Goal: Book appointment/travel/reservation

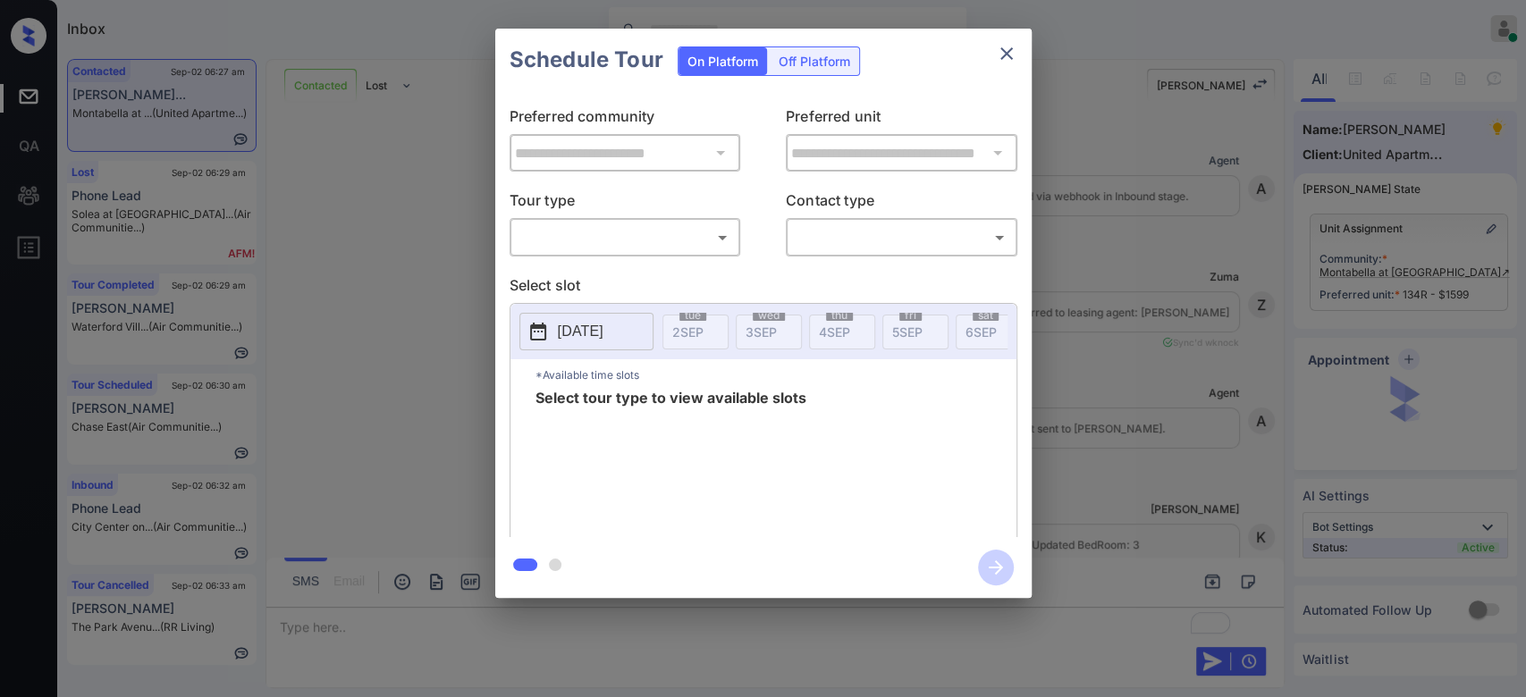
scroll to position [2969, 0]
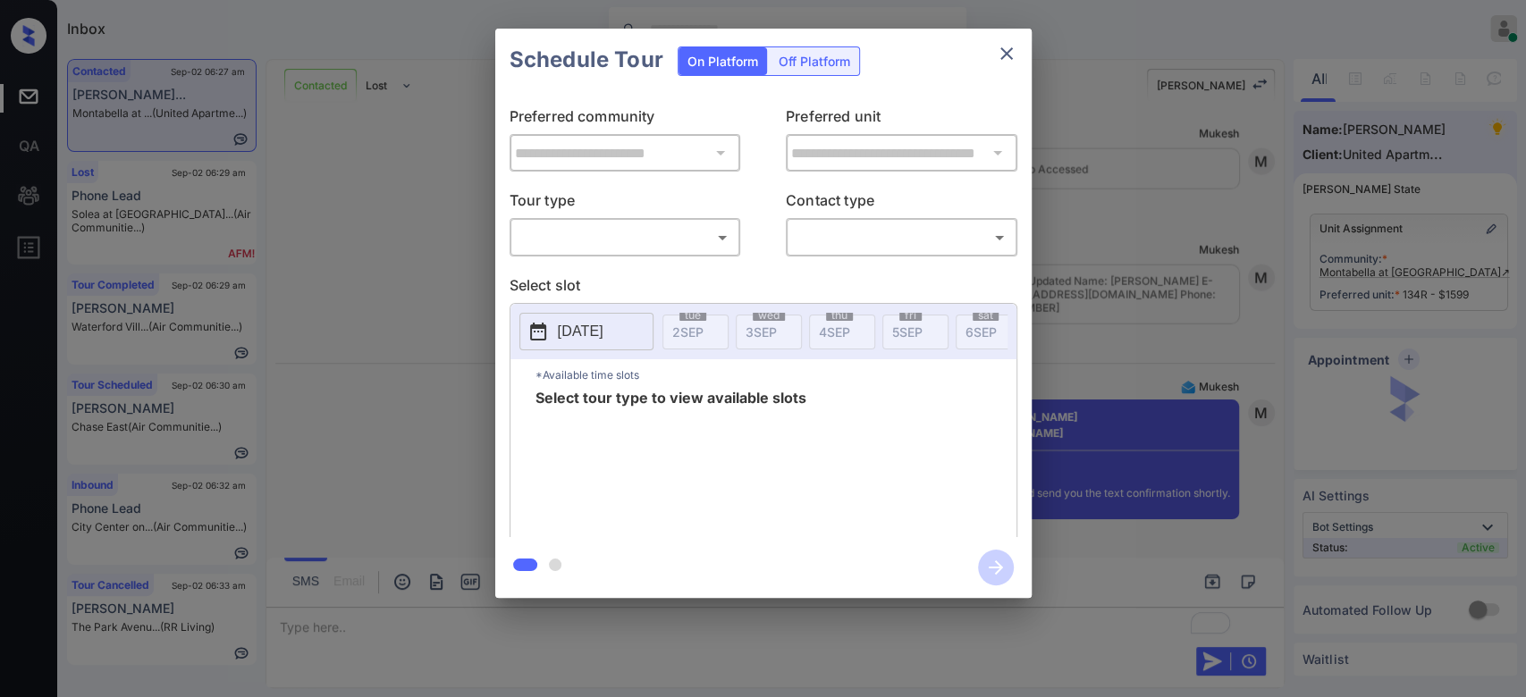
click at [639, 241] on body "Inbox Mukesh Online Set yourself offline Set yourself on break Profile Switch t…" at bounding box center [763, 348] width 1526 height 697
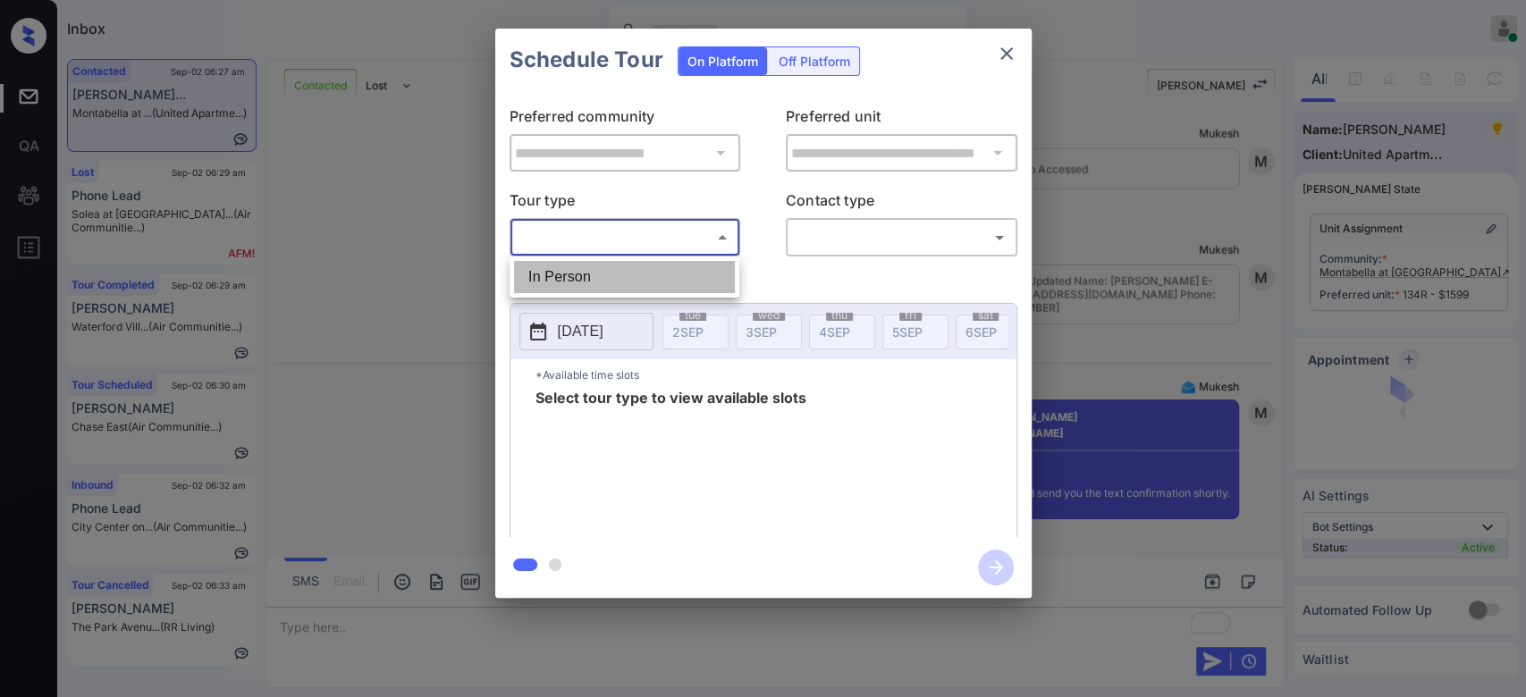
click at [580, 274] on li "In Person" at bounding box center [624, 277] width 221 height 32
type input "********"
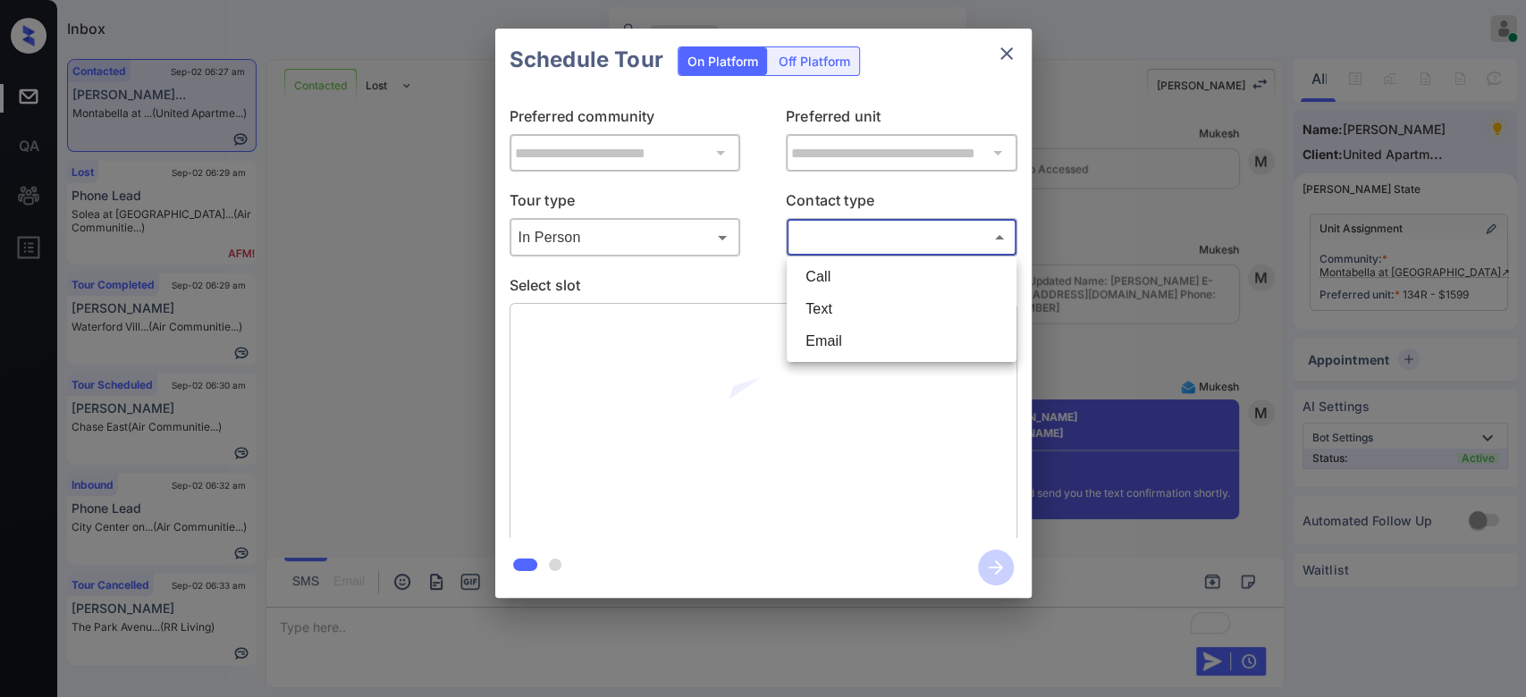
drag, startPoint x: 894, startPoint y: 240, endPoint x: 843, endPoint y: 321, distance: 96.0
click at [843, 321] on body "Inbox Mukesh Online Set yourself offline Set yourself on break Profile Switch t…" at bounding box center [763, 348] width 1526 height 697
click at [844, 317] on li "Text" at bounding box center [901, 309] width 221 height 32
type input "****"
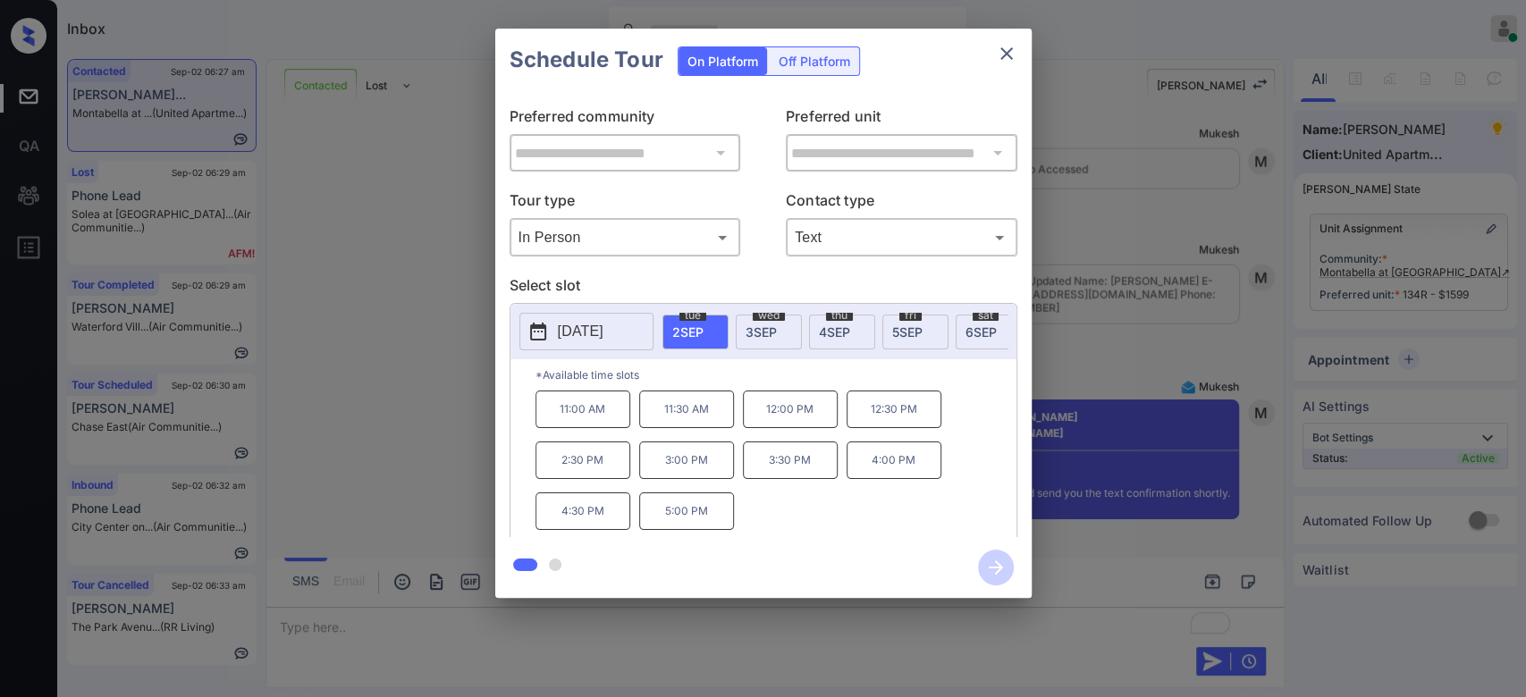
click at [983, 334] on span "6 SEP" at bounding box center [981, 332] width 31 height 15
click at [591, 426] on p "10:00 AM" at bounding box center [583, 410] width 95 height 38
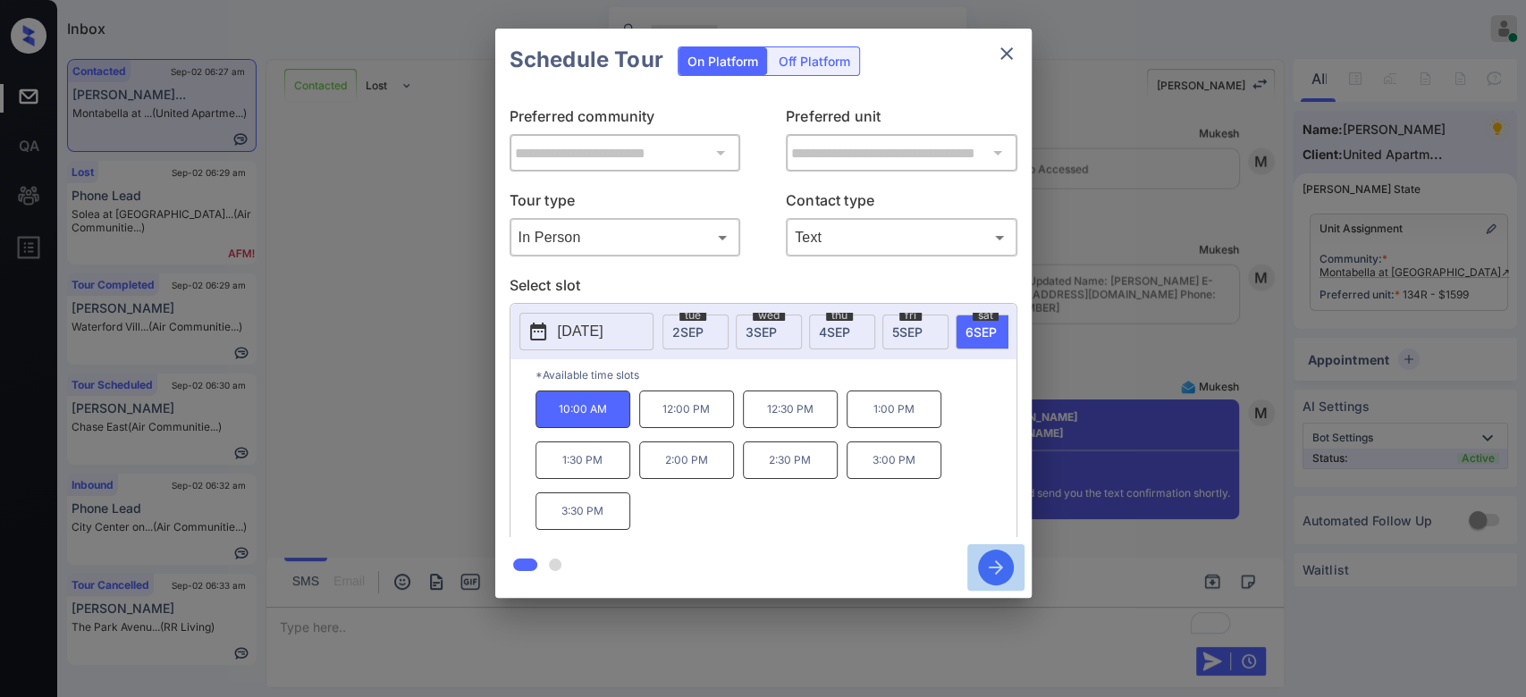
click at [989, 569] on icon "button" at bounding box center [996, 568] width 14 height 14
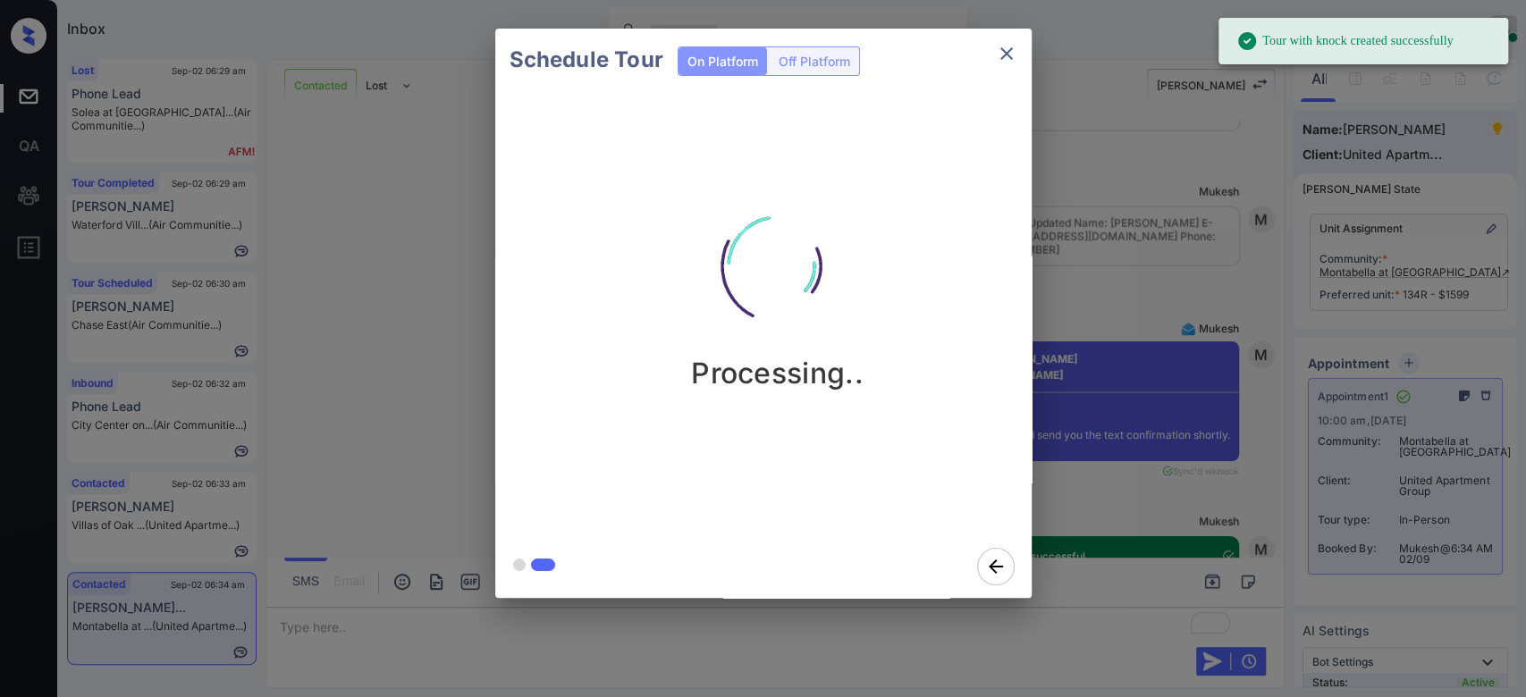
click at [1068, 147] on div "Schedule Tour On Platform Off Platform Processing.." at bounding box center [763, 313] width 1526 height 627
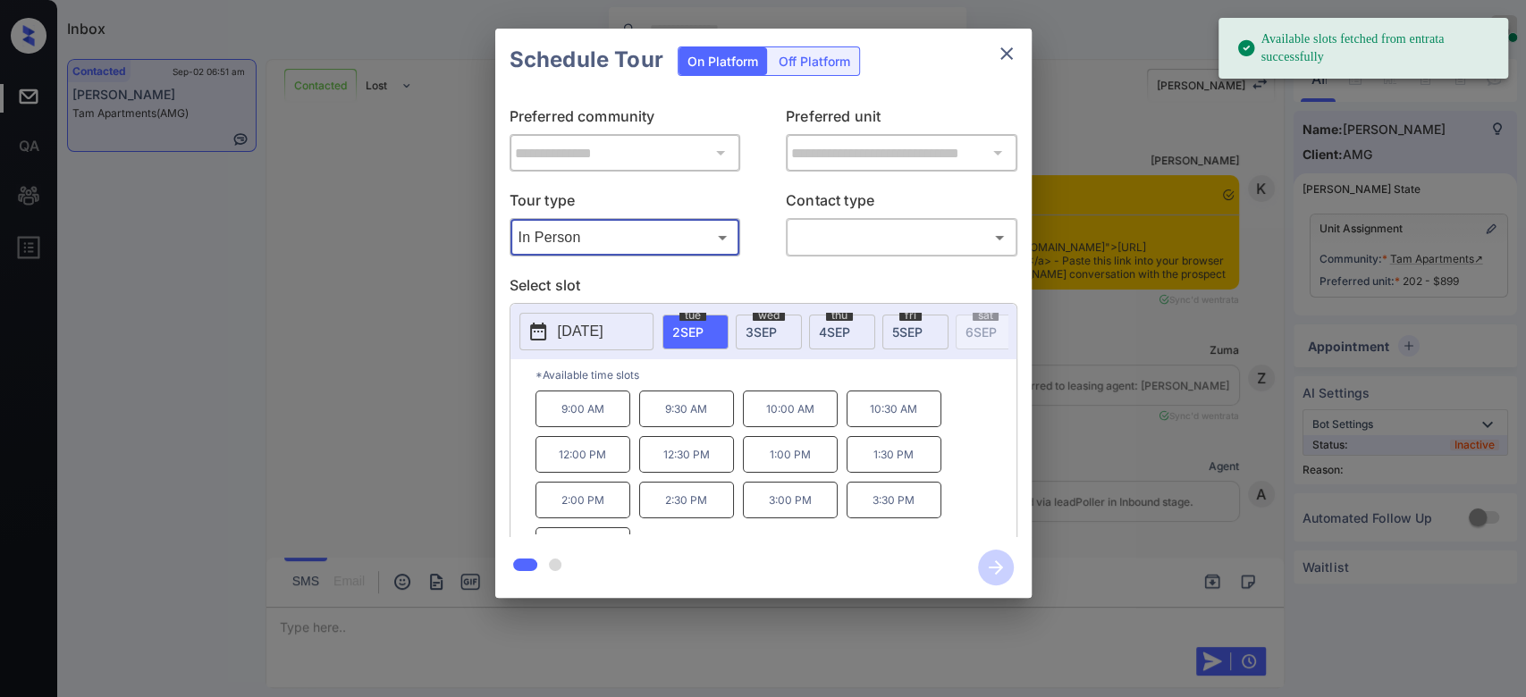
scroll to position [8144, 0]
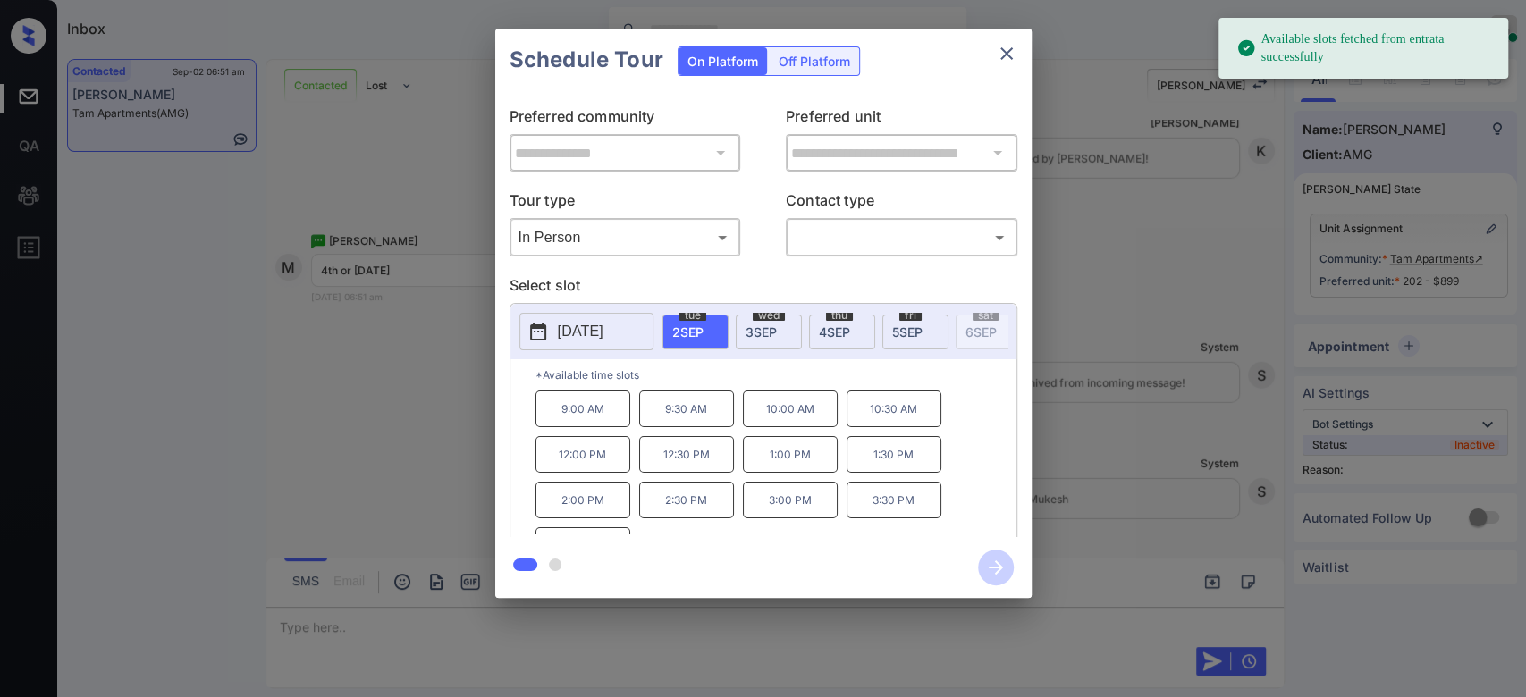
click at [856, 333] on div "thu 4 SEP" at bounding box center [842, 332] width 66 height 35
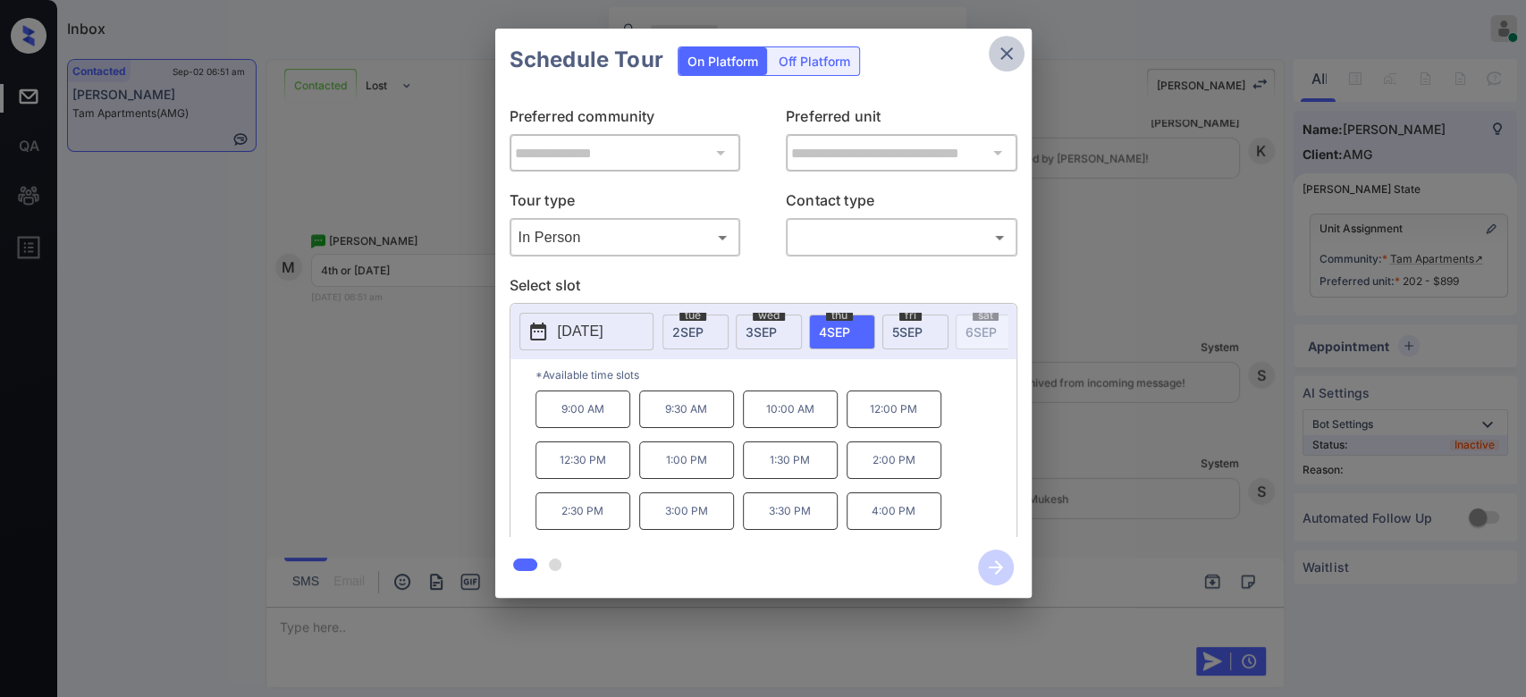
click at [1007, 55] on icon "close" at bounding box center [1006, 53] width 21 height 21
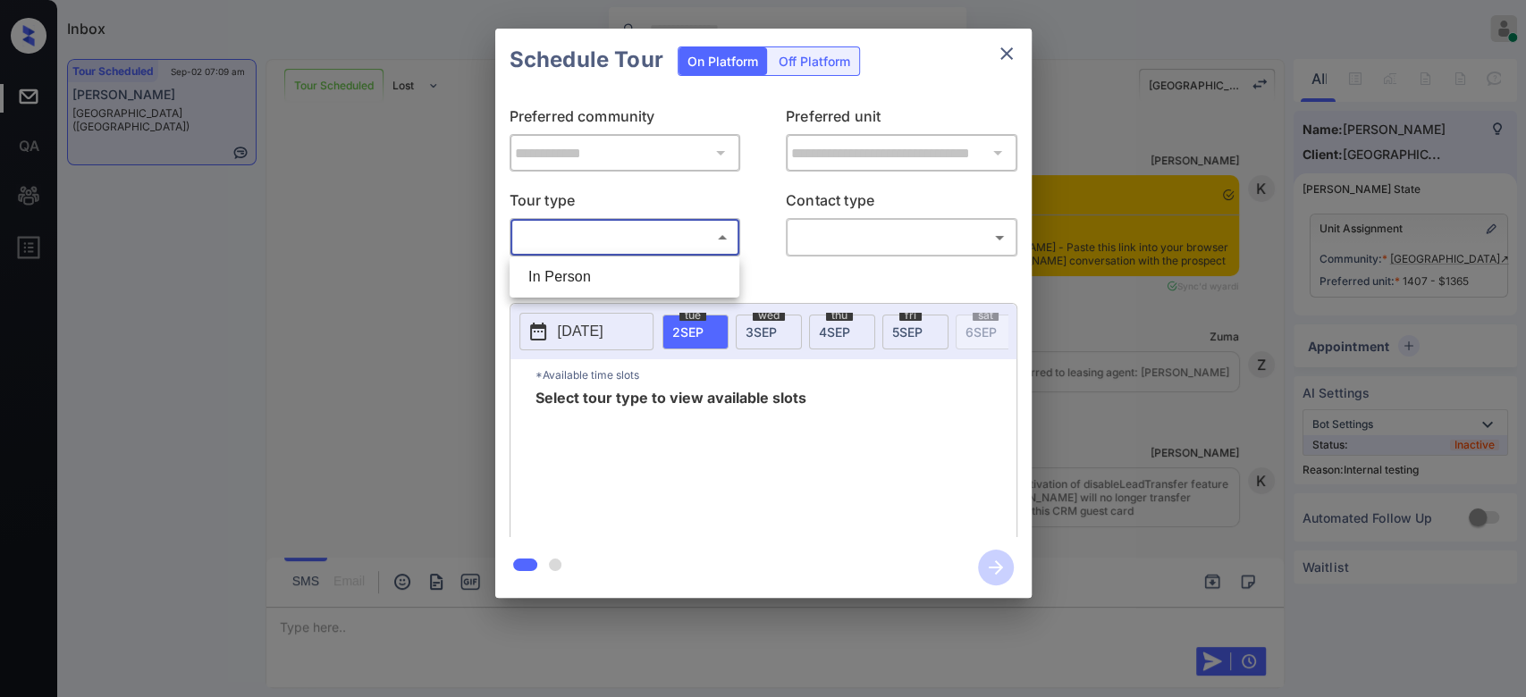
scroll to position [10050, 0]
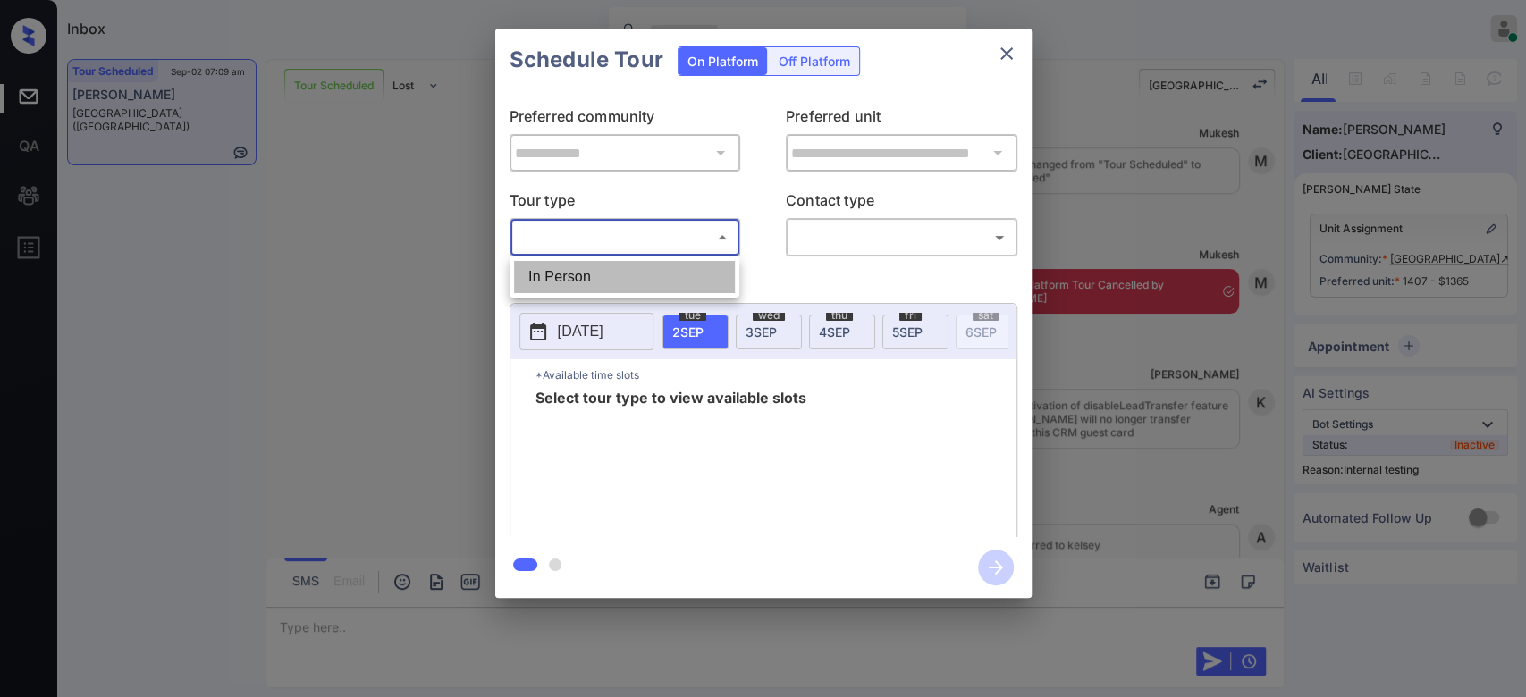
click at [604, 275] on li "In Person" at bounding box center [624, 277] width 221 height 32
type input "********"
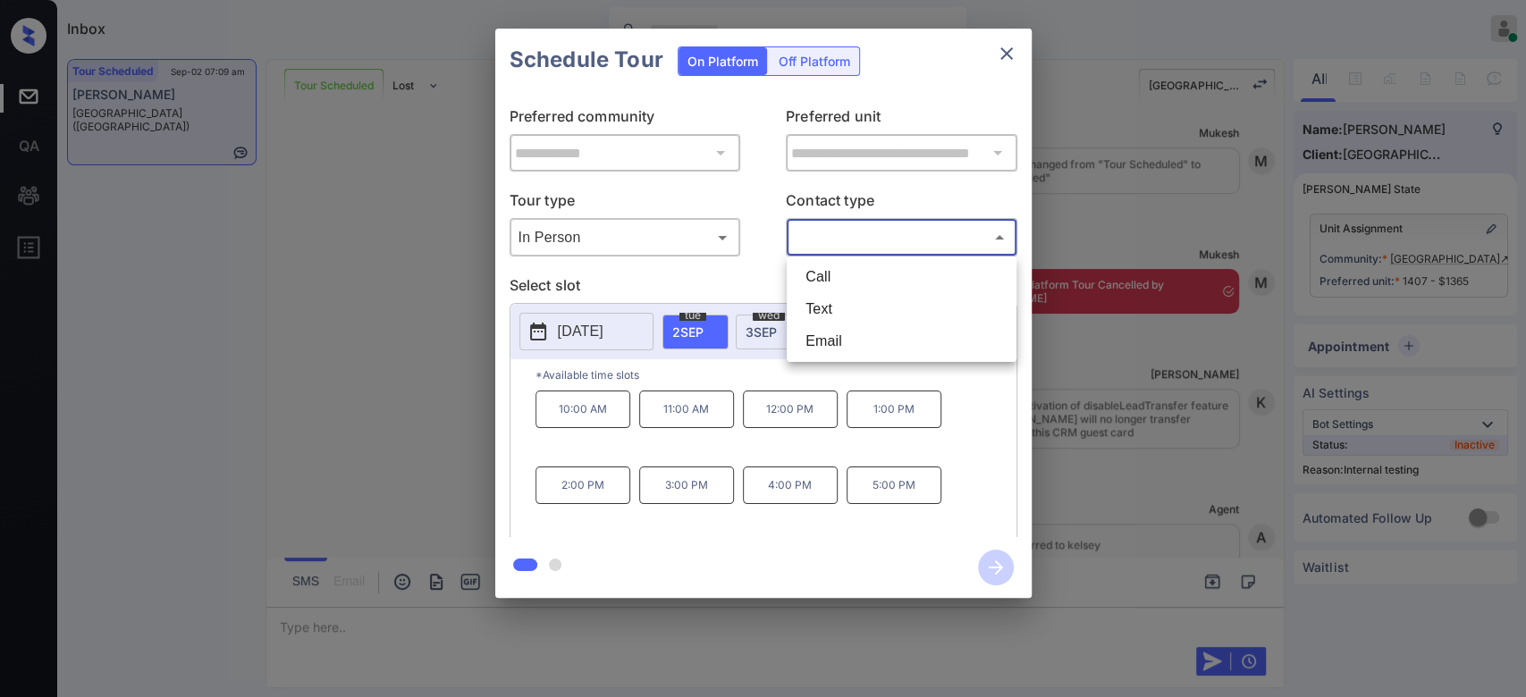
drag, startPoint x: 840, startPoint y: 240, endPoint x: 815, endPoint y: 323, distance: 86.6
click at [815, 323] on body "Inbox Mukesh Online Set yourself offline Set yourself on break Profile Switch t…" at bounding box center [763, 348] width 1526 height 697
click at [815, 323] on li "Text" at bounding box center [901, 309] width 221 height 32
type input "****"
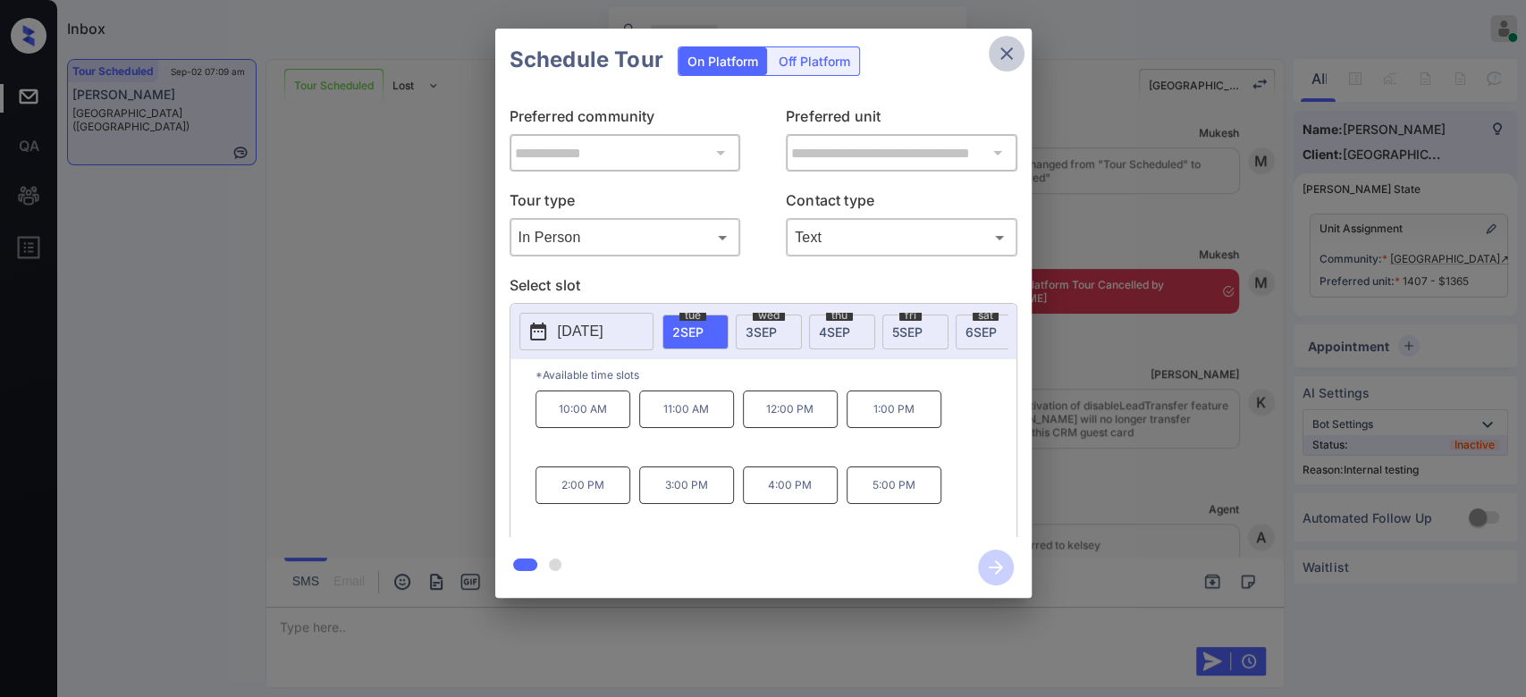
click at [994, 46] on button "close" at bounding box center [1007, 54] width 36 height 36
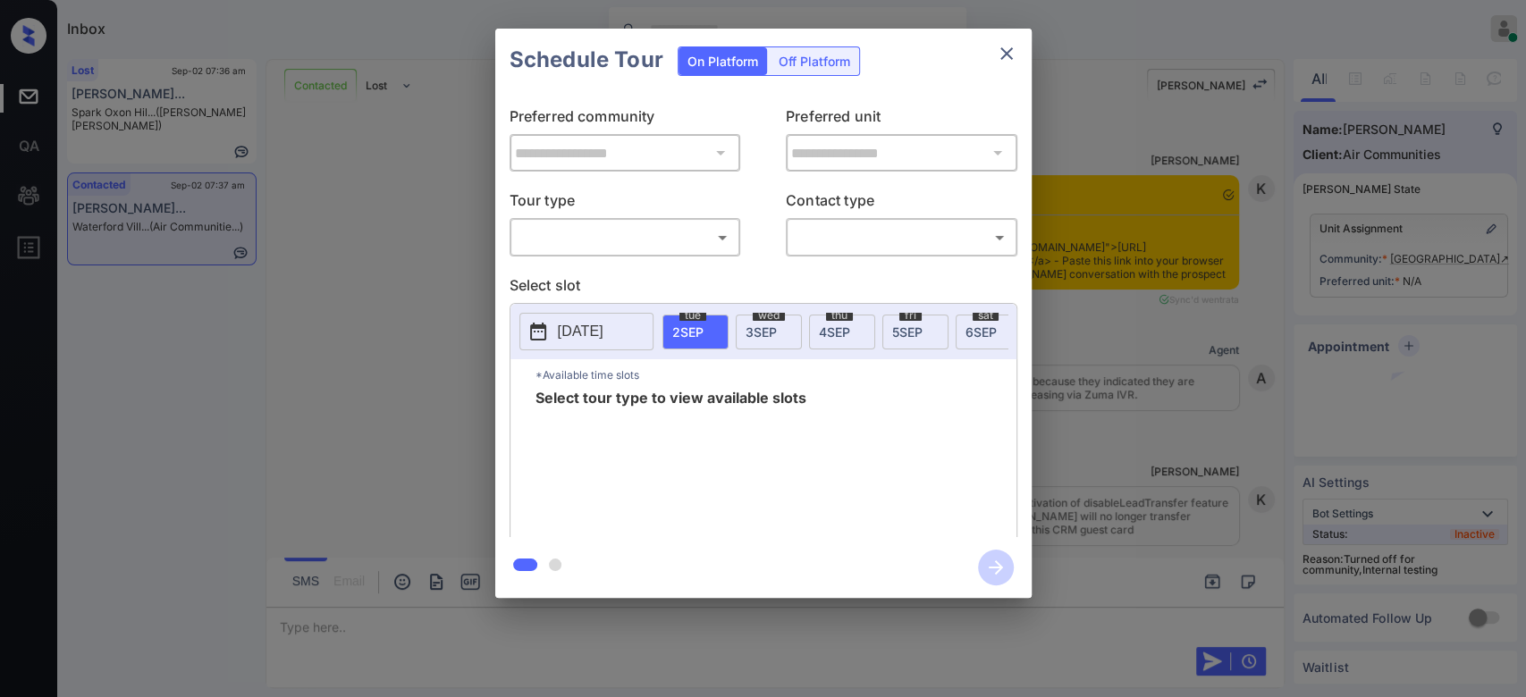
scroll to position [3131, 0]
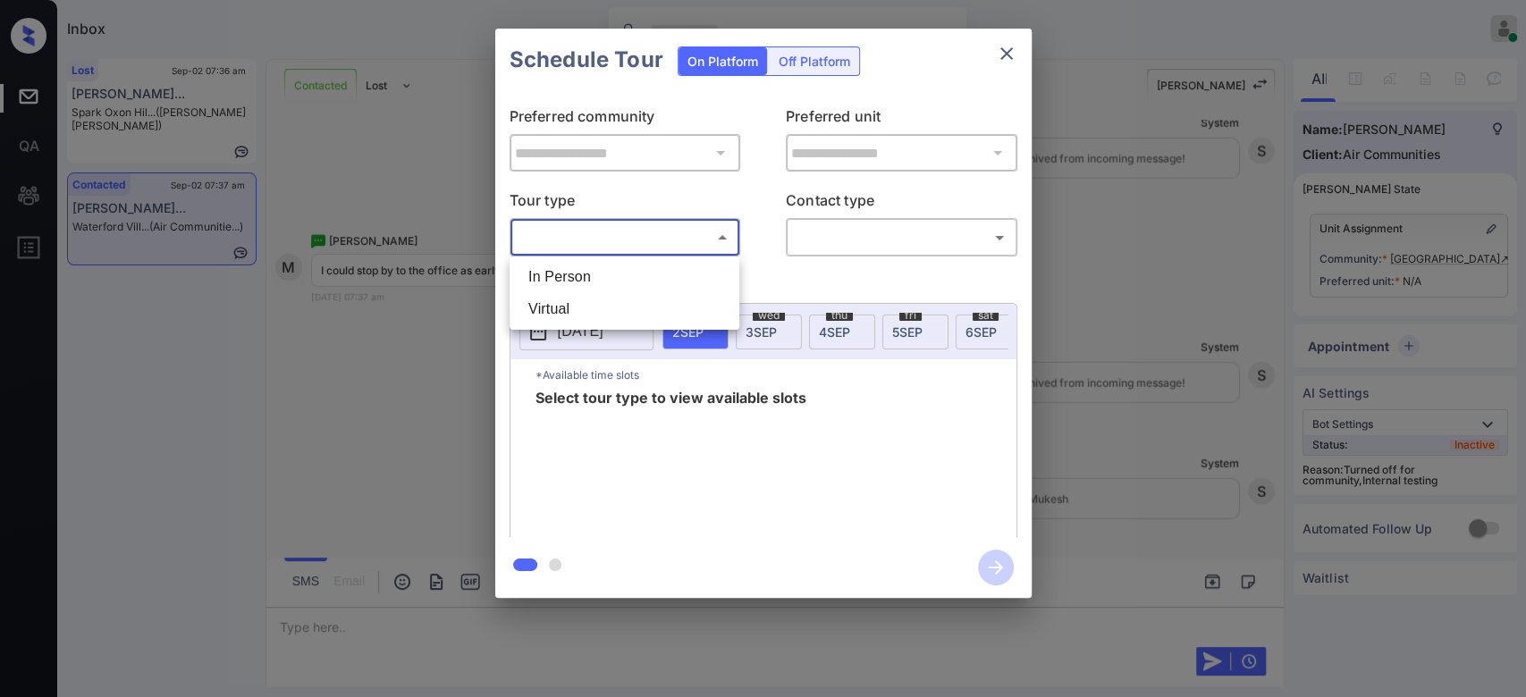
drag, startPoint x: 636, startPoint y: 227, endPoint x: 609, endPoint y: 274, distance: 54.5
click at [609, 274] on body "Inbox Mukesh Online Set yourself offline Set yourself on break Profile Switch t…" at bounding box center [763, 348] width 1526 height 697
click at [609, 274] on li "In Person" at bounding box center [624, 277] width 221 height 32
type input "********"
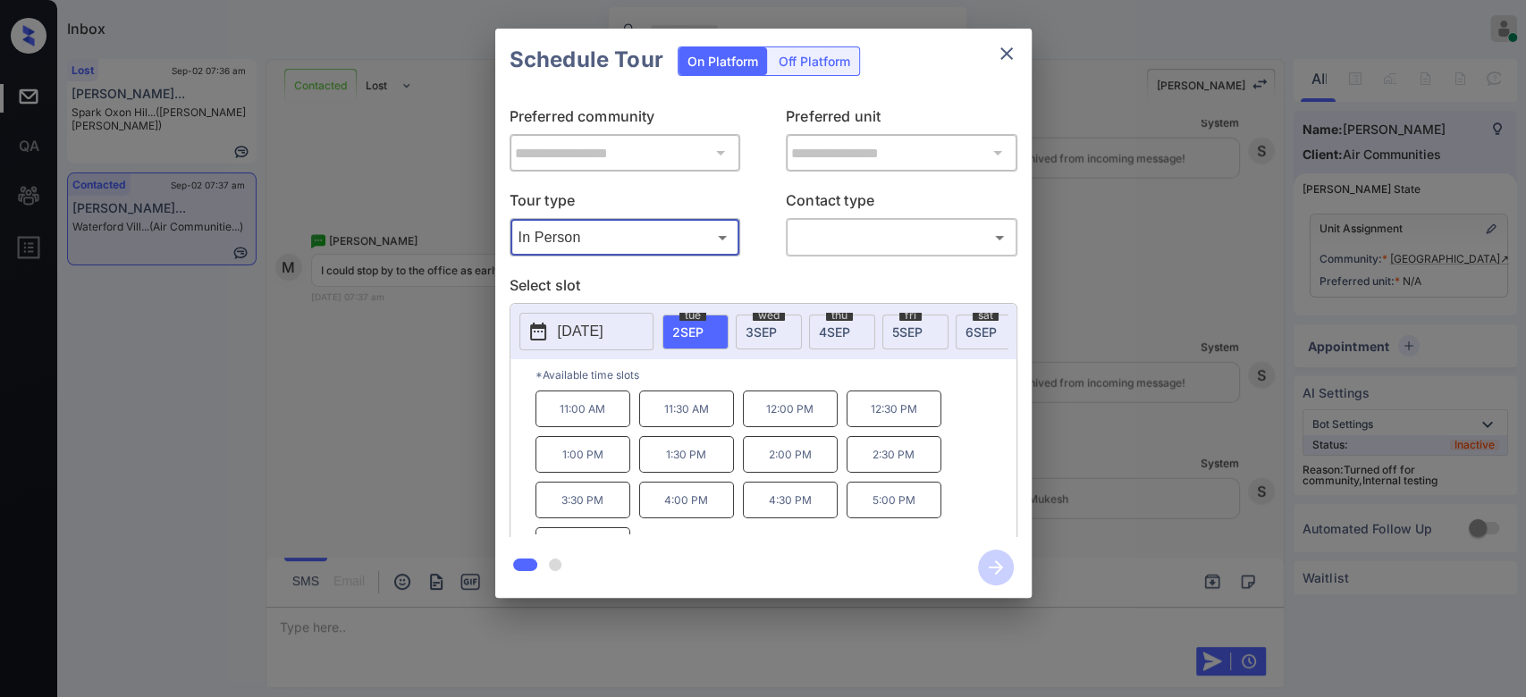
scroll to position [29, 0]
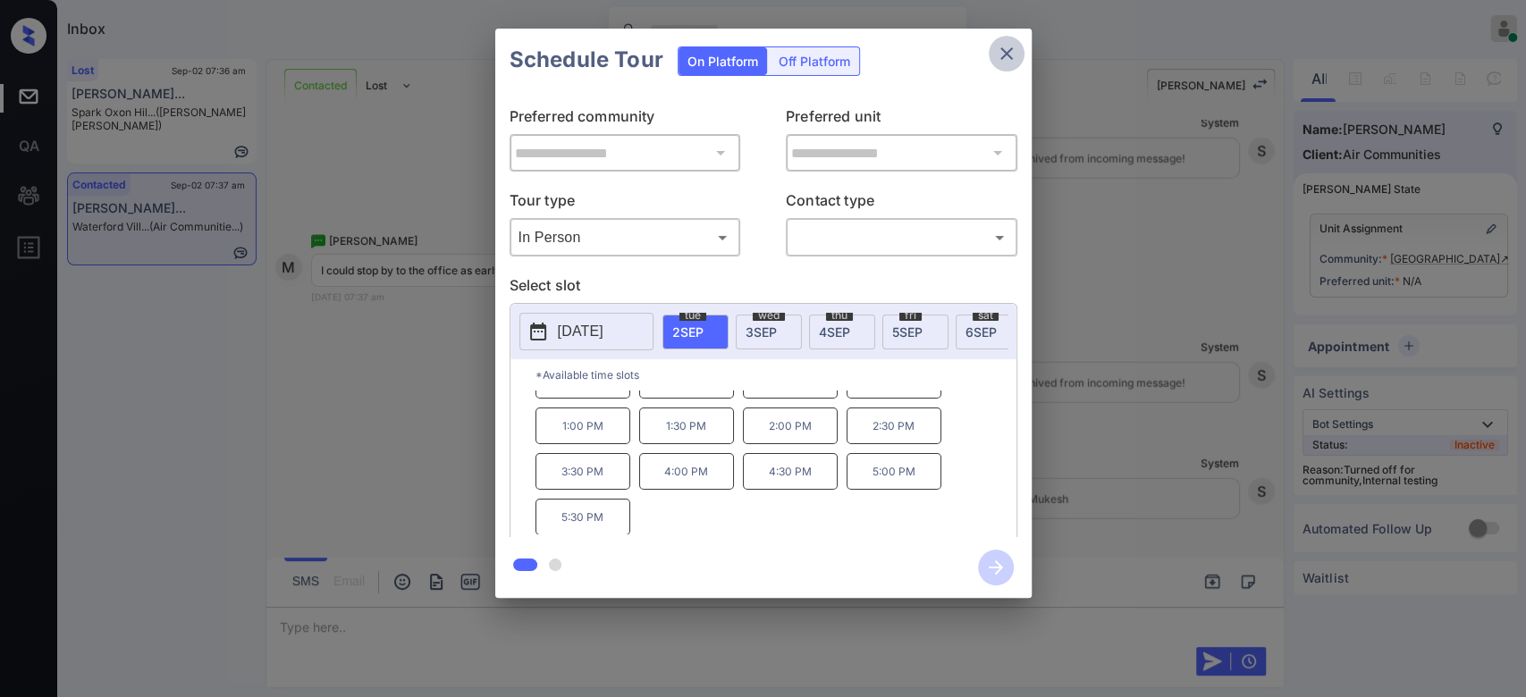
click at [996, 57] on icon "close" at bounding box center [1006, 53] width 21 height 21
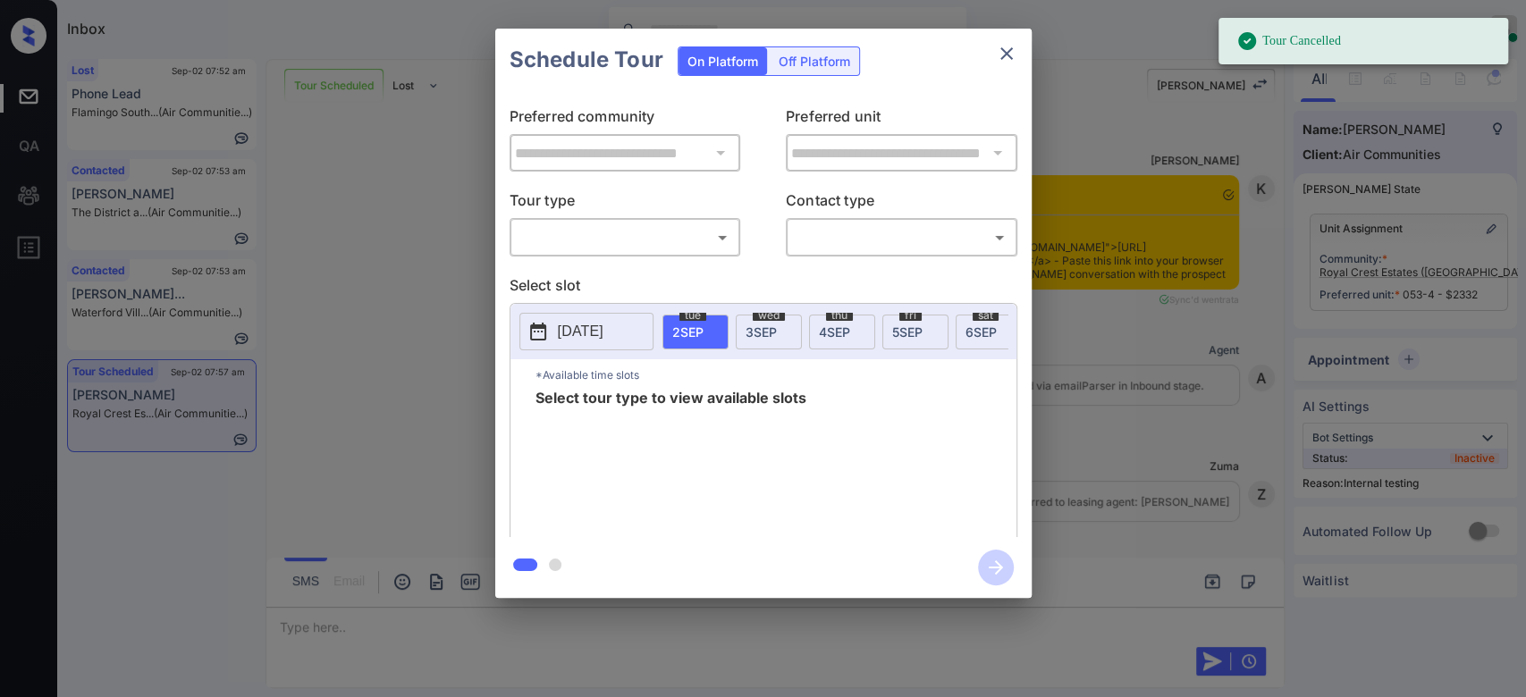
scroll to position [11072, 0]
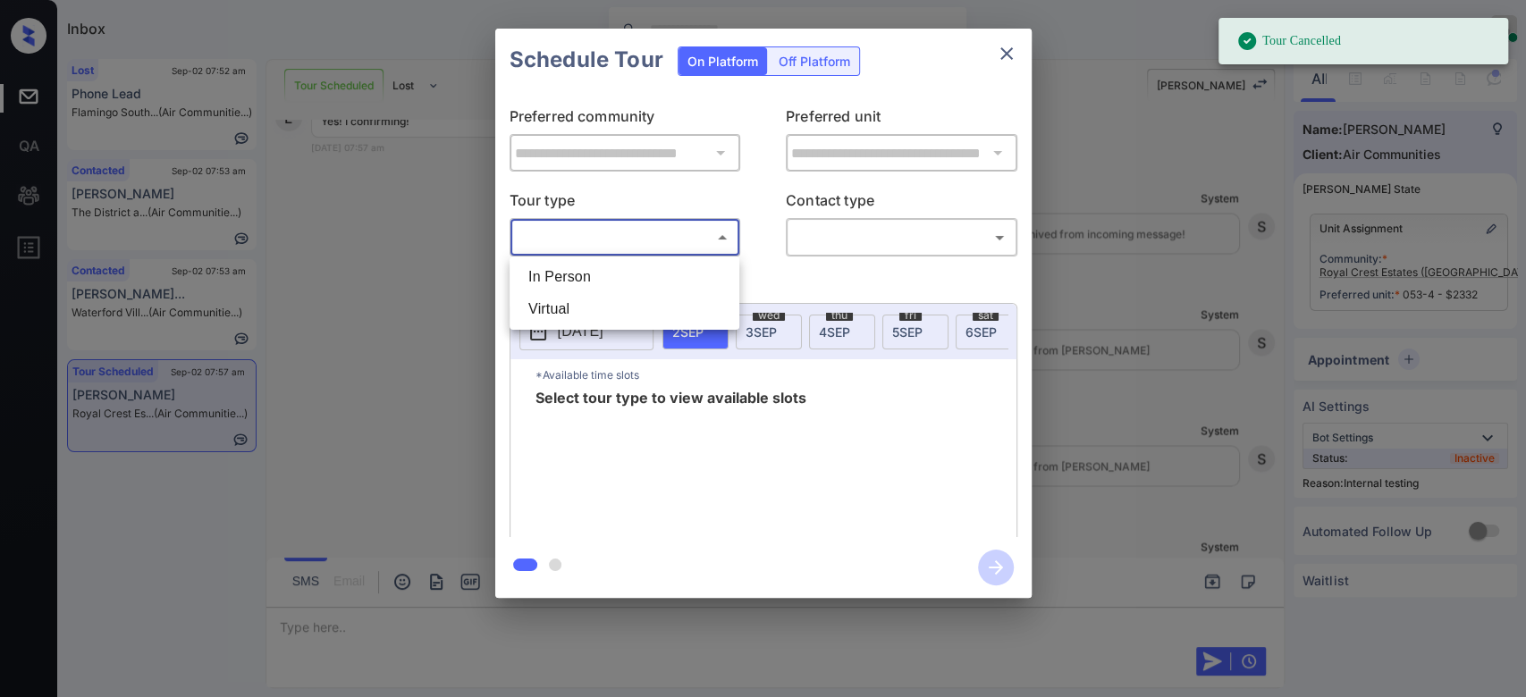
click at [671, 242] on body "Tour Cancelled Inbox Mukesh Online Set yourself offline Set yourself on break P…" at bounding box center [763, 348] width 1526 height 697
click at [597, 267] on li "In Person" at bounding box center [624, 277] width 221 height 32
type input "********"
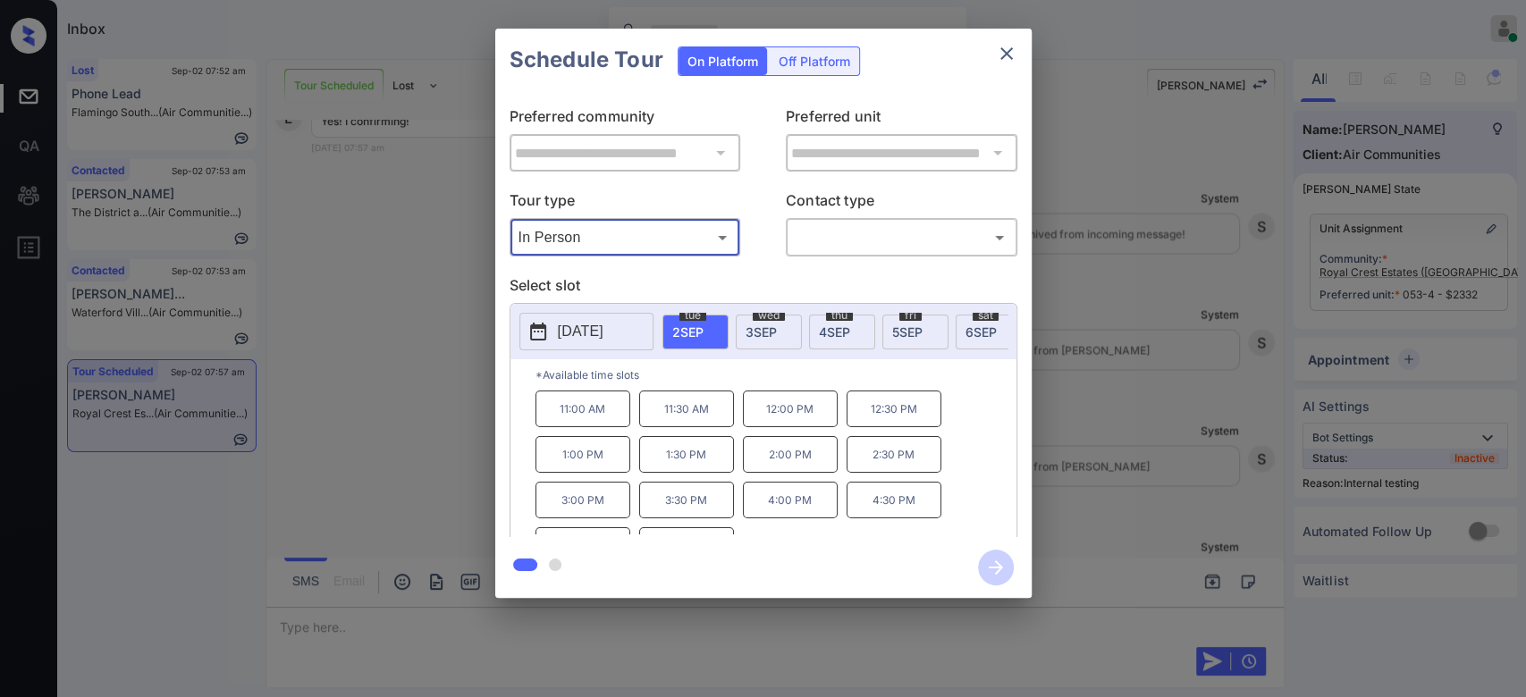
click at [992, 61] on button "close" at bounding box center [1007, 54] width 36 height 36
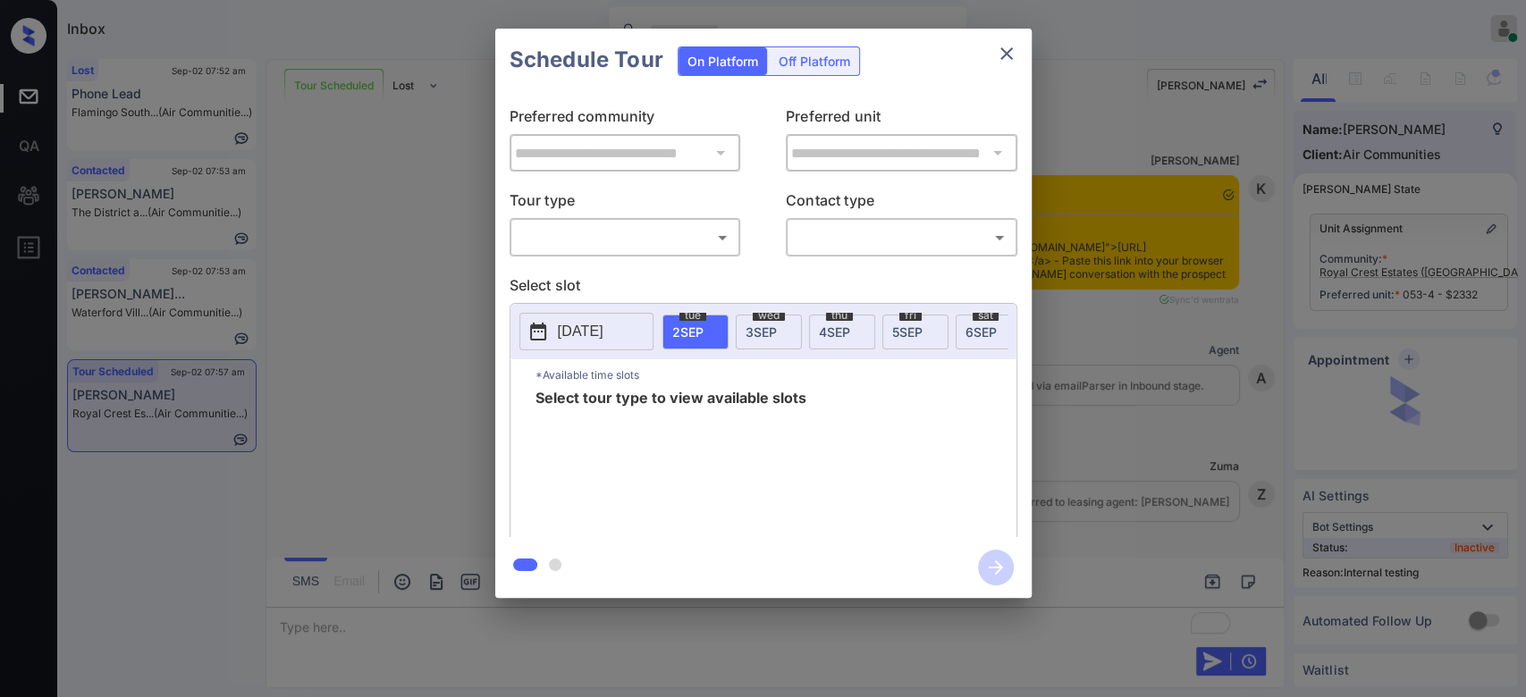
scroll to position [11841, 0]
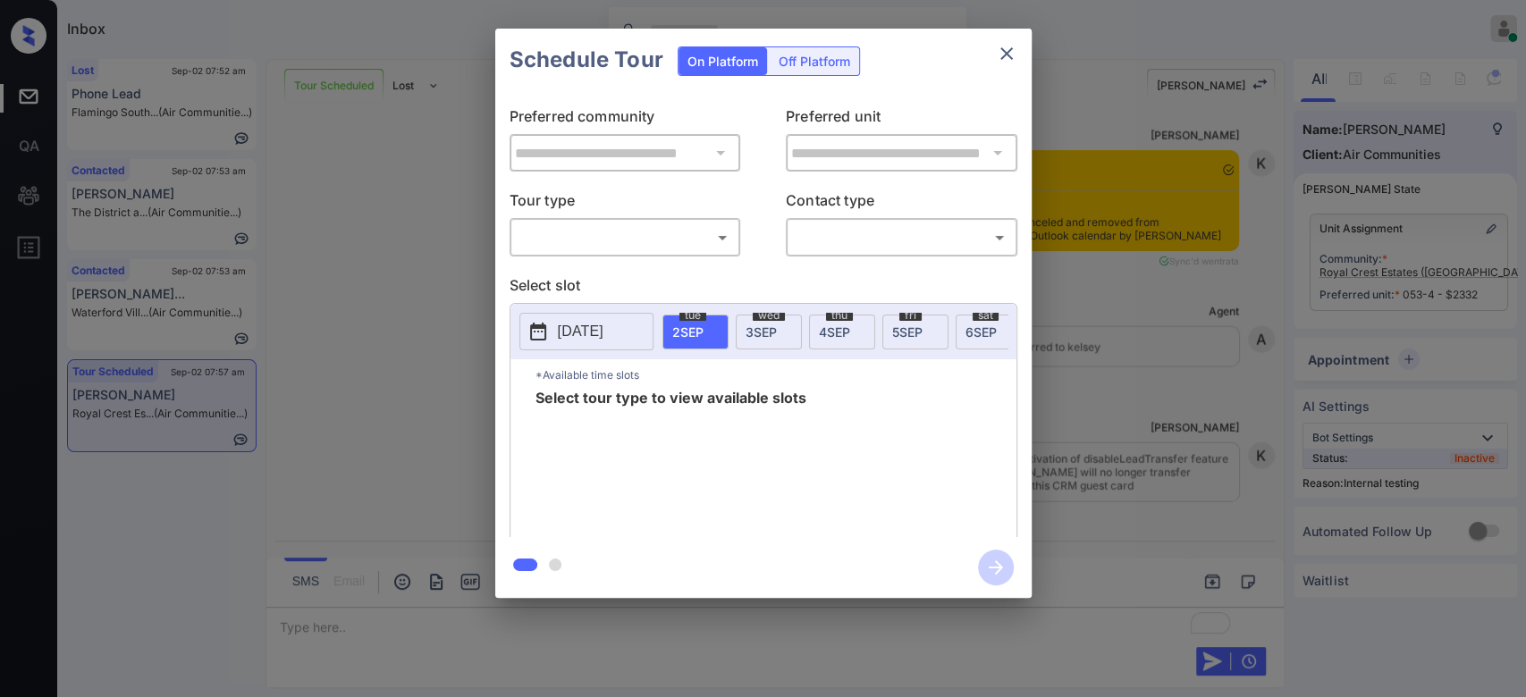
click at [712, 242] on body "Inbox Mukesh Online Set yourself offline Set yourself on break Profile Switch t…" at bounding box center [763, 348] width 1526 height 697
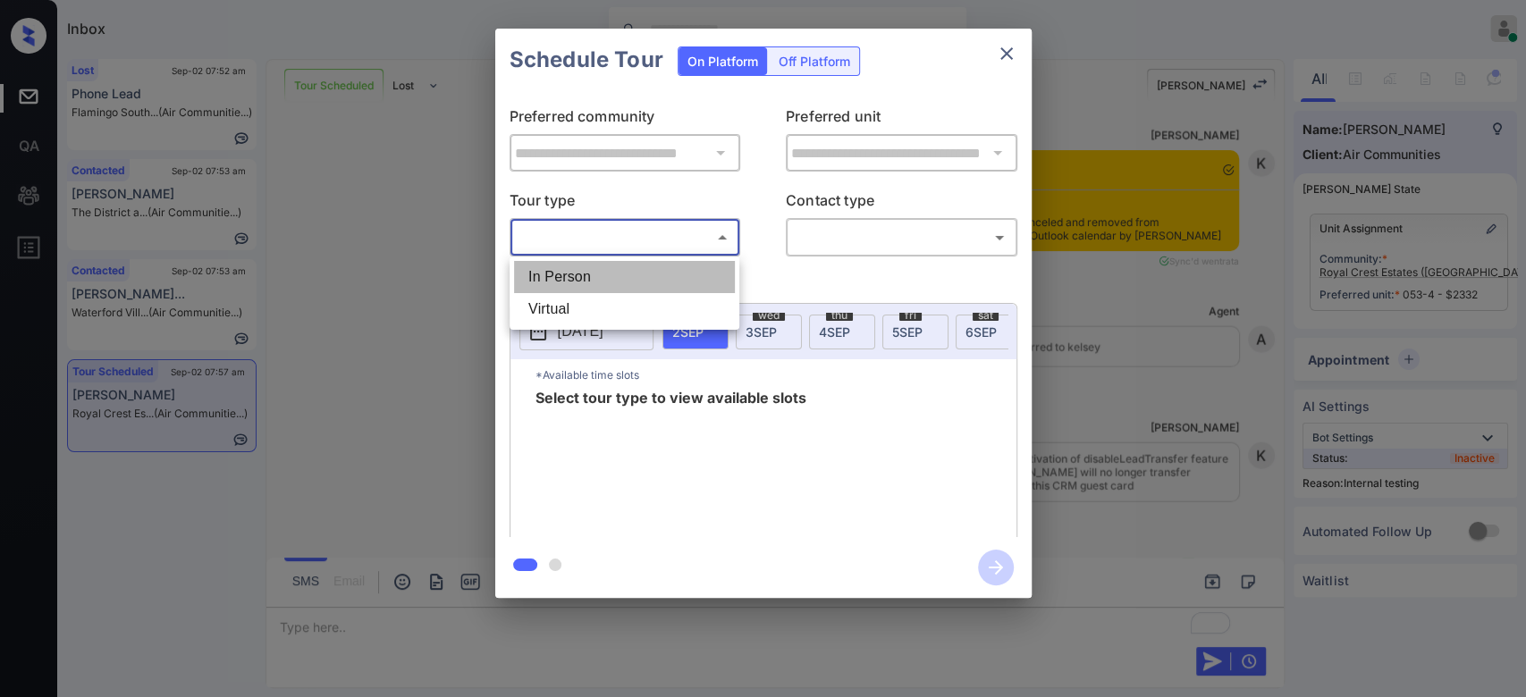
click at [596, 268] on li "In Person" at bounding box center [624, 277] width 221 height 32
type input "********"
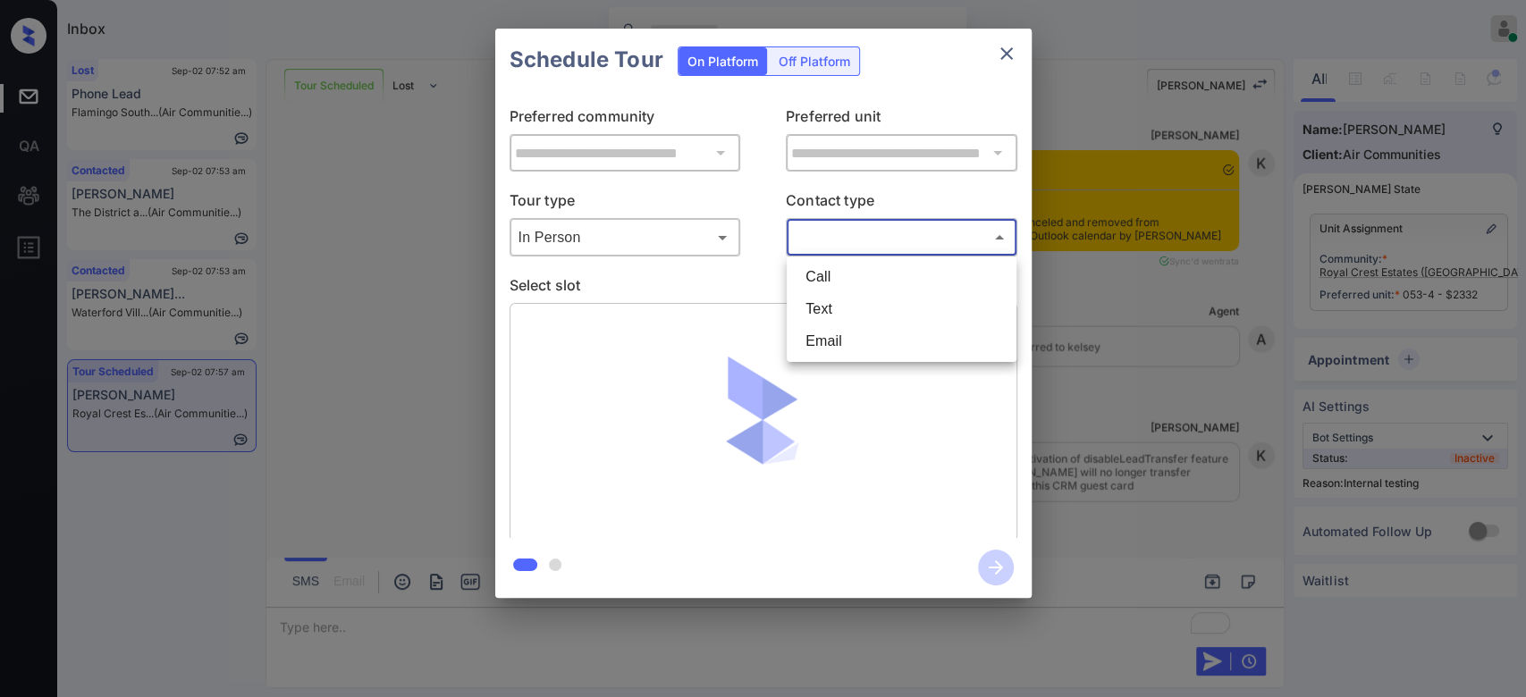
drag, startPoint x: 865, startPoint y: 232, endPoint x: 844, endPoint y: 302, distance: 73.0
click at [844, 302] on body "Inbox Mukesh Online Set yourself offline Set yourself on break Profile Switch t…" at bounding box center [763, 348] width 1526 height 697
click at [844, 302] on li "Text" at bounding box center [901, 309] width 221 height 32
type input "****"
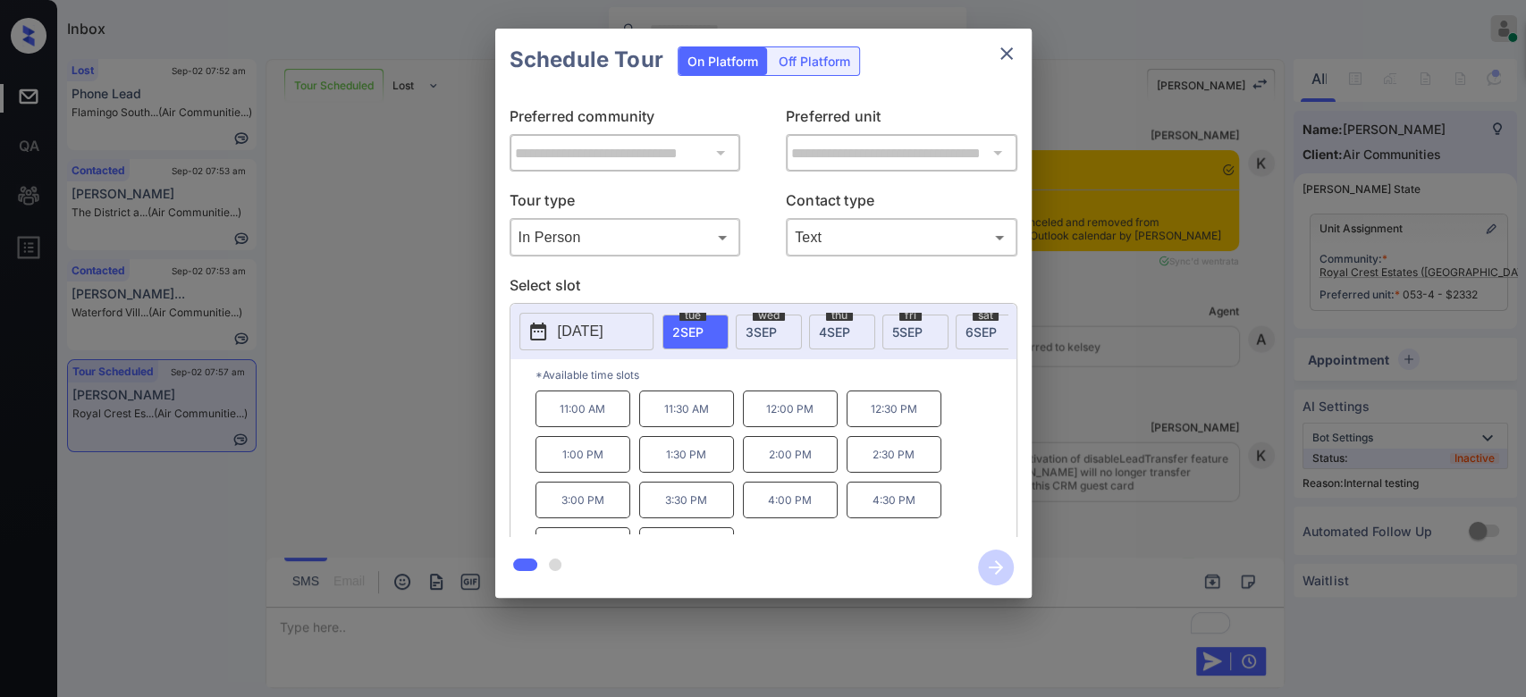
click at [672, 426] on p "11:30 AM" at bounding box center [686, 409] width 95 height 37
click at [993, 574] on icon "button" at bounding box center [996, 568] width 36 height 36
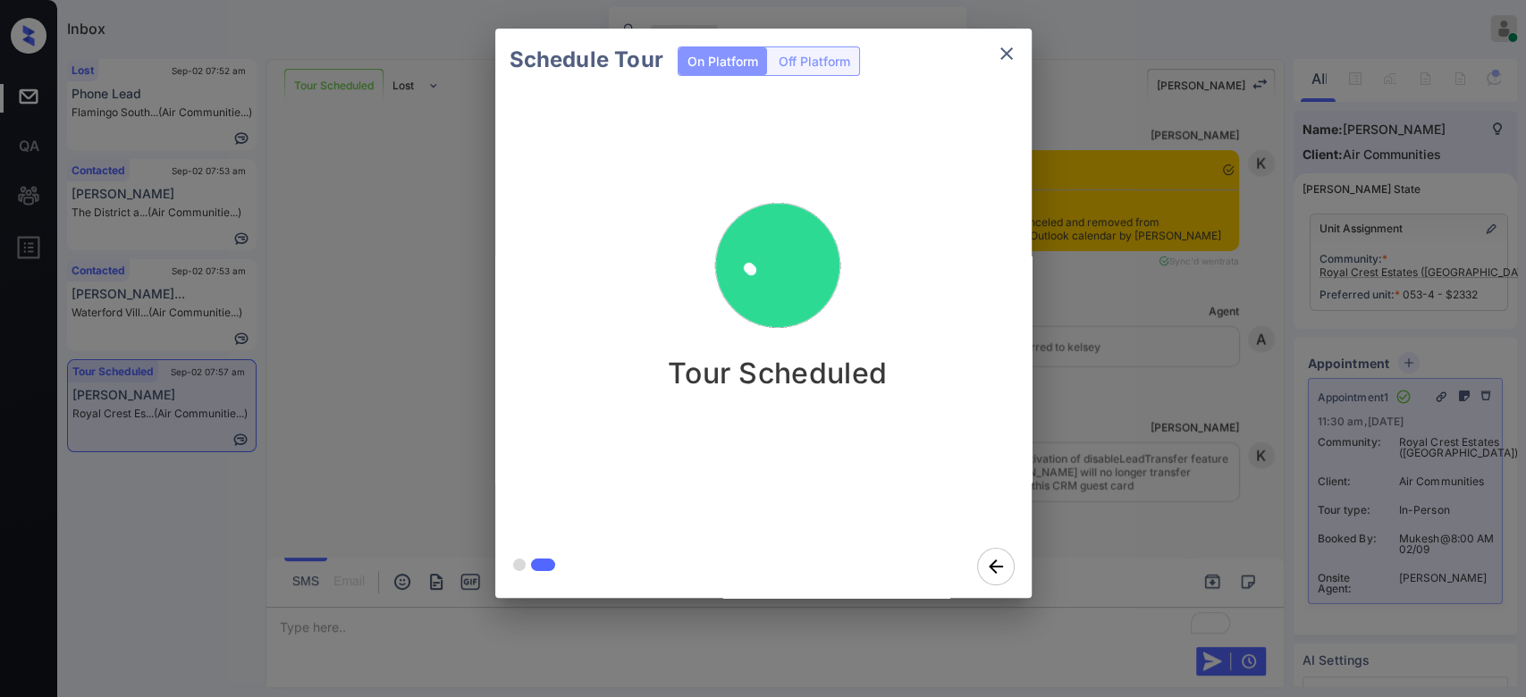
click at [1093, 329] on div "Schedule Tour On Platform Off Platform Tour Scheduled" at bounding box center [763, 313] width 1526 height 627
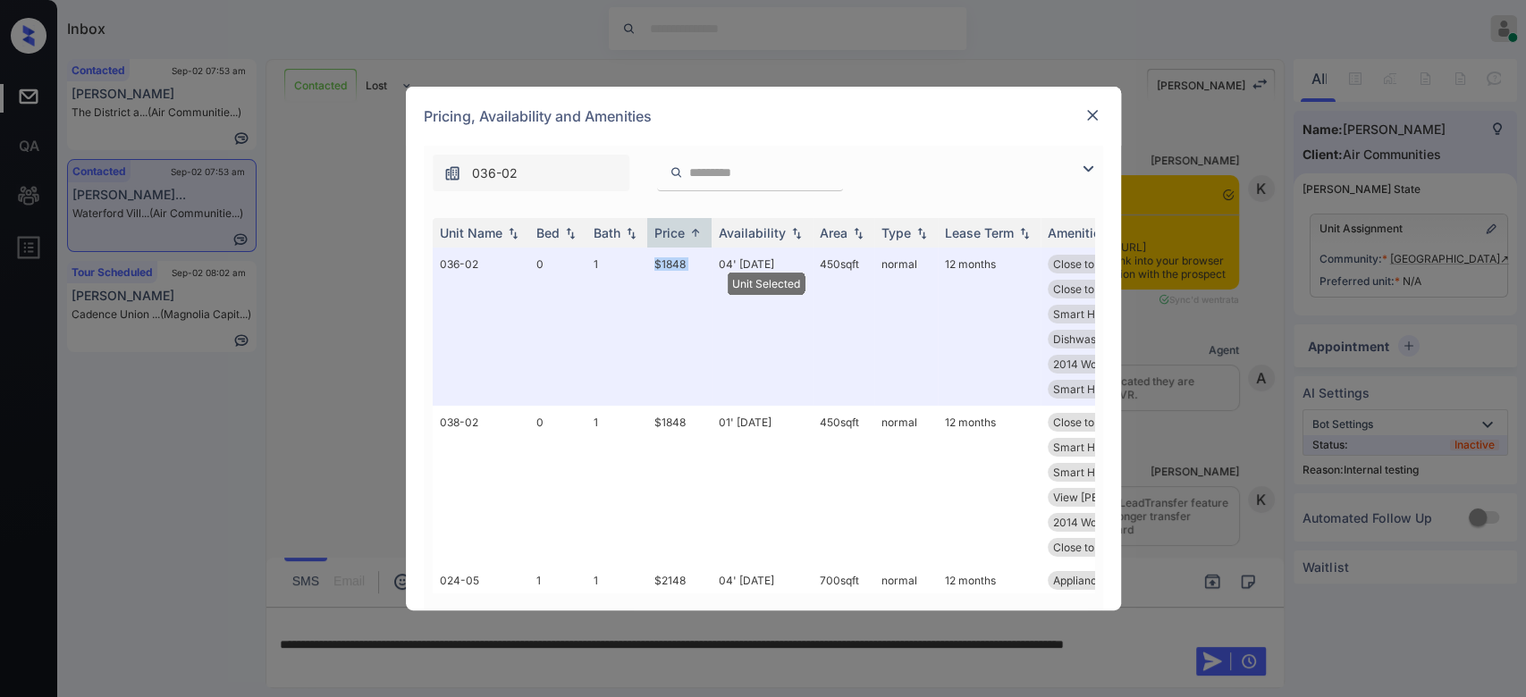
scroll to position [3564, 0]
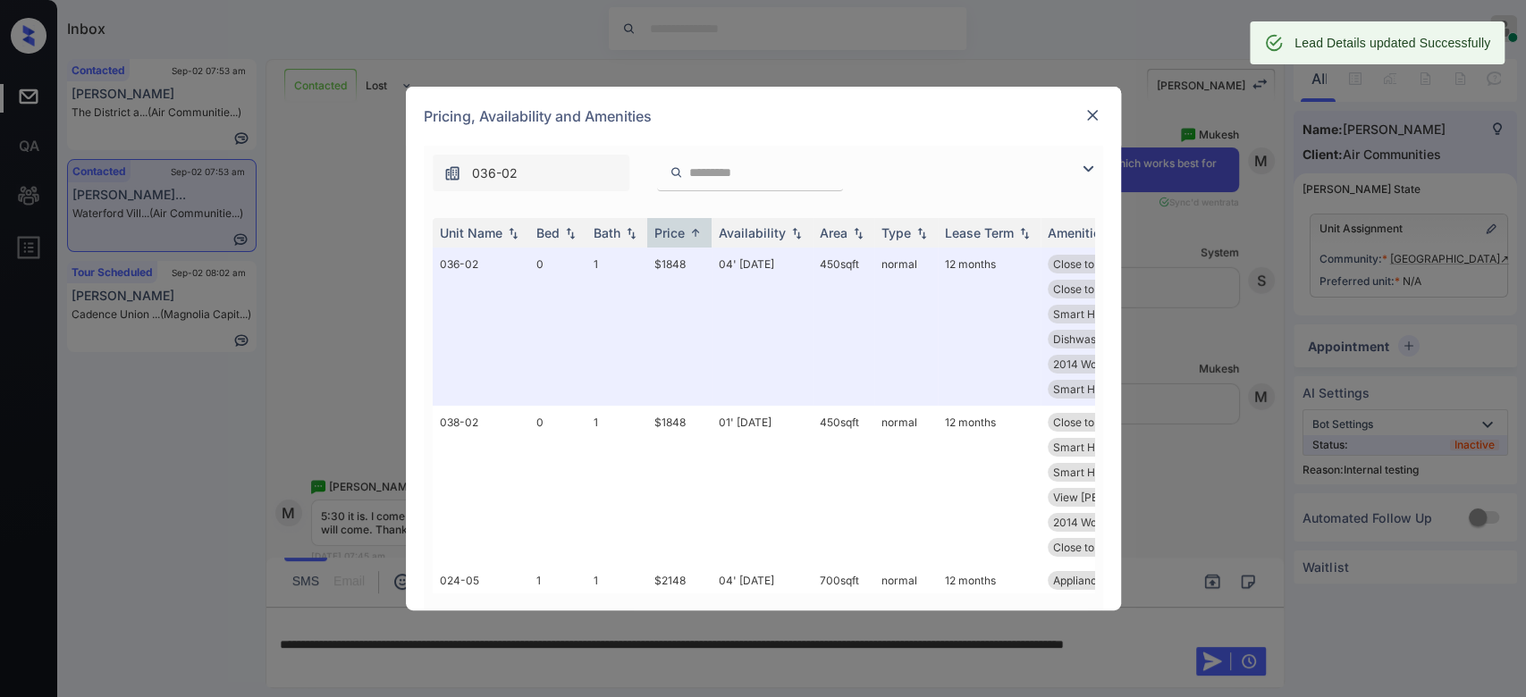
click at [1082, 118] on div at bounding box center [1092, 115] width 21 height 21
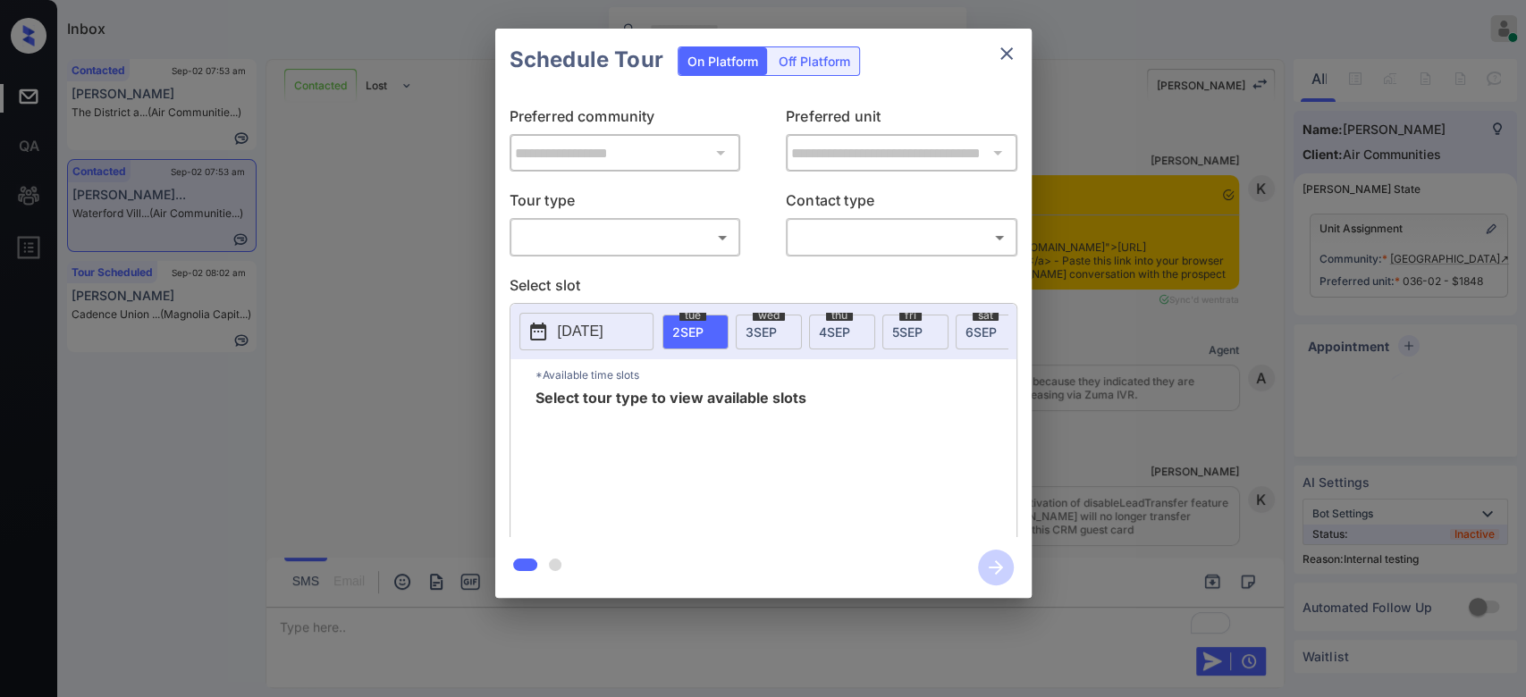
scroll to position [4984, 0]
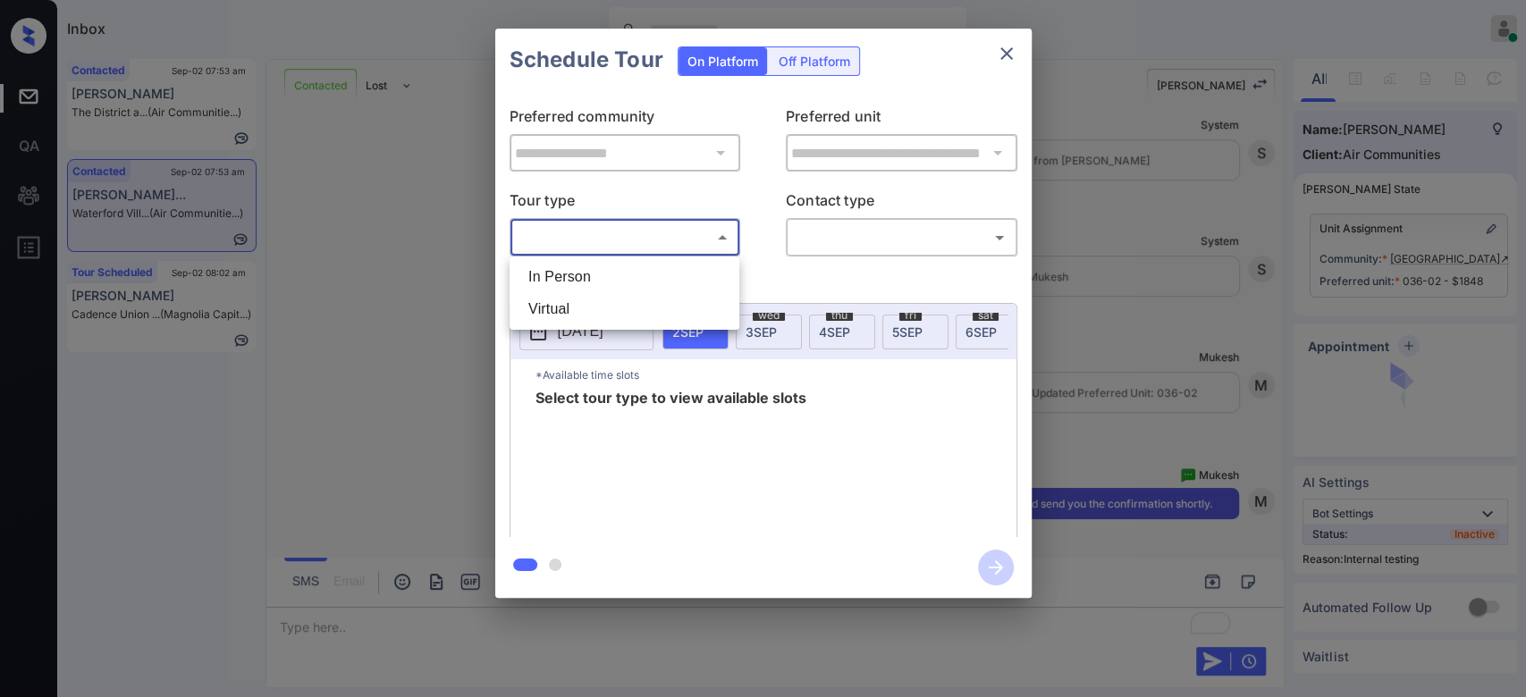
click at [678, 229] on body "Inbox Mukesh Online Set yourself offline Set yourself on break Profile Switch t…" at bounding box center [763, 348] width 1526 height 697
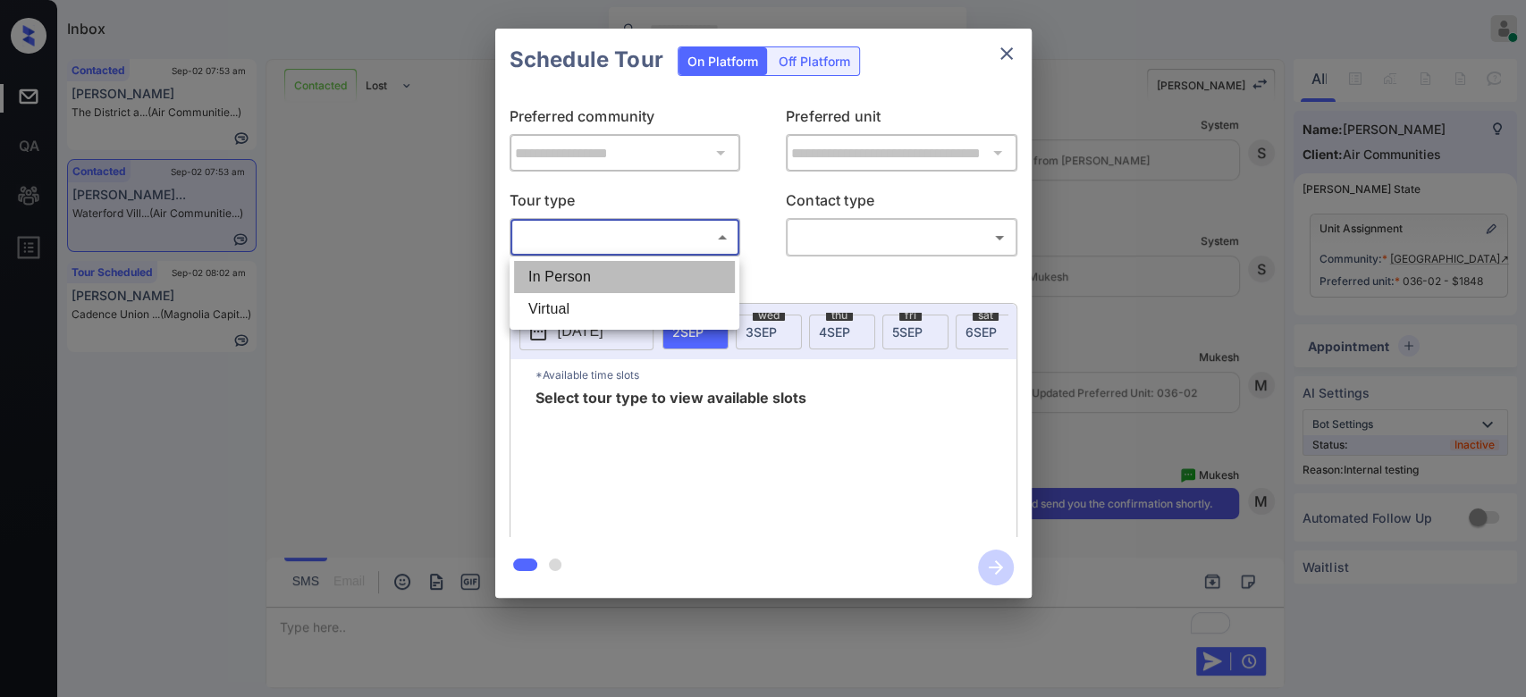
click at [578, 281] on li "In Person" at bounding box center [624, 277] width 221 height 32
type input "********"
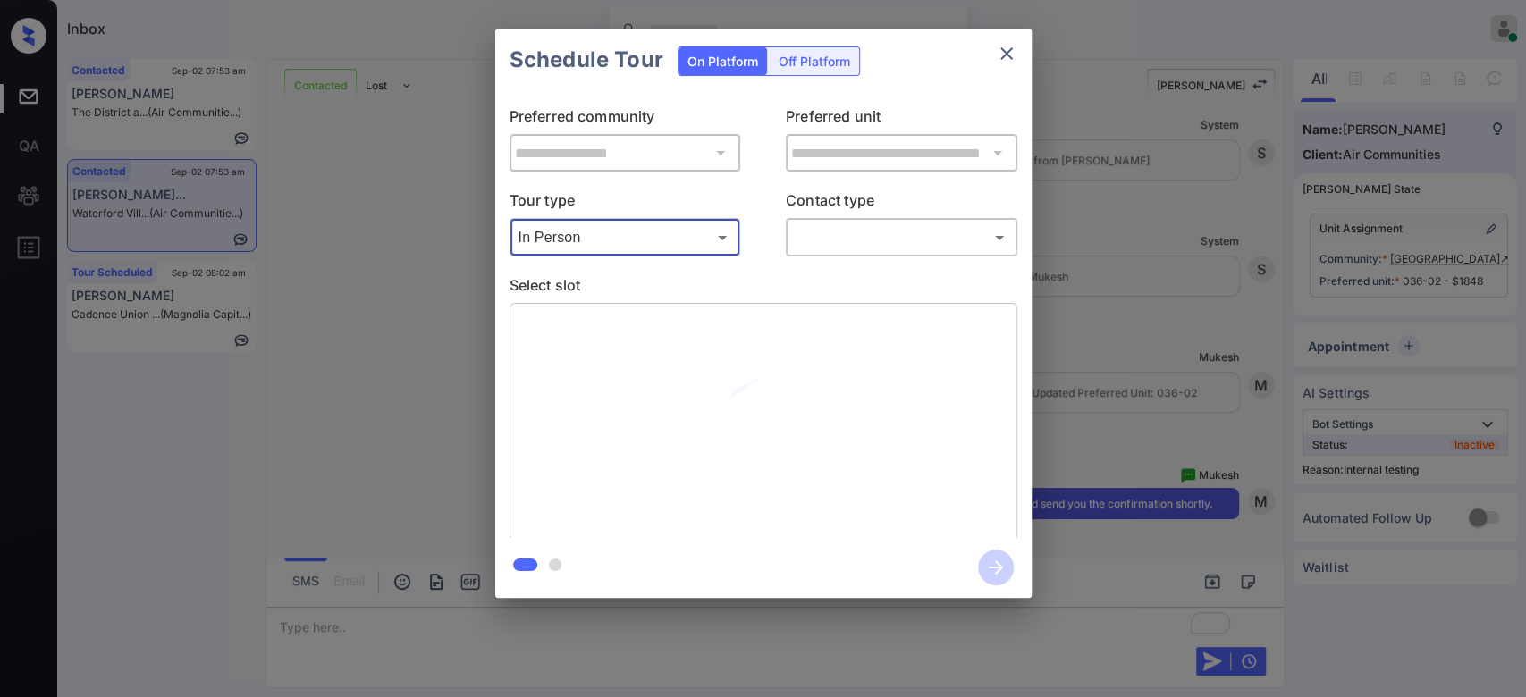
click at [864, 247] on body "Inbox Mukesh Online Set yourself offline Set yourself on break Profile Switch t…" at bounding box center [763, 348] width 1526 height 697
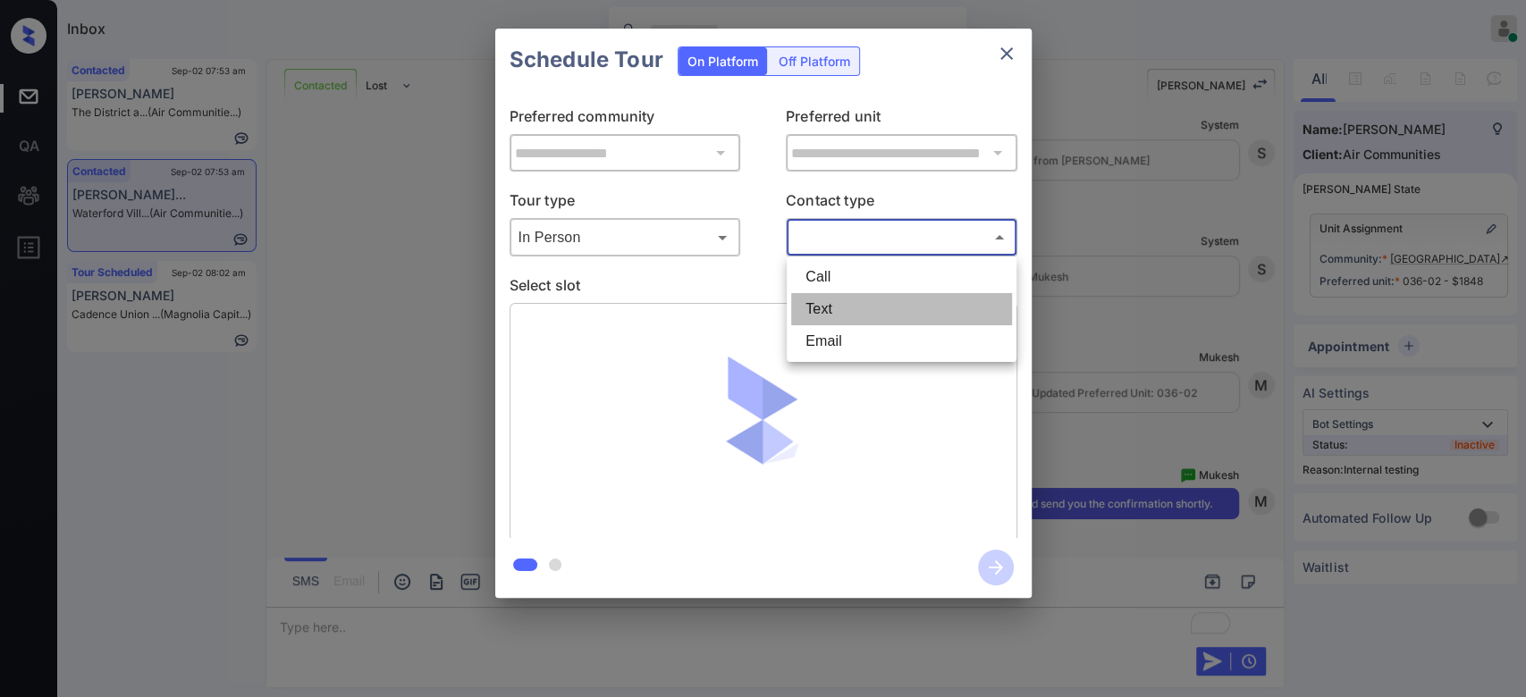
click at [834, 300] on li "Text" at bounding box center [901, 309] width 221 height 32
type input "****"
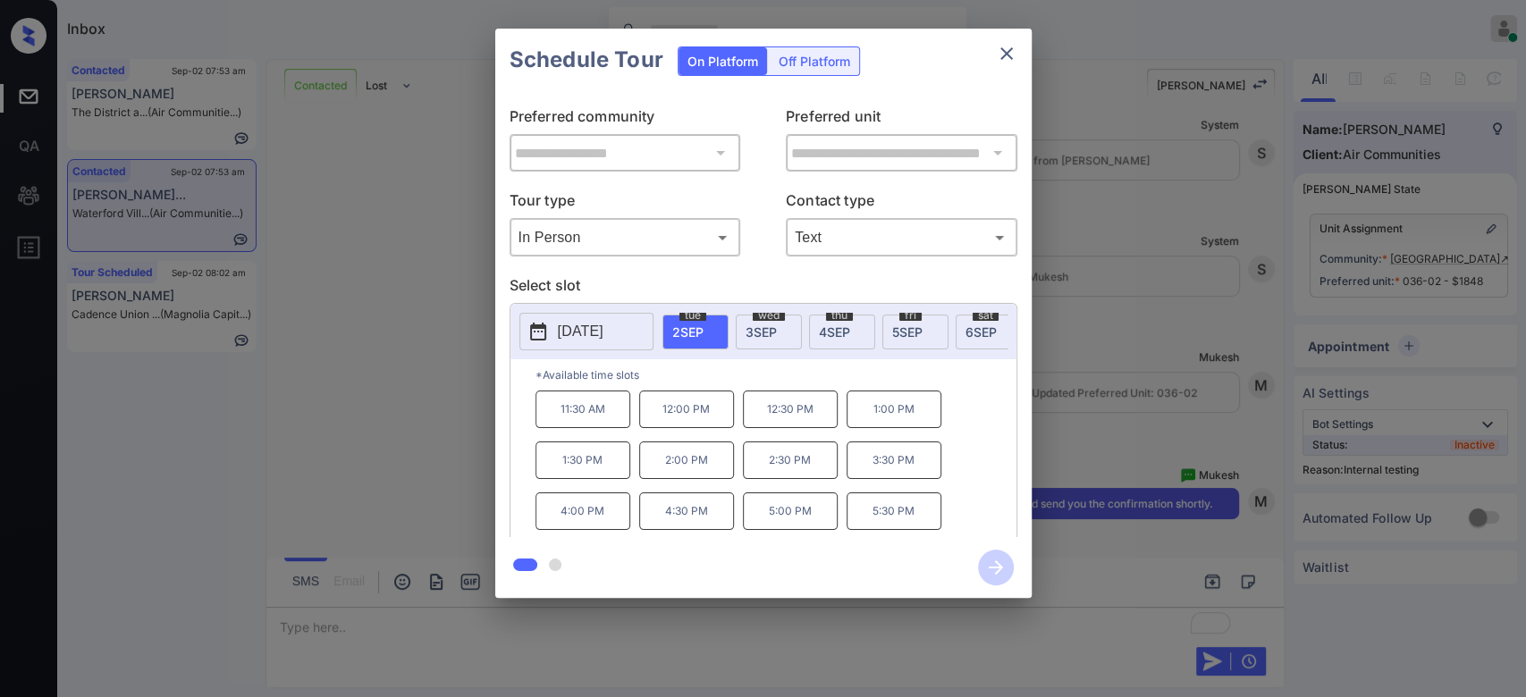
click at [894, 524] on p "5:30 PM" at bounding box center [894, 512] width 95 height 38
click at [999, 567] on icon "button" at bounding box center [996, 568] width 14 height 14
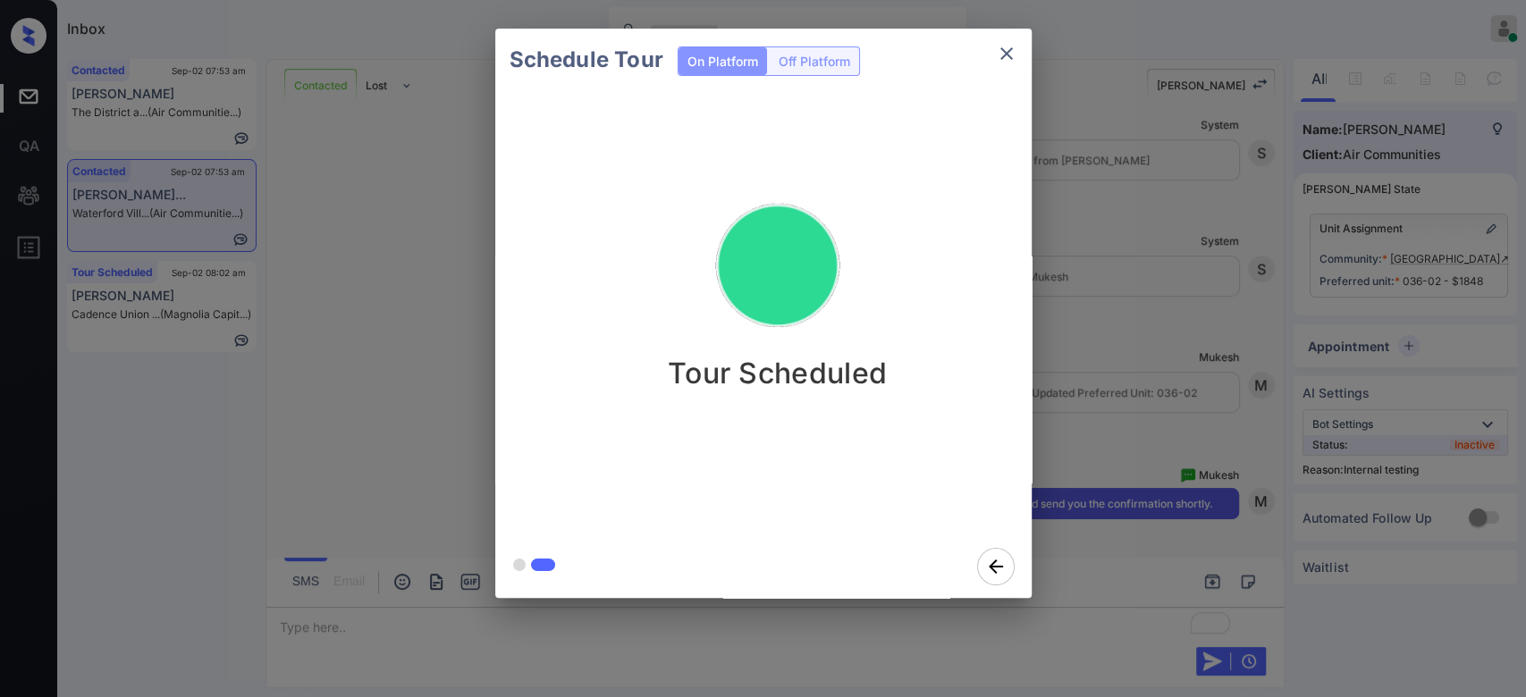
click at [1130, 255] on div "Schedule Tour On Platform Off Platform Tour Scheduled" at bounding box center [763, 313] width 1526 height 627
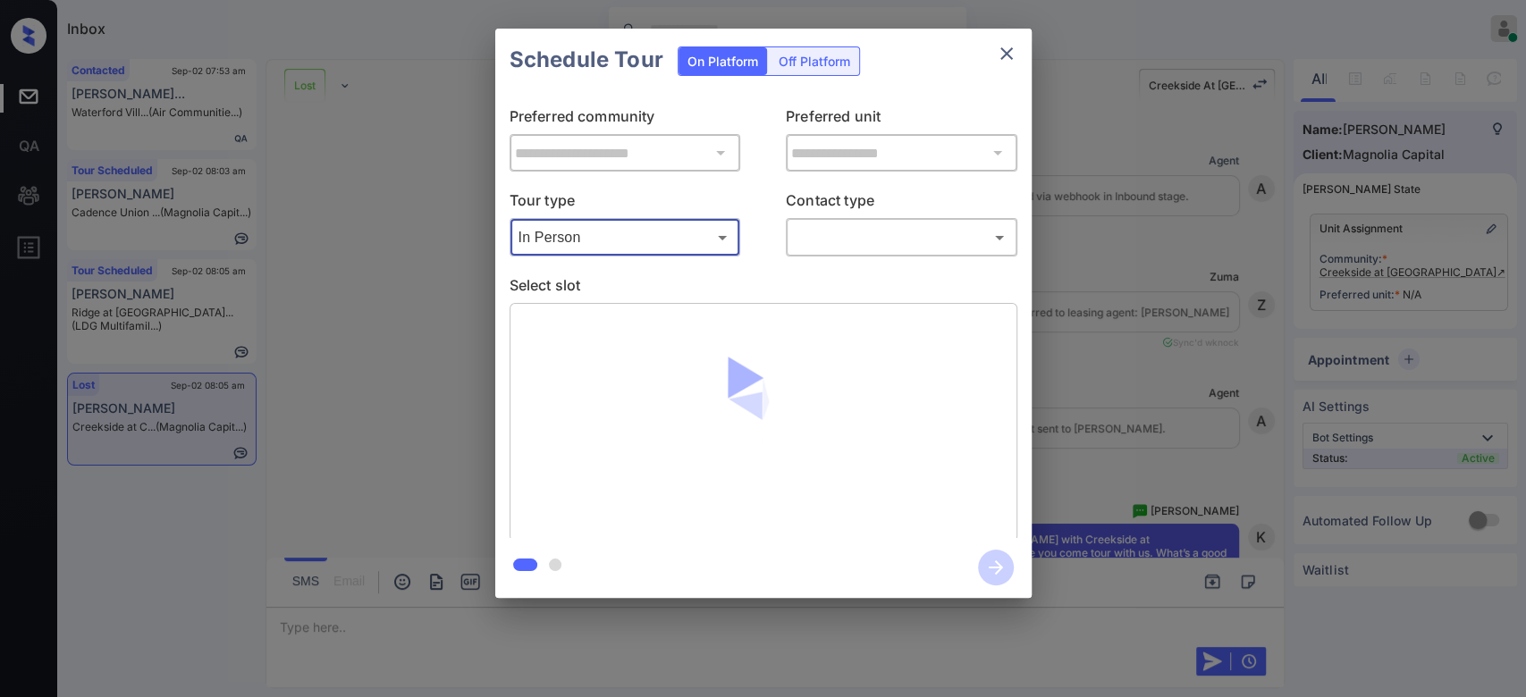
scroll to position [3531, 0]
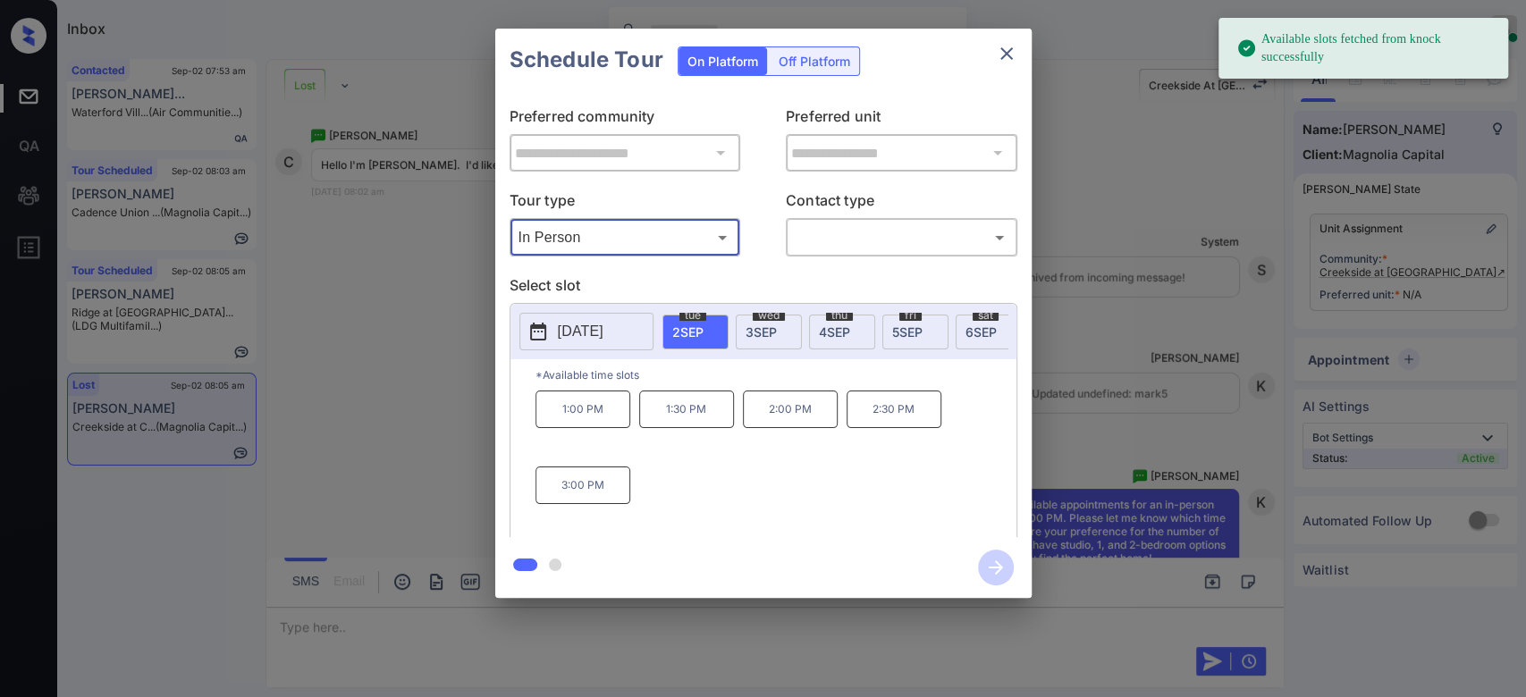
click at [1008, 54] on icon "close" at bounding box center [1006, 53] width 21 height 21
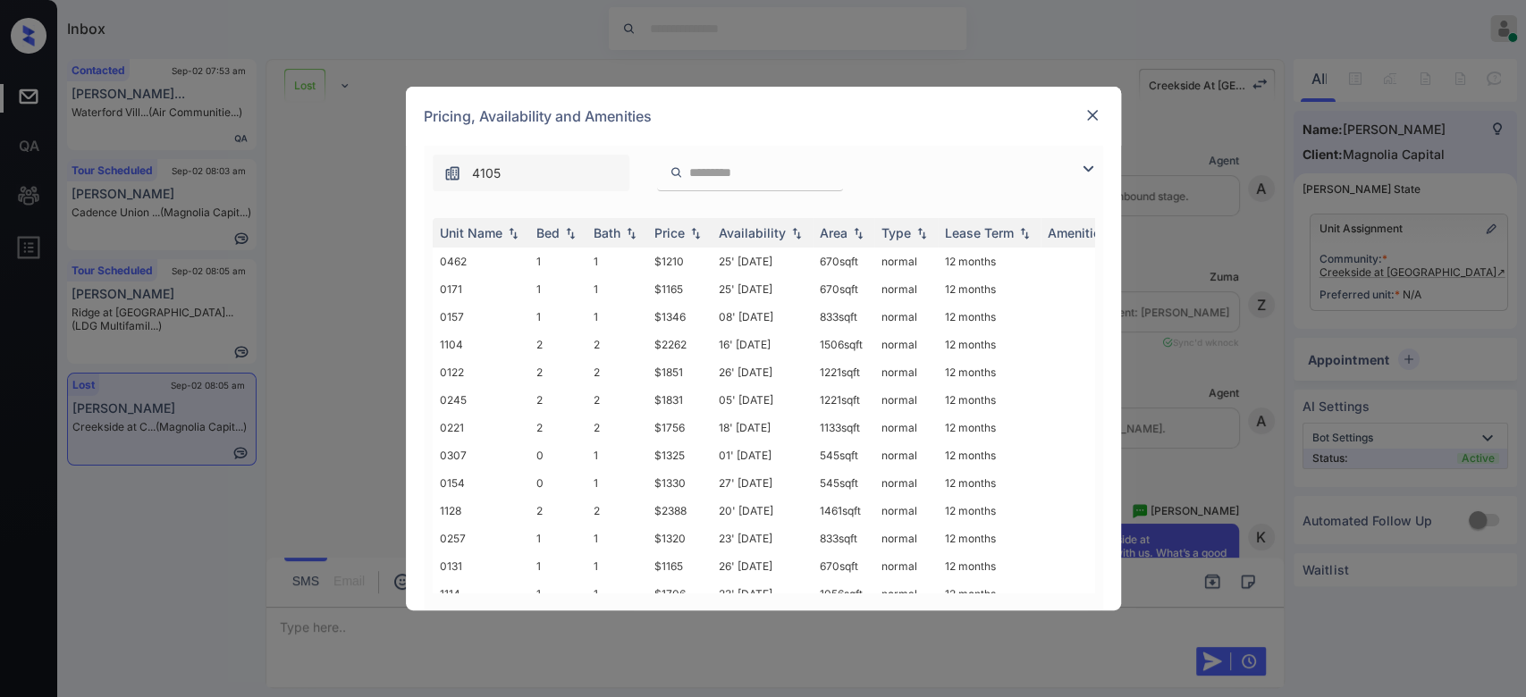
scroll to position [4554, 0]
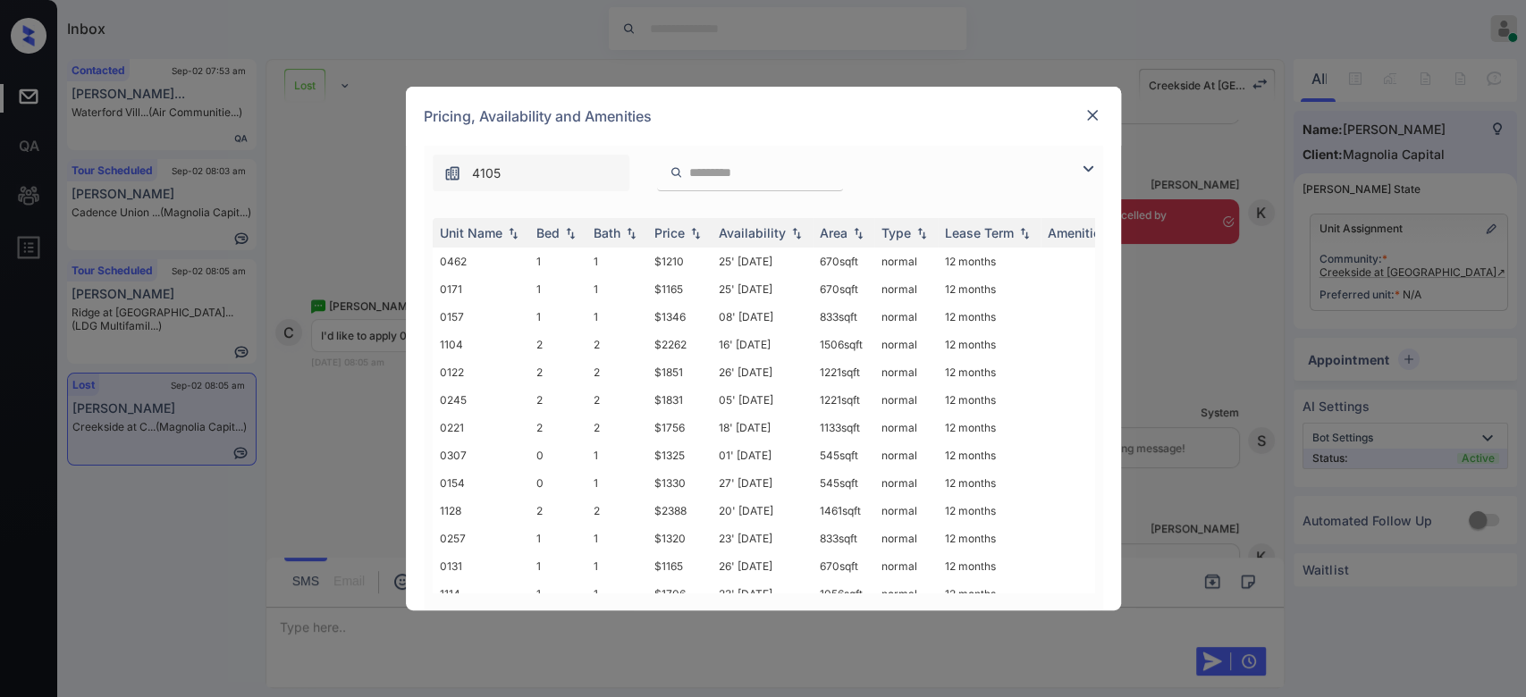
click at [1088, 114] on img at bounding box center [1093, 115] width 18 height 18
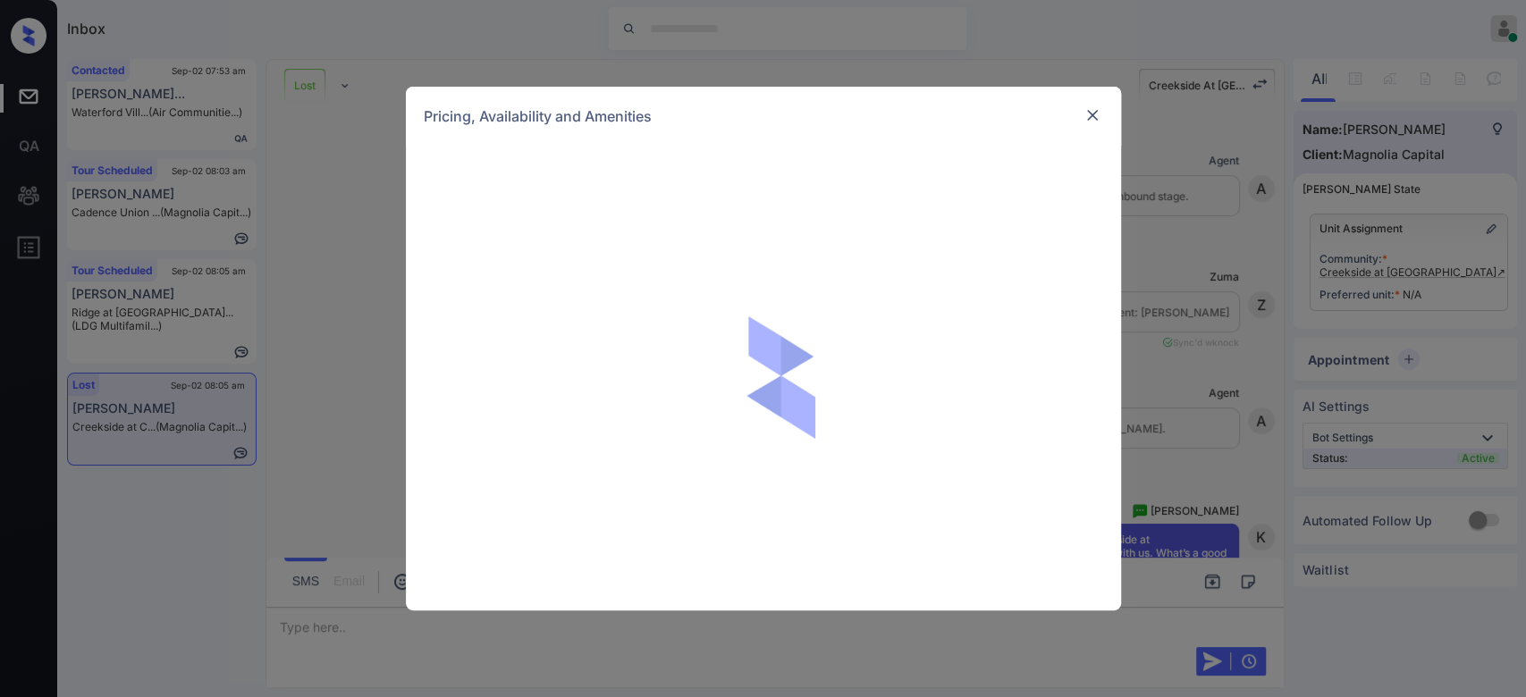
scroll to position [4670, 0]
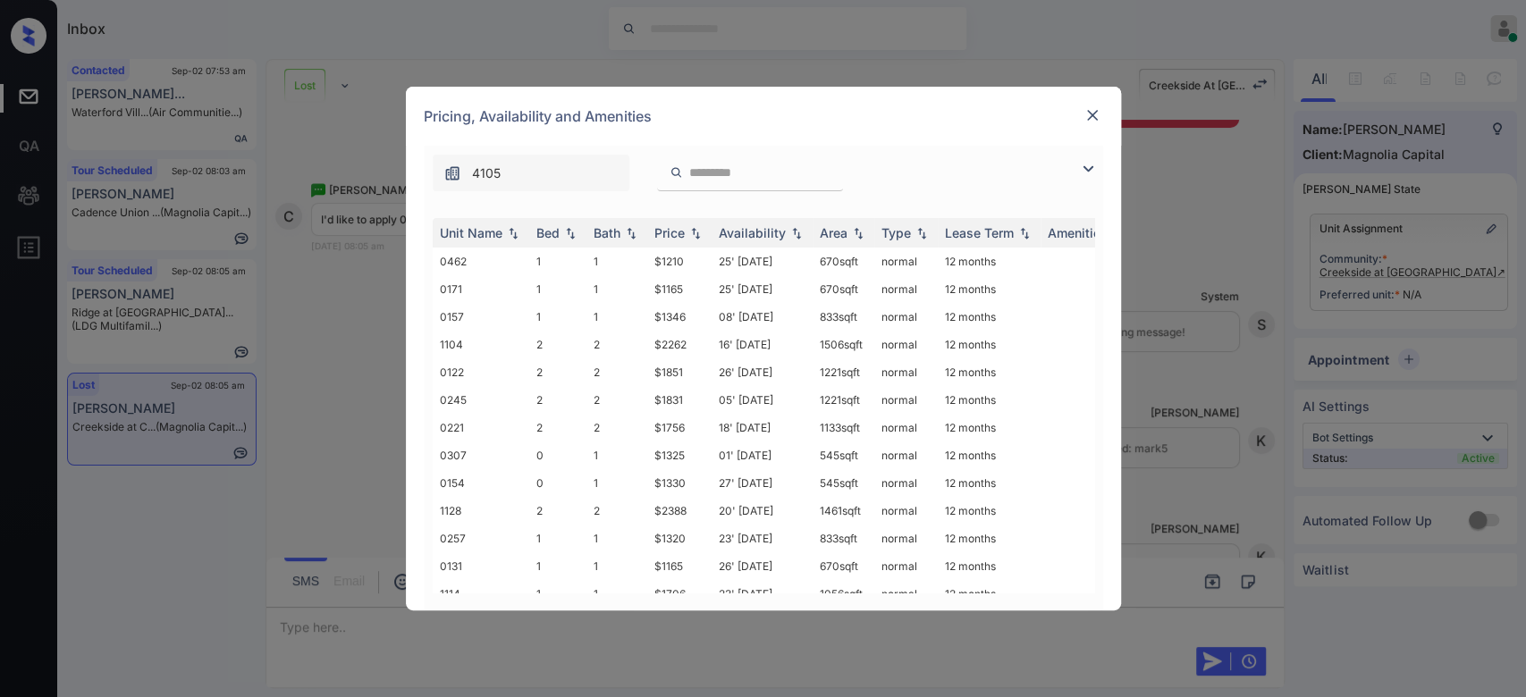
click at [715, 172] on input "search" at bounding box center [761, 172] width 147 height 15
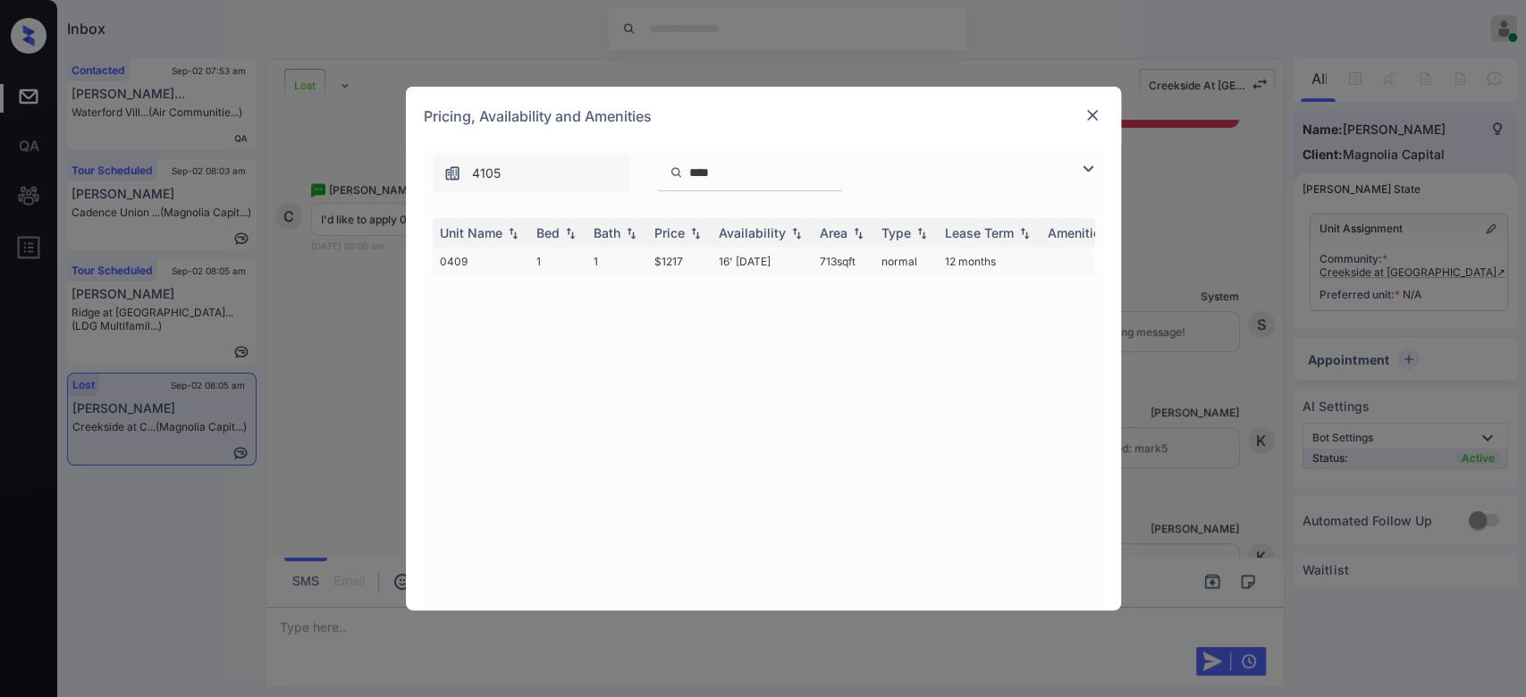
type input "****"
click at [654, 262] on td "$1217" at bounding box center [679, 262] width 64 height 28
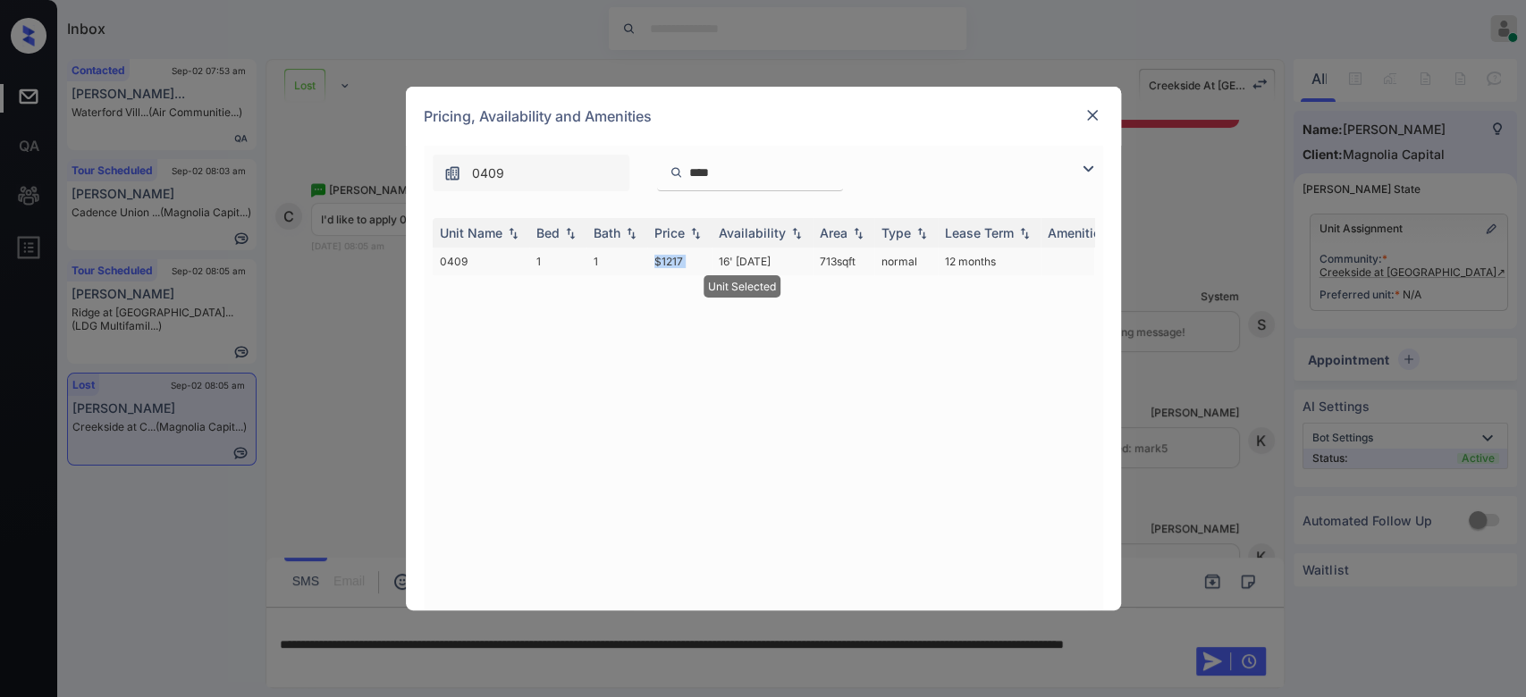
click at [654, 262] on td "$1217" at bounding box center [679, 262] width 64 height 28
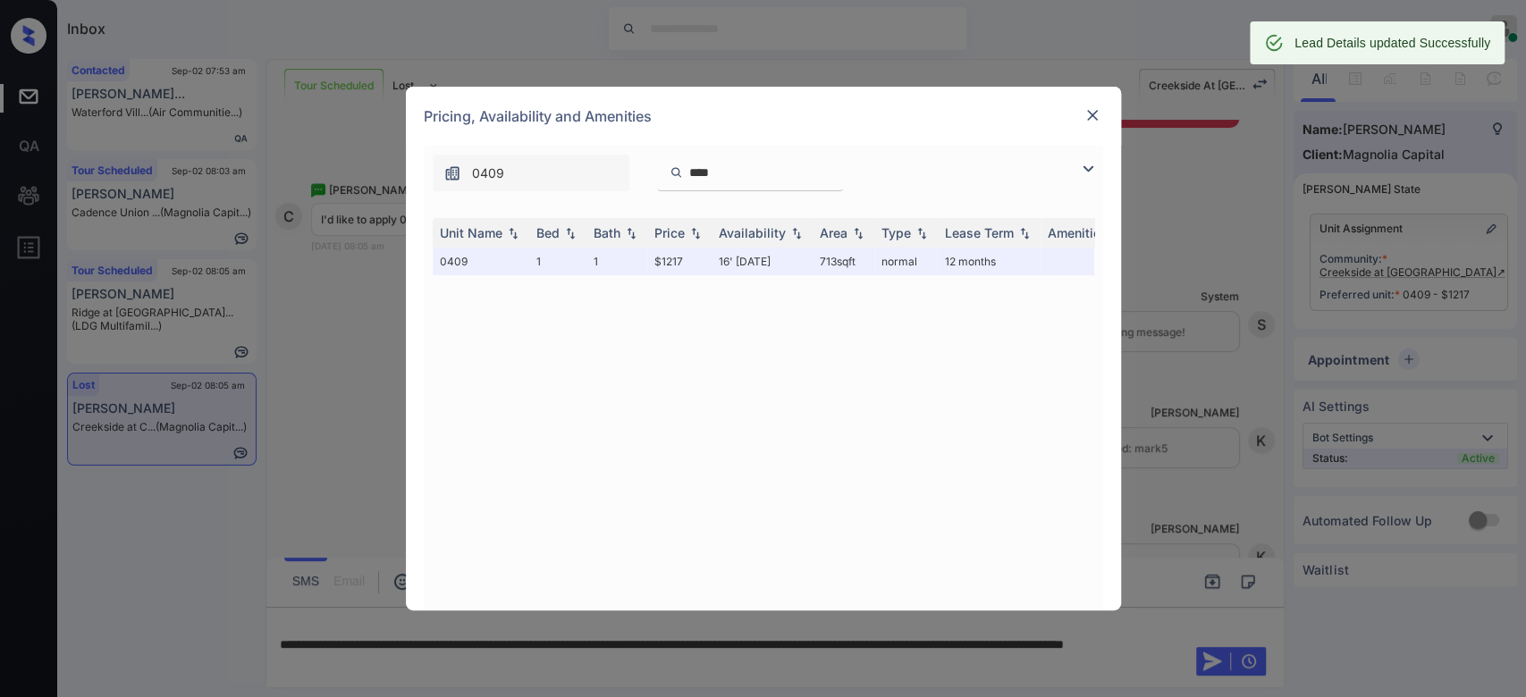
click at [1089, 125] on div at bounding box center [1092, 115] width 21 height 21
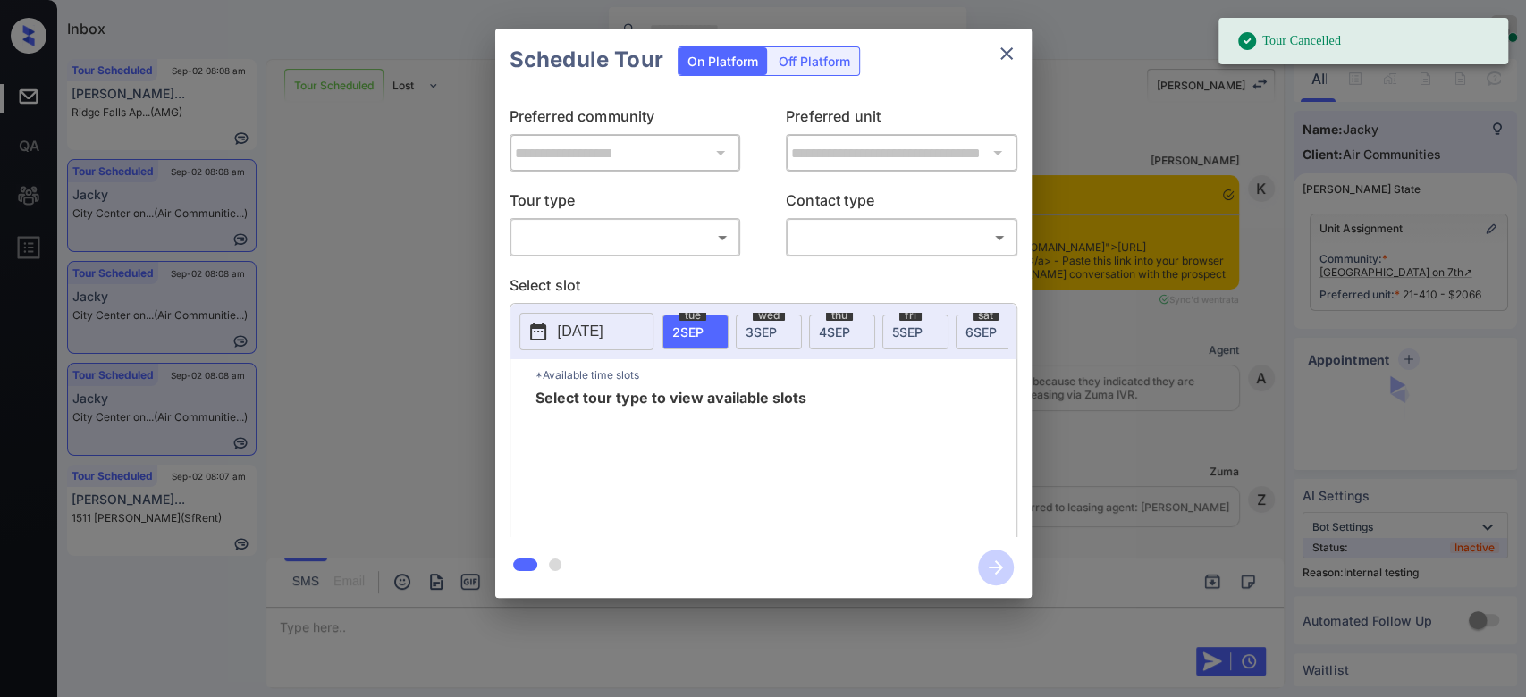
scroll to position [7850, 0]
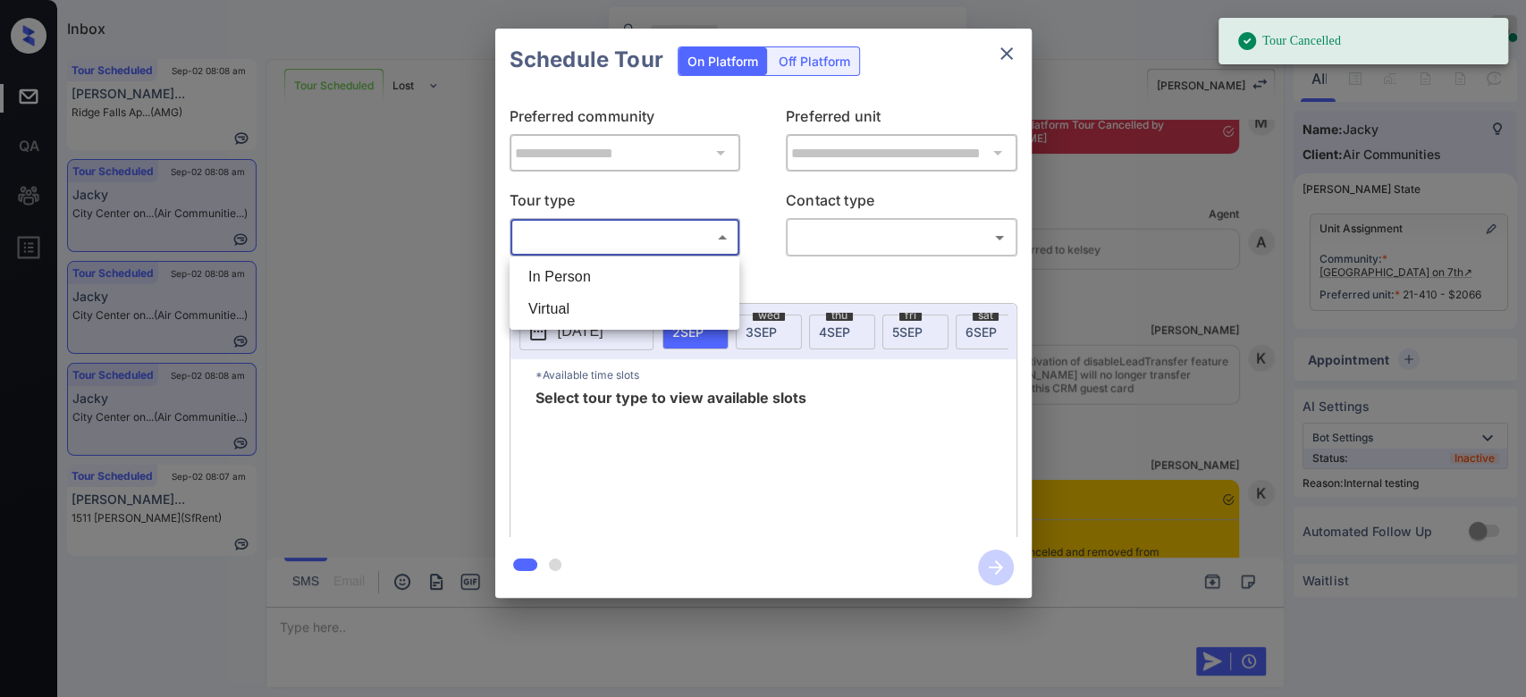
click at [665, 234] on body "Tour Cancelled Inbox Mukesh Online Set yourself offline Set yourself on break P…" at bounding box center [763, 348] width 1526 height 697
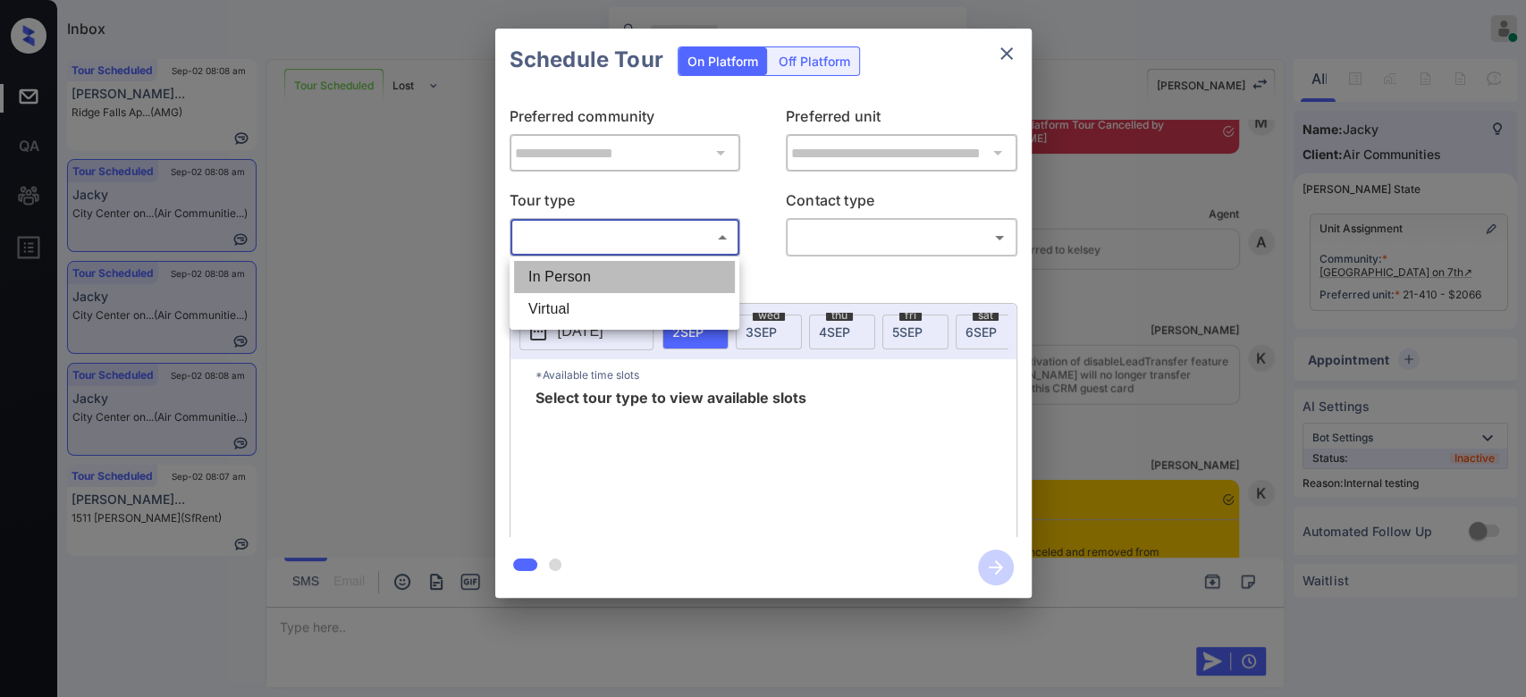
click at [644, 264] on li "In Person" at bounding box center [624, 277] width 221 height 32
type input "********"
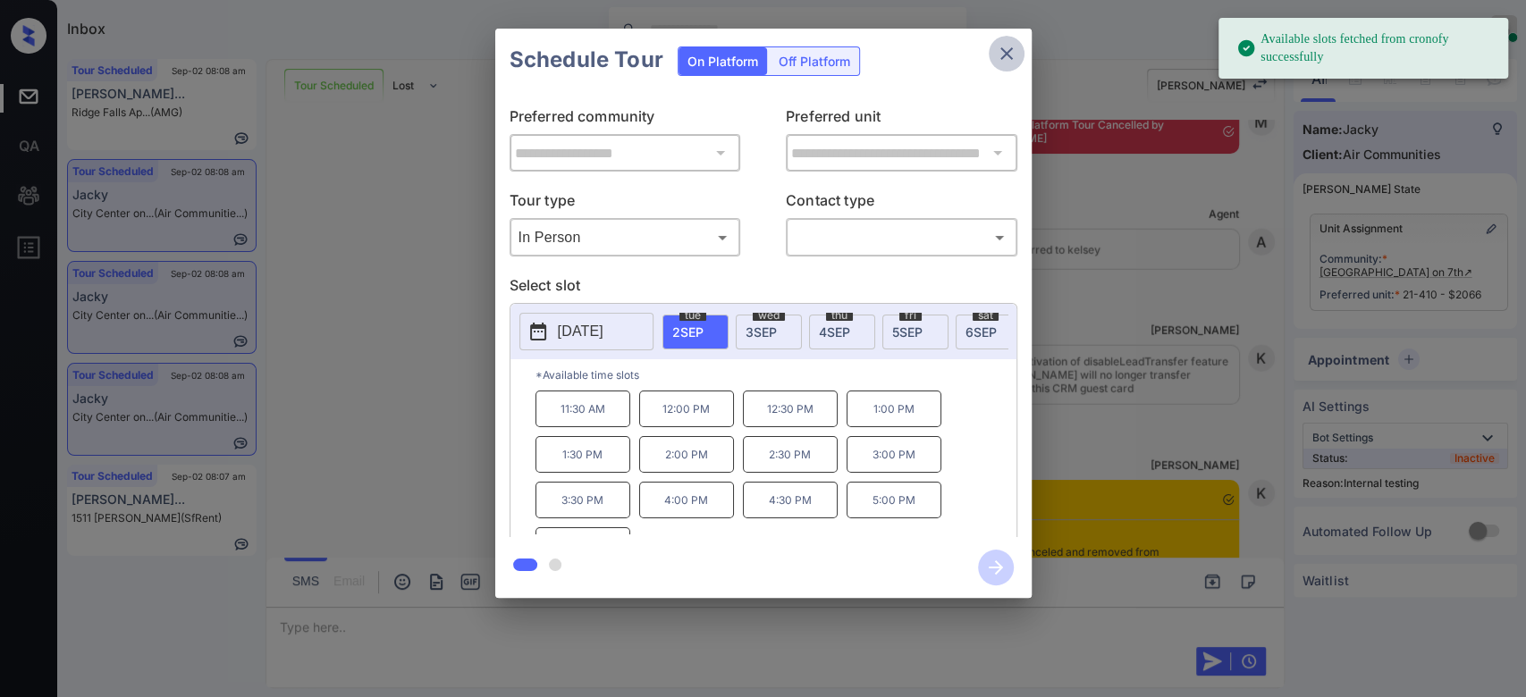
click at [1003, 52] on icon "close" at bounding box center [1006, 53] width 13 height 13
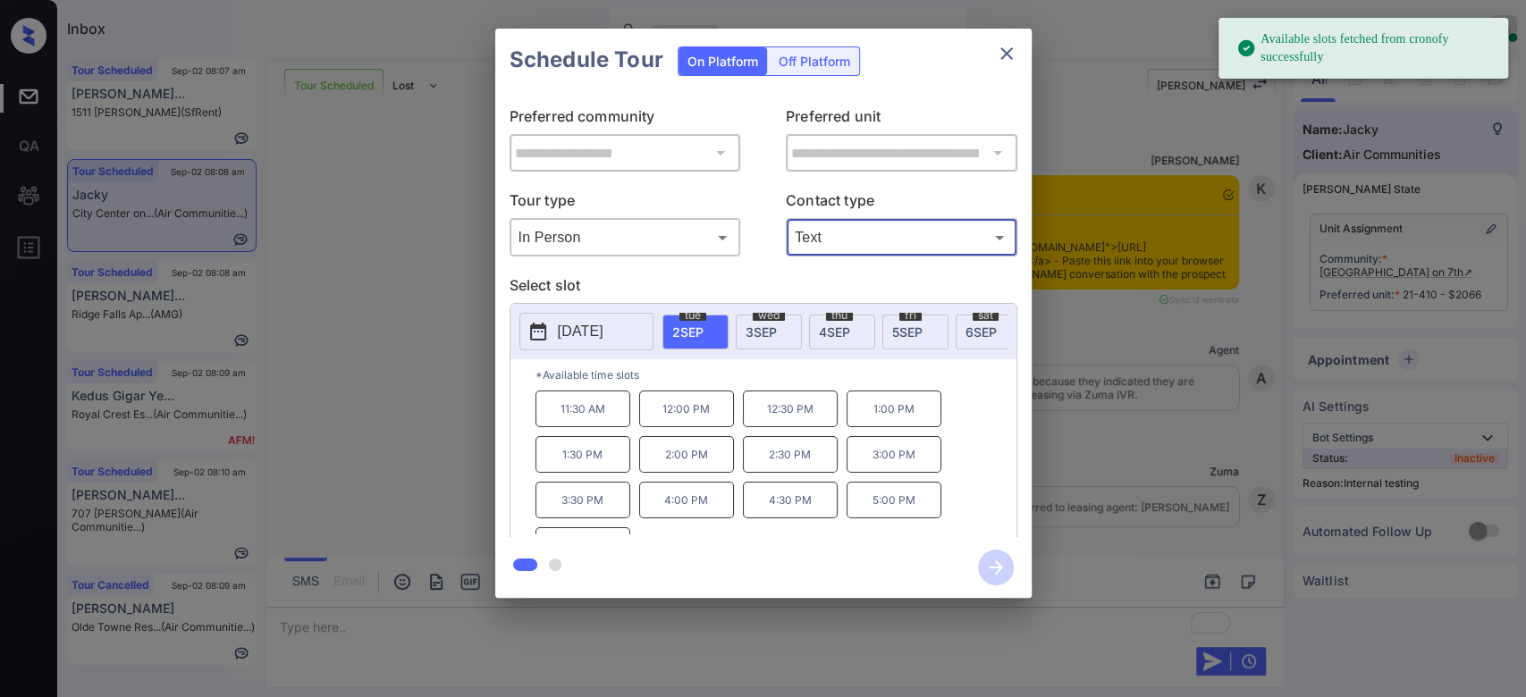
scroll to position [7956, 0]
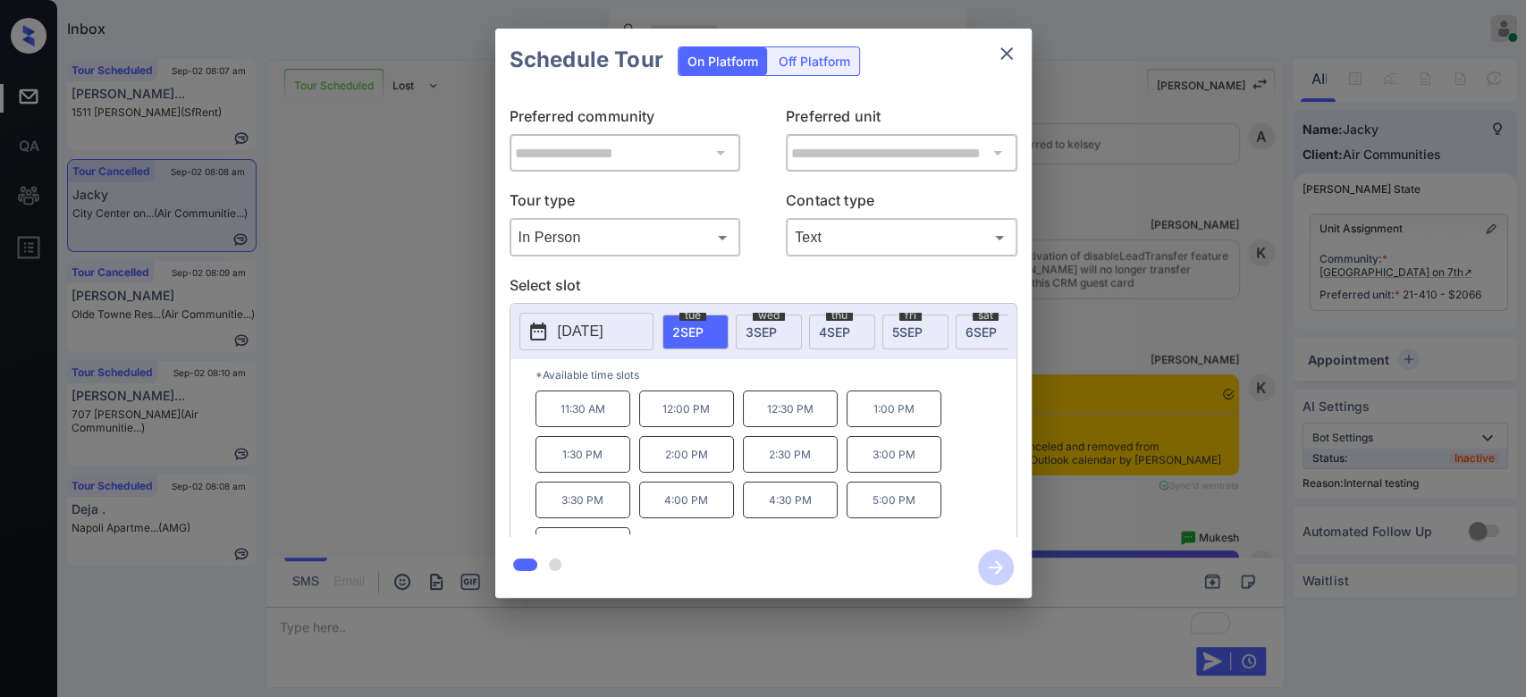
click at [602, 424] on p "11:30 AM" at bounding box center [583, 409] width 95 height 37
click at [1001, 562] on icon "button" at bounding box center [996, 568] width 36 height 36
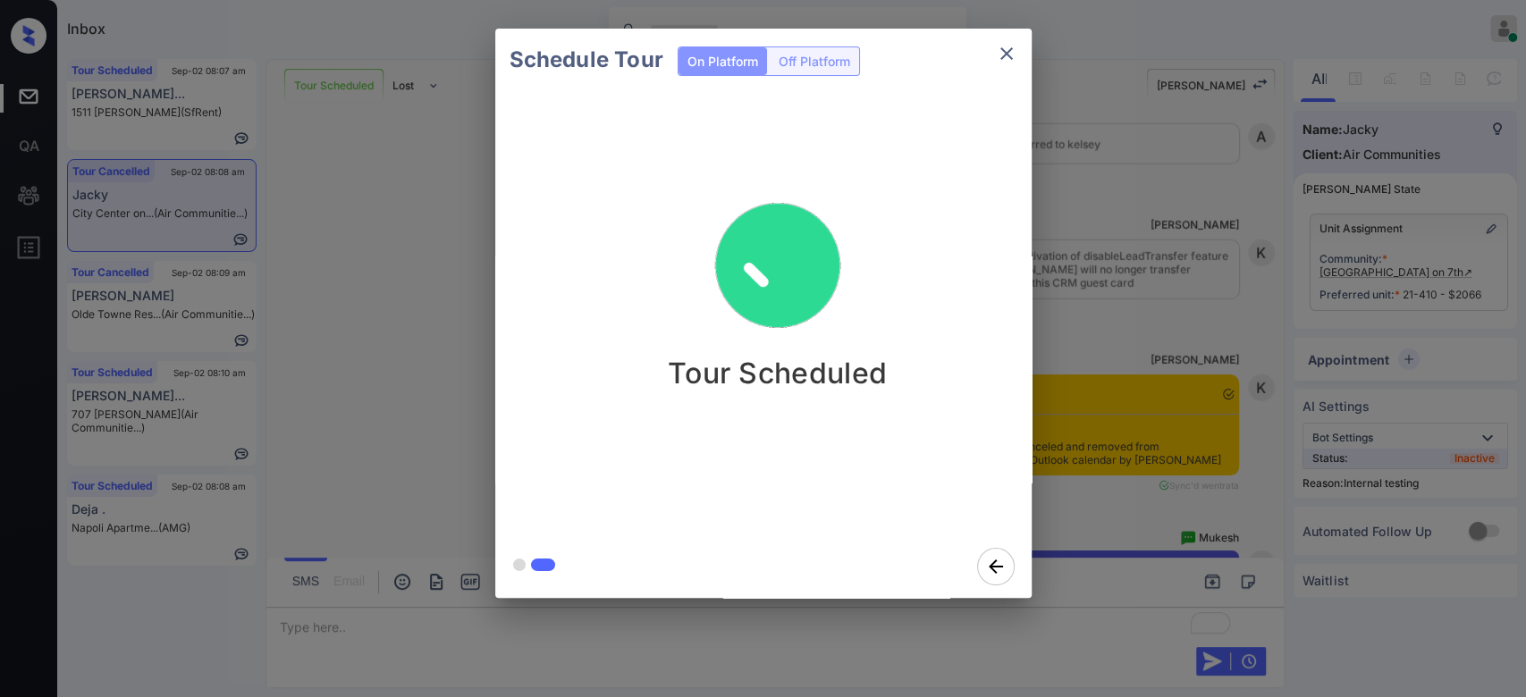
click at [1125, 109] on div "Schedule Tour On Platform Off Platform Tour Scheduled" at bounding box center [763, 313] width 1526 height 627
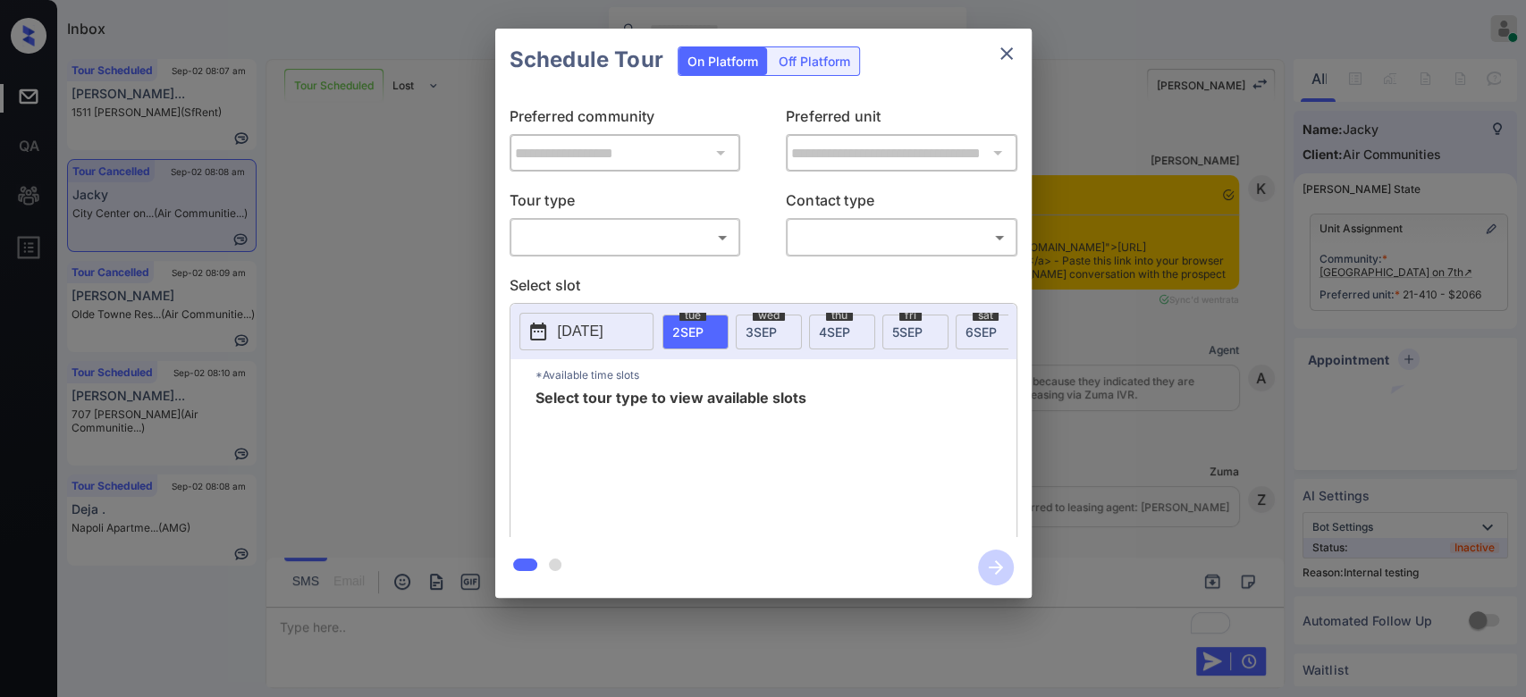
scroll to position [7956, 0]
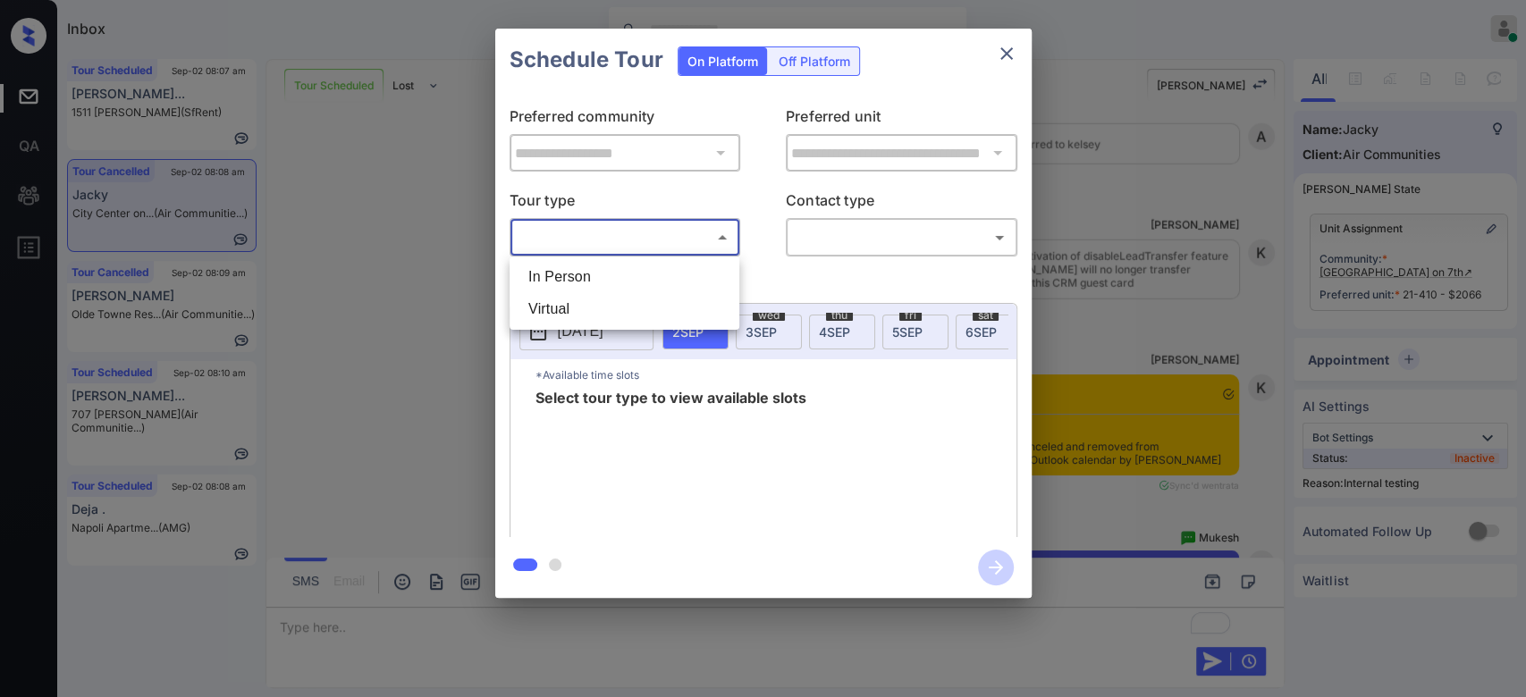
click at [678, 238] on body "Inbox Mukesh Online Set yourself offline Set yourself on break Profile Switch t…" at bounding box center [763, 348] width 1526 height 697
click at [591, 284] on li "In Person" at bounding box center [624, 277] width 221 height 32
type input "********"
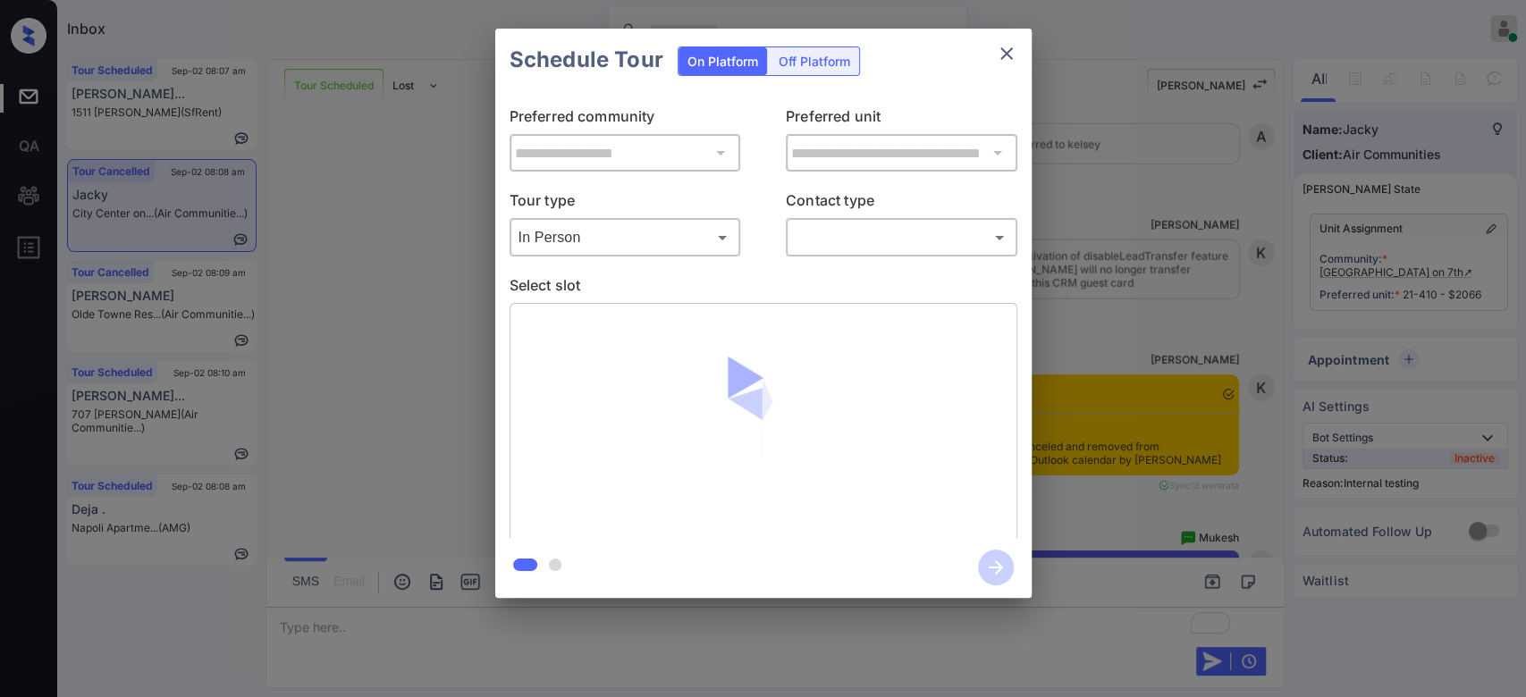
click at [847, 253] on div "​ ​" at bounding box center [902, 237] width 232 height 38
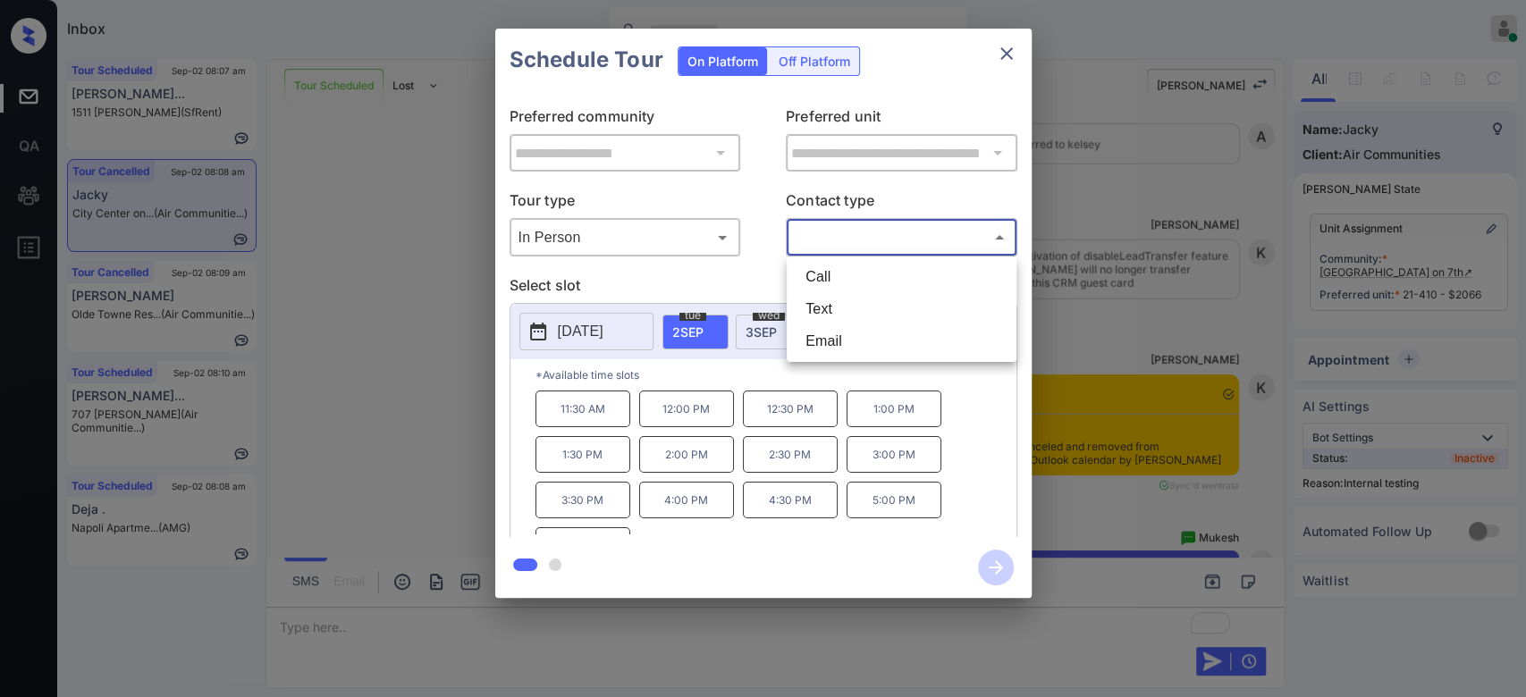
scroll to position [8366, 0]
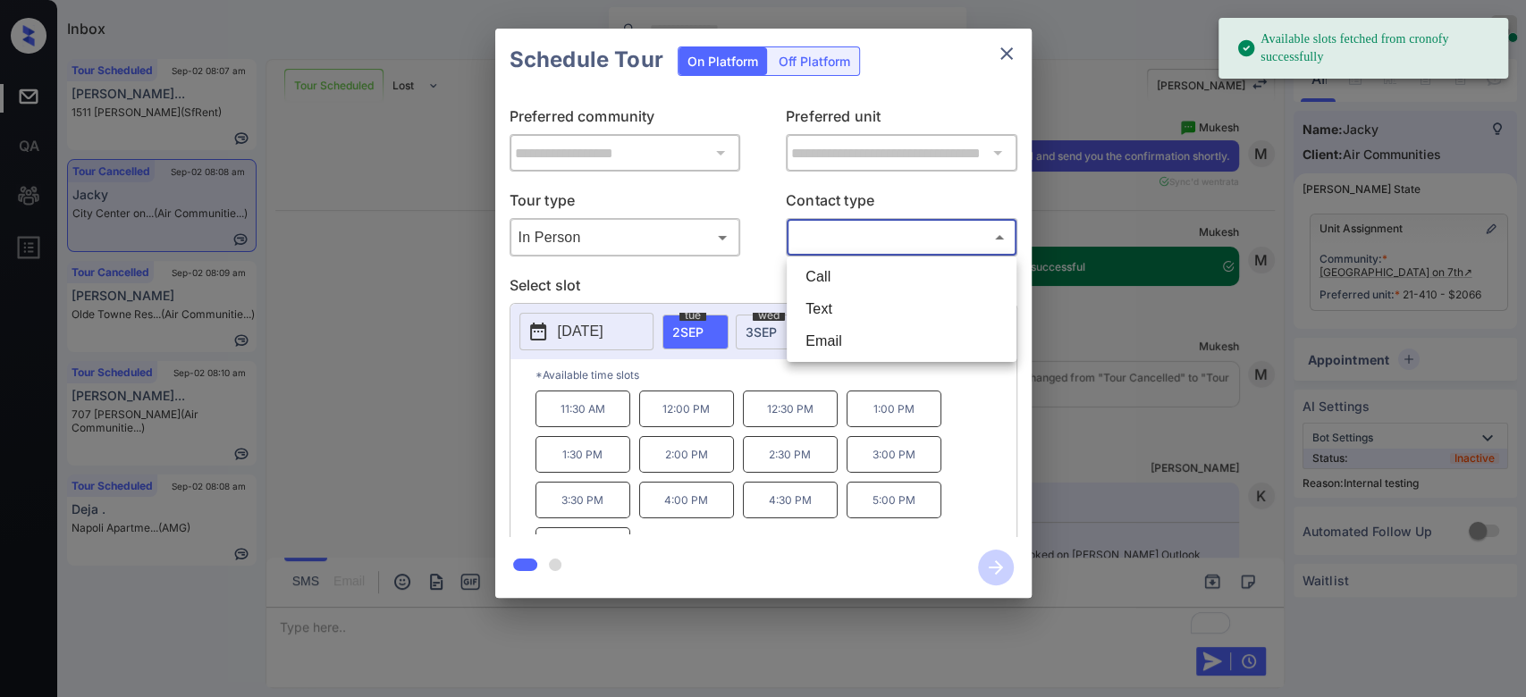
drag, startPoint x: 844, startPoint y: 235, endPoint x: 835, endPoint y: 308, distance: 73.0
click at [835, 308] on body "Available slots fetched from cronofy successfully Inbox Mukesh Online Set yours…" at bounding box center [763, 348] width 1526 height 697
click at [835, 308] on li "Text" at bounding box center [901, 309] width 221 height 32
type input "****"
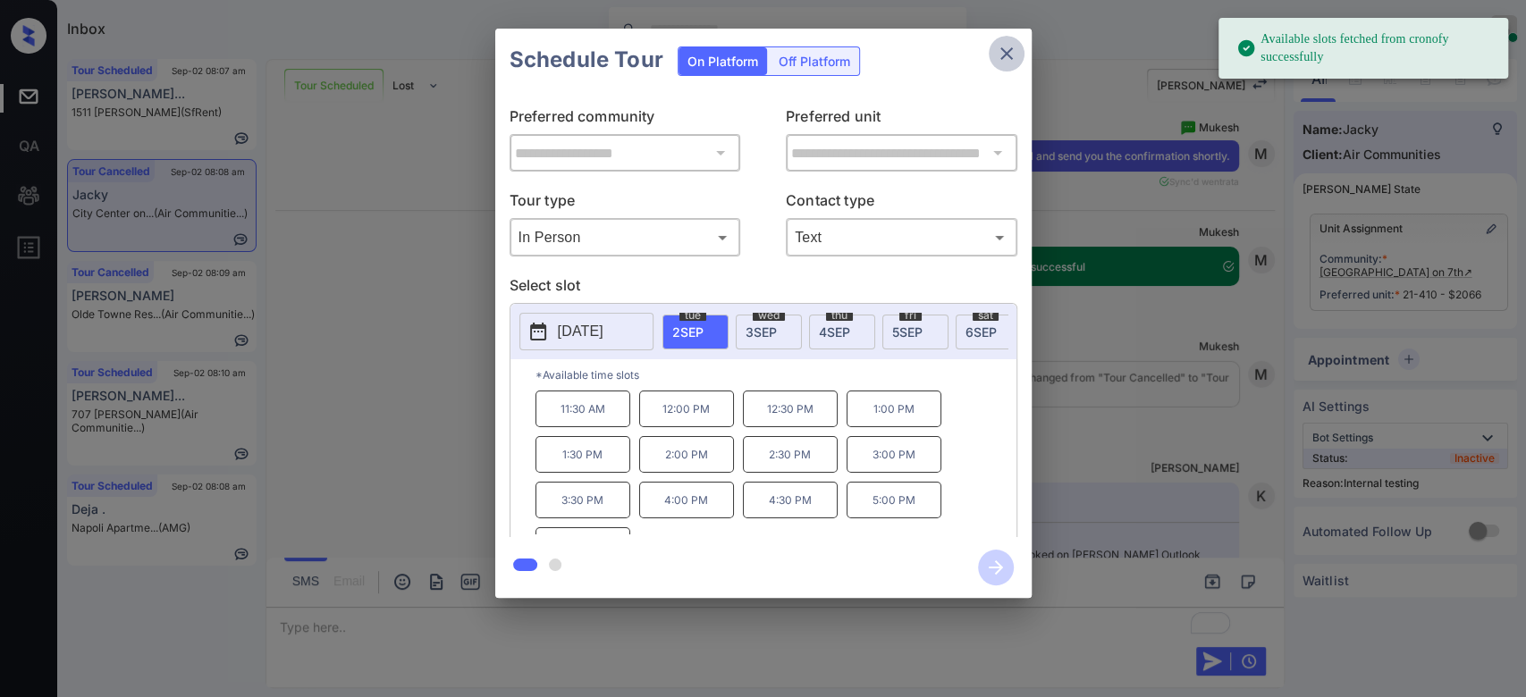
click at [1010, 46] on icon "close" at bounding box center [1006, 53] width 21 height 21
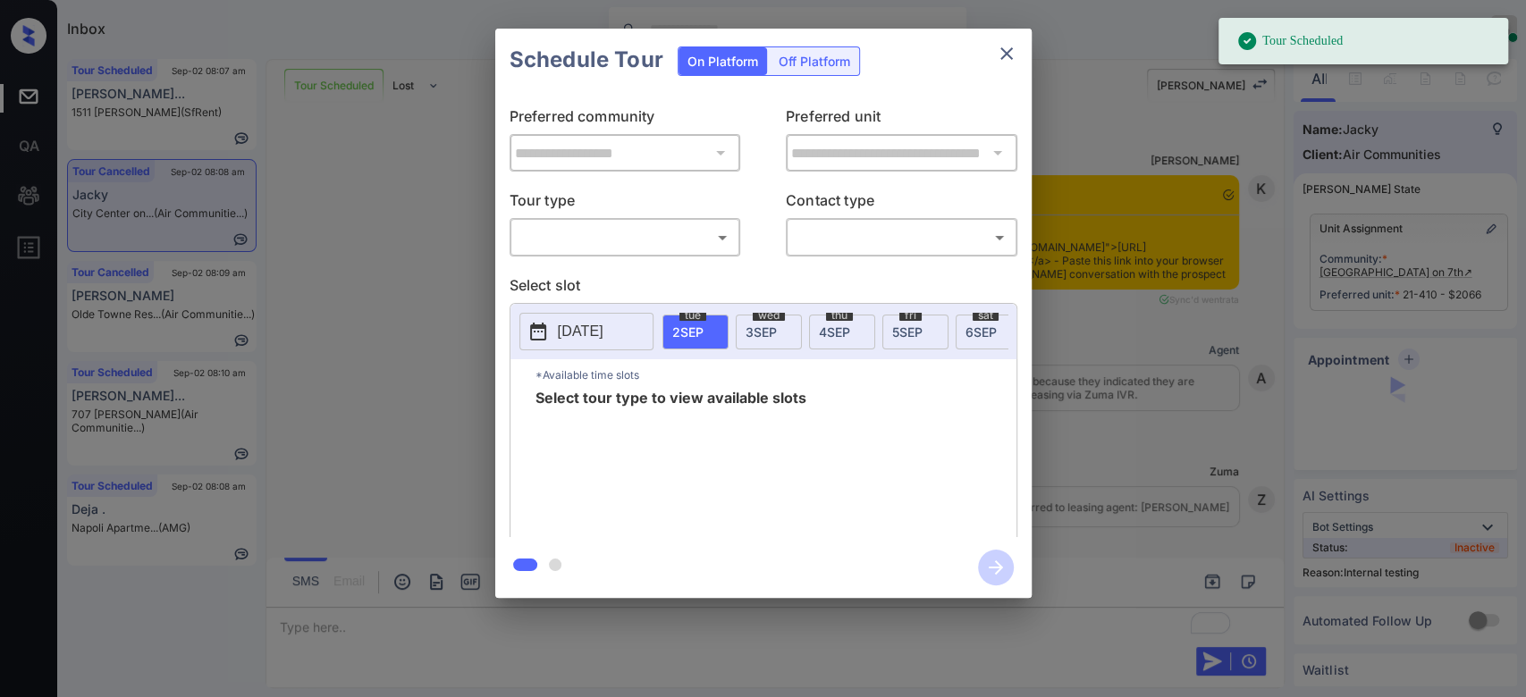
scroll to position [8366, 0]
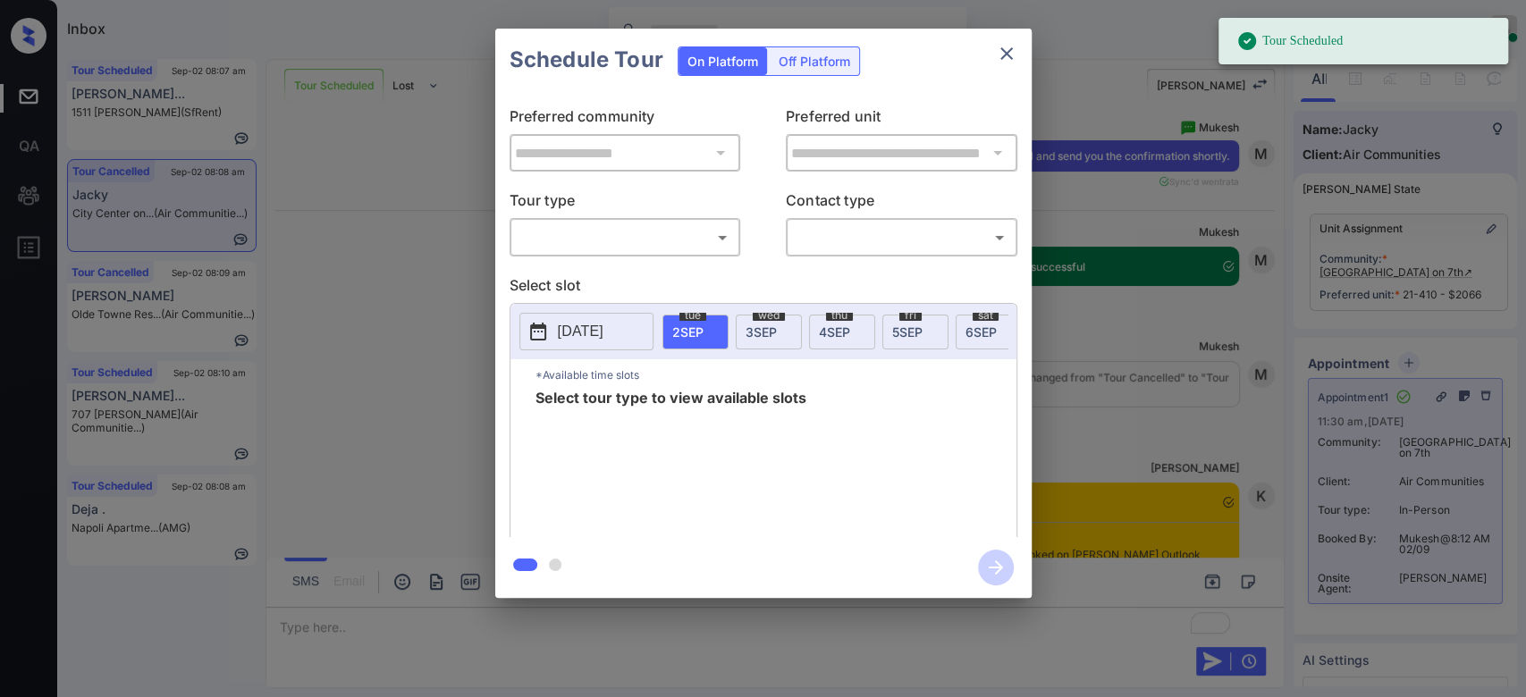
click at [1015, 55] on icon "close" at bounding box center [1006, 53] width 21 height 21
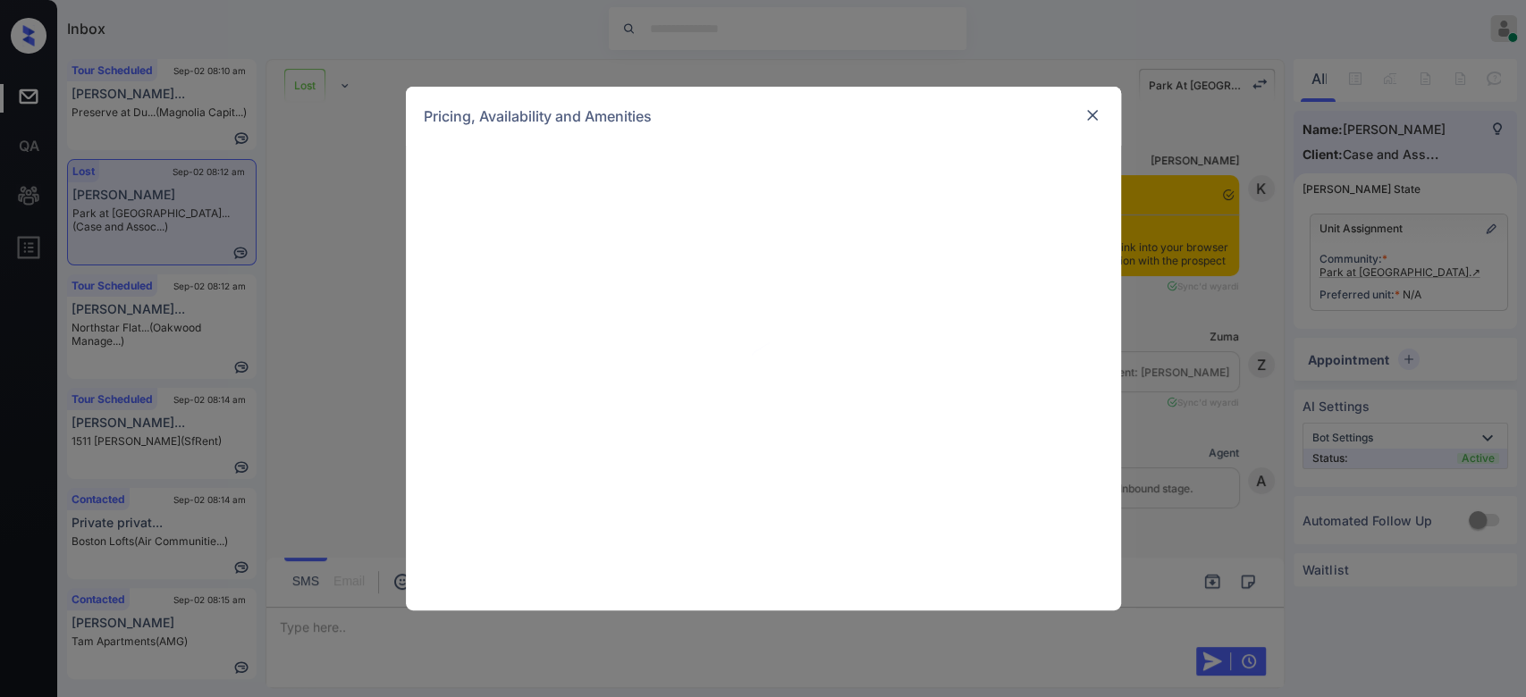
scroll to position [3559, 0]
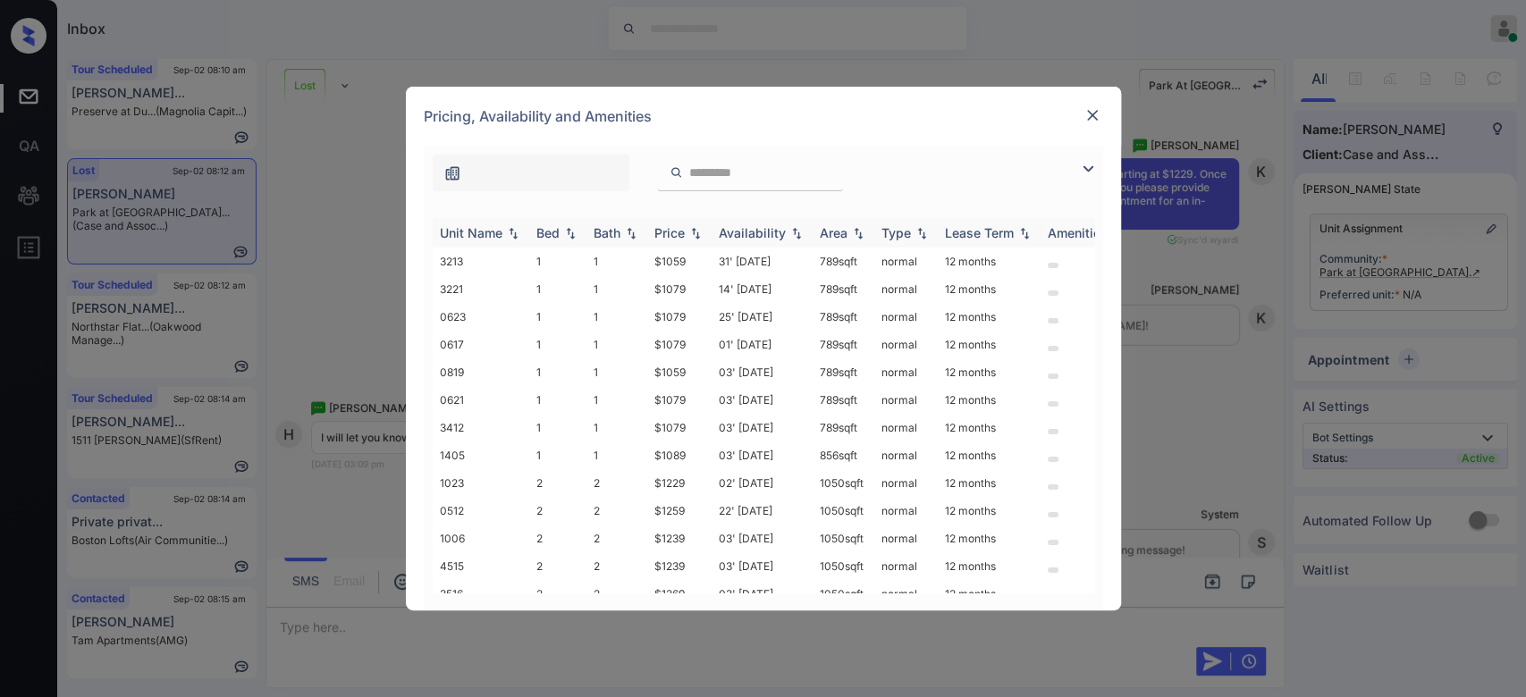
click at [683, 231] on div "Price" at bounding box center [669, 232] width 30 height 15
click at [674, 485] on td "$1229" at bounding box center [679, 483] width 64 height 28
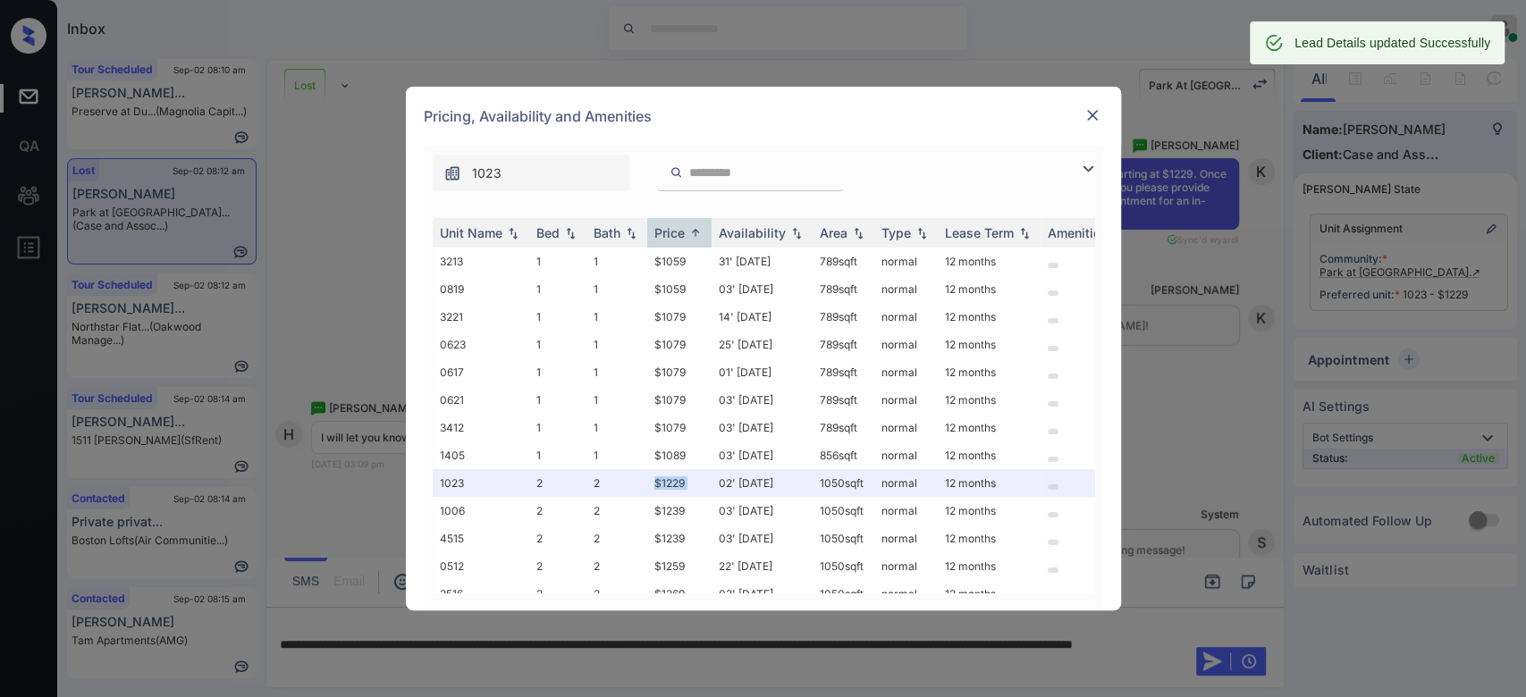
click at [1100, 110] on img at bounding box center [1093, 115] width 18 height 18
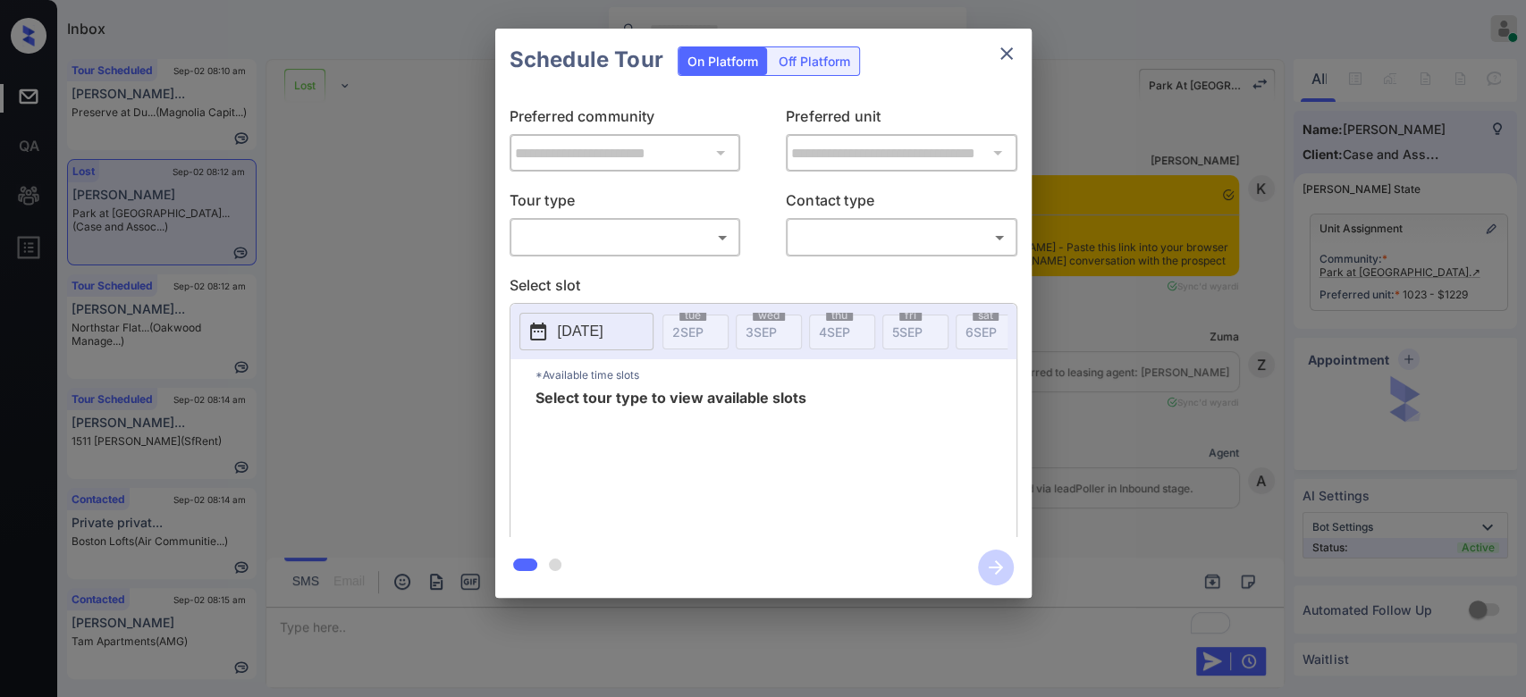
scroll to position [8266, 0]
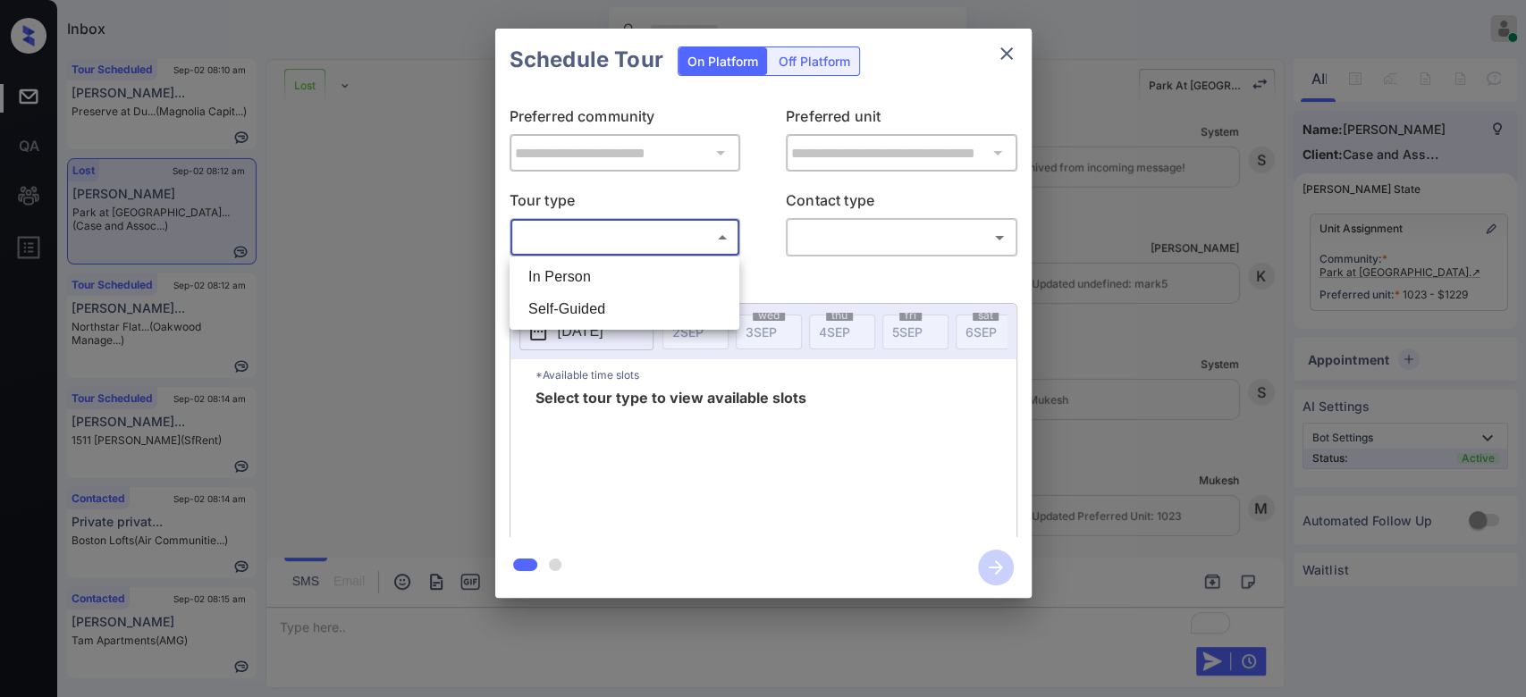
click at [665, 247] on body "Inbox Mukesh Online Set yourself offline Set yourself on break Profile Switch t…" at bounding box center [763, 348] width 1526 height 697
click at [586, 291] on li "In Person" at bounding box center [624, 277] width 221 height 32
type input "********"
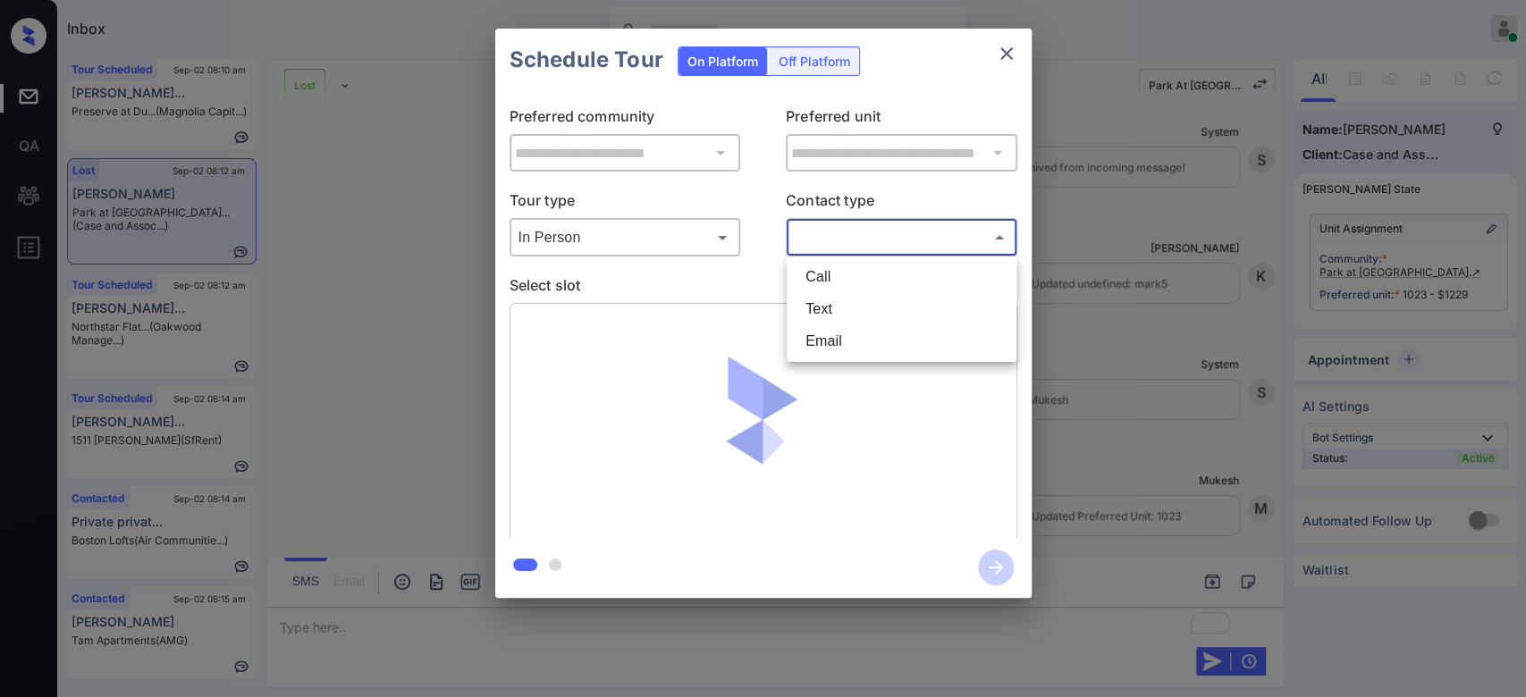
click at [888, 225] on body "Inbox Mukesh Online Set yourself offline Set yourself on break Profile Switch t…" at bounding box center [763, 348] width 1526 height 697
click at [837, 313] on li "Text" at bounding box center [901, 309] width 221 height 32
type input "****"
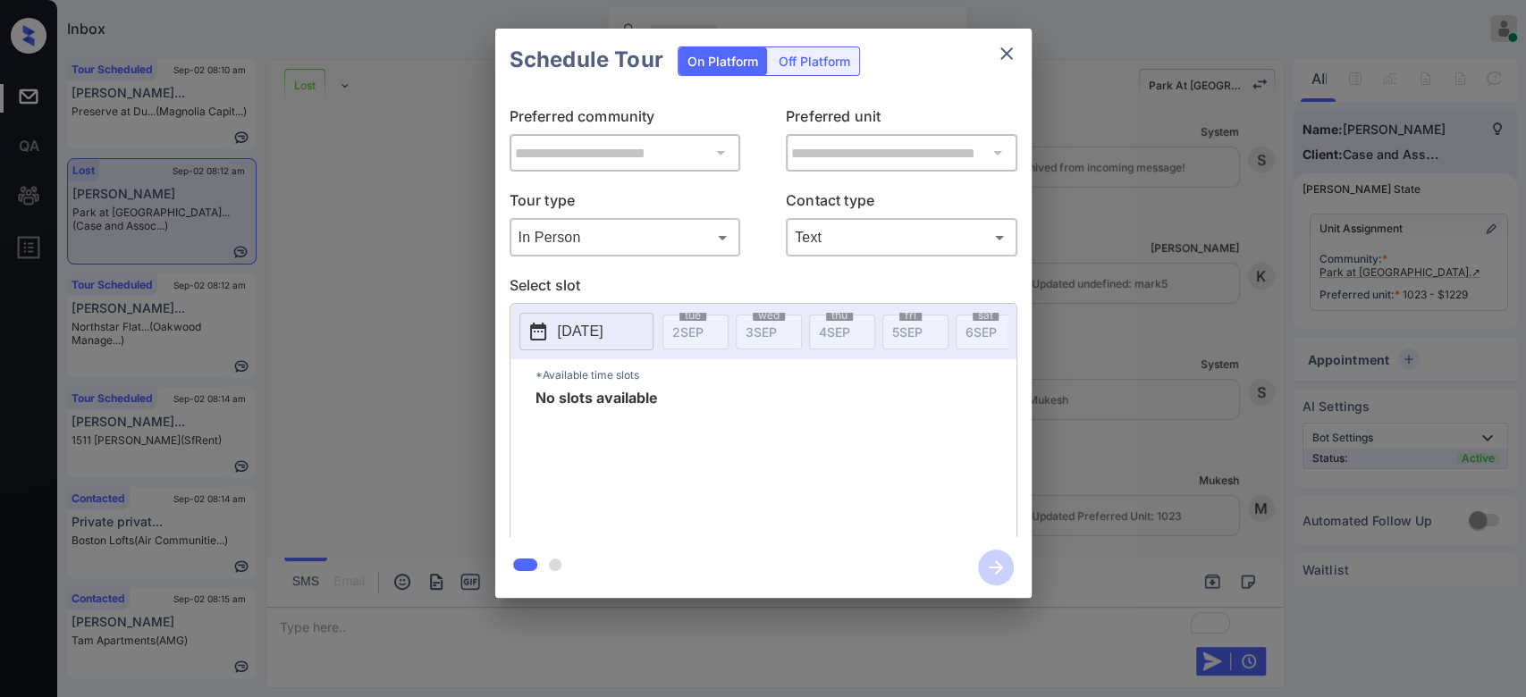
click at [601, 330] on p "[DATE]" at bounding box center [581, 331] width 46 height 21
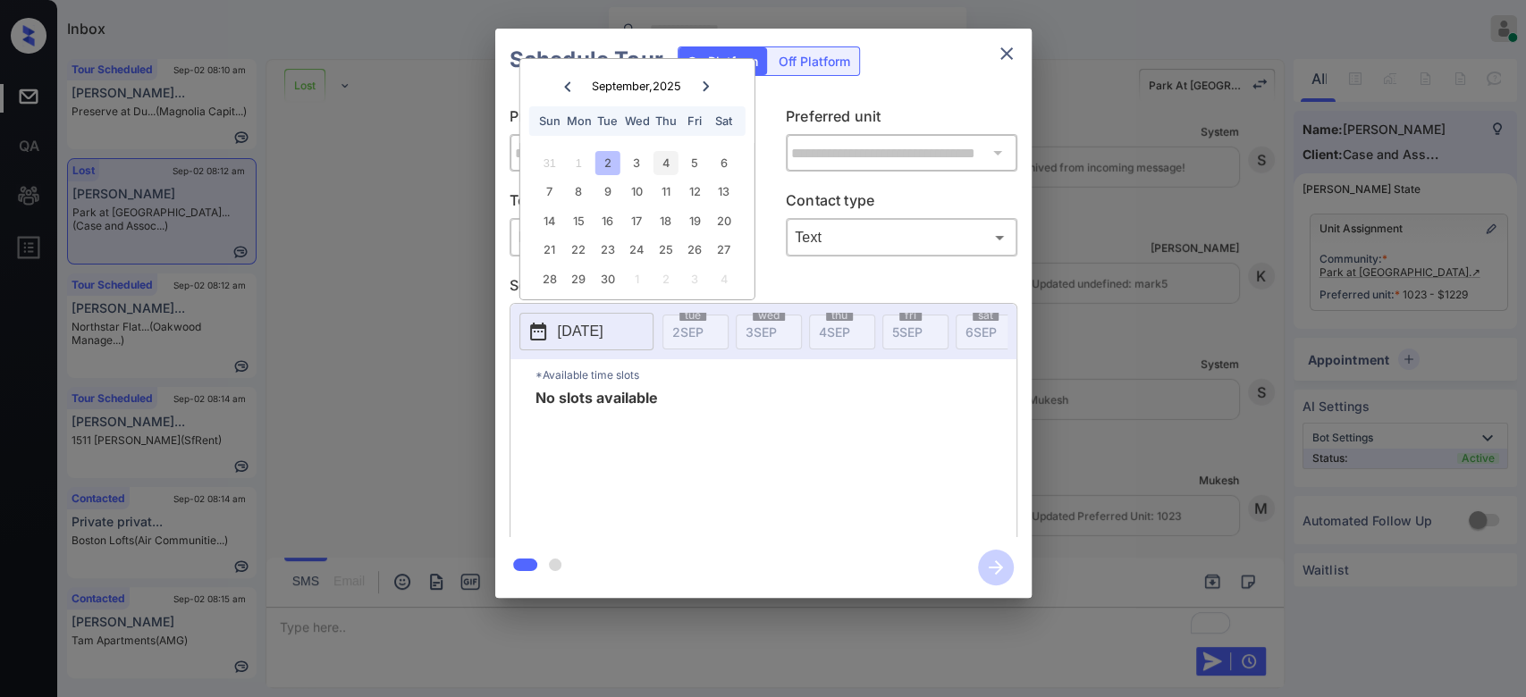
click at [666, 161] on div "4" at bounding box center [666, 163] width 24 height 24
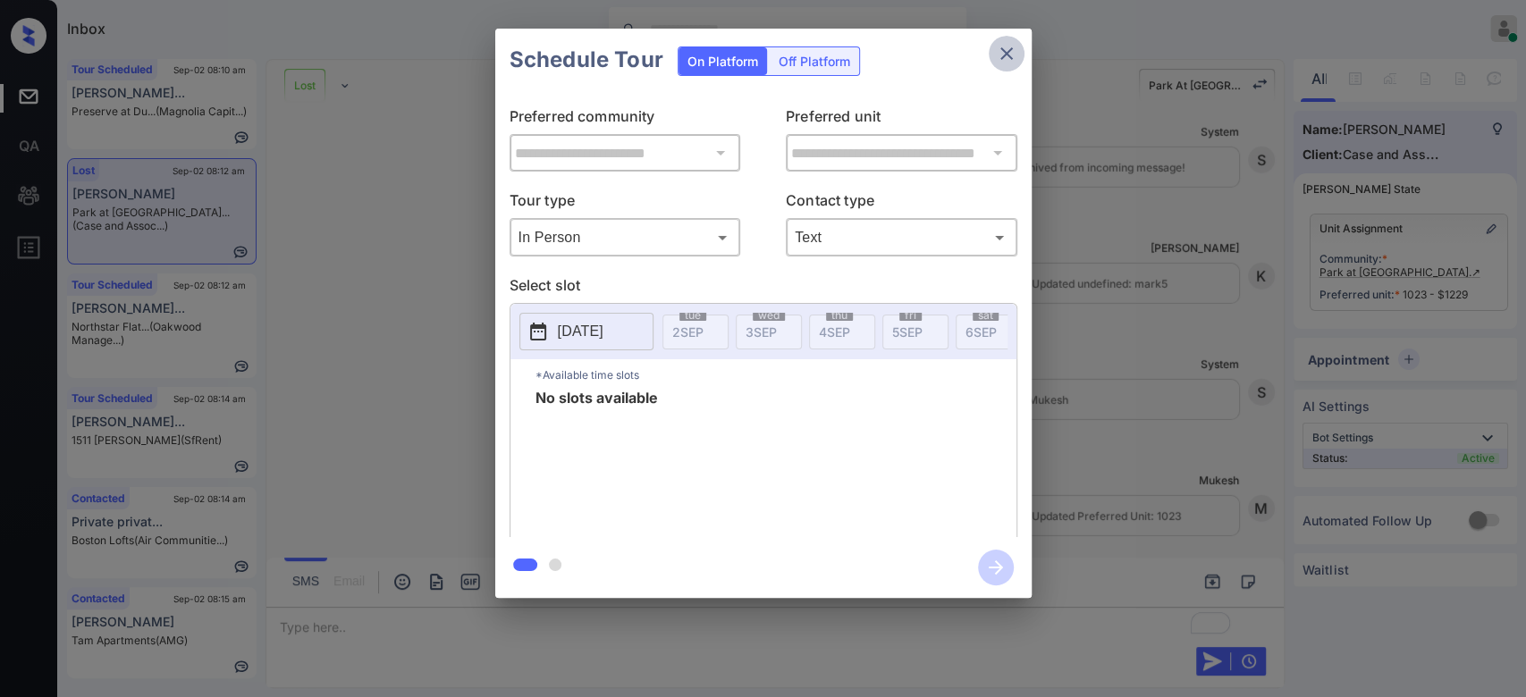
click at [1003, 60] on icon "close" at bounding box center [1006, 53] width 21 height 21
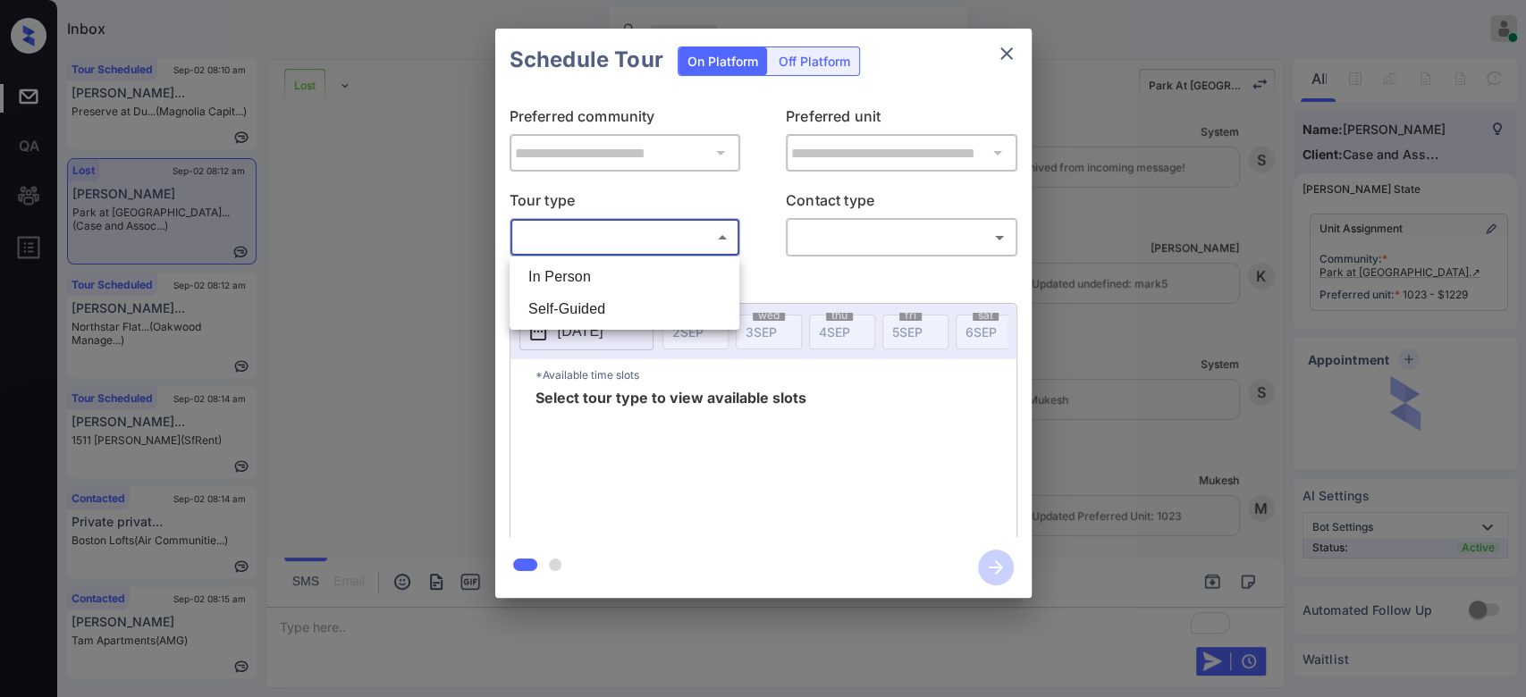
click at [686, 248] on body "Inbox Mukesh Online Set yourself offline Set yourself on break Profile Switch t…" at bounding box center [763, 348] width 1526 height 697
click at [628, 266] on li "In Person" at bounding box center [624, 277] width 221 height 32
type input "********"
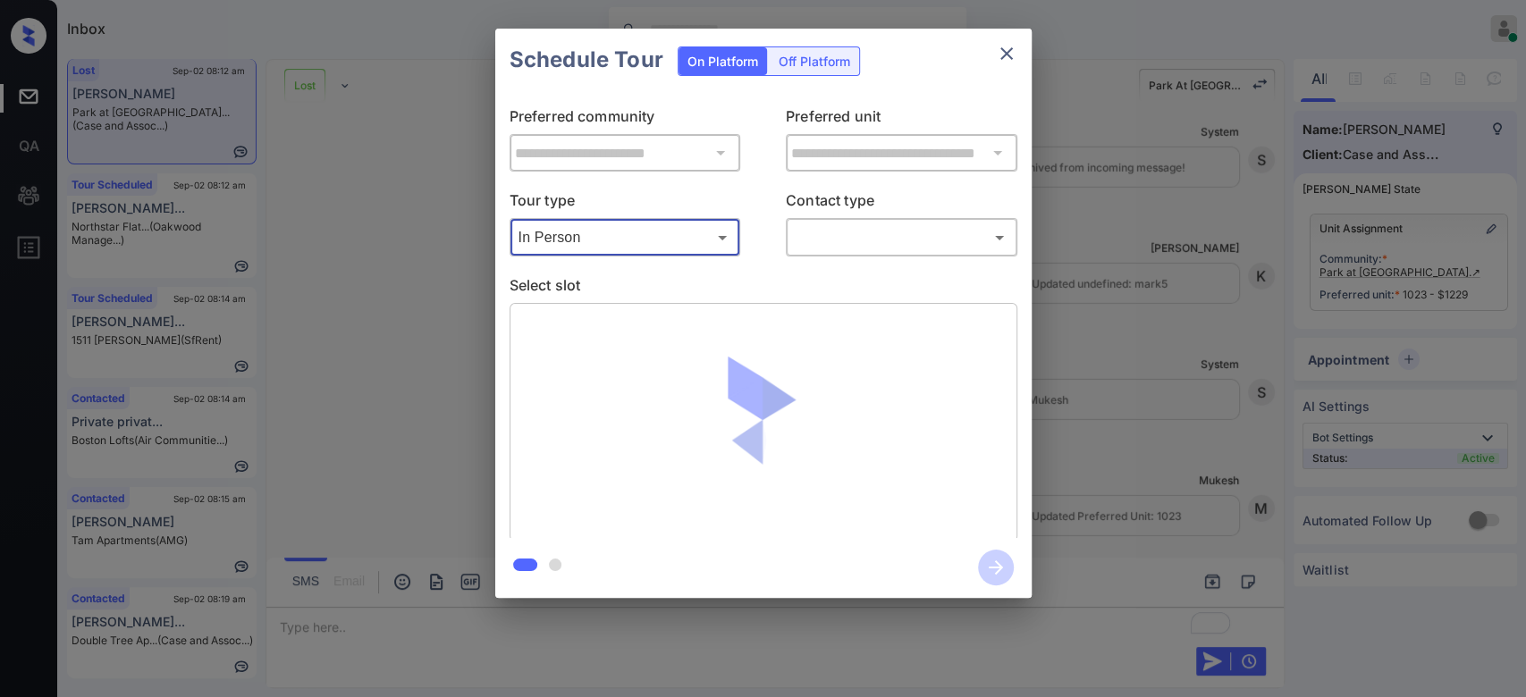
scroll to position [2, 0]
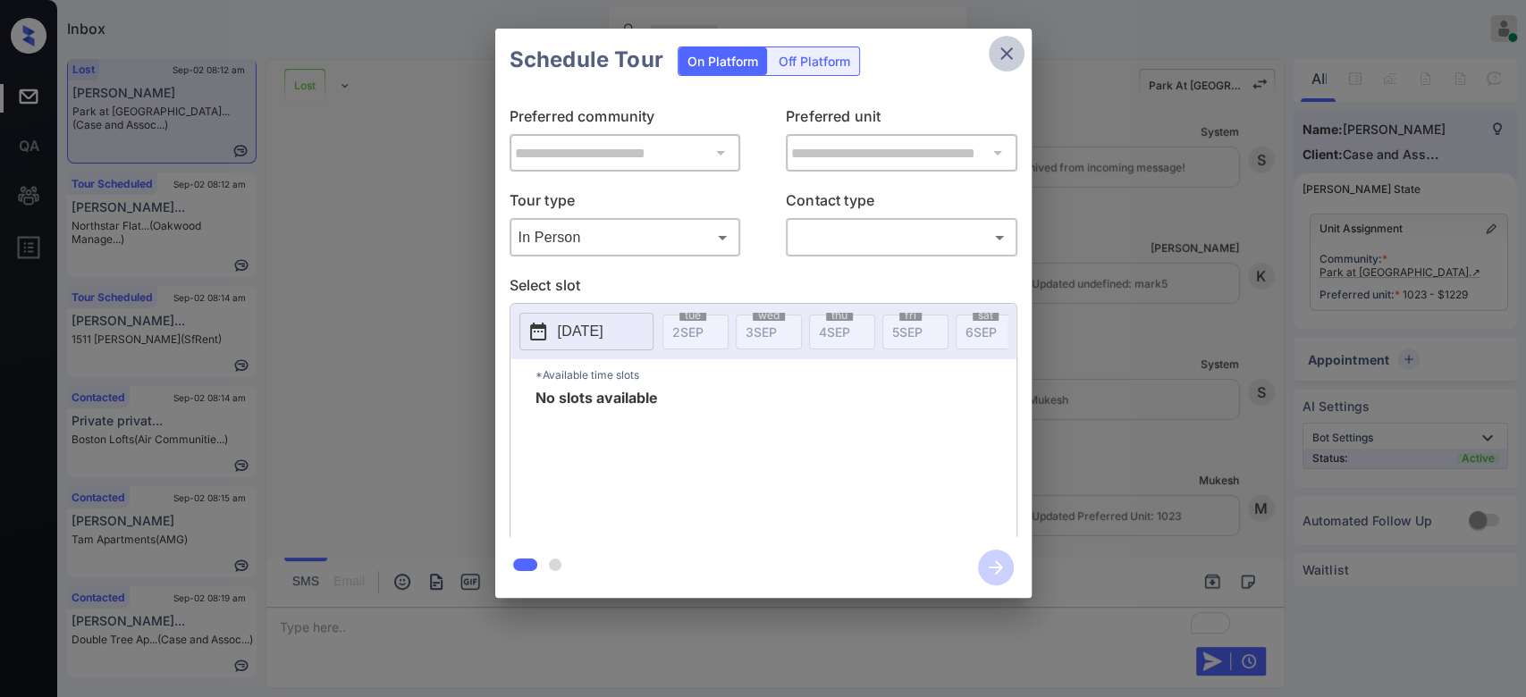
click at [1006, 46] on icon "close" at bounding box center [1006, 53] width 21 height 21
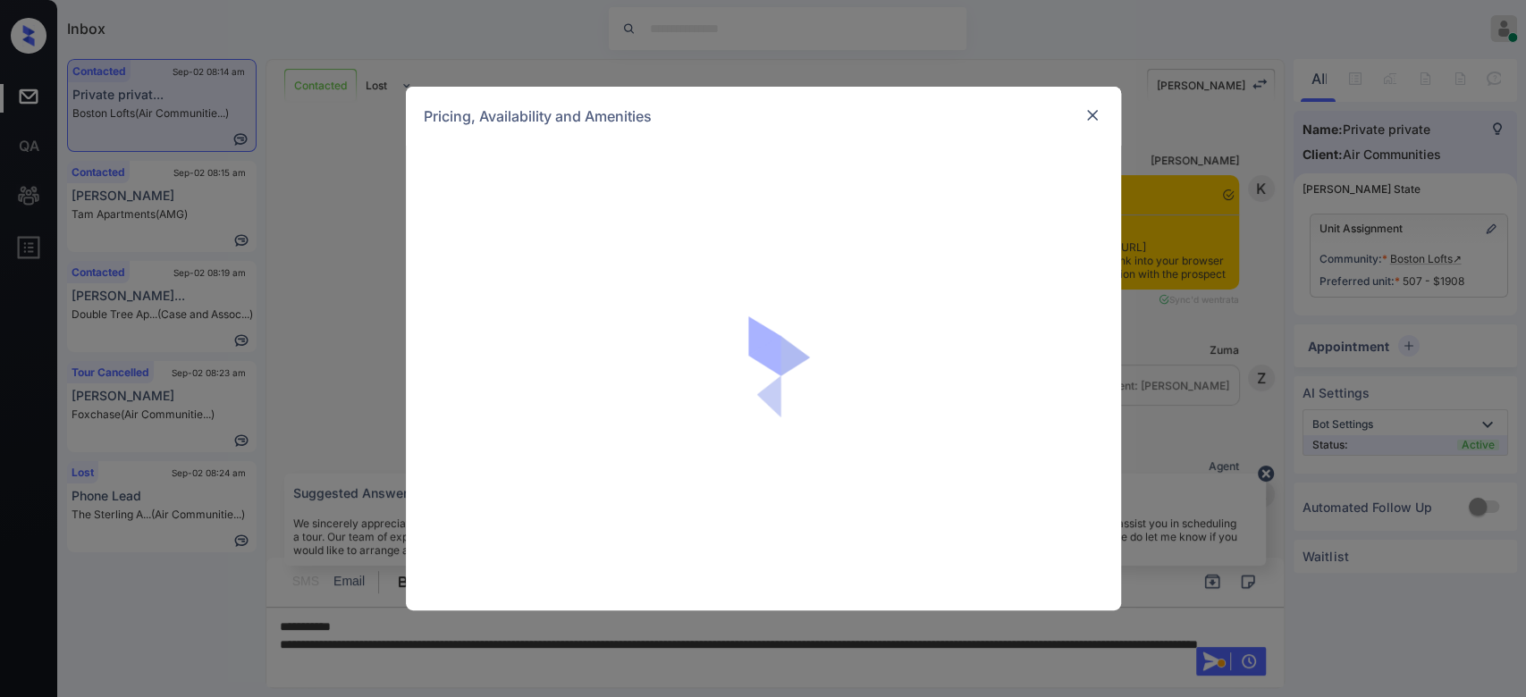
scroll to position [1600, 0]
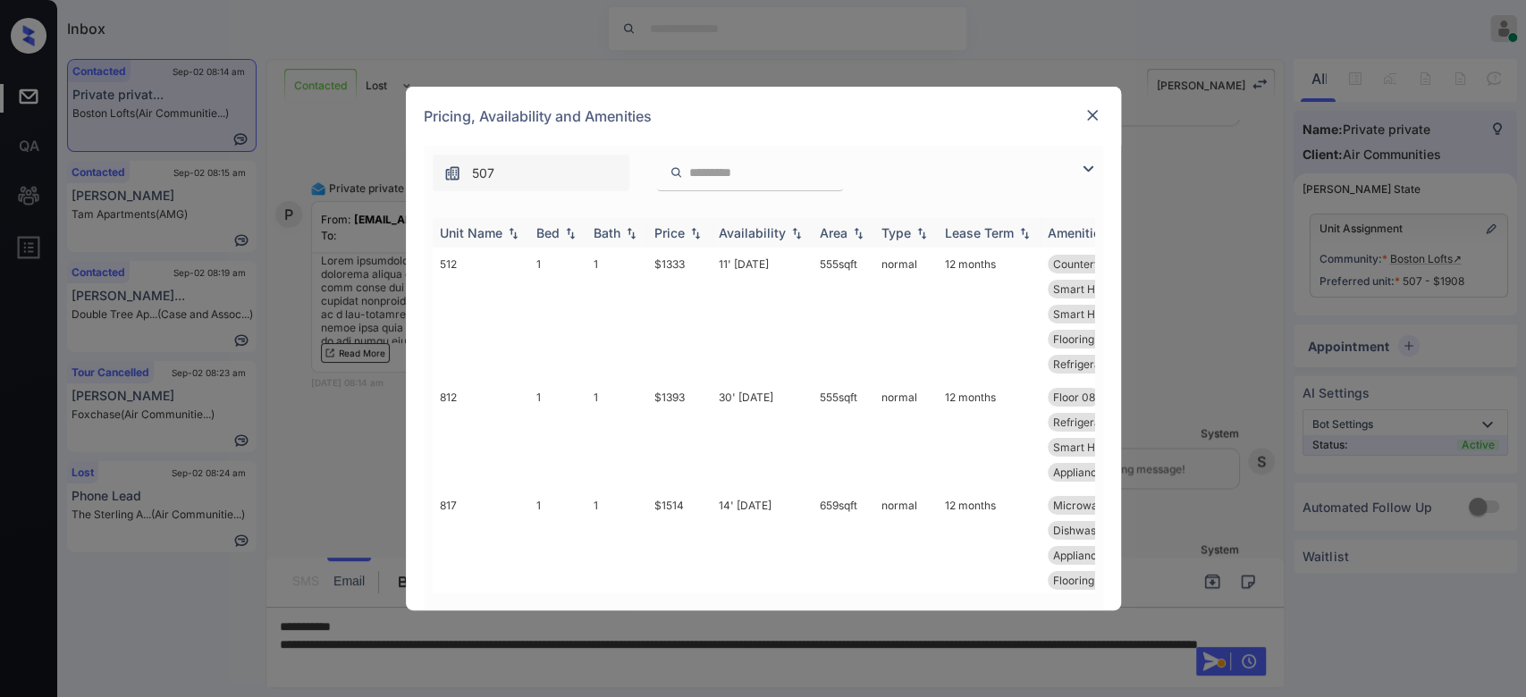
click at [679, 229] on div "Price" at bounding box center [669, 232] width 30 height 15
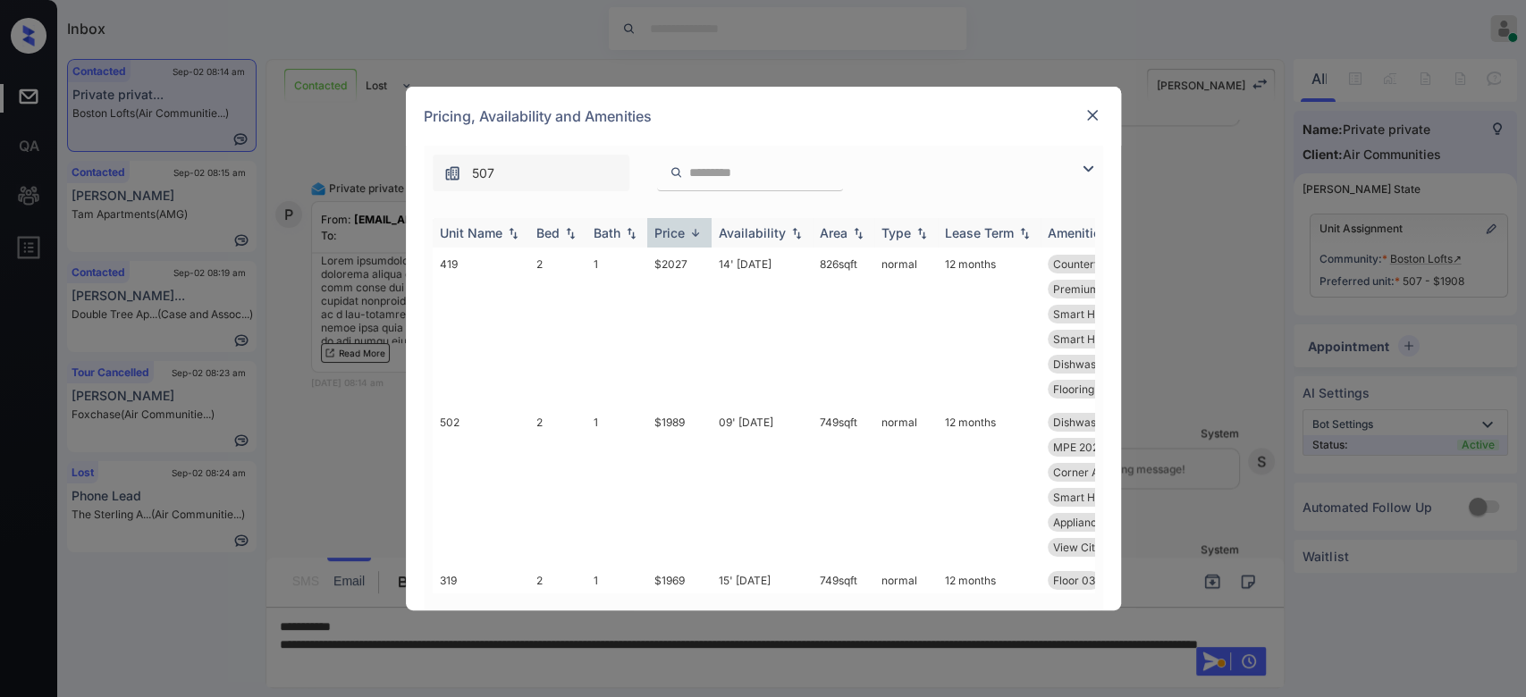
click at [679, 229] on div "Price" at bounding box center [669, 232] width 30 height 15
drag, startPoint x: 688, startPoint y: 261, endPoint x: 647, endPoint y: 265, distance: 40.4
click at [647, 265] on td "$1176" at bounding box center [679, 339] width 64 height 183
copy td "$1176"
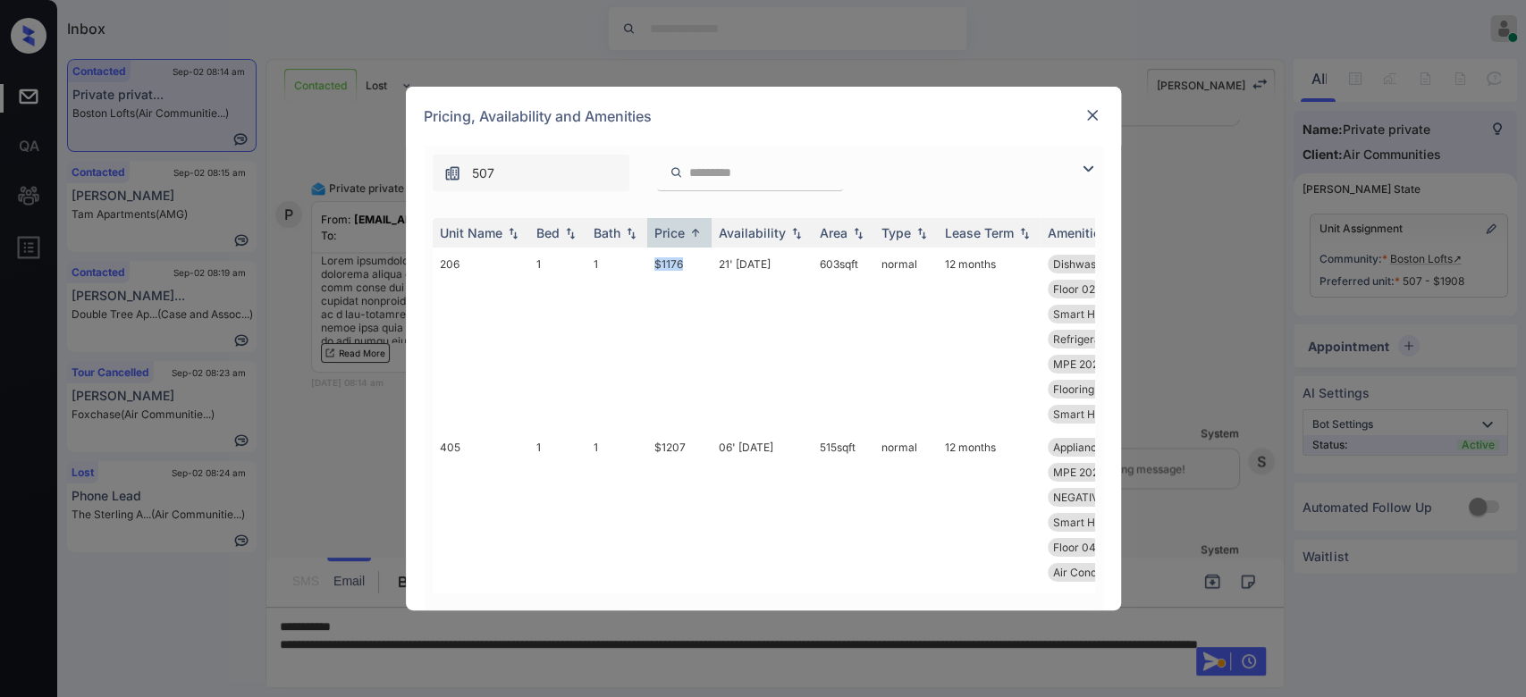
click at [1085, 117] on img at bounding box center [1093, 115] width 18 height 18
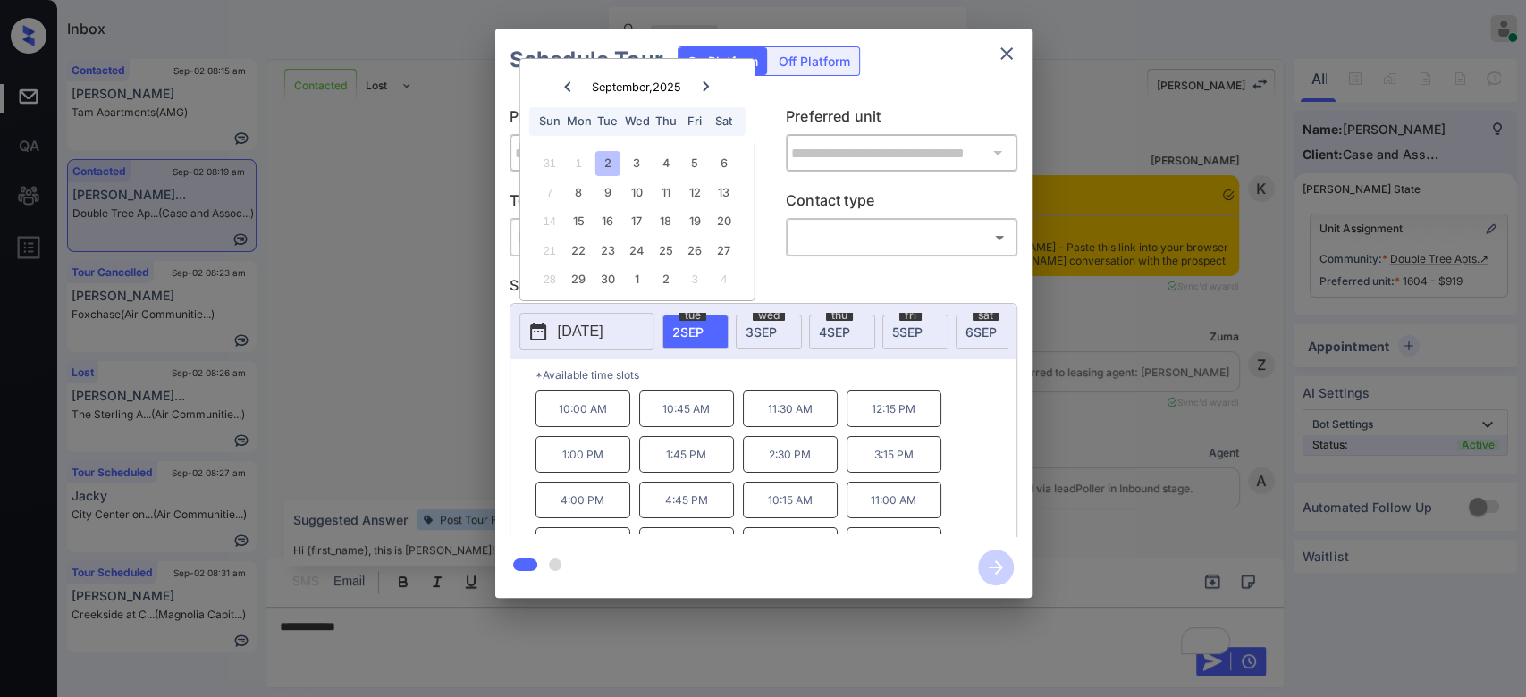
scroll to position [7569, 0]
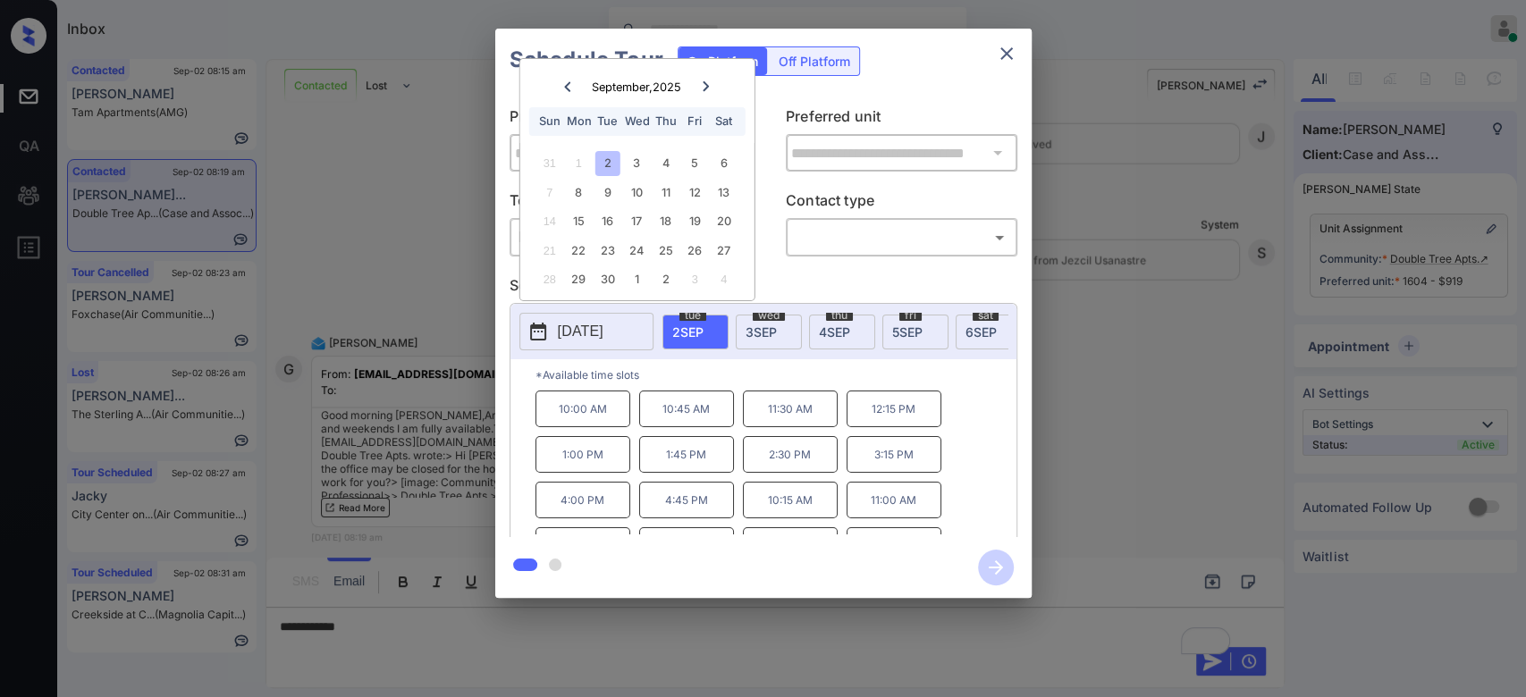
click at [705, 84] on icon at bounding box center [706, 86] width 6 height 10
click at [570, 82] on icon at bounding box center [567, 86] width 11 height 11
click at [637, 154] on div "3" at bounding box center [637, 163] width 24 height 24
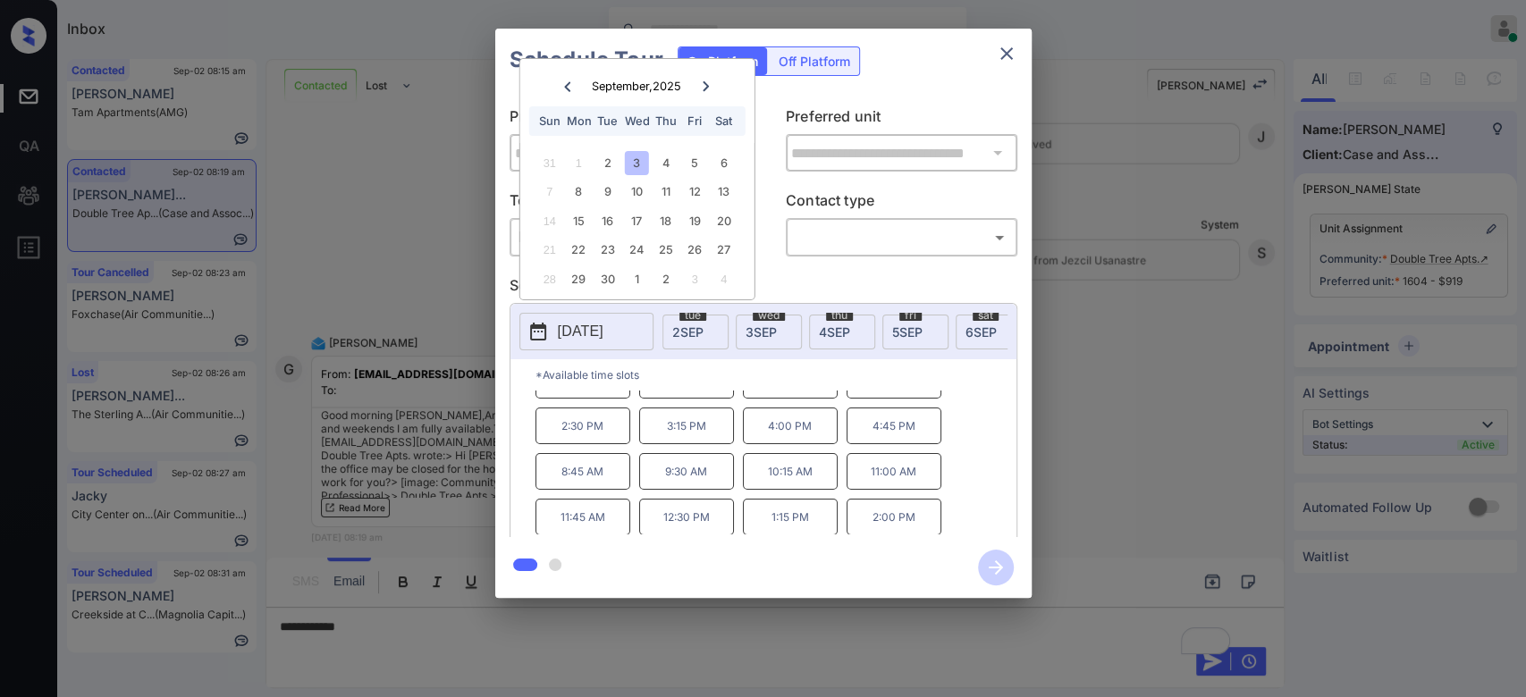
scroll to position [120, 0]
click at [657, 152] on div "4" at bounding box center [666, 163] width 24 height 24
click at [714, 164] on div "6" at bounding box center [724, 163] width 24 height 24
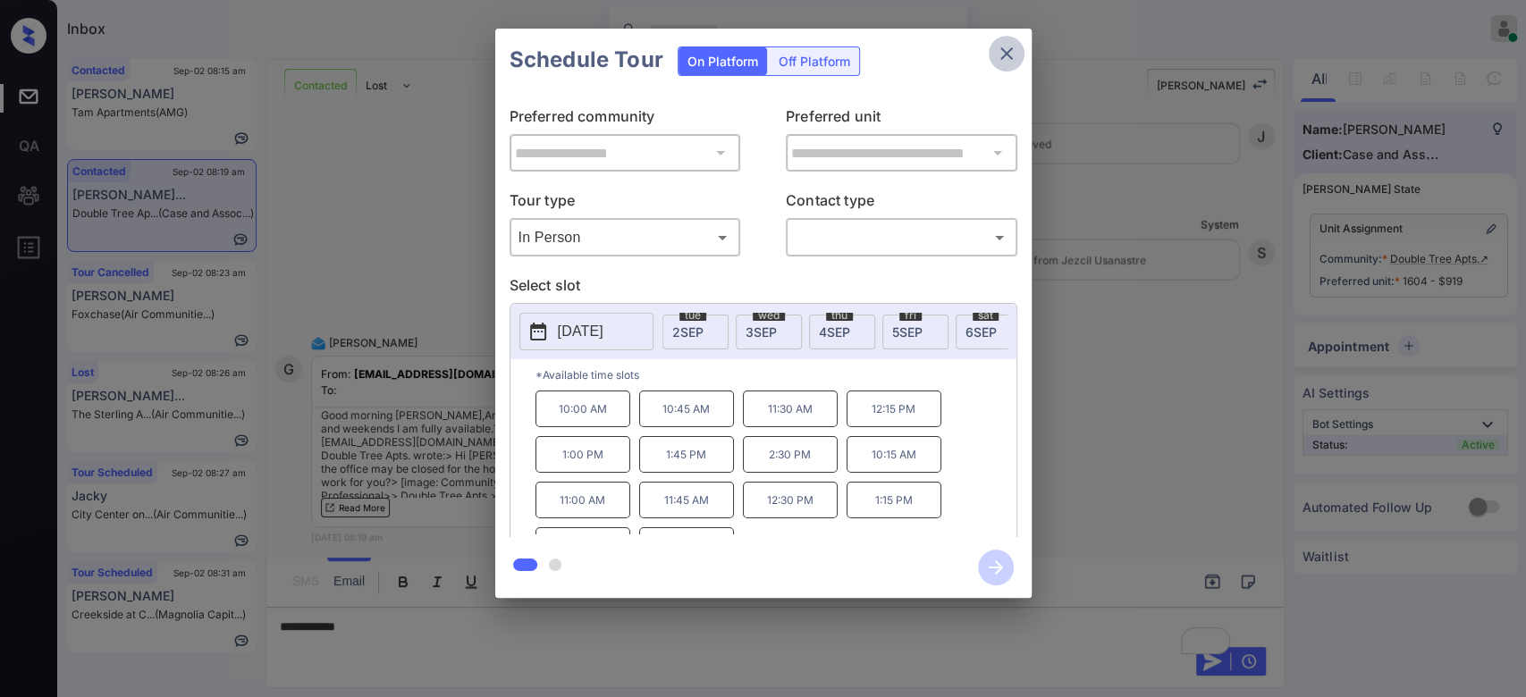
click at [1001, 63] on icon "close" at bounding box center [1006, 53] width 21 height 21
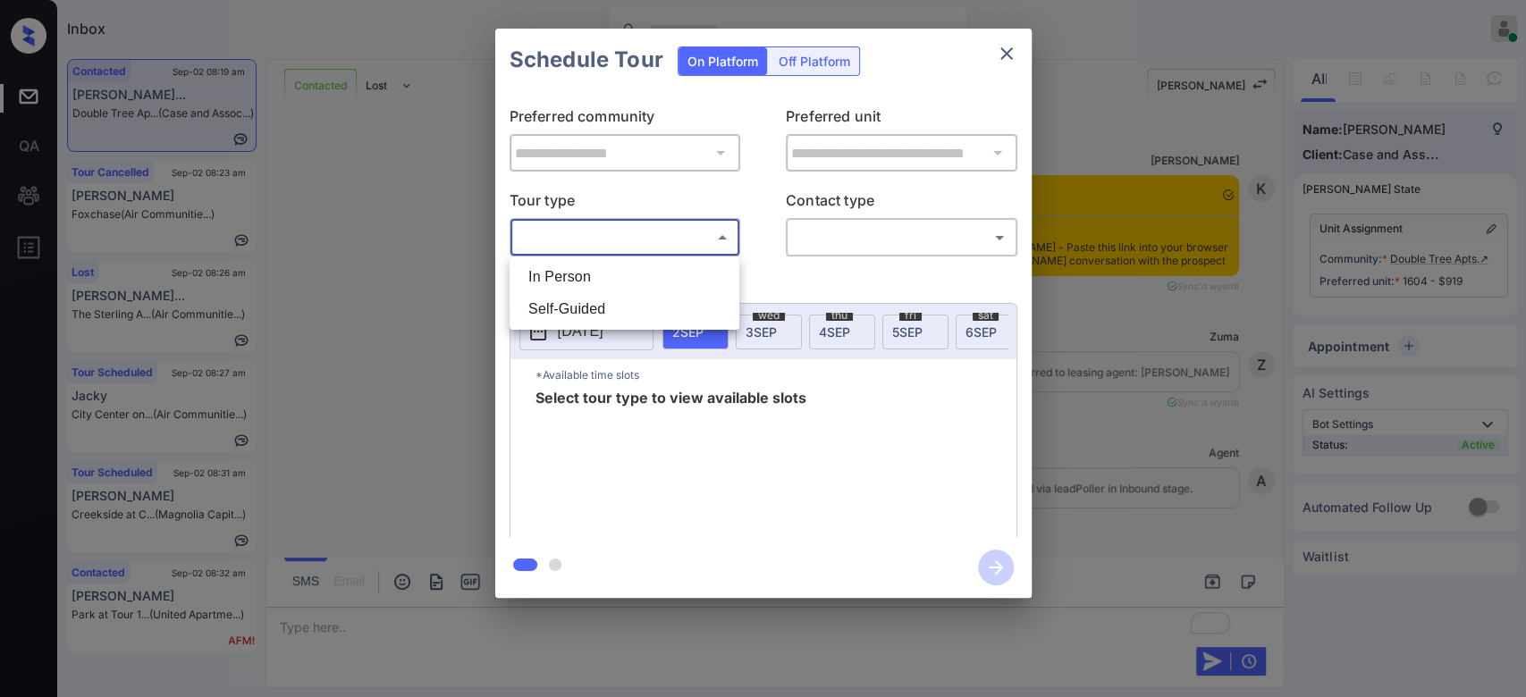
scroll to position [8292, 0]
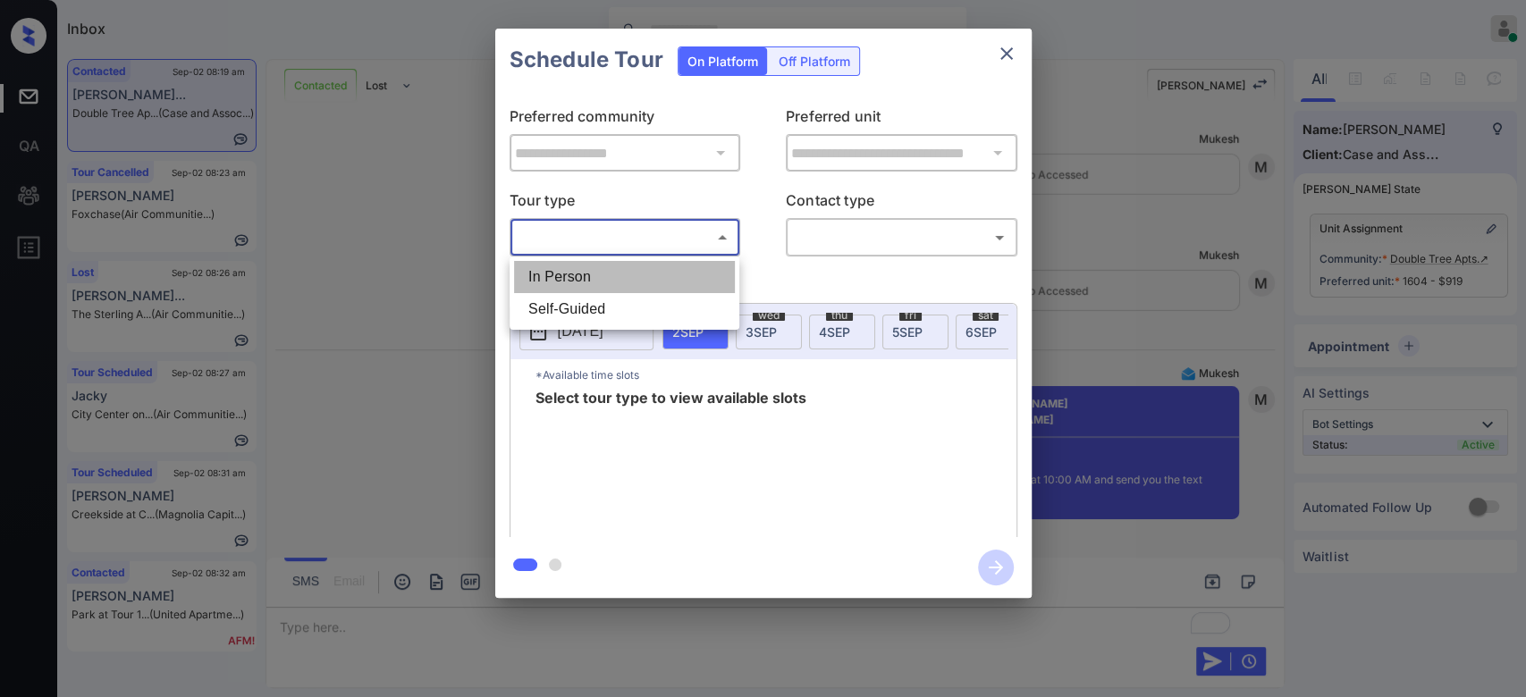
click at [587, 270] on li "In Person" at bounding box center [624, 277] width 221 height 32
type input "********"
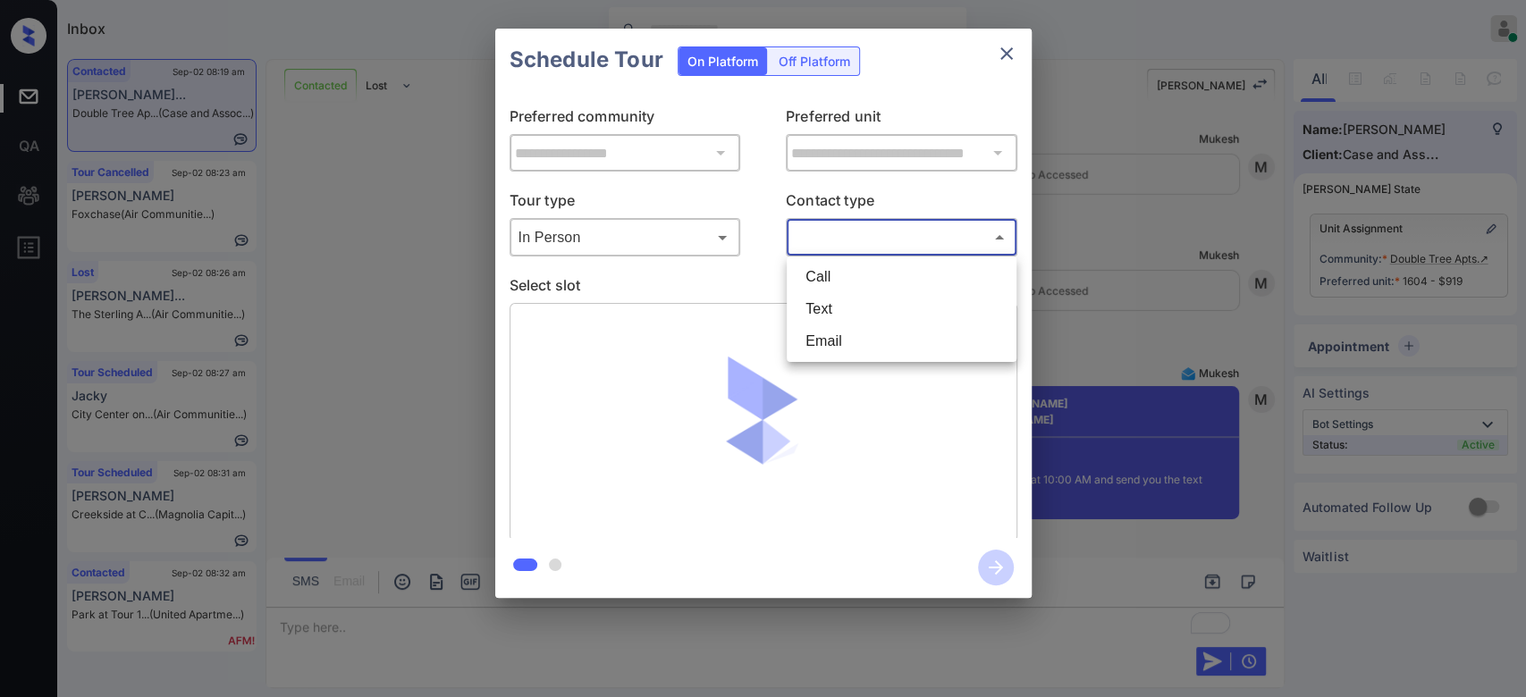
drag, startPoint x: 849, startPoint y: 232, endPoint x: 838, endPoint y: 307, distance: 76.0
click at [838, 307] on body "Inbox Mukesh Online Set yourself offline Set yourself on break Profile Switch t…" at bounding box center [763, 348] width 1526 height 697
click at [838, 307] on li "Text" at bounding box center [901, 309] width 221 height 32
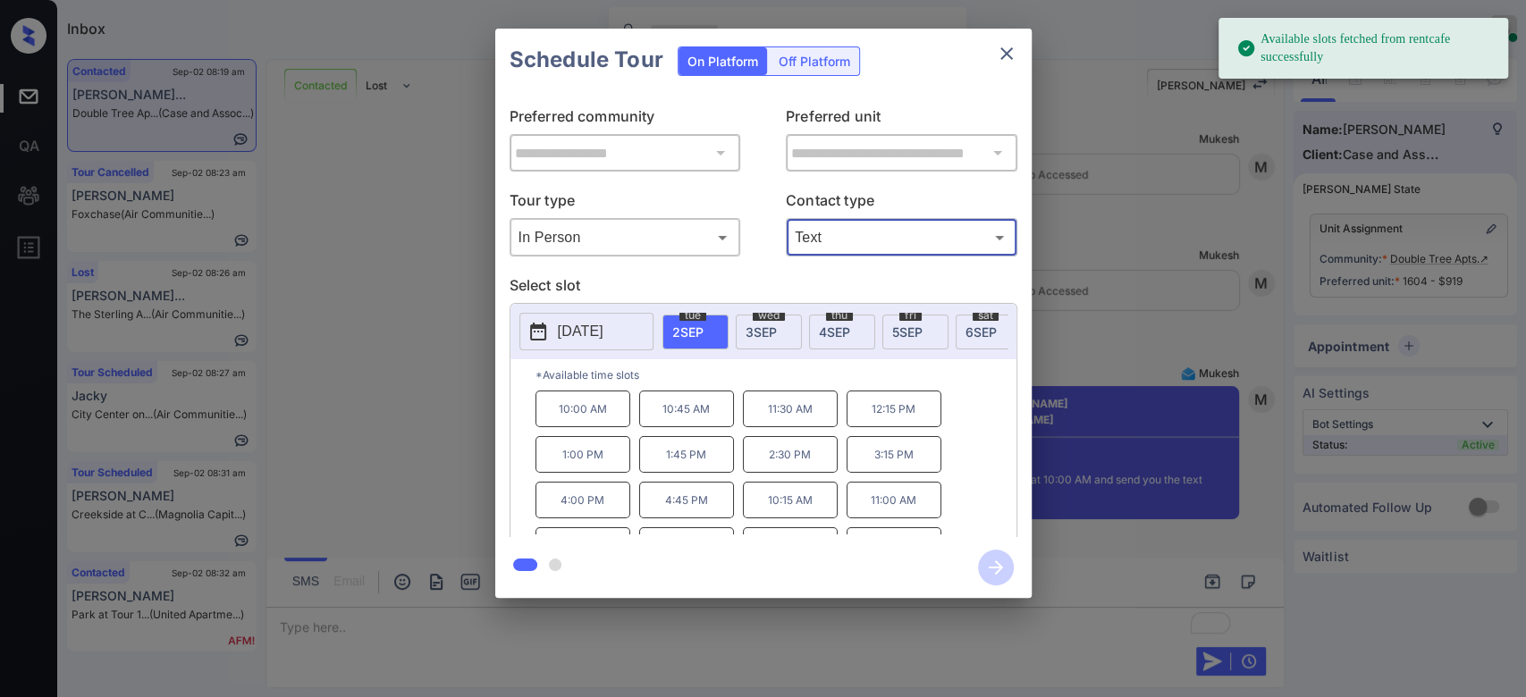
type input "****"
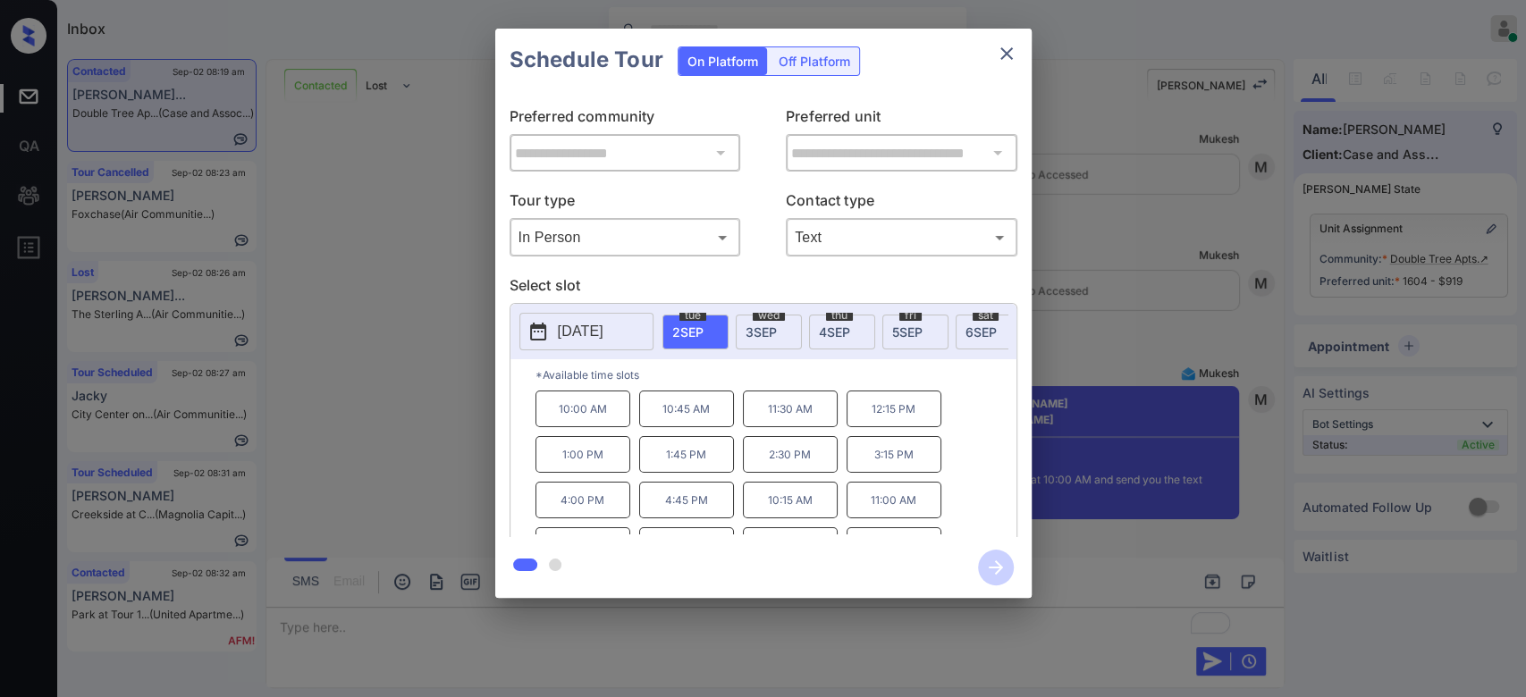
click at [969, 333] on span "6 SEP" at bounding box center [981, 332] width 31 height 15
click at [579, 425] on p "10:00 AM" at bounding box center [583, 409] width 95 height 37
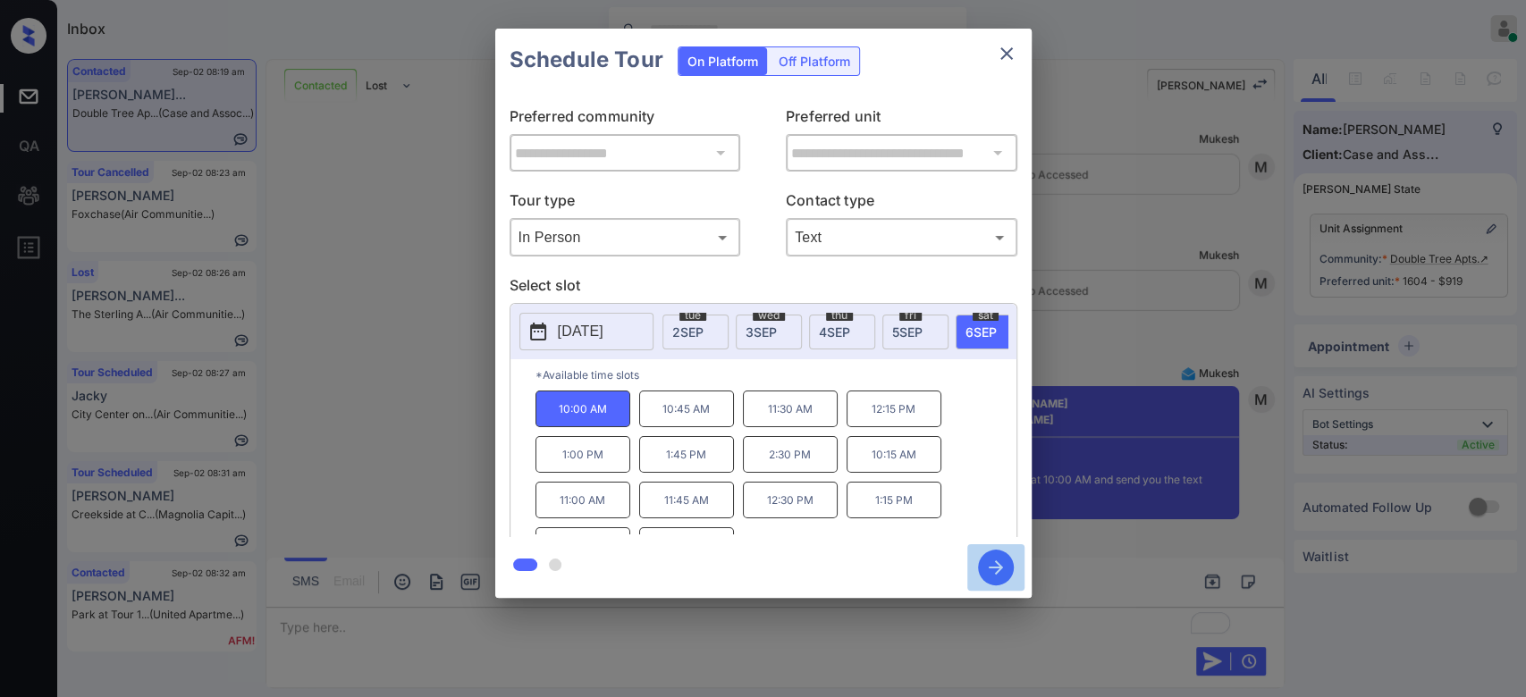
click at [993, 568] on icon "button" at bounding box center [996, 568] width 14 height 14
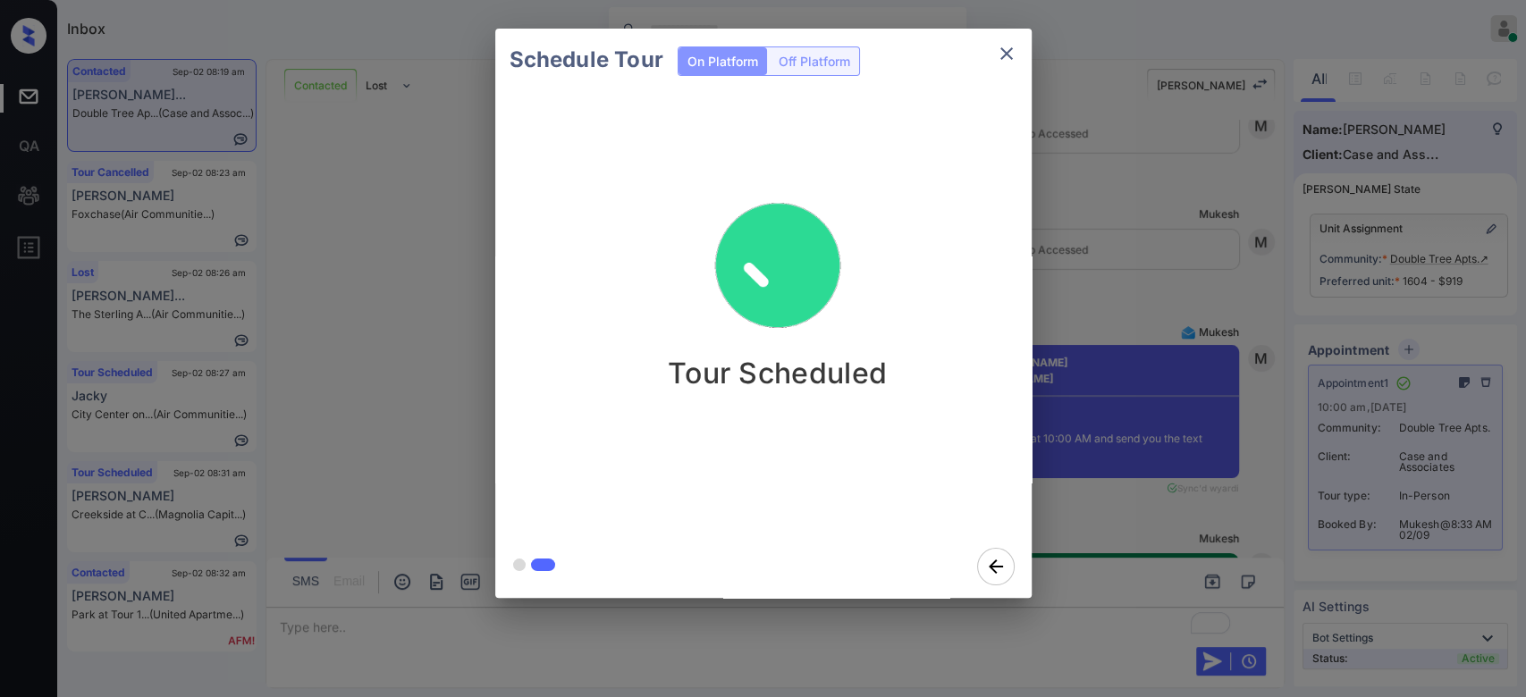
click at [1134, 196] on div "Schedule Tour On Platform Off Platform Tour Scheduled" at bounding box center [763, 313] width 1526 height 627
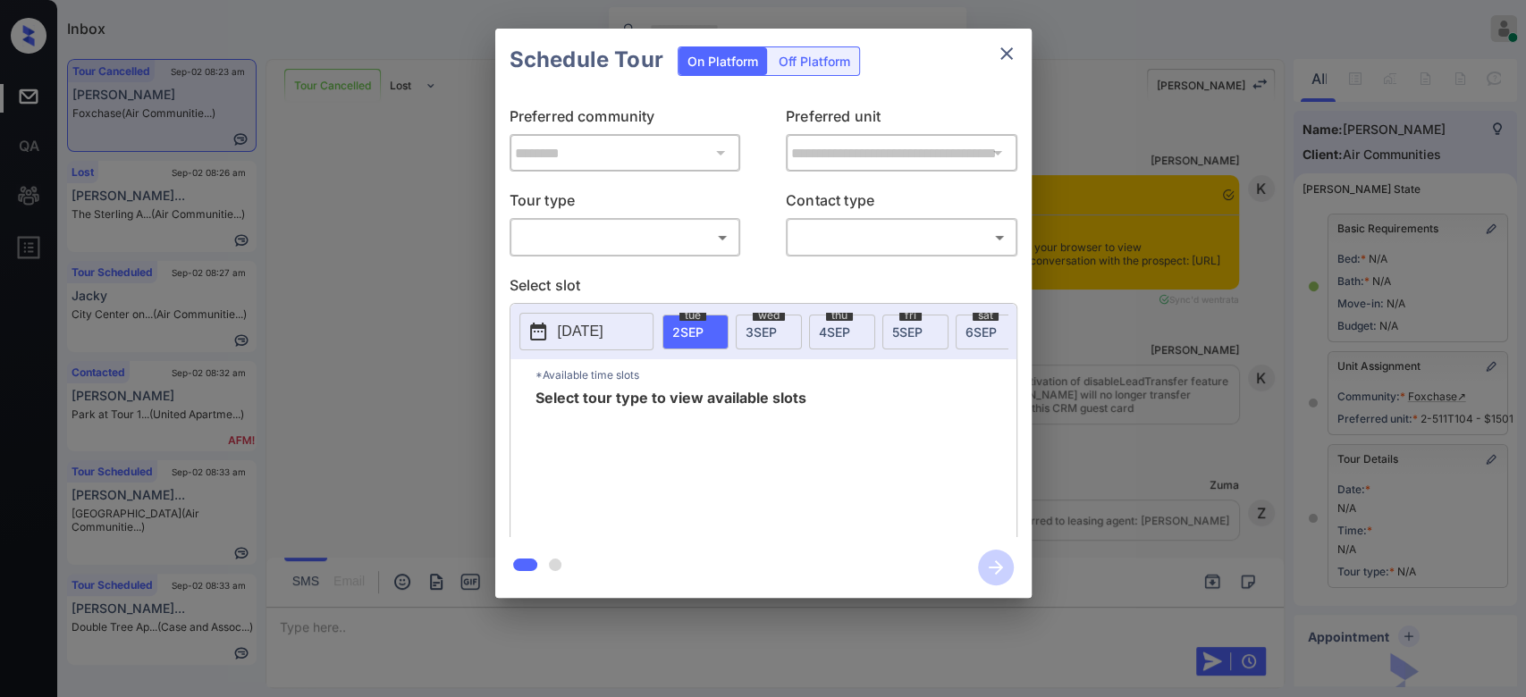
scroll to position [10601, 0]
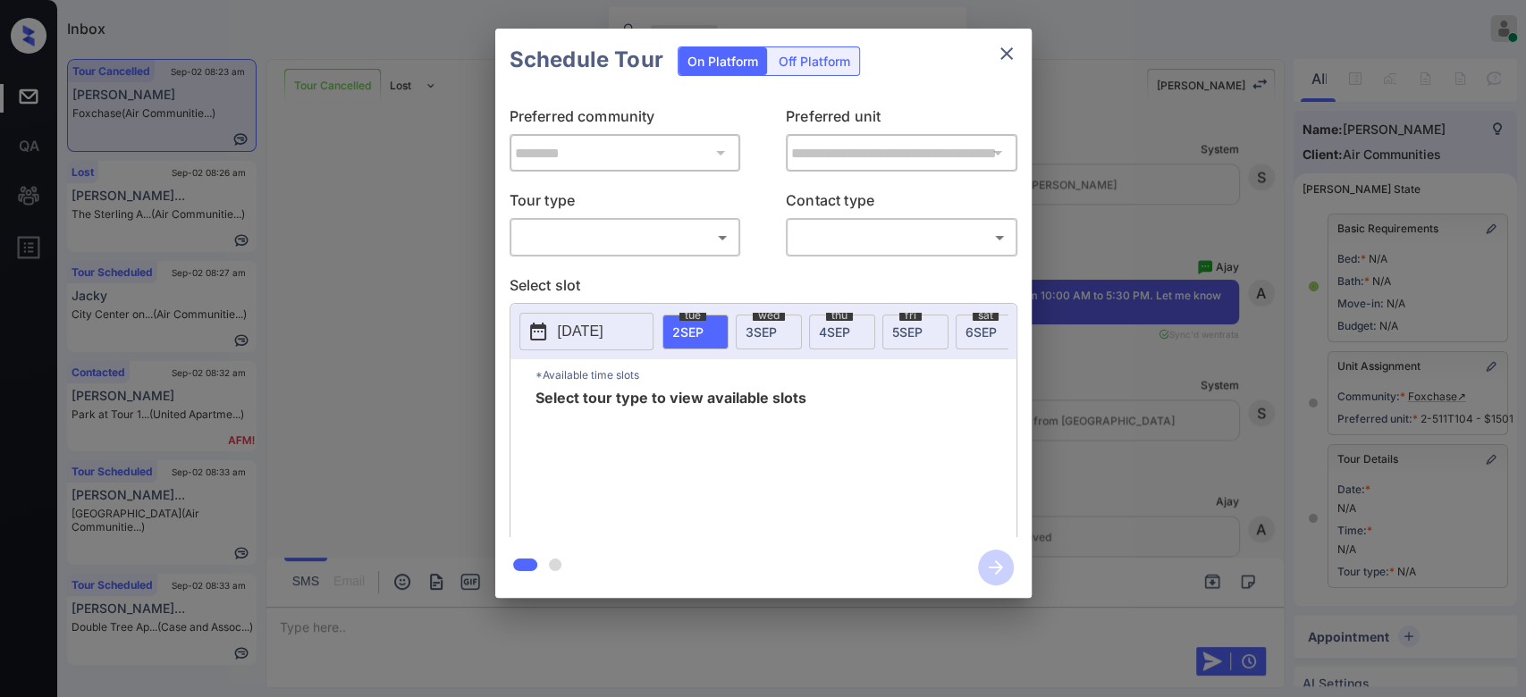
click at [665, 220] on div "​ ​" at bounding box center [626, 237] width 232 height 38
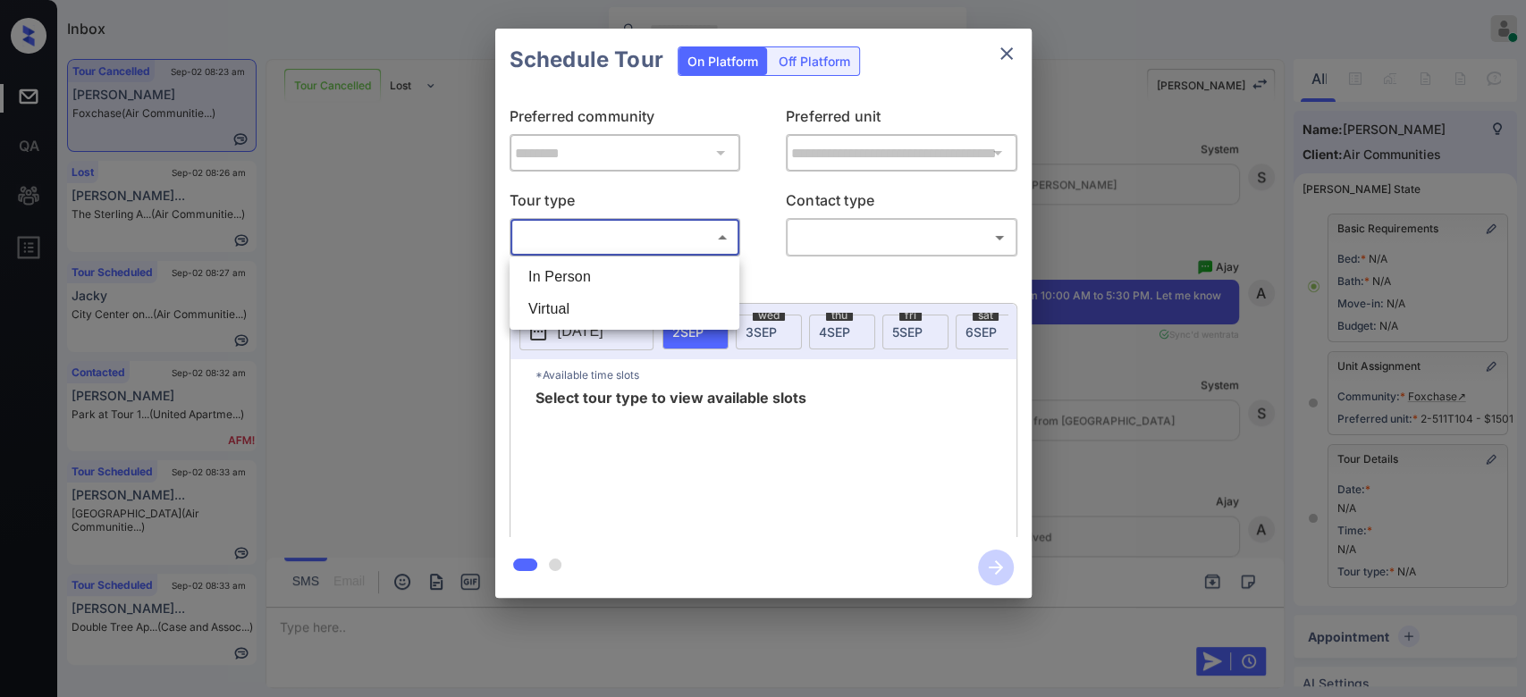
drag, startPoint x: 663, startPoint y: 237, endPoint x: 592, endPoint y: 277, distance: 81.3
click at [592, 277] on body "Inbox Mukesh Online Set yourself offline Set yourself on break Profile Switch t…" at bounding box center [763, 348] width 1526 height 697
click at [592, 277] on li "In Person" at bounding box center [624, 277] width 221 height 32
type input "********"
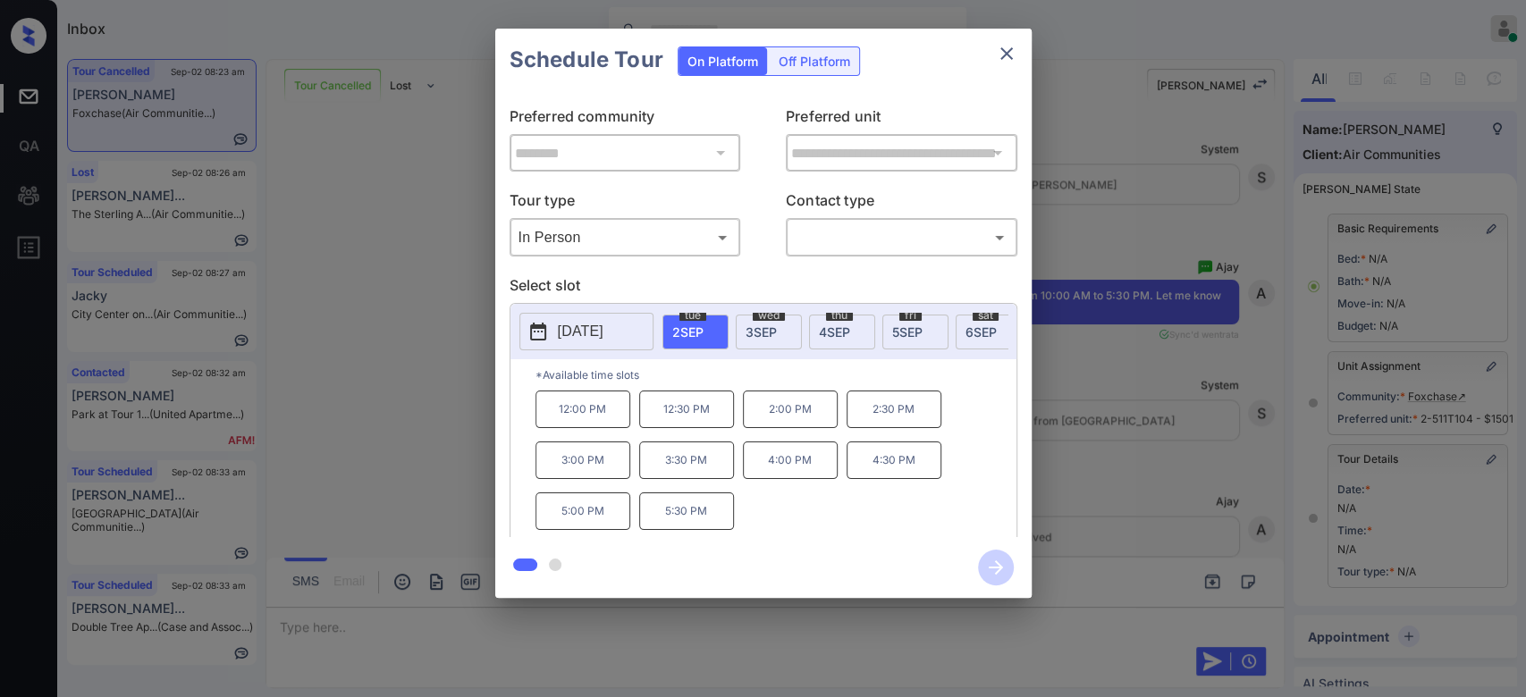
click at [766, 336] on span "3 SEP" at bounding box center [761, 332] width 31 height 15
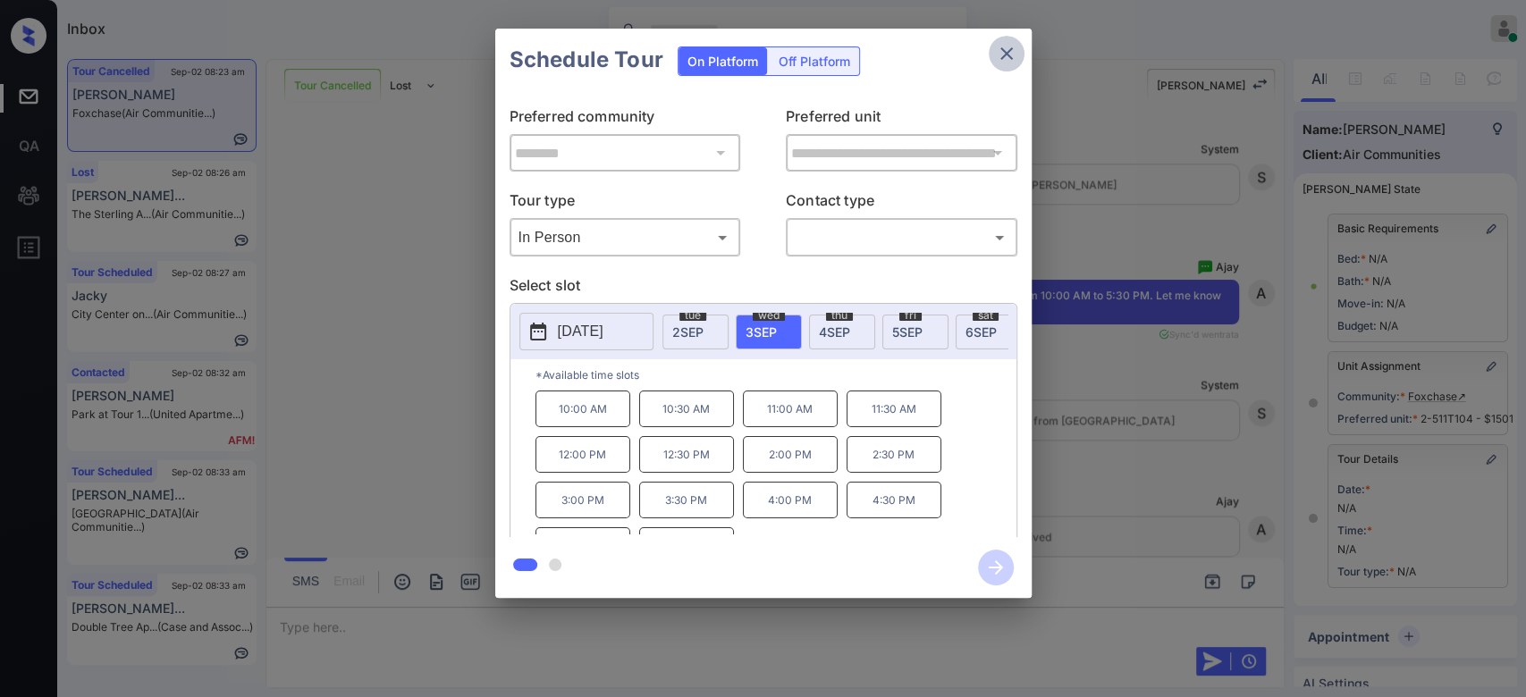
click at [998, 46] on icon "close" at bounding box center [1006, 53] width 21 height 21
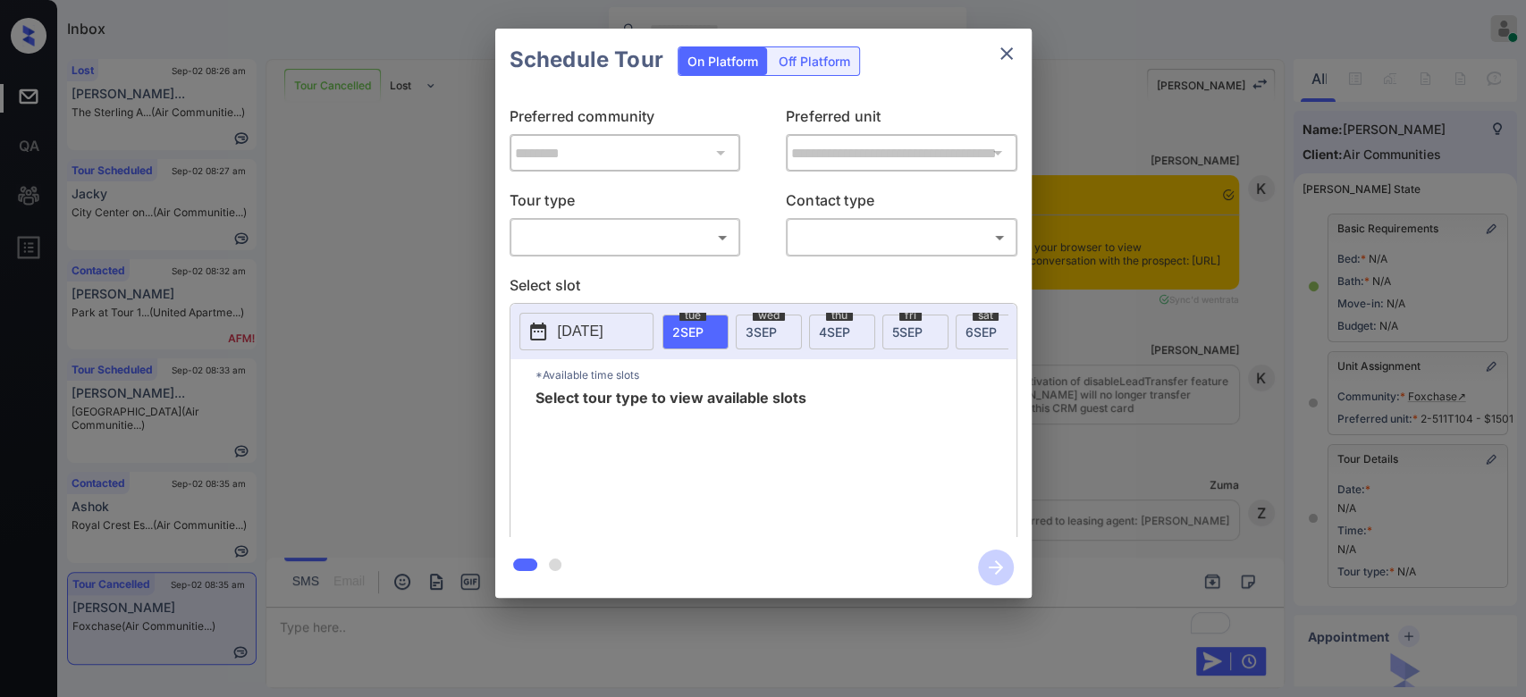
scroll to position [10493, 0]
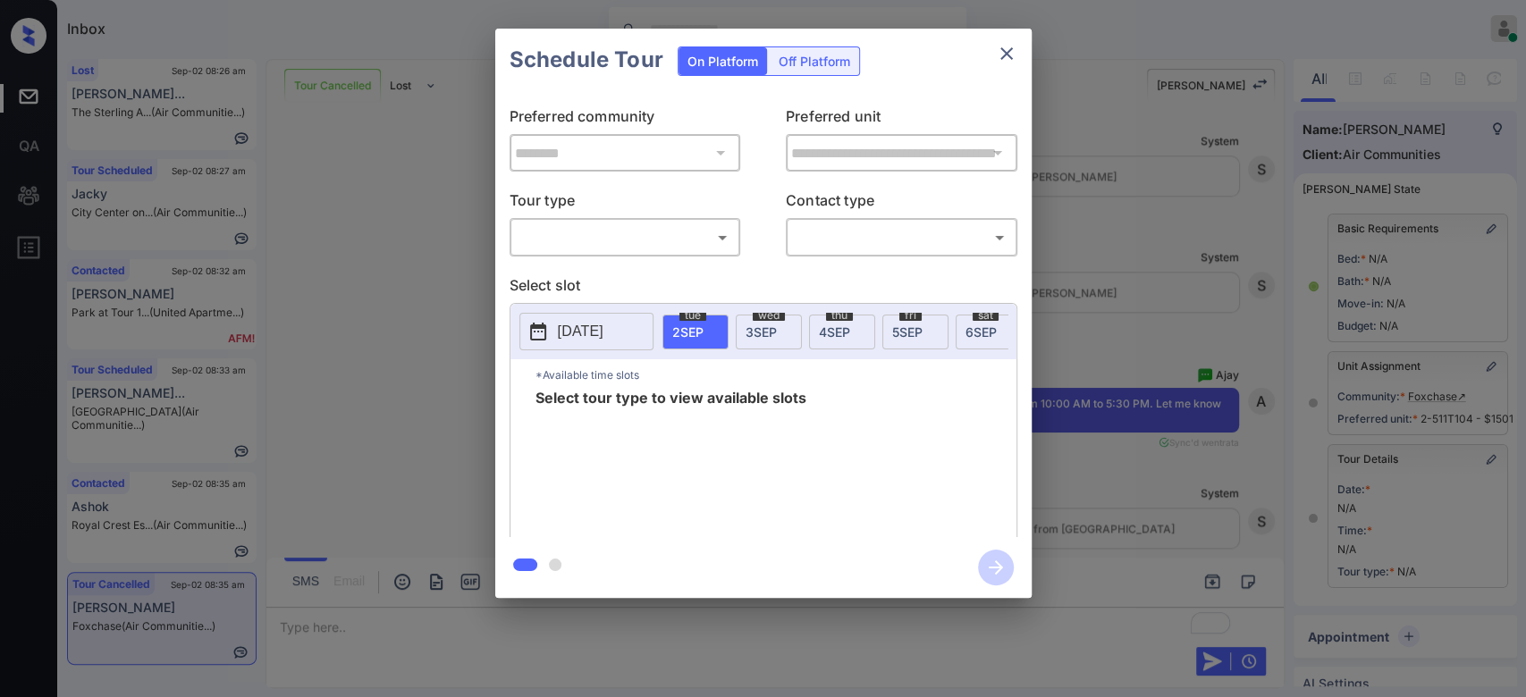
click at [651, 226] on body "Inbox Mukesh Online Set yourself offline Set yourself on break Profile Switch t…" at bounding box center [763, 348] width 1526 height 697
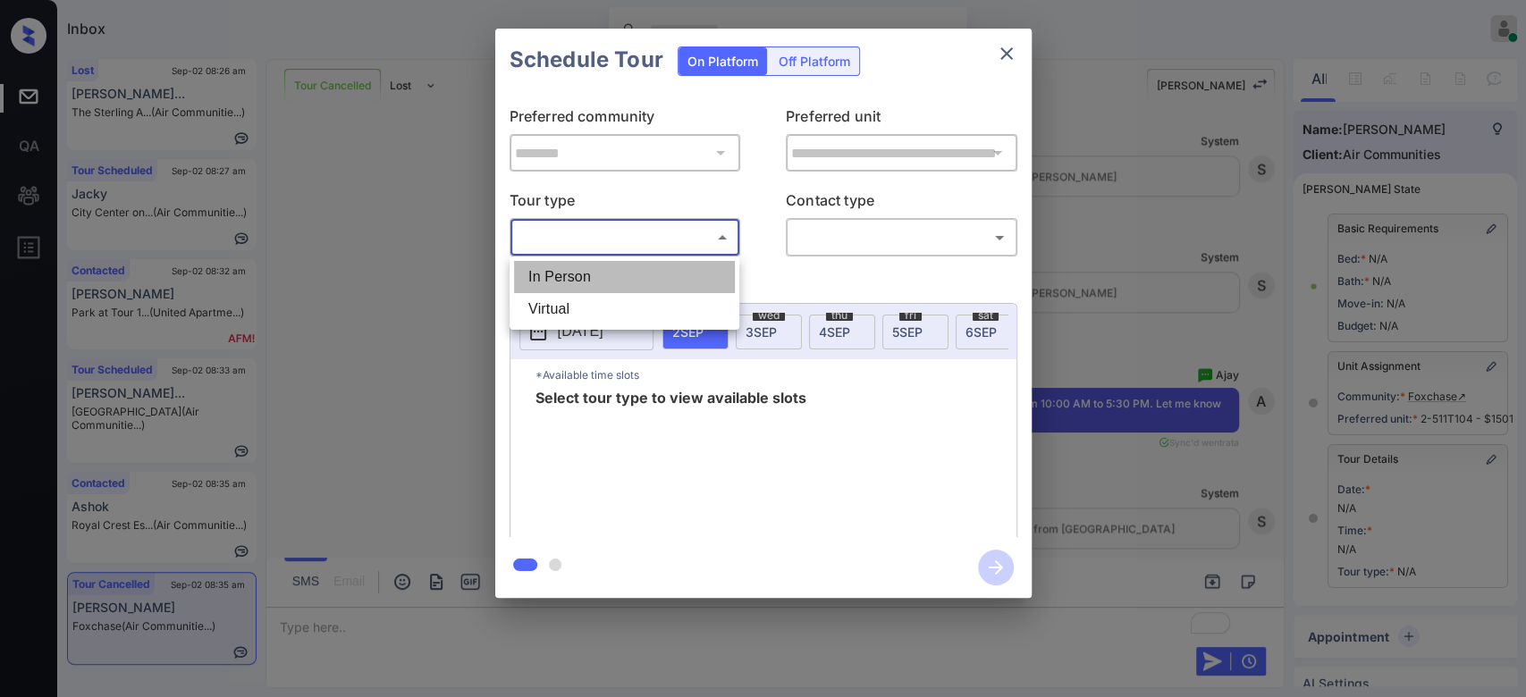
click at [578, 275] on li "In Person" at bounding box center [624, 277] width 221 height 32
type input "********"
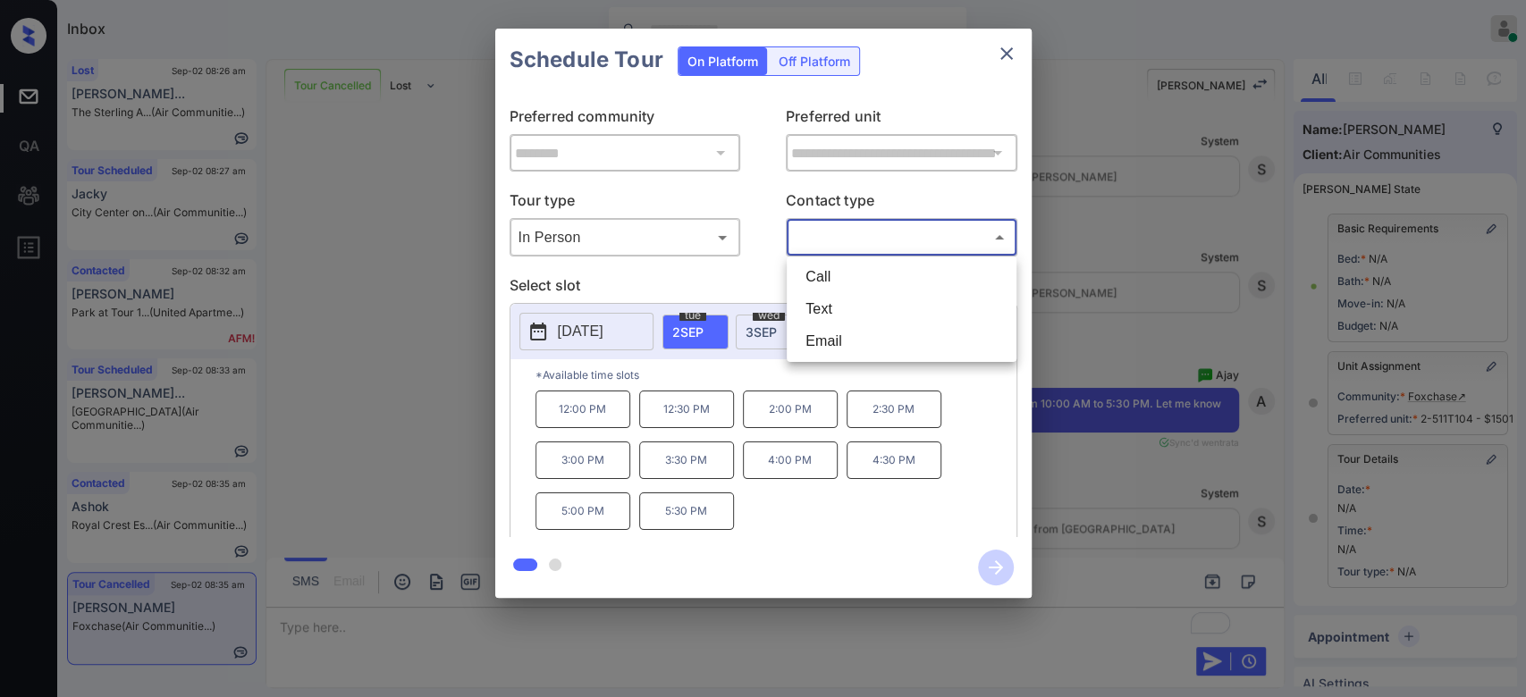
click at [840, 237] on body "Inbox Mukesh Online Set yourself offline Set yourself on break Profile Switch t…" at bounding box center [763, 348] width 1526 height 697
click at [817, 317] on li "Text" at bounding box center [901, 309] width 221 height 32
type input "****"
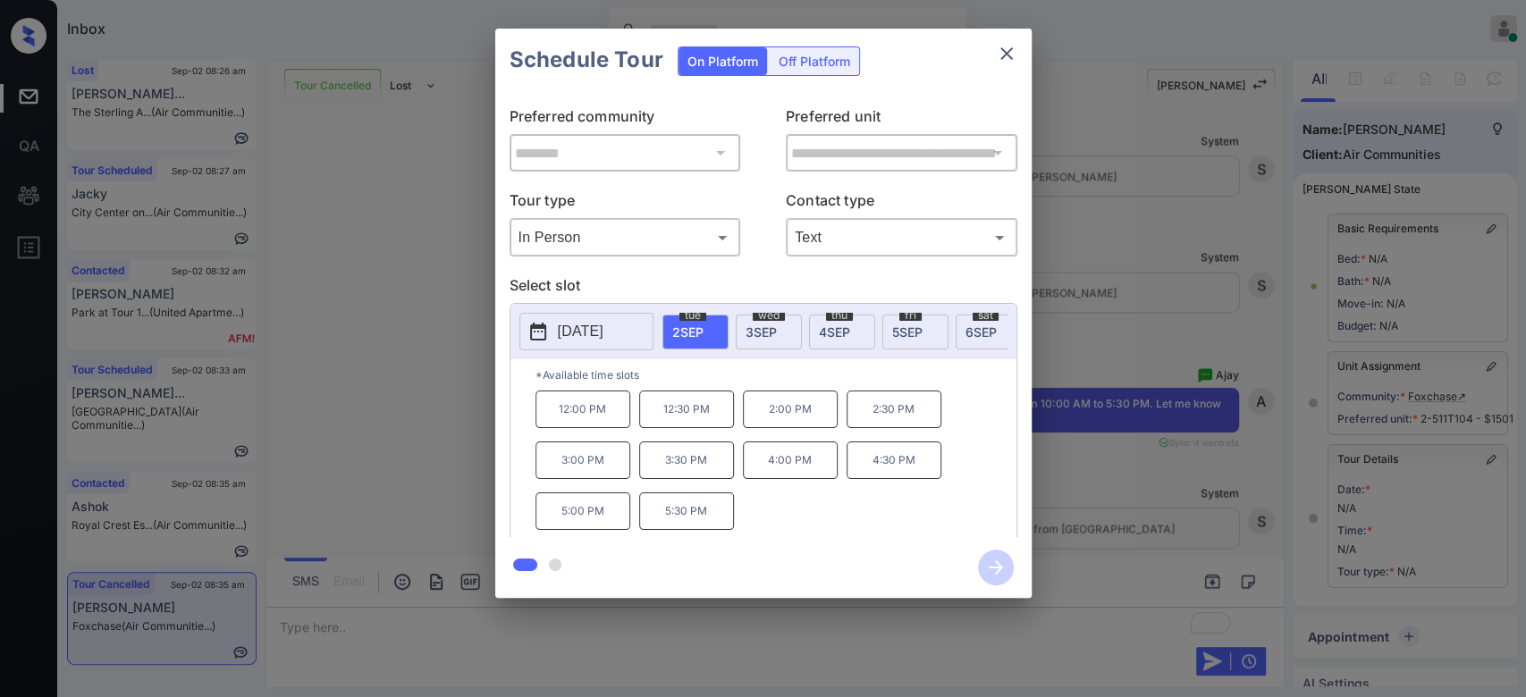
click at [779, 329] on div "wed 3 SEP" at bounding box center [769, 332] width 66 height 35
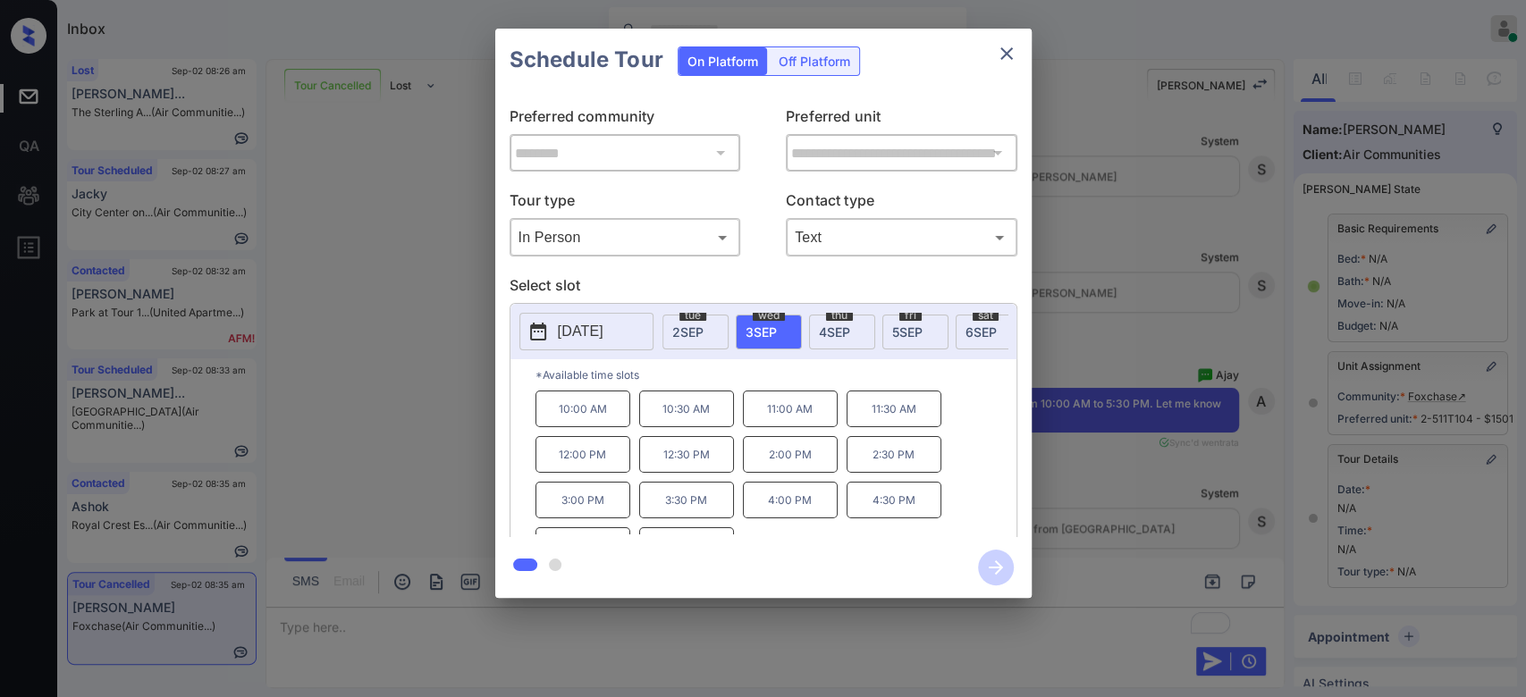
click at [572, 467] on p "12:00 PM" at bounding box center [583, 454] width 95 height 37
click at [801, 420] on p "11:00 AM" at bounding box center [790, 409] width 95 height 37
click at [997, 574] on icon "button" at bounding box center [996, 568] width 36 height 36
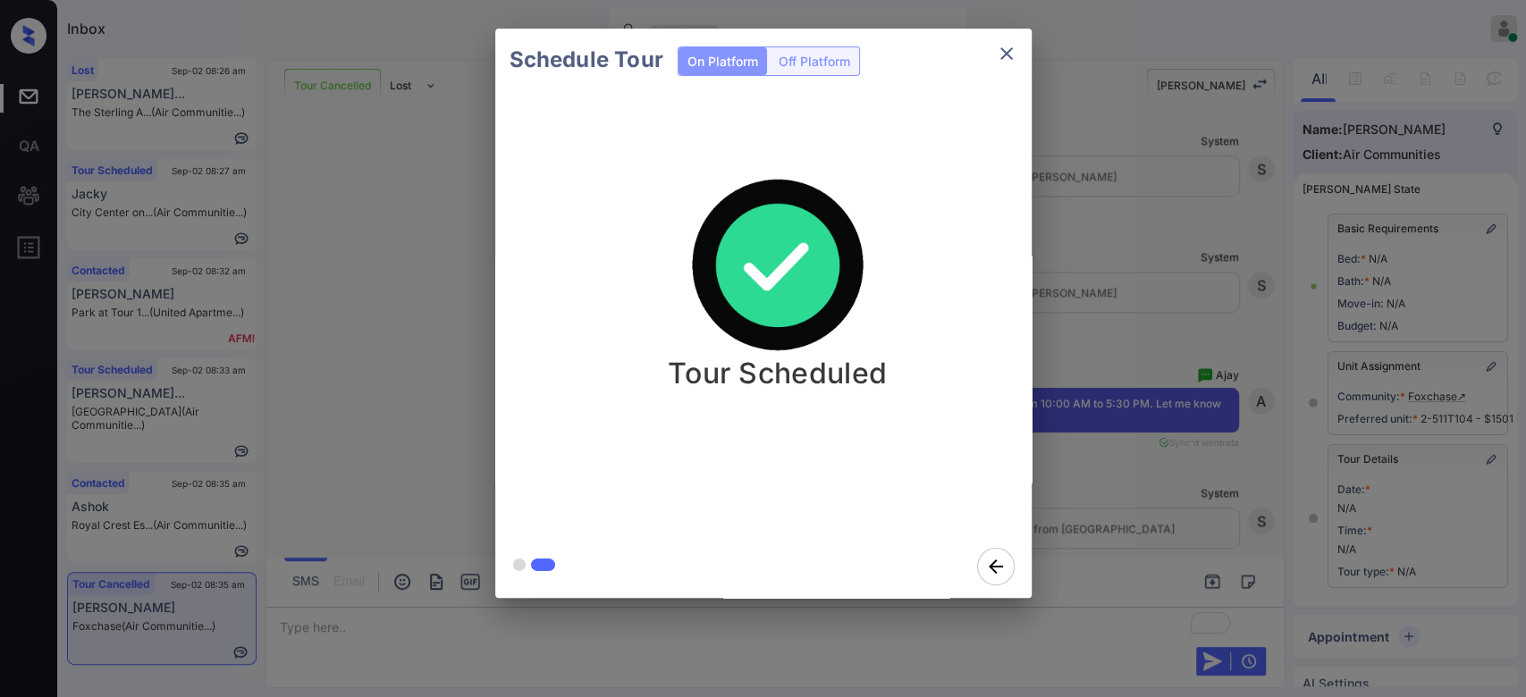
click at [1086, 151] on div "Schedule Tour On Platform Off Platform Tour Scheduled" at bounding box center [763, 313] width 1526 height 627
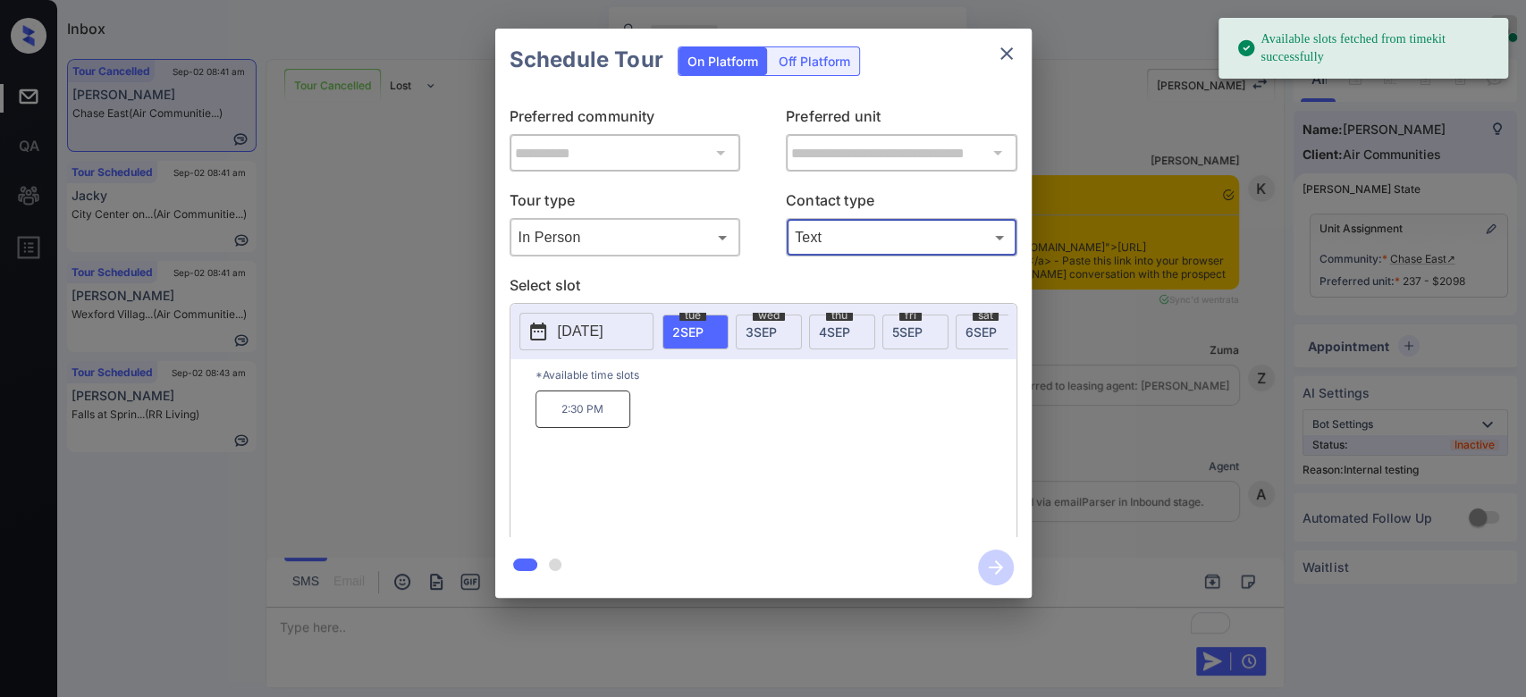
scroll to position [25877, 0]
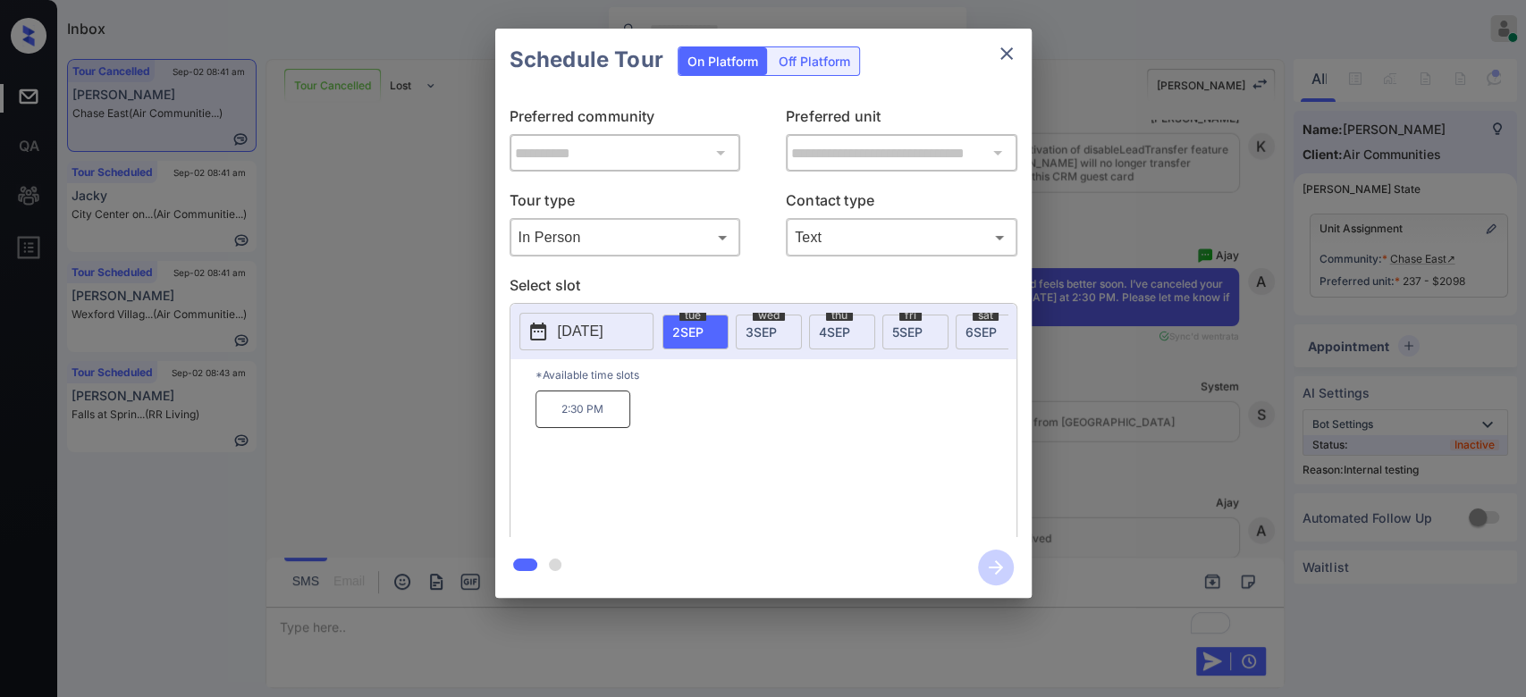
click at [967, 334] on span "6 SEP" at bounding box center [981, 332] width 31 height 15
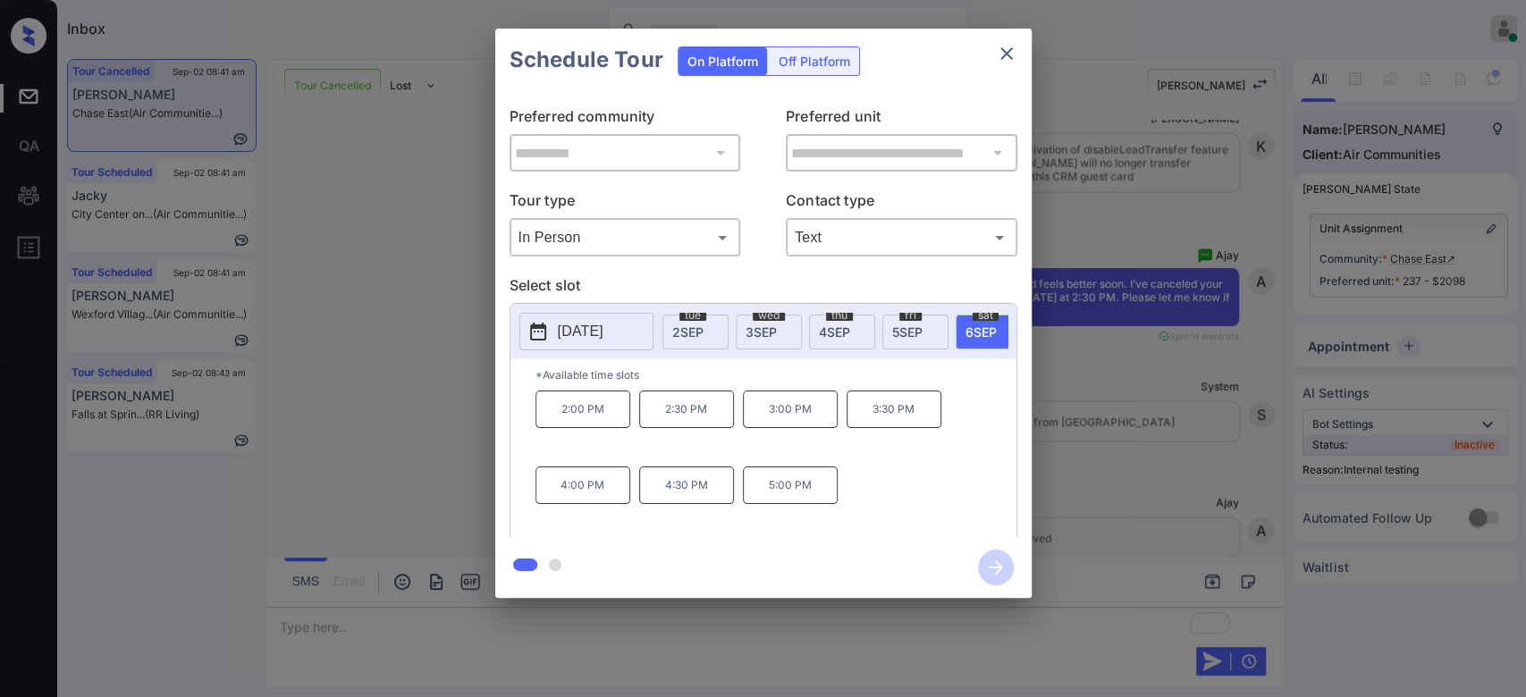
click at [715, 428] on p "2:30 PM" at bounding box center [686, 410] width 95 height 38
click at [1000, 567] on icon "button" at bounding box center [996, 568] width 14 height 14
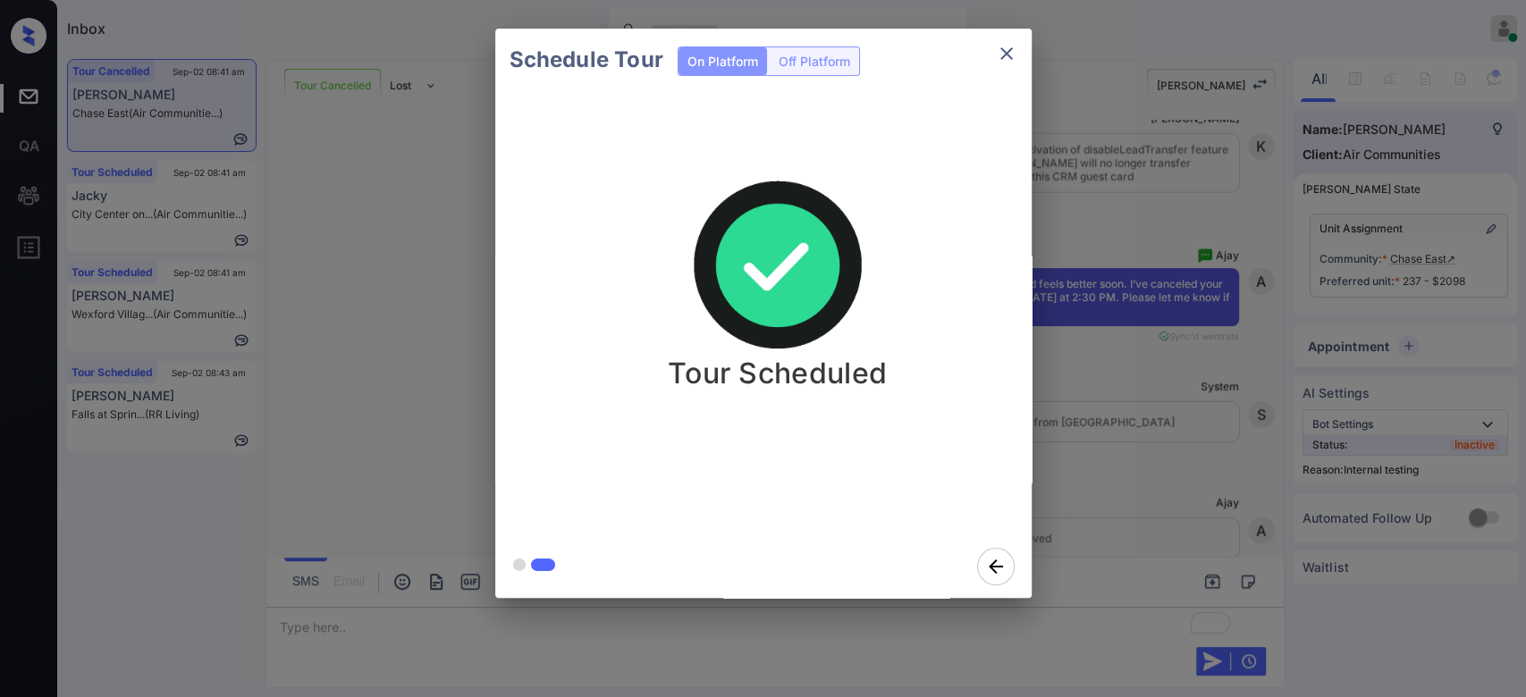
click at [1171, 300] on div "Schedule Tour On Platform Off Platform Tour Scheduled" at bounding box center [763, 313] width 1526 height 627
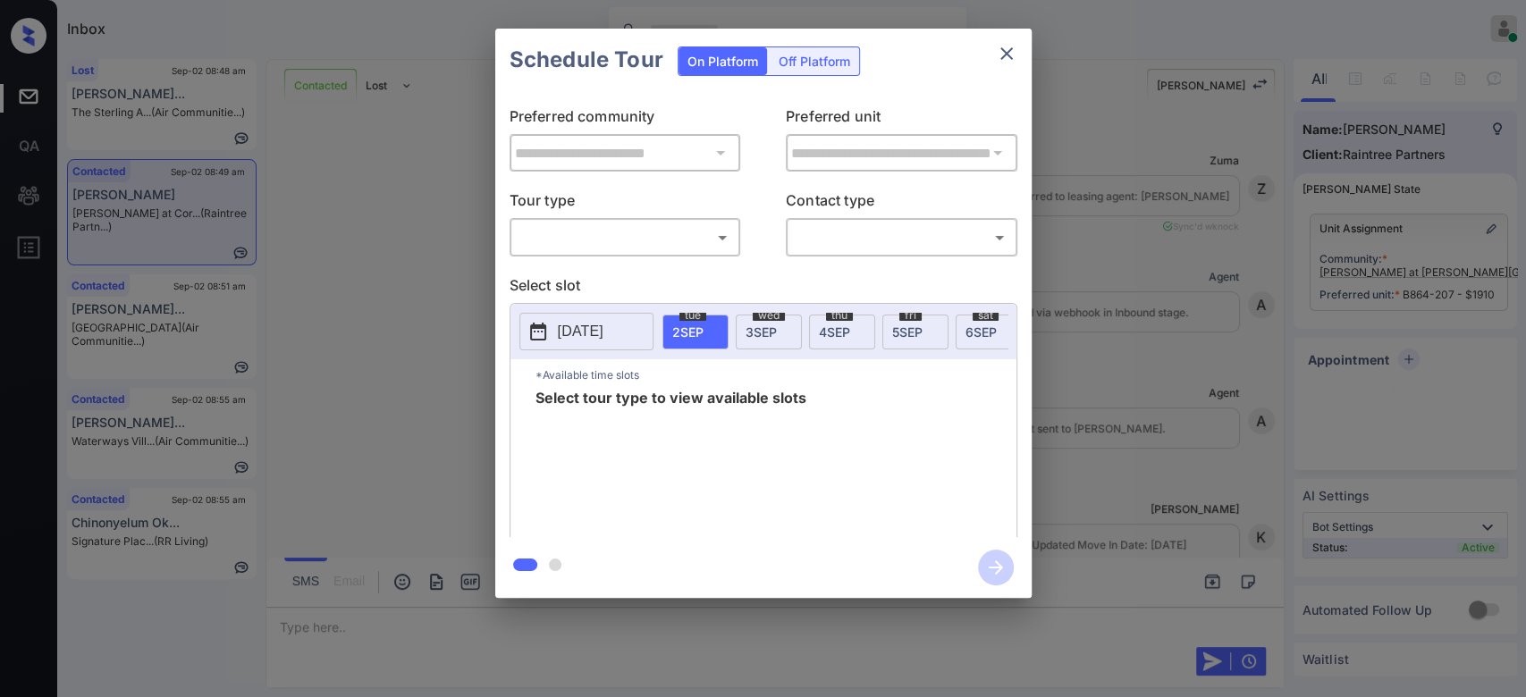
scroll to position [2977, 0]
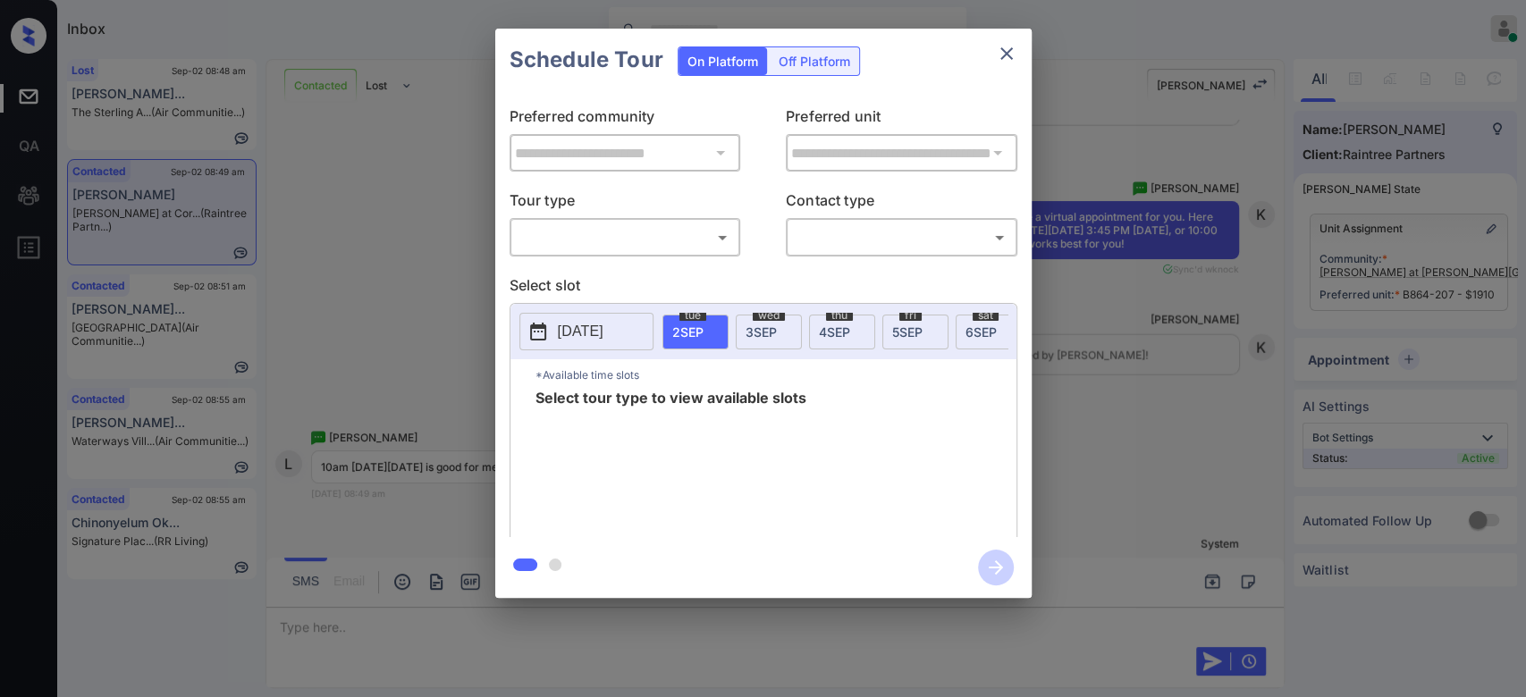
click at [693, 232] on body "Inbox Mukesh Online Set yourself offline Set yourself on break Profile Switch t…" at bounding box center [763, 348] width 1526 height 697
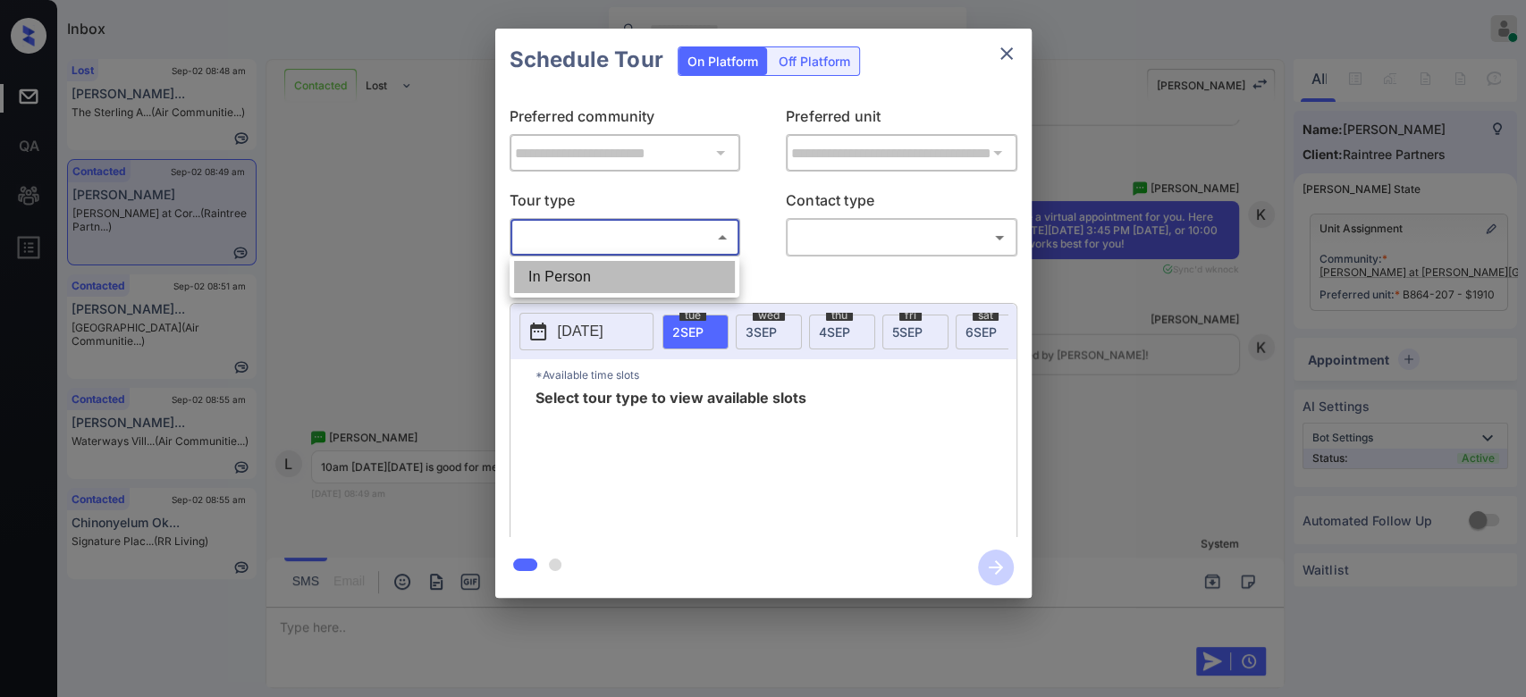
click at [606, 268] on li "In Person" at bounding box center [624, 277] width 221 height 32
type input "********"
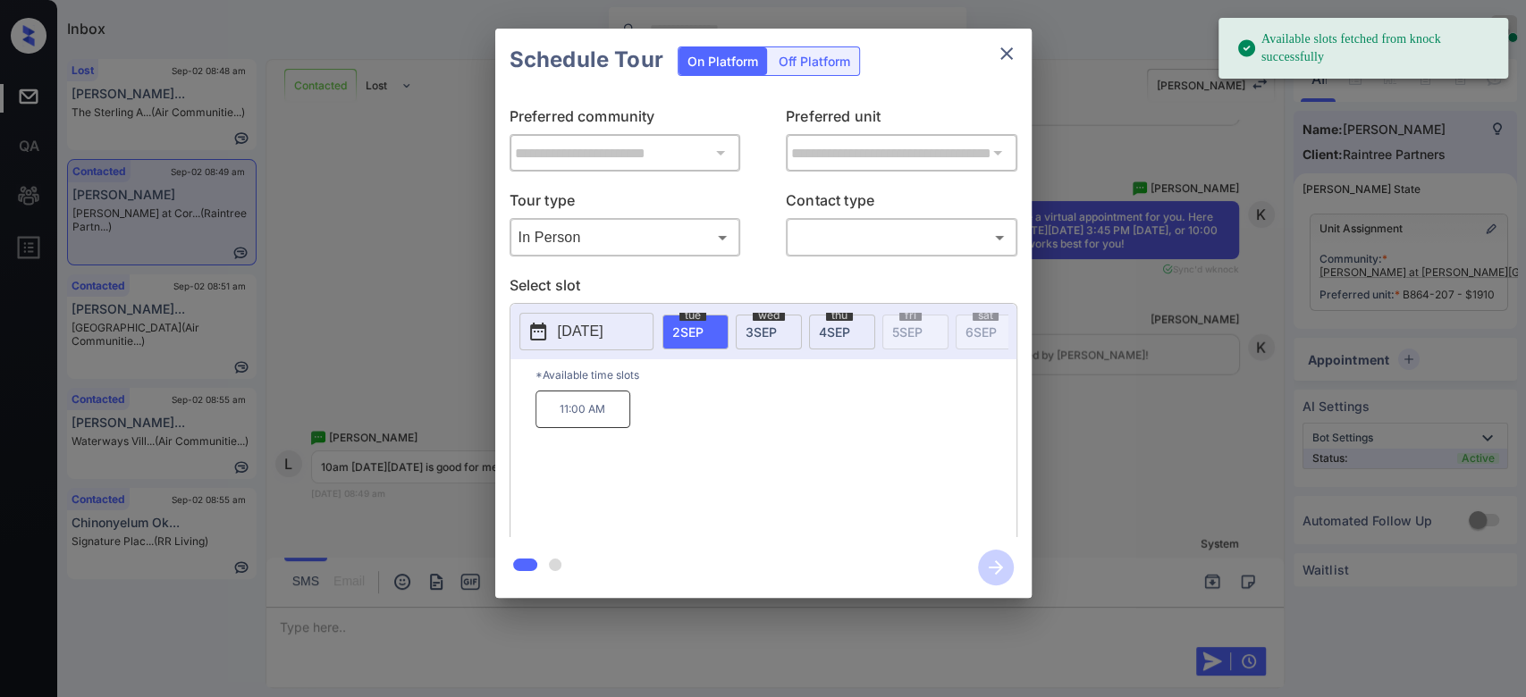
click at [604, 341] on p "[DATE]" at bounding box center [581, 331] width 46 height 21
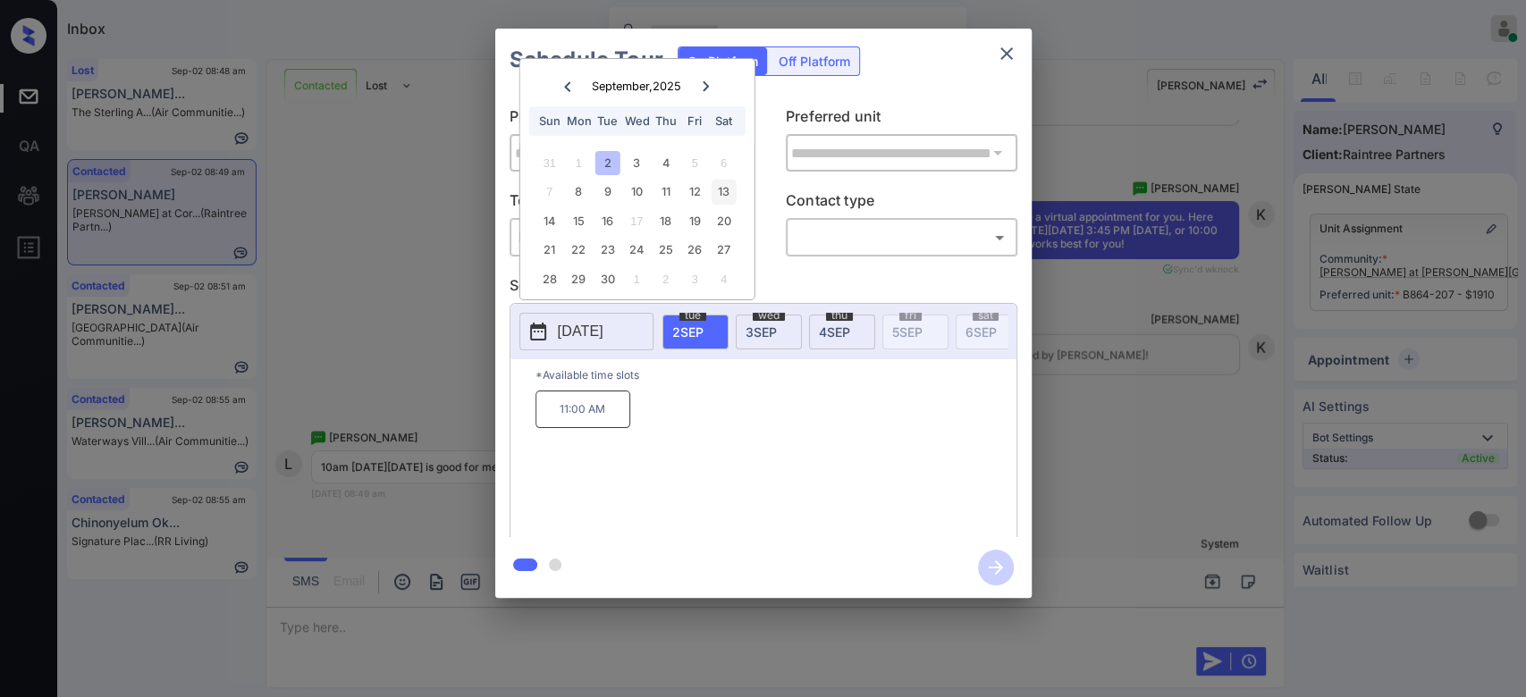
click at [718, 198] on div "13" at bounding box center [724, 192] width 24 height 24
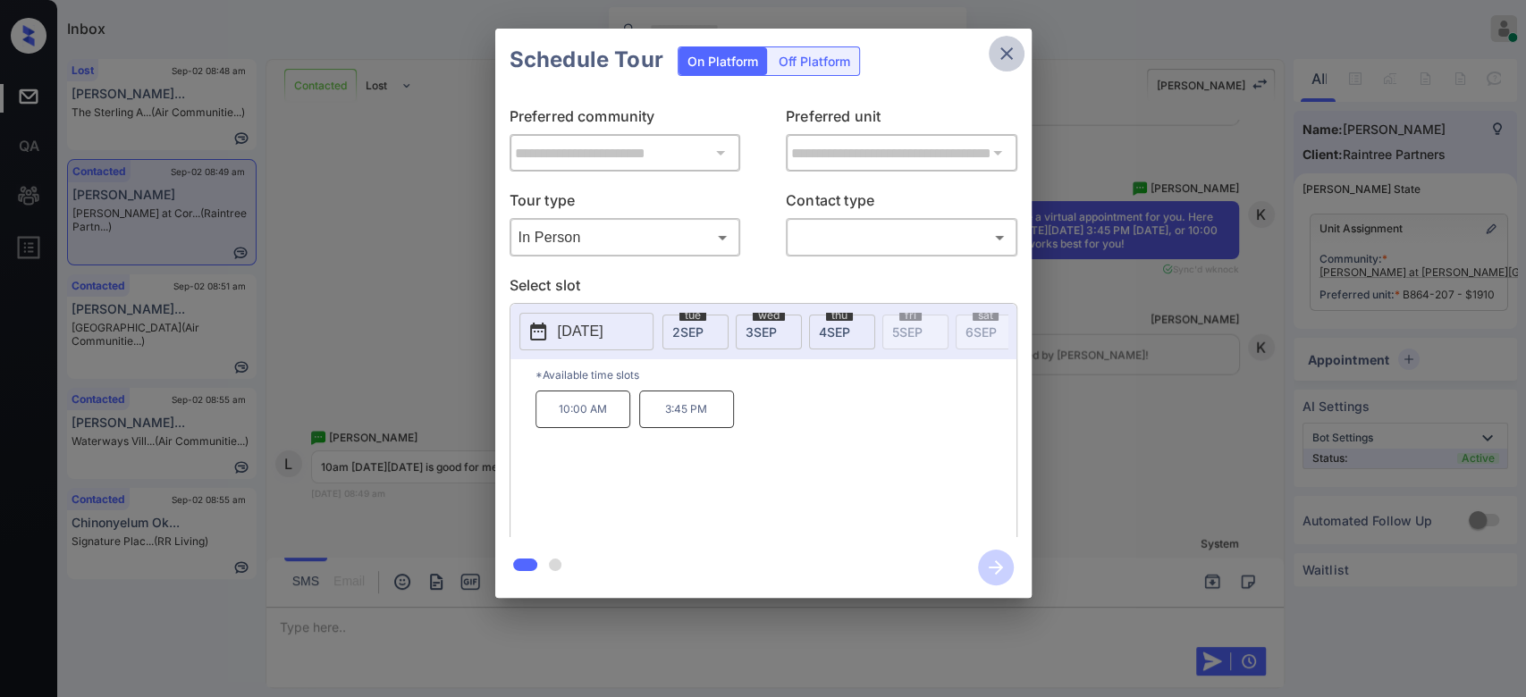
click at [1006, 37] on button "close" at bounding box center [1007, 54] width 36 height 36
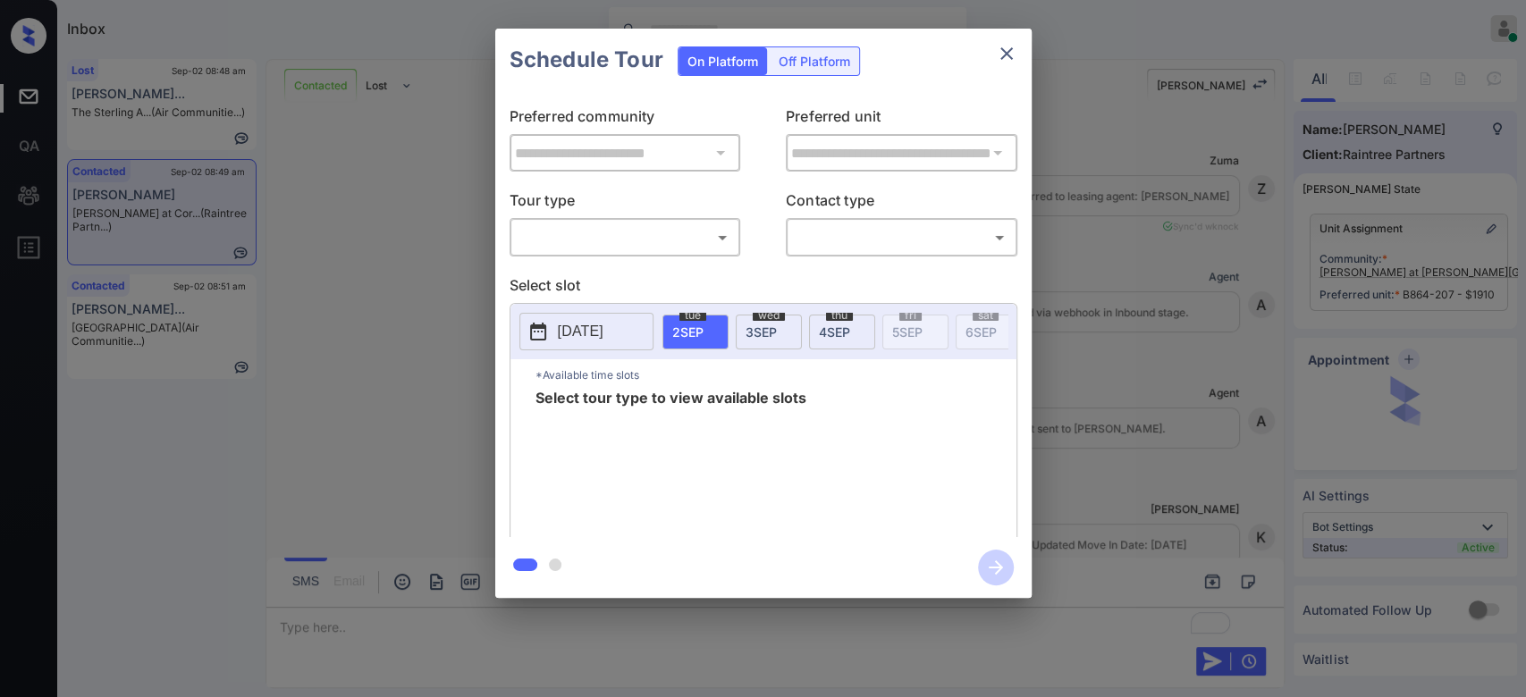
scroll to position [3418, 0]
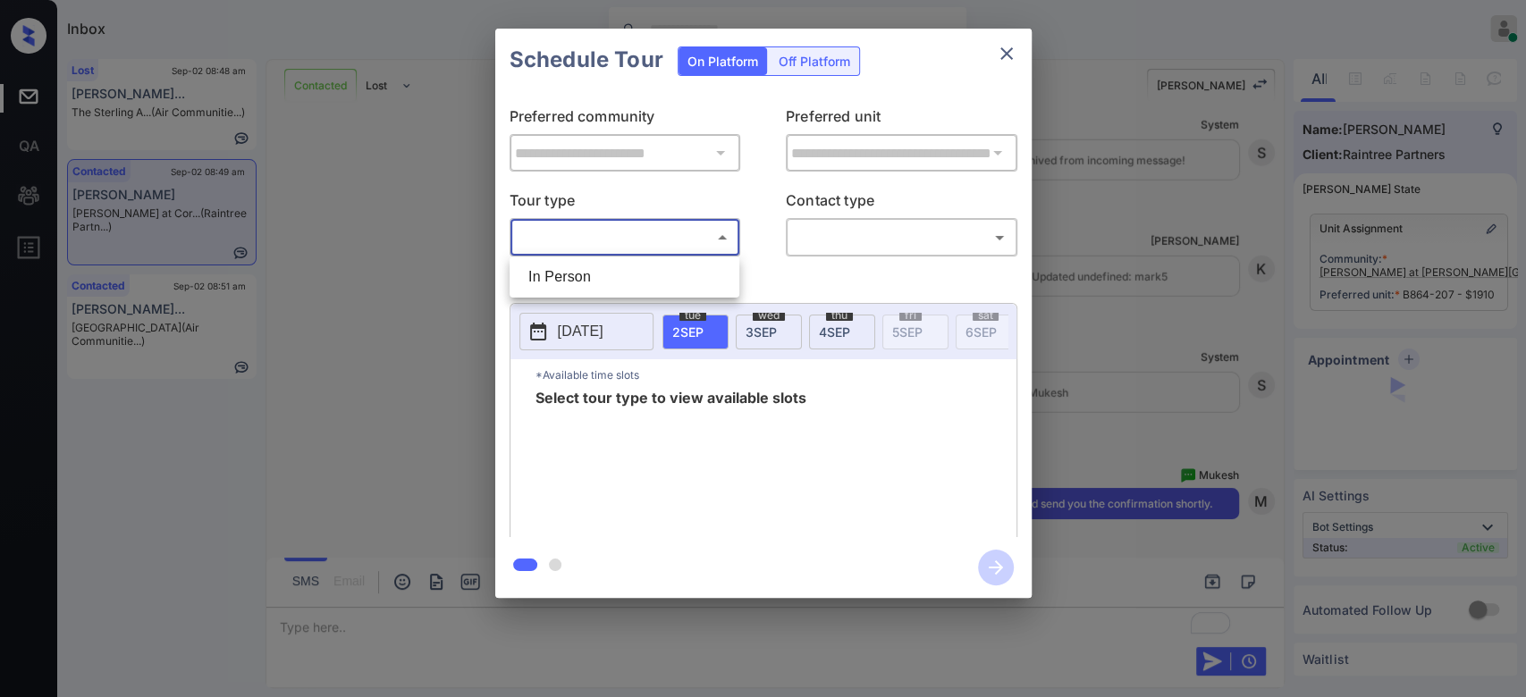
click at [684, 223] on body "Inbox Mukesh Online Set yourself offline Set yourself on break Profile Switch t…" at bounding box center [763, 348] width 1526 height 697
click at [1083, 199] on div at bounding box center [763, 348] width 1526 height 697
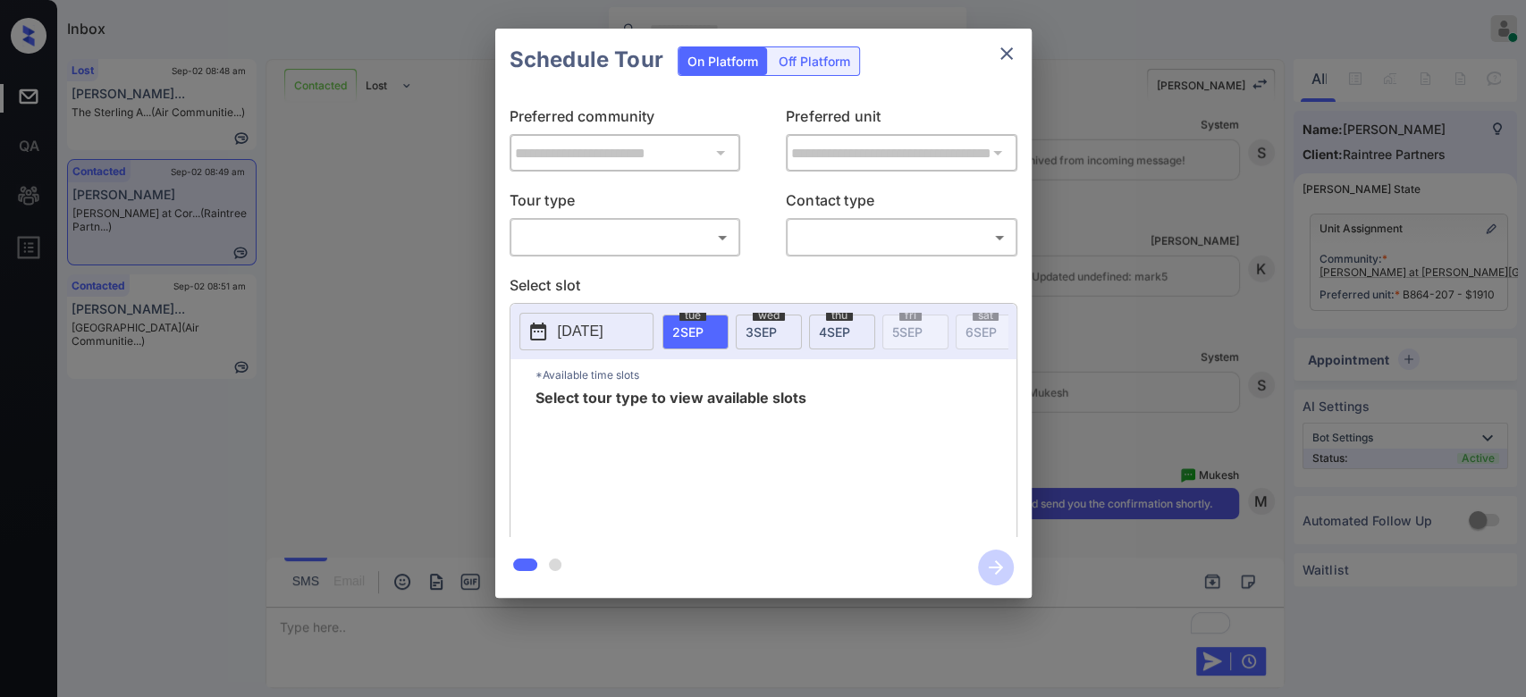
click at [1088, 199] on div "**********" at bounding box center [763, 313] width 1526 height 627
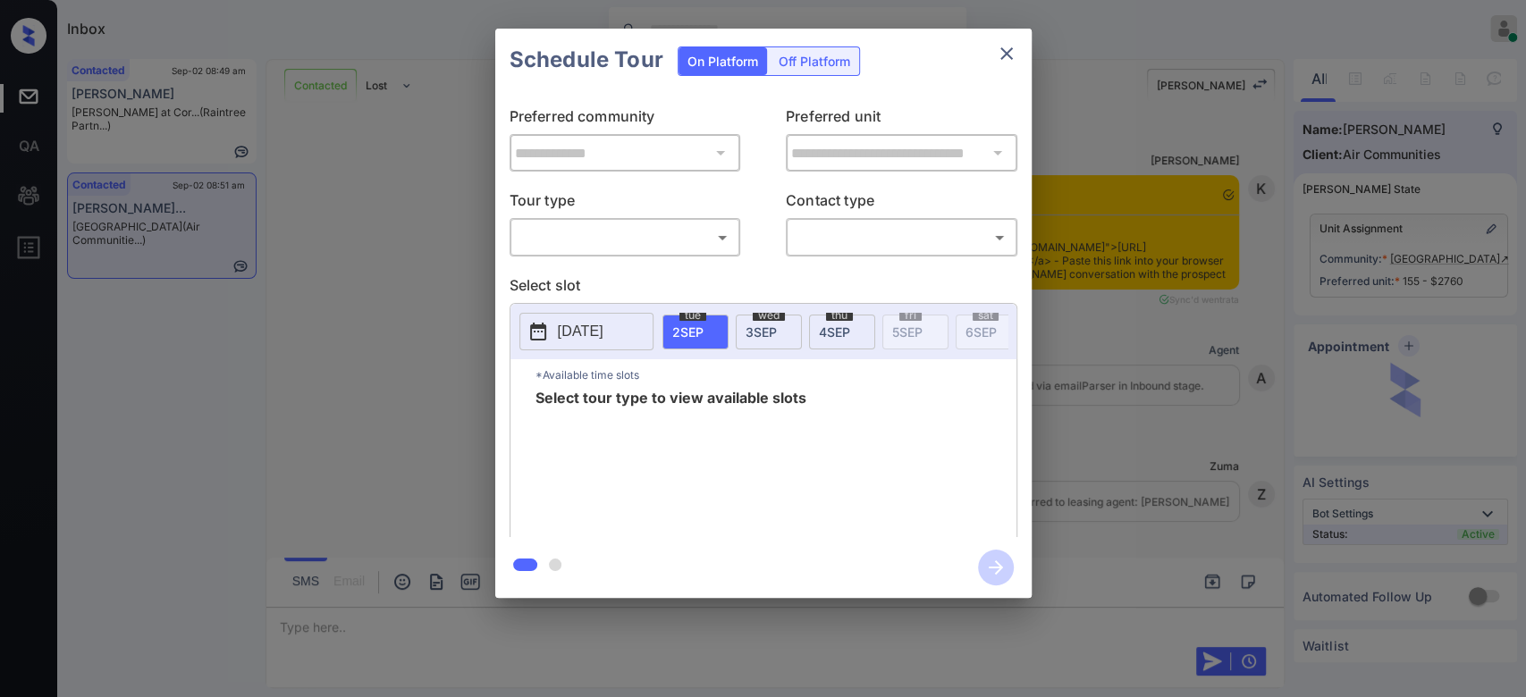
scroll to position [787, 0]
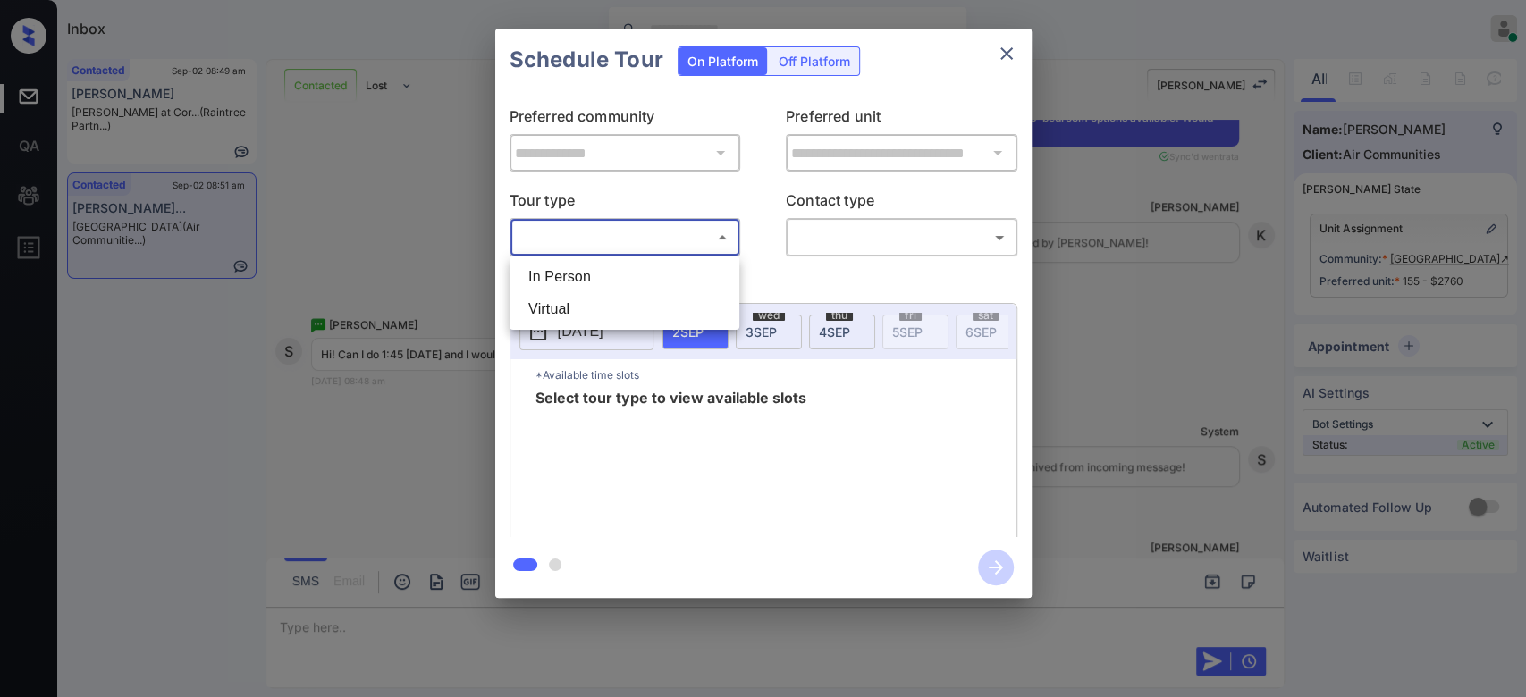
click at [680, 244] on body "Inbox Mukesh Online Set yourself offline Set yourself on break Profile Switch t…" at bounding box center [763, 348] width 1526 height 697
click at [587, 270] on li "In Person" at bounding box center [624, 277] width 221 height 32
type input "********"
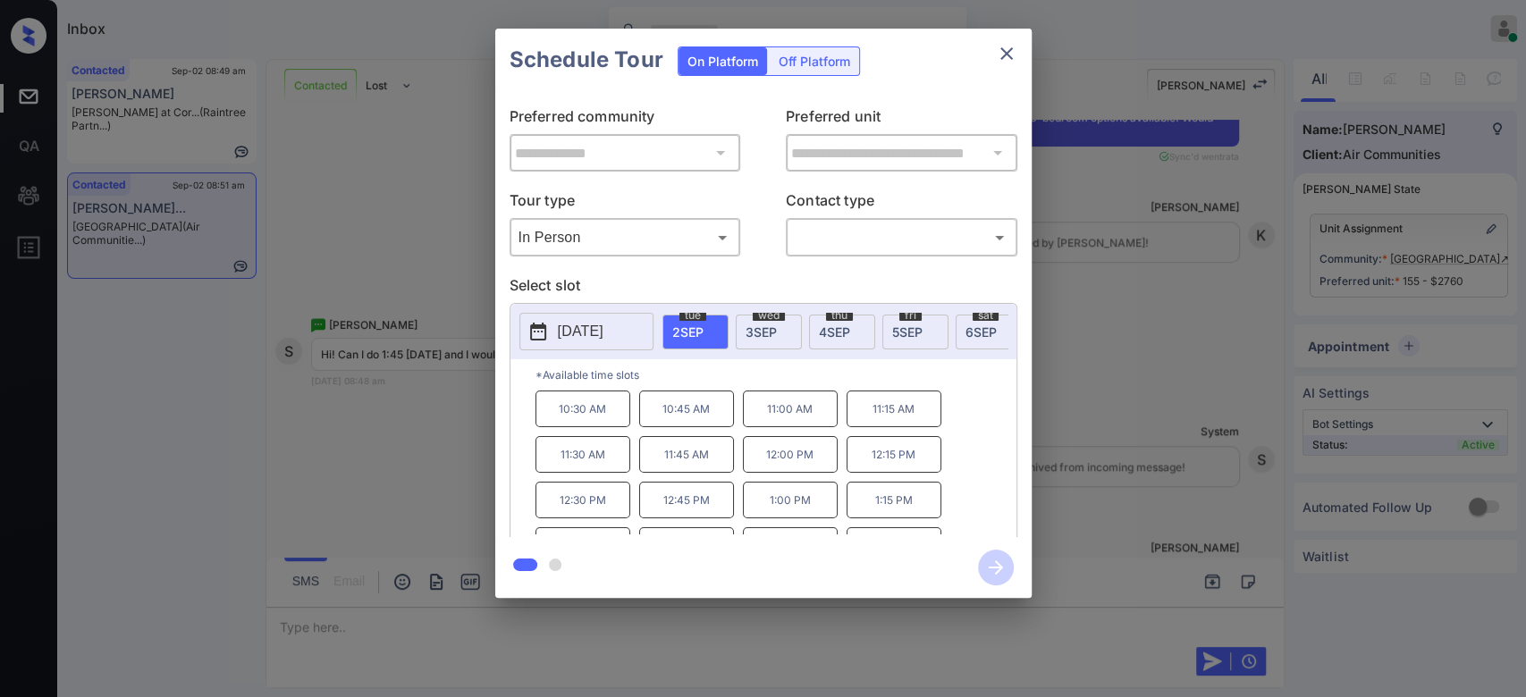
click at [782, 322] on div "wed 3 SEP" at bounding box center [769, 332] width 66 height 35
click at [1002, 41] on button "close" at bounding box center [1007, 54] width 36 height 36
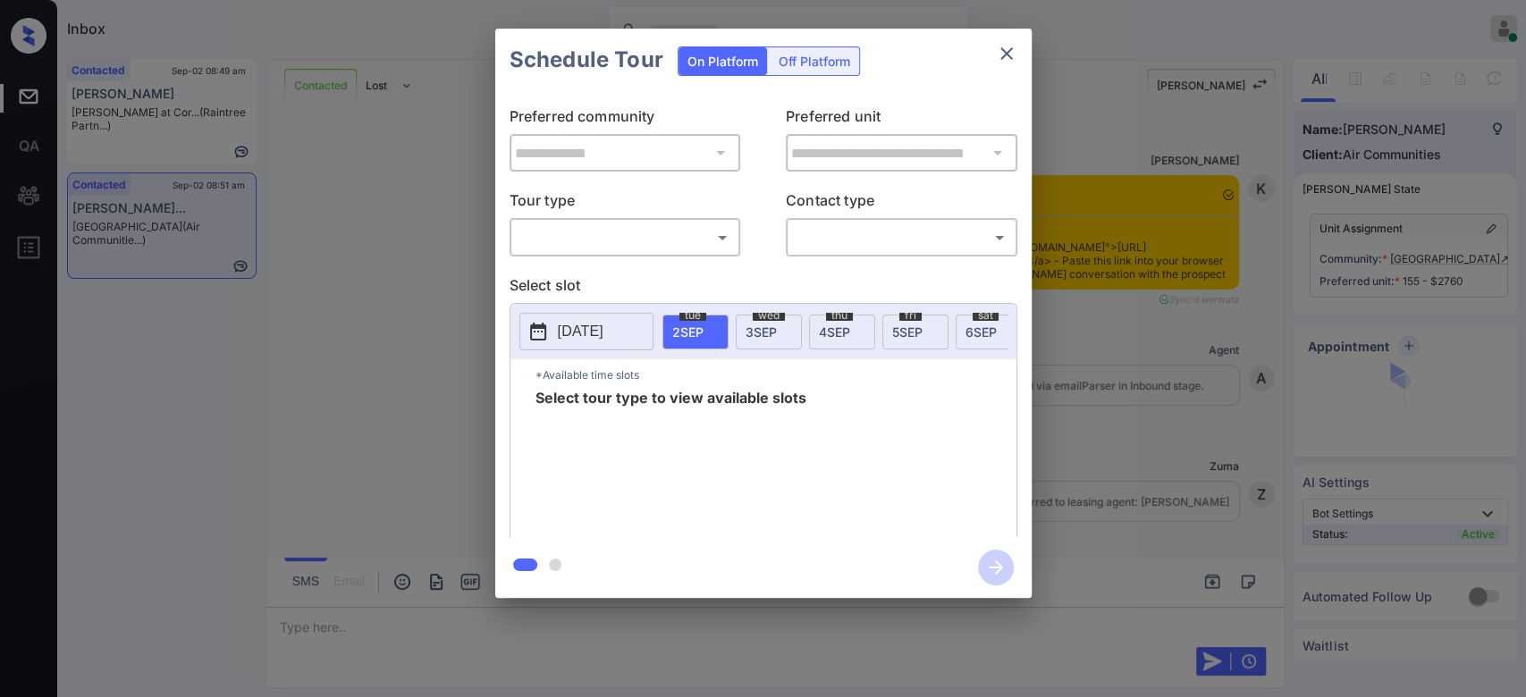
scroll to position [1909, 0]
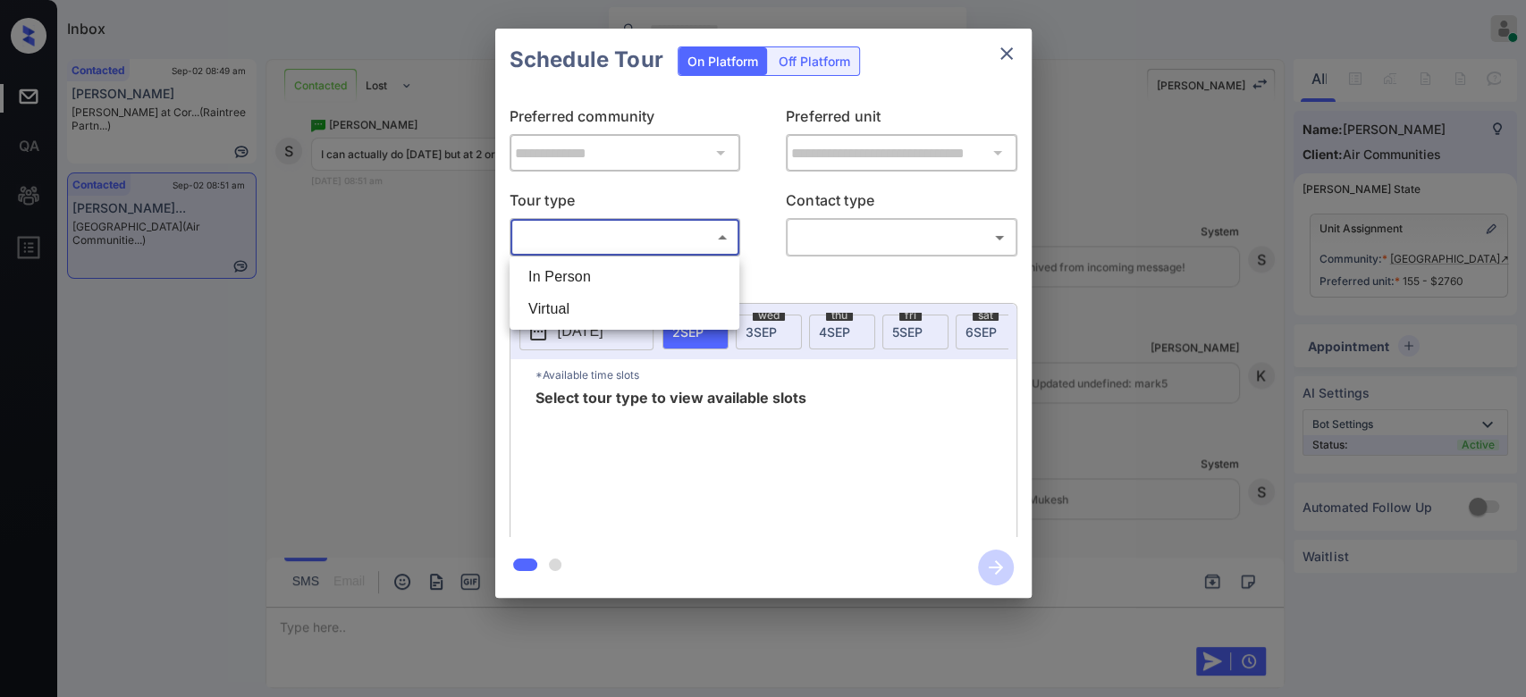
click at [701, 224] on body "Inbox Mukesh Online Set yourself offline Set yourself on break Profile Switch t…" at bounding box center [763, 348] width 1526 height 697
click at [597, 275] on li "In Person" at bounding box center [624, 277] width 221 height 32
type input "********"
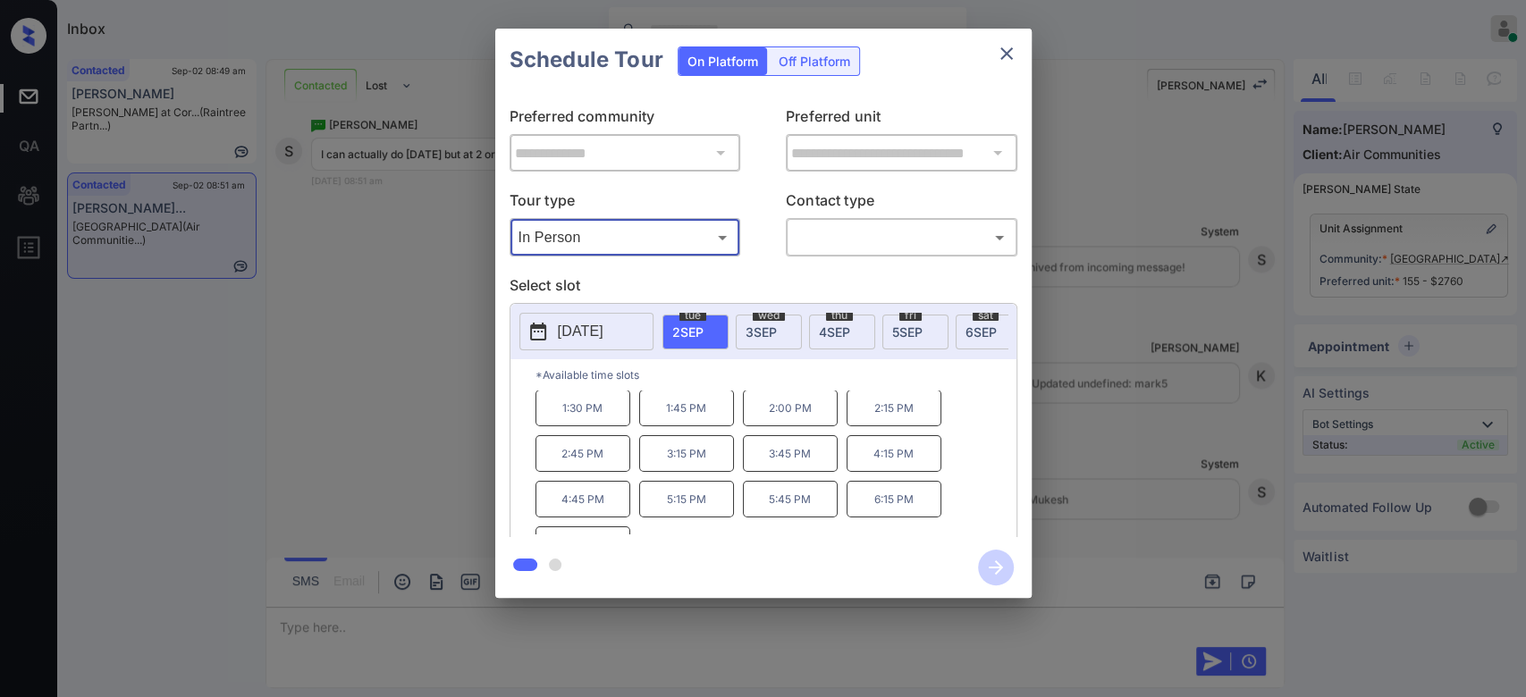
scroll to position [137, 0]
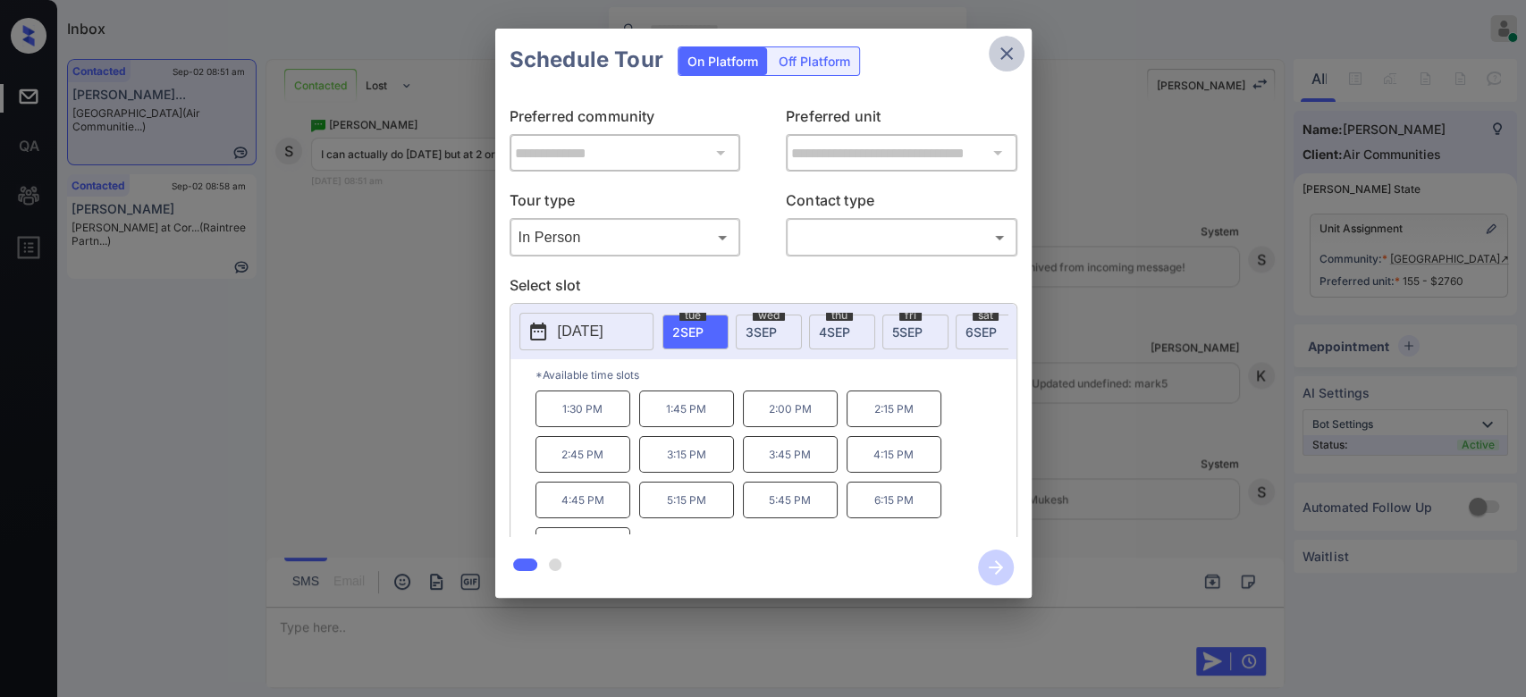
click at [996, 57] on icon "close" at bounding box center [1006, 53] width 21 height 21
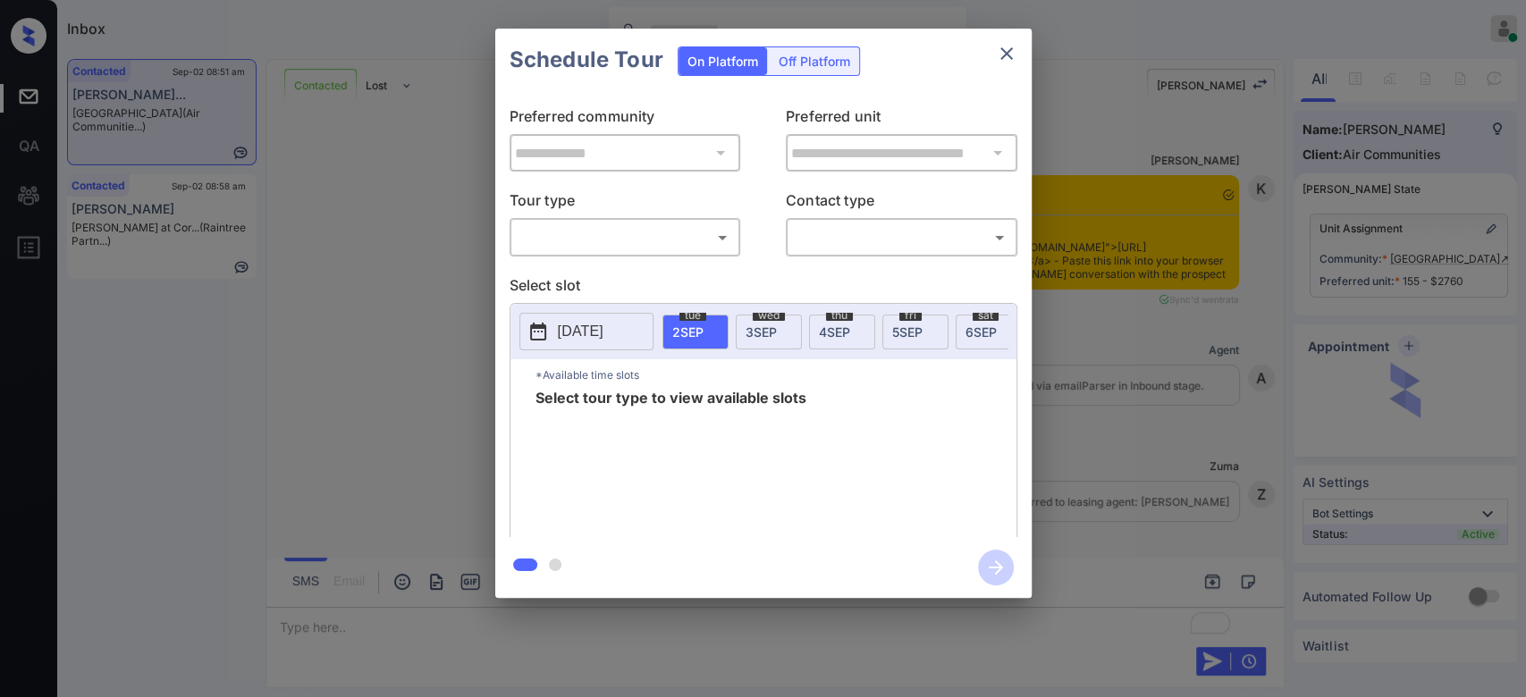
scroll to position [2014, 0]
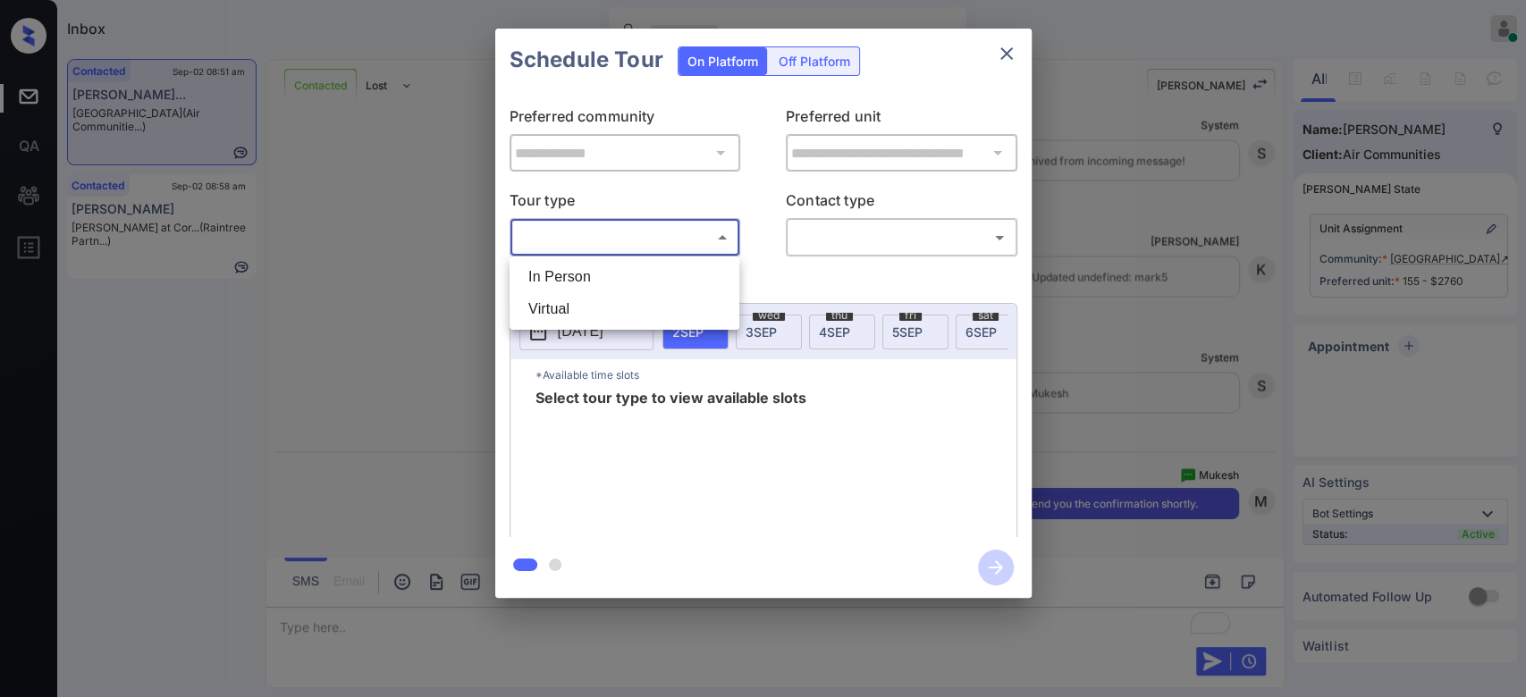
click at [641, 235] on body "Inbox Mukesh Online Set yourself offline Set yourself on break Profile Switch t…" at bounding box center [763, 348] width 1526 height 697
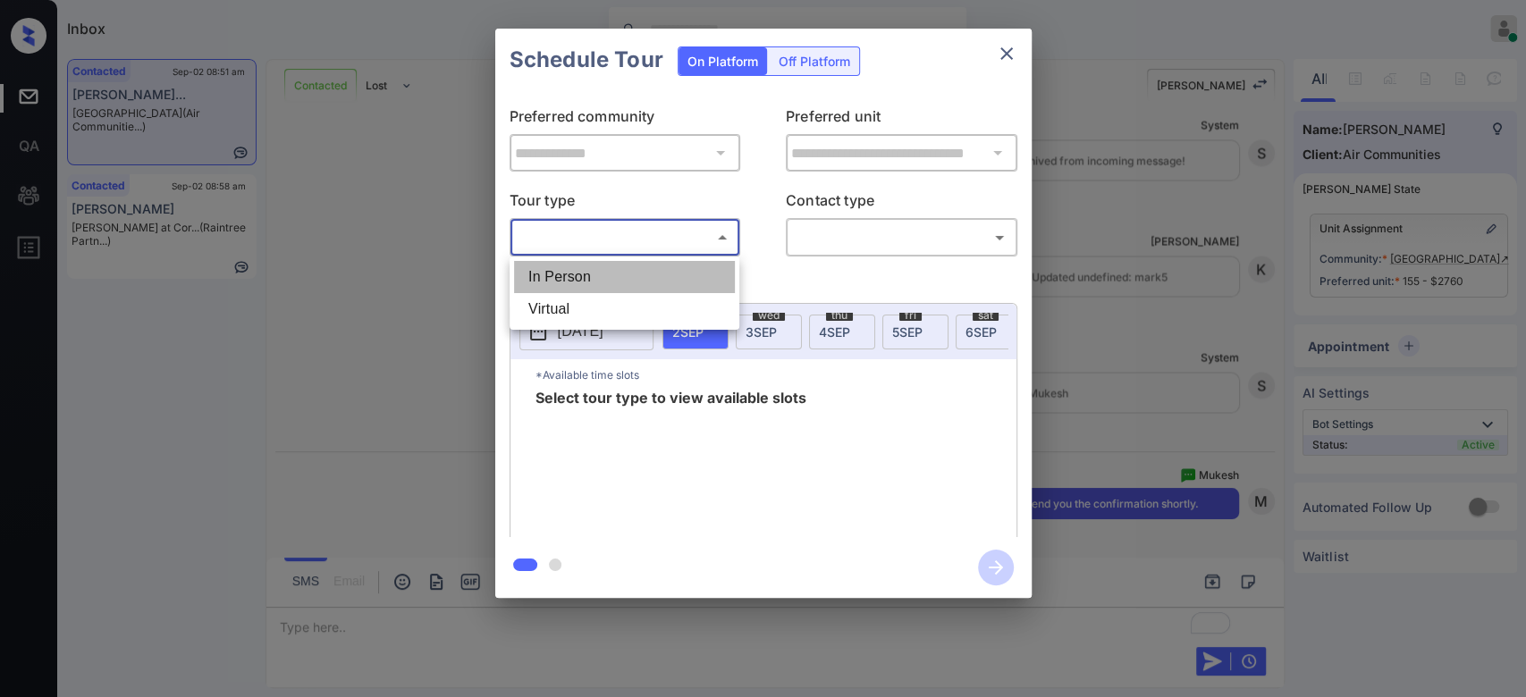
click at [597, 274] on li "In Person" at bounding box center [624, 277] width 221 height 32
type input "********"
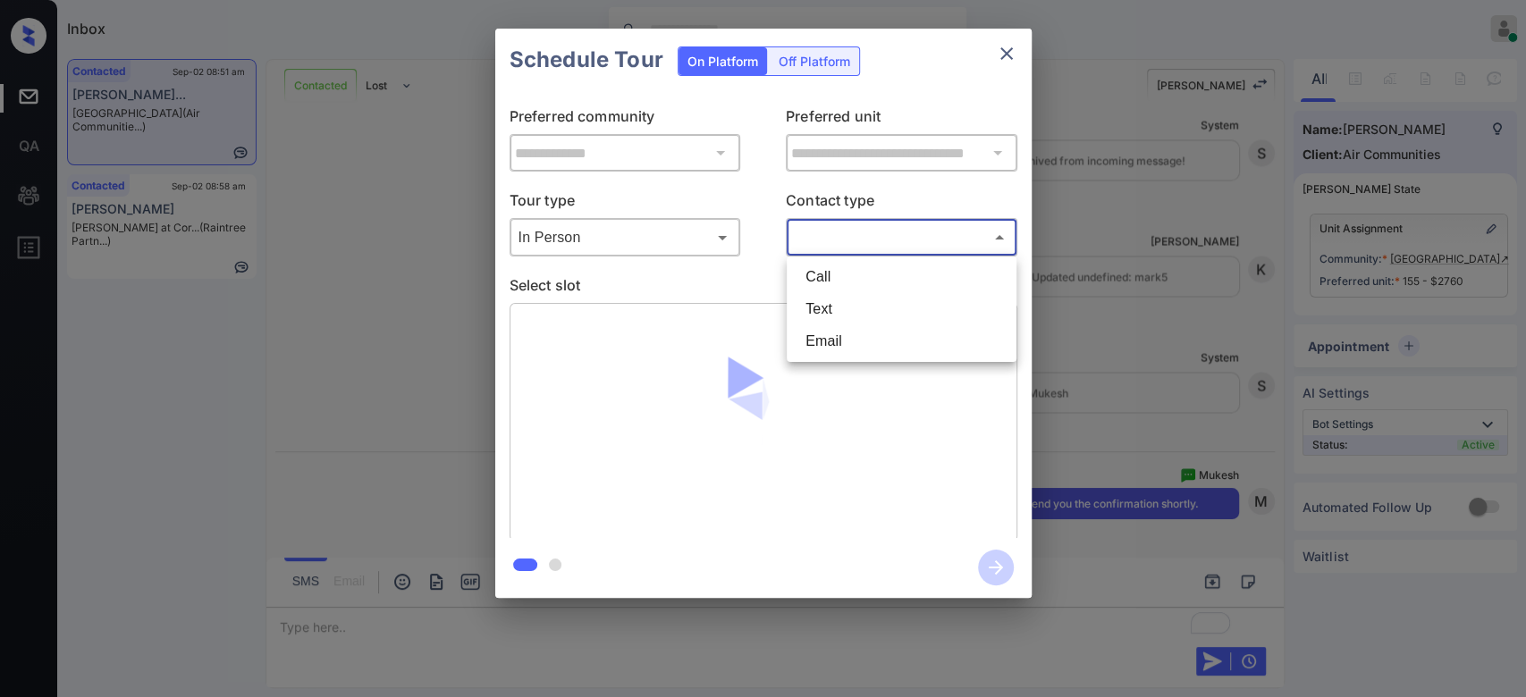
click at [868, 226] on body "Inbox Mukesh Online Set yourself offline Set yourself on break Profile Switch t…" at bounding box center [763, 348] width 1526 height 697
click at [830, 308] on li "Text" at bounding box center [901, 309] width 221 height 32
type input "****"
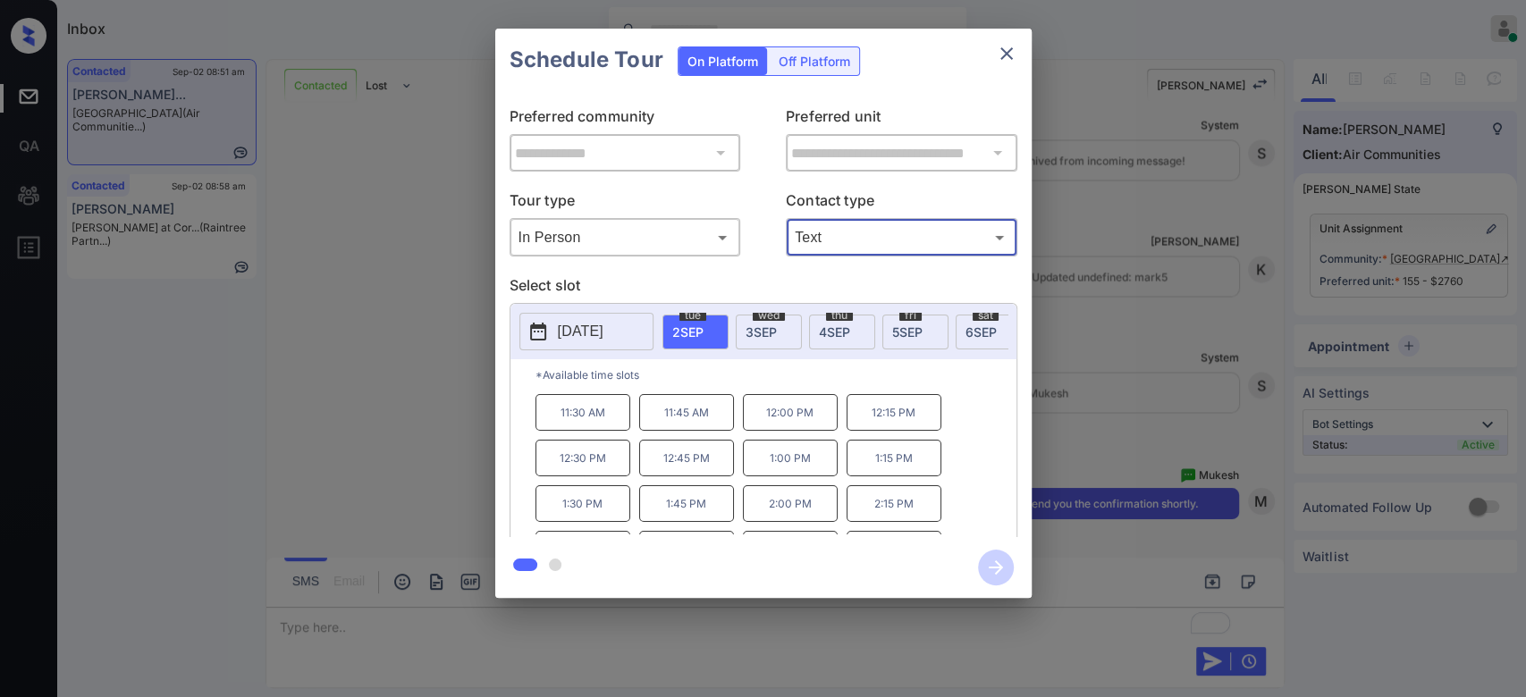
scroll to position [43, 0]
click at [775, 506] on p "2:00 PM" at bounding box center [790, 503] width 95 height 37
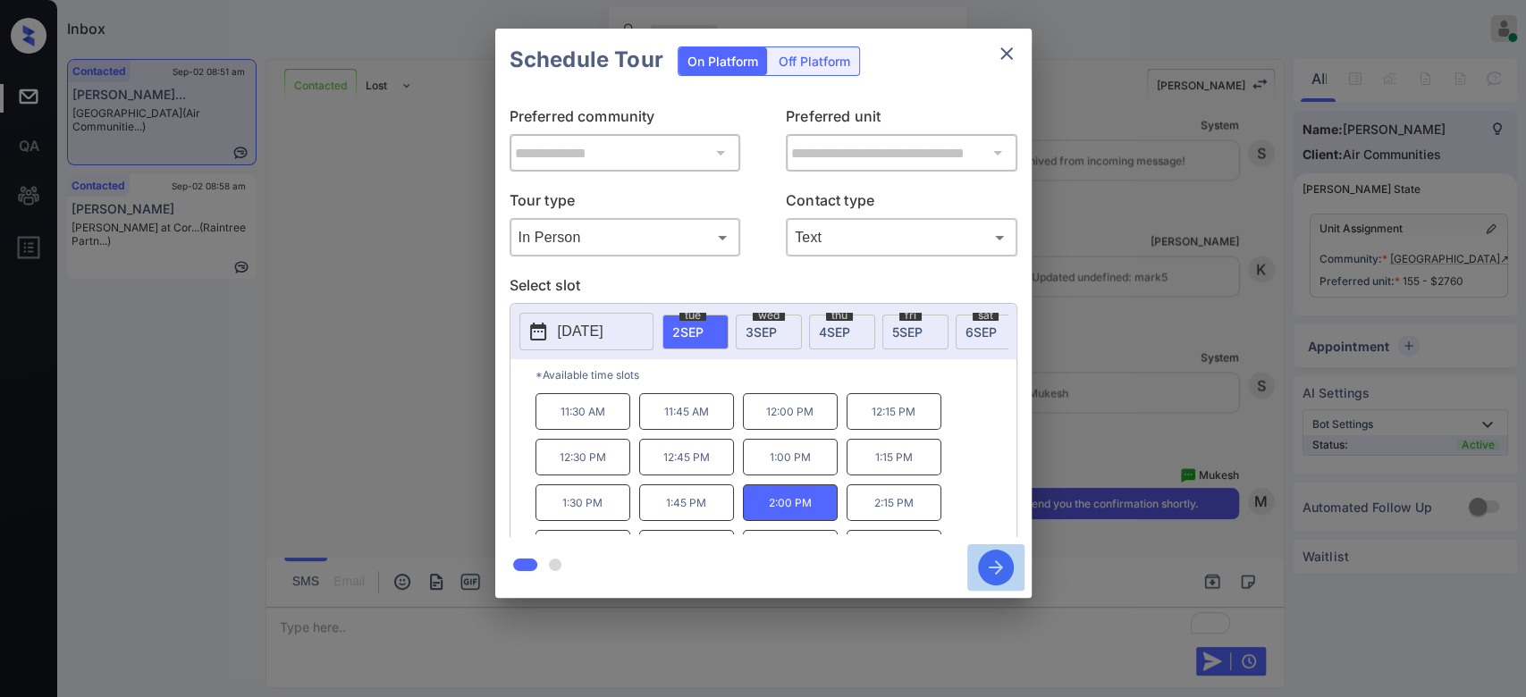
click at [994, 569] on icon "button" at bounding box center [996, 568] width 36 height 36
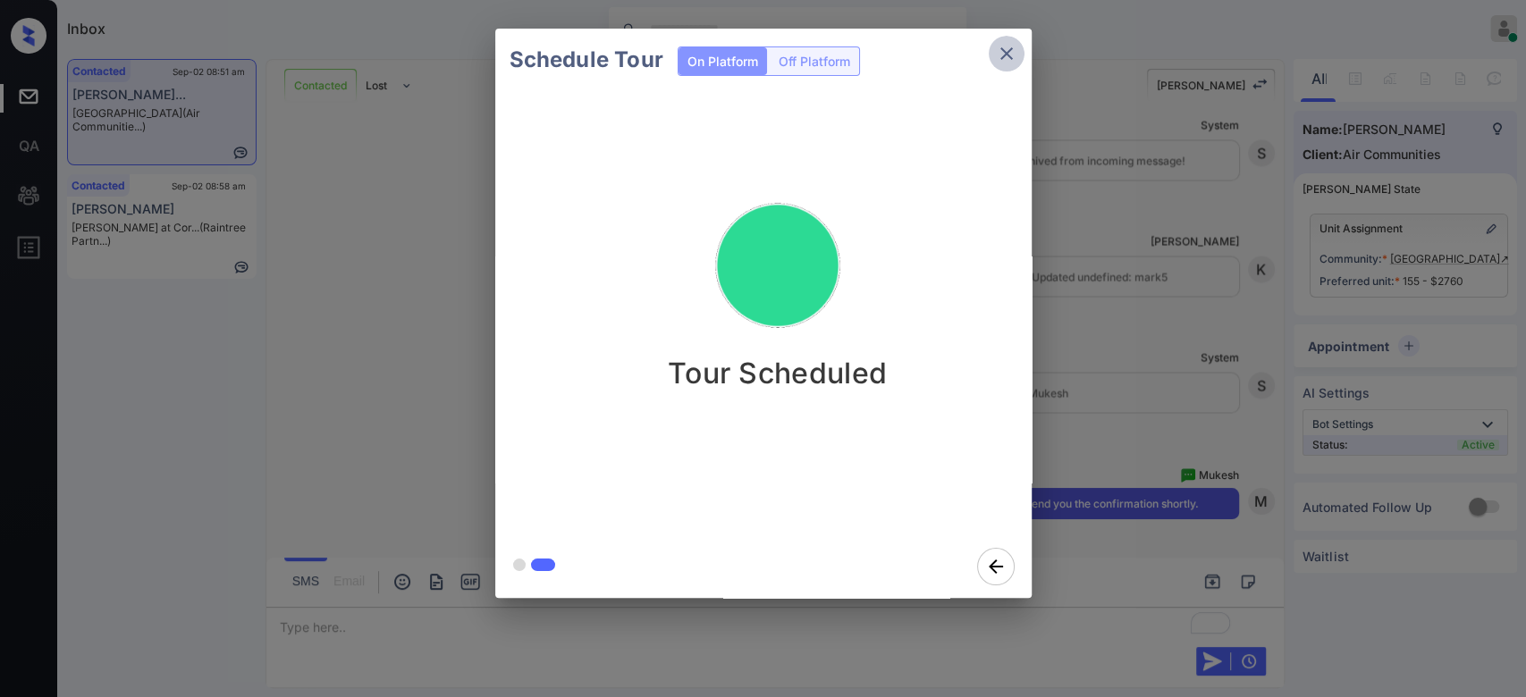
click at [1018, 54] on button "close" at bounding box center [1007, 54] width 36 height 36
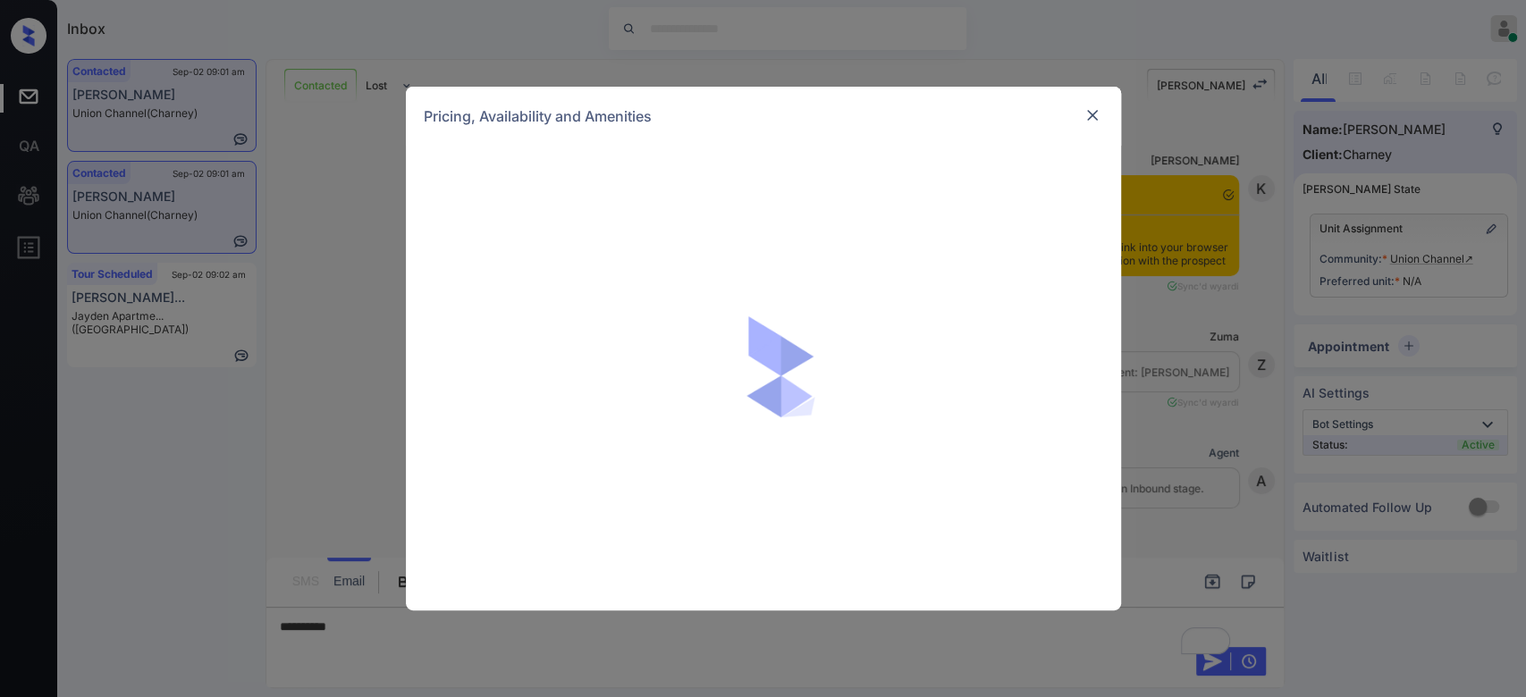
scroll to position [6064, 0]
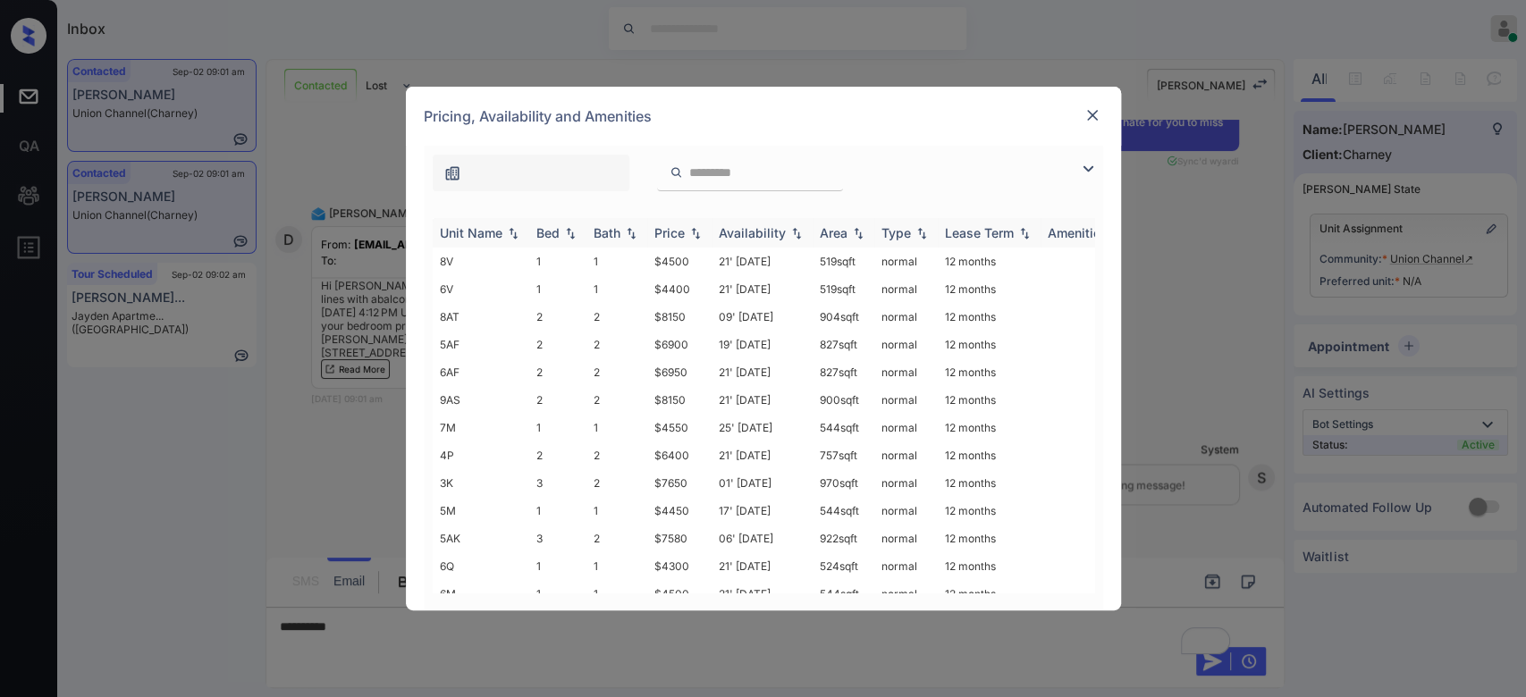
click at [669, 232] on div "Price" at bounding box center [669, 232] width 30 height 15
click at [673, 261] on td "$4250" at bounding box center [679, 262] width 64 height 28
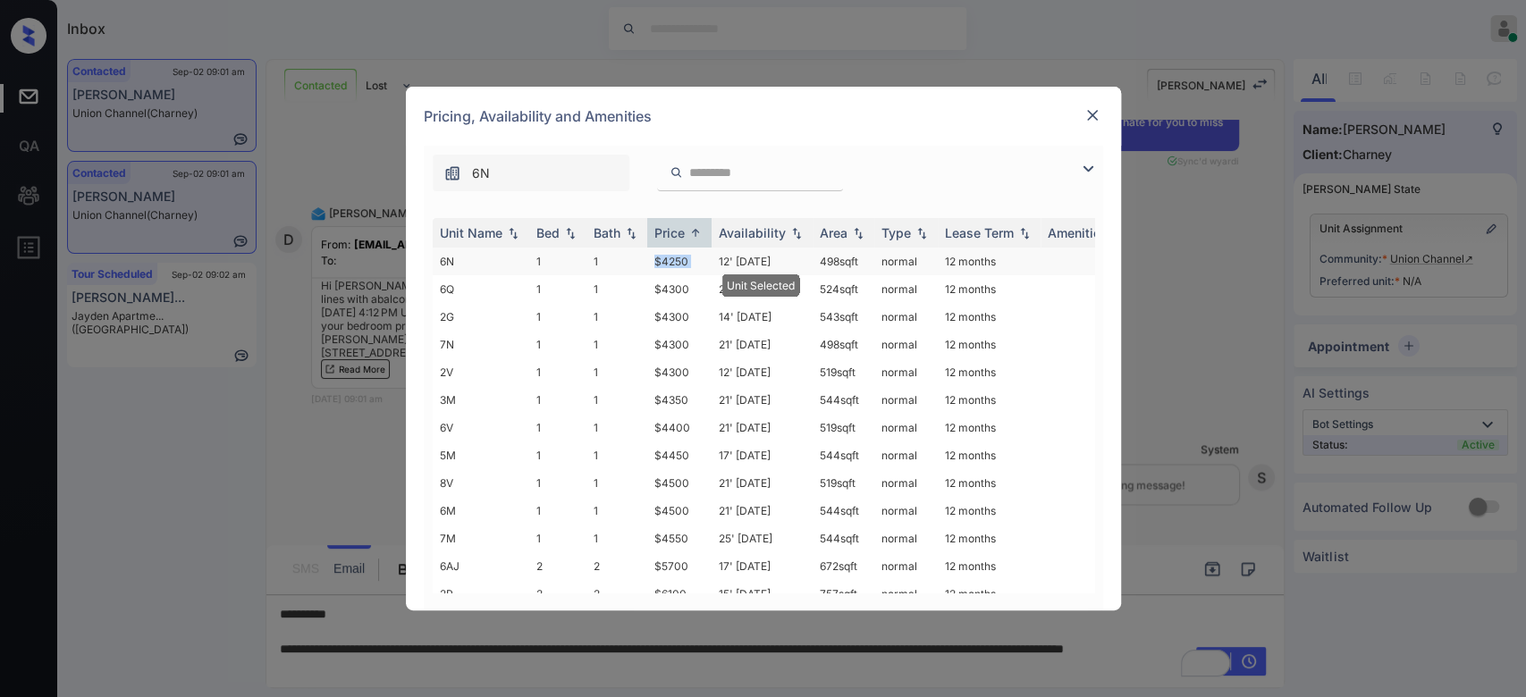
click at [673, 261] on td "$4250" at bounding box center [679, 262] width 64 height 28
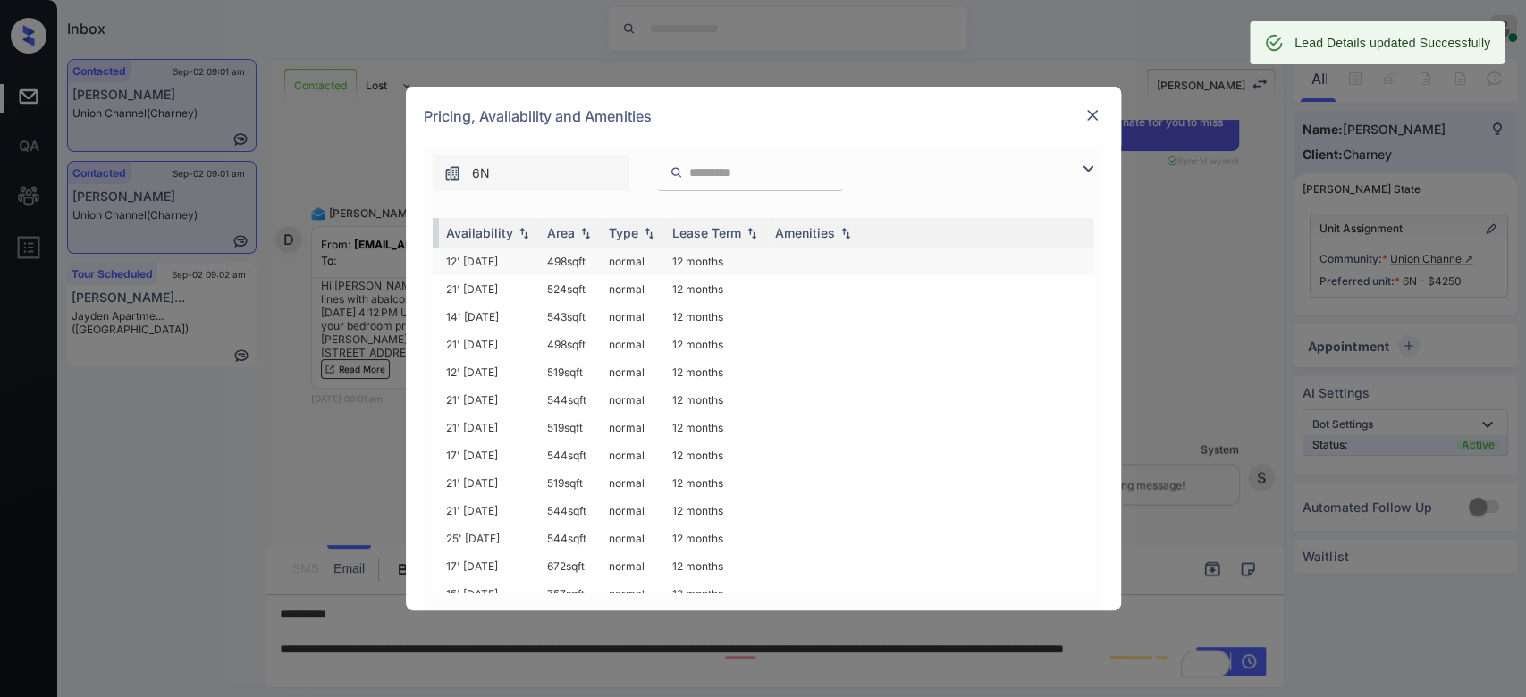
scroll to position [0, 0]
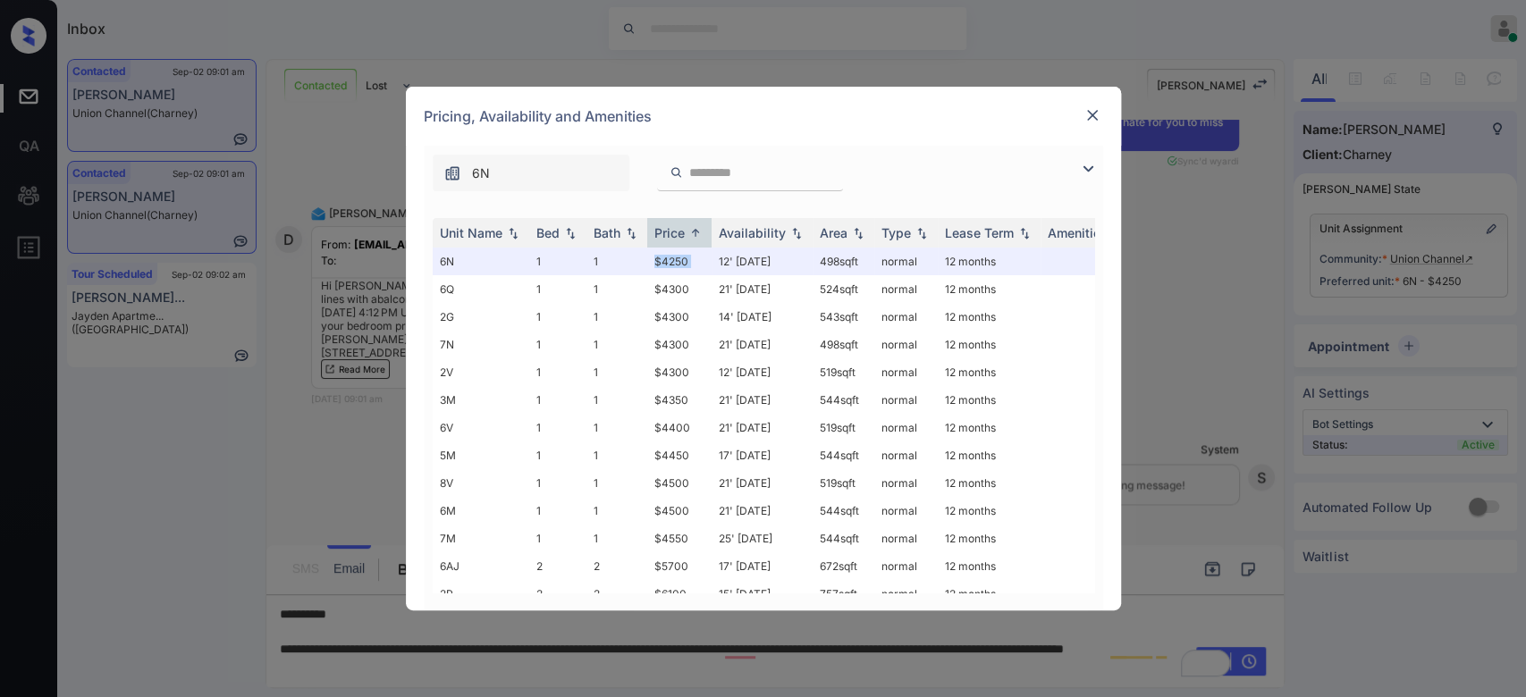
click at [1094, 106] on img at bounding box center [1093, 115] width 18 height 18
